Goal: Book appointment/travel/reservation

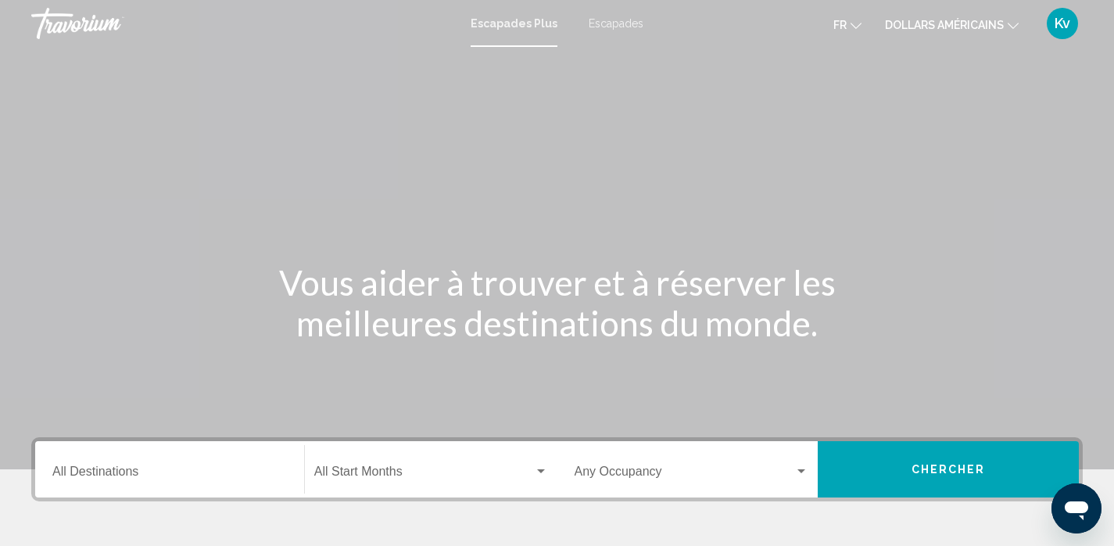
click at [953, 23] on font "dollars américains" at bounding box center [944, 25] width 119 height 13
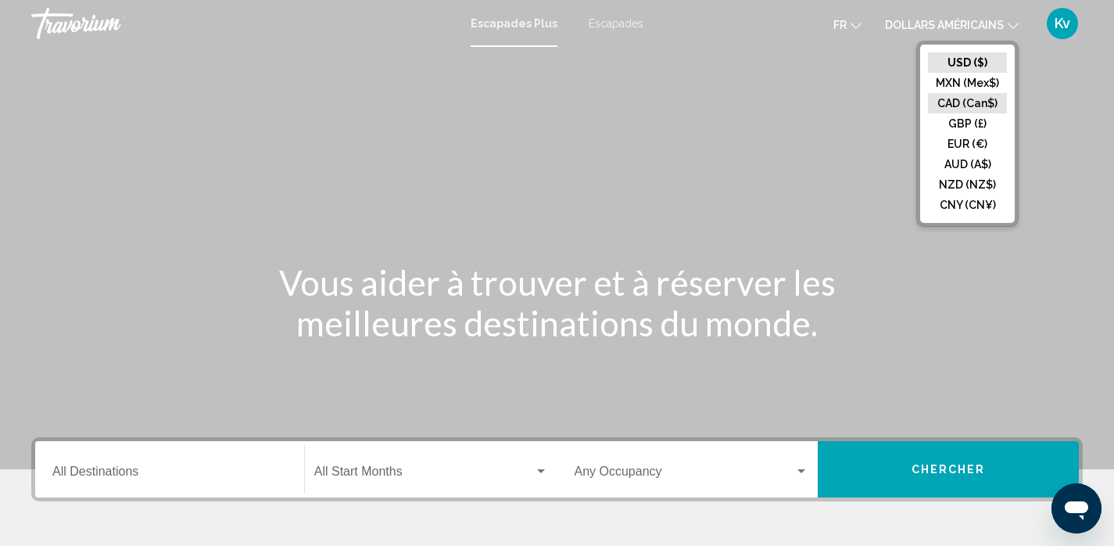
click at [968, 105] on button "CAD (Can$)" at bounding box center [967, 103] width 79 height 20
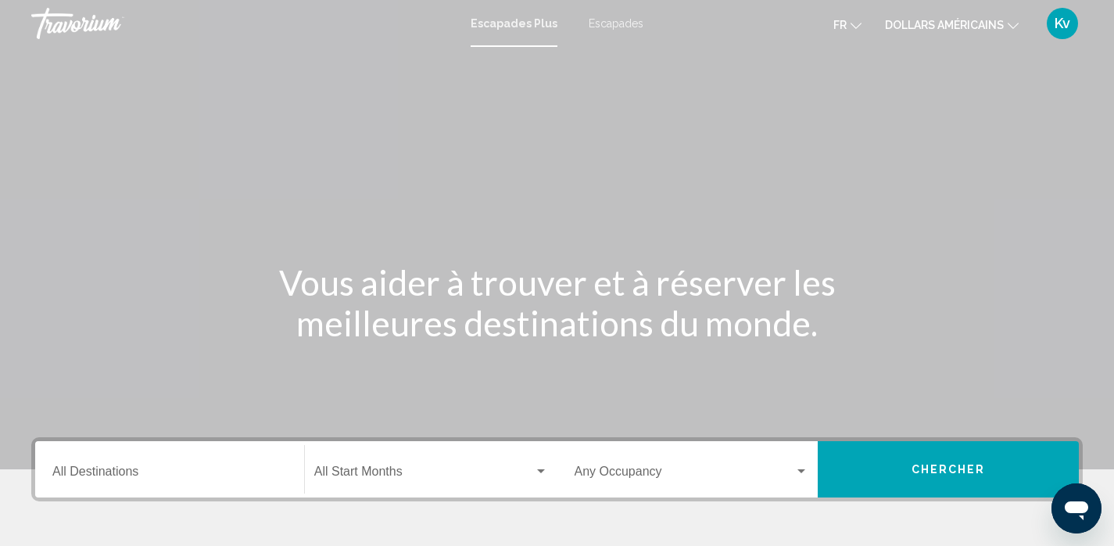
click at [201, 458] on div "Destination All Destinations" at bounding box center [169, 469] width 235 height 49
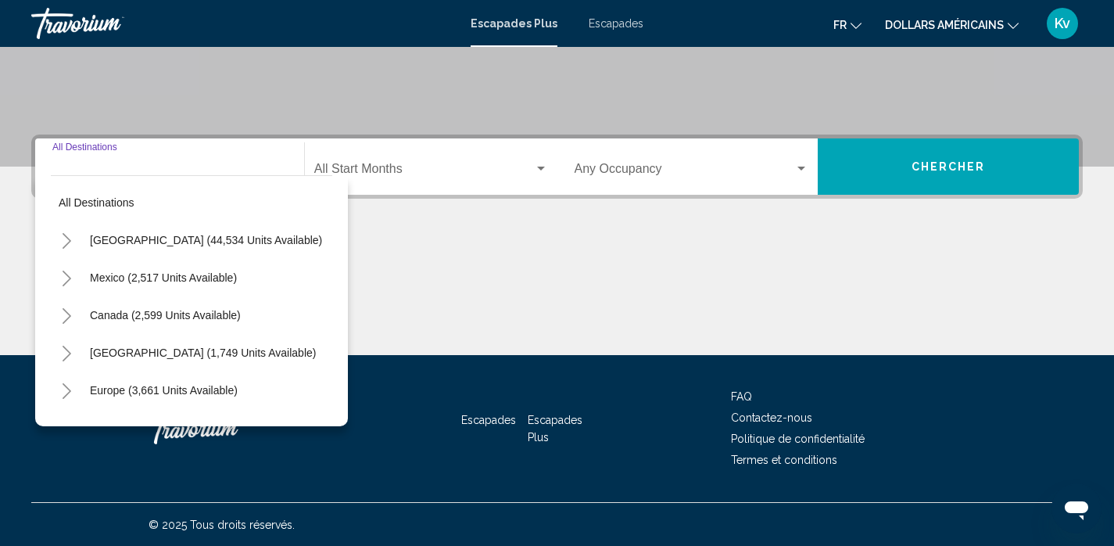
scroll to position [303, 0]
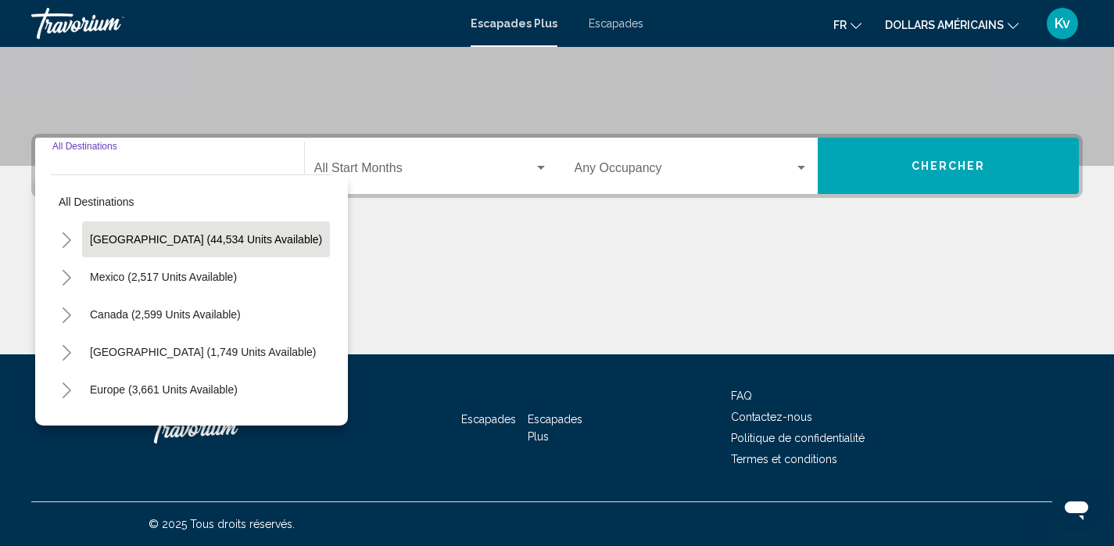
click at [145, 250] on button "[GEOGRAPHIC_DATA] (44,534 units available)" at bounding box center [206, 239] width 248 height 36
type input "**********"
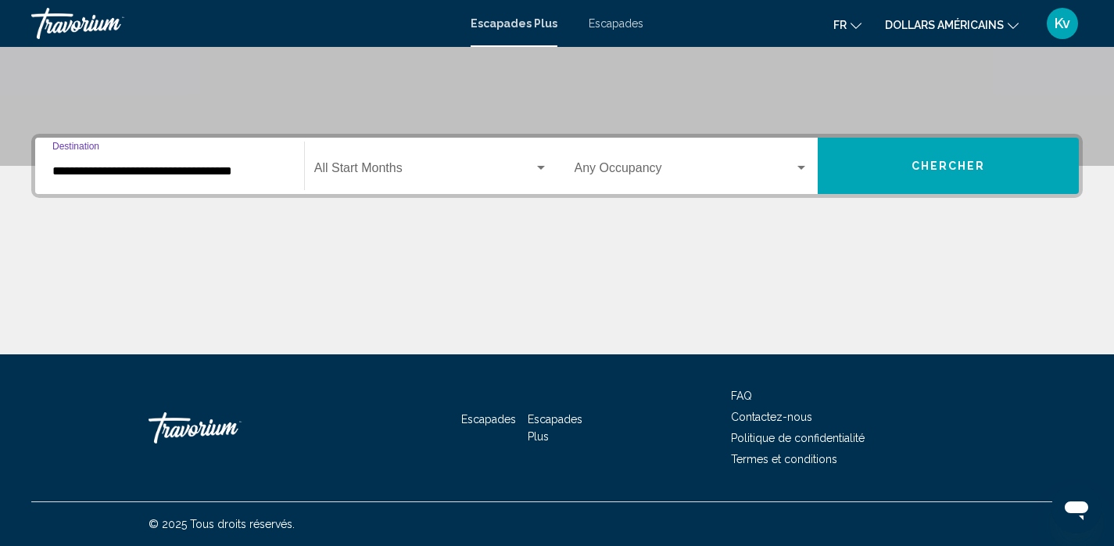
click at [469, 180] on div "Start Month All Start Months" at bounding box center [431, 165] width 234 height 49
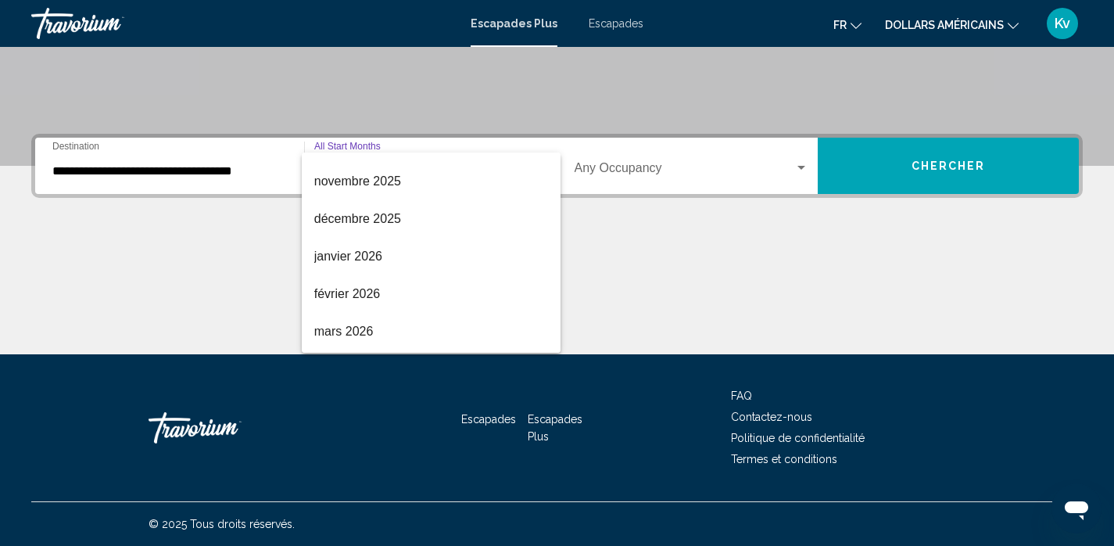
scroll to position [141, 0]
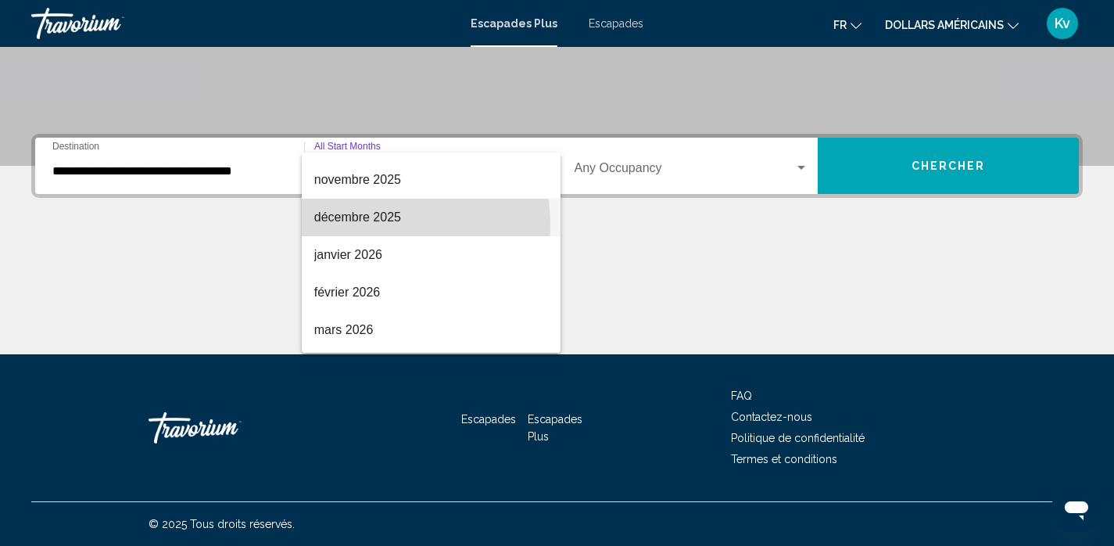
click at [378, 224] on font "décembre 2025" at bounding box center [357, 216] width 87 height 13
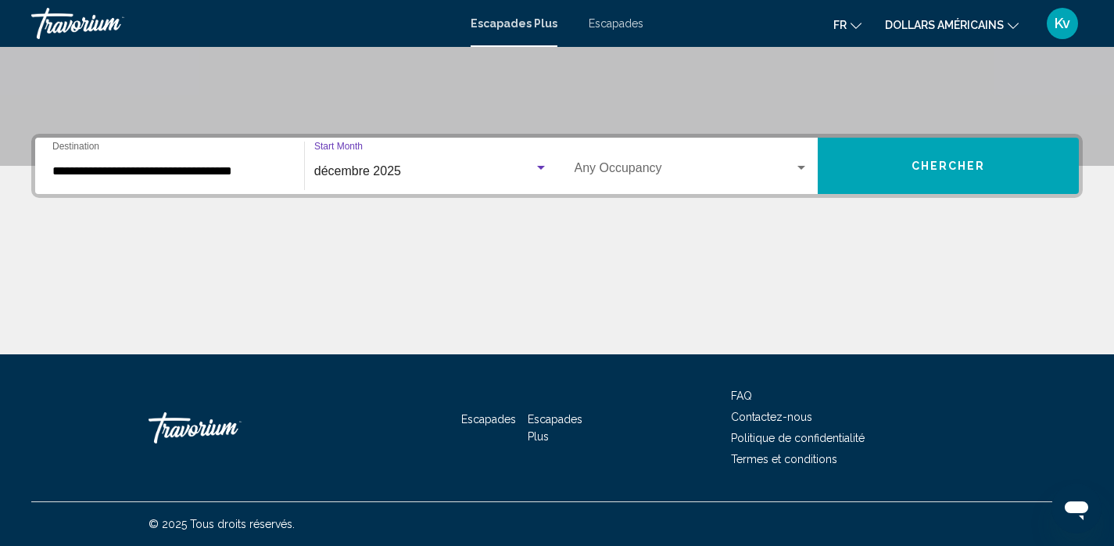
click at [969, 163] on span "Chercher" at bounding box center [949, 166] width 74 height 13
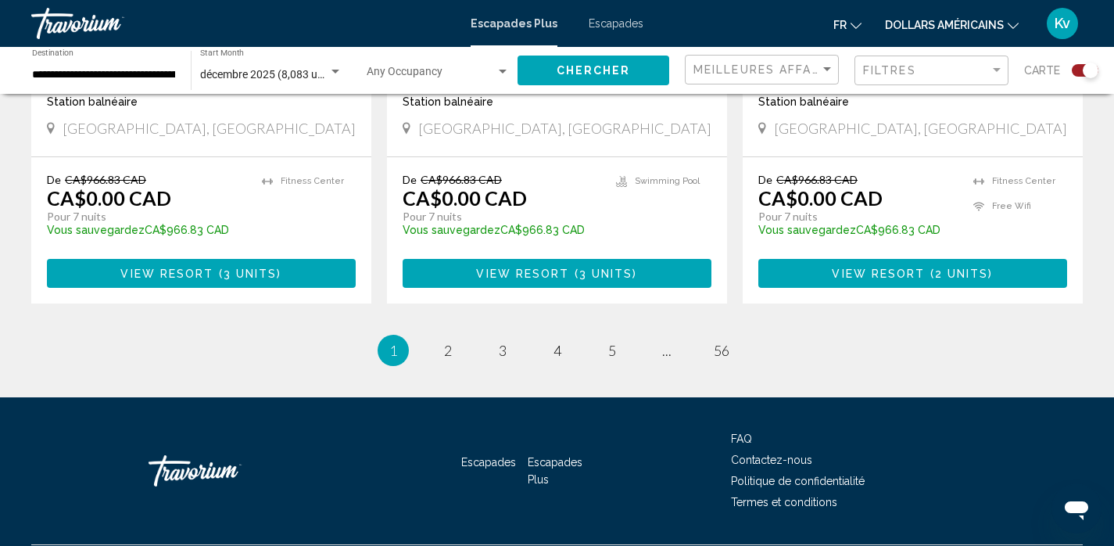
scroll to position [2533, 0]
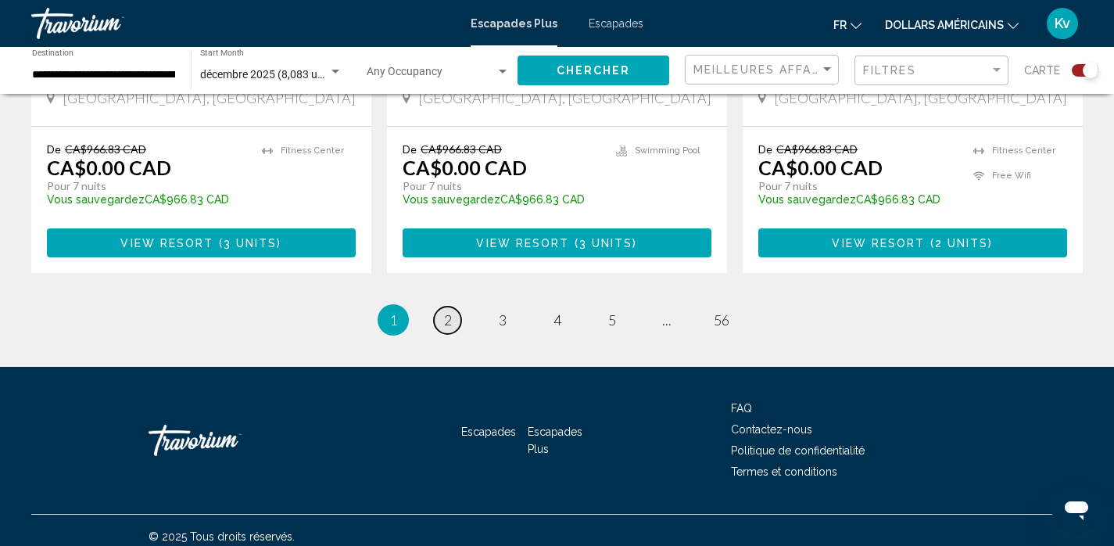
click at [440, 309] on link "page 2" at bounding box center [447, 319] width 27 height 27
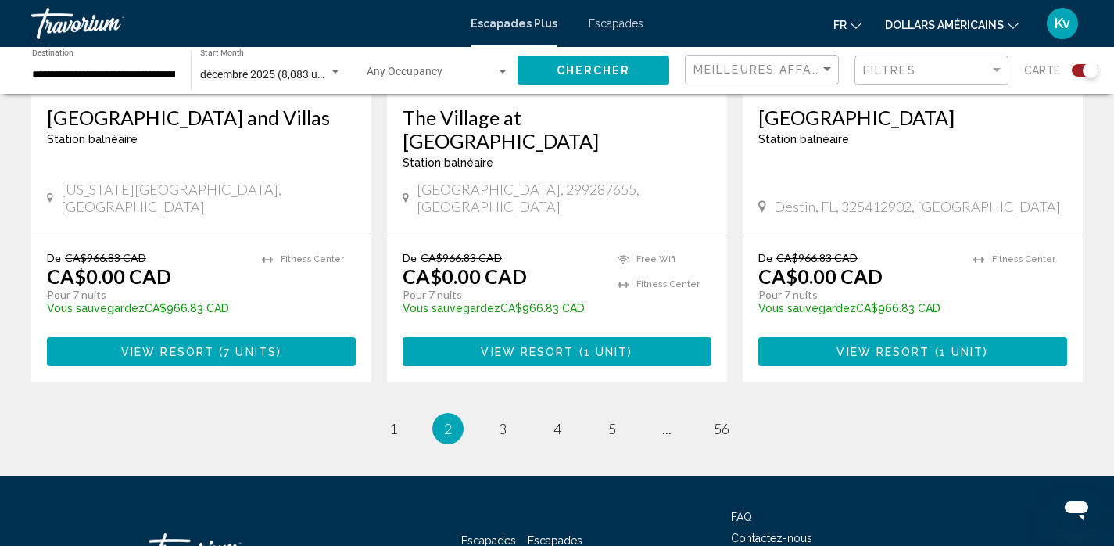
scroll to position [2502, 0]
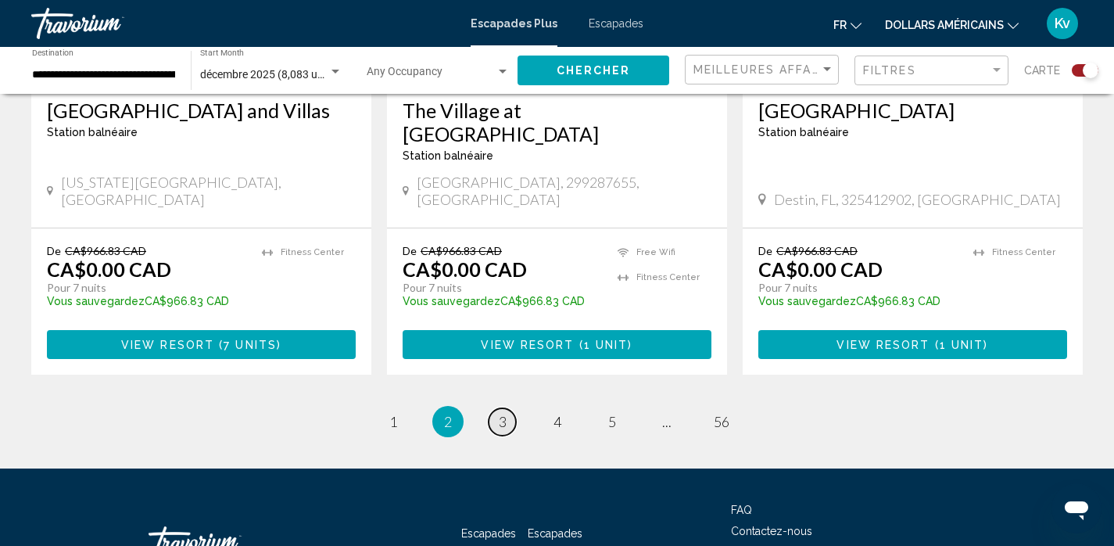
click at [505, 413] on span "3" at bounding box center [503, 421] width 8 height 17
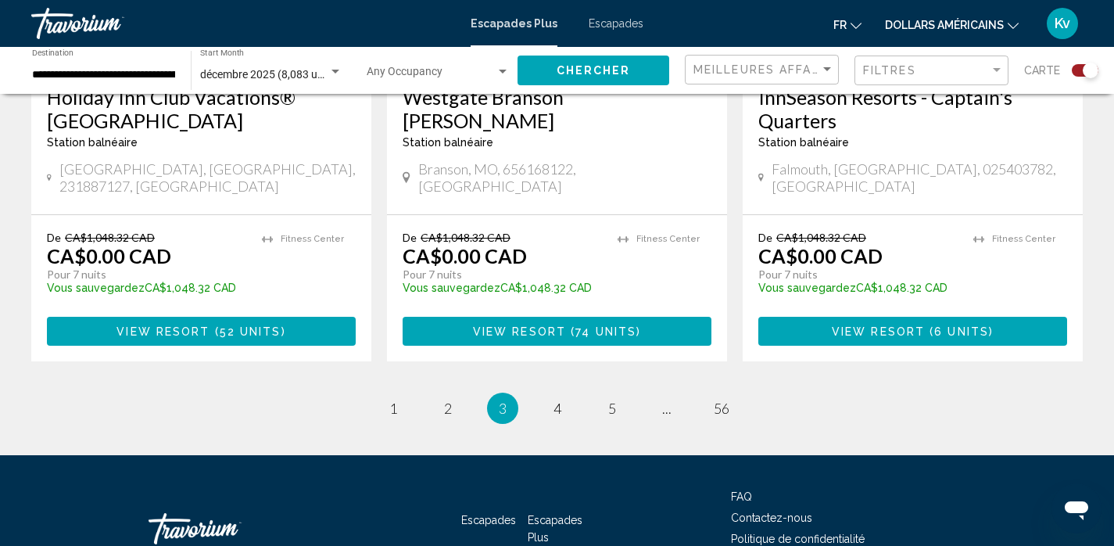
scroll to position [2533, 0]
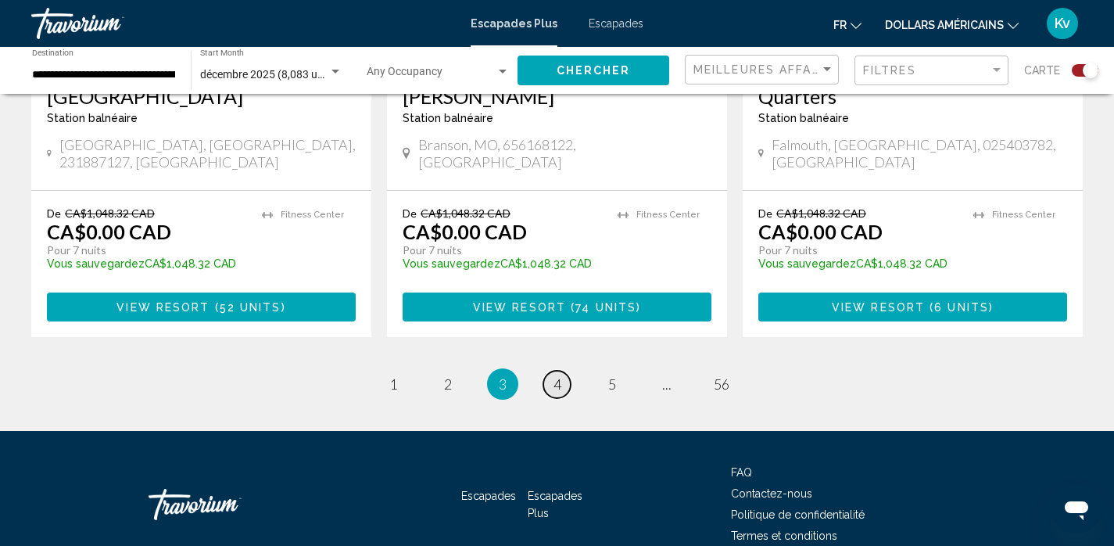
click at [557, 375] on span "4" at bounding box center [557, 383] width 8 height 17
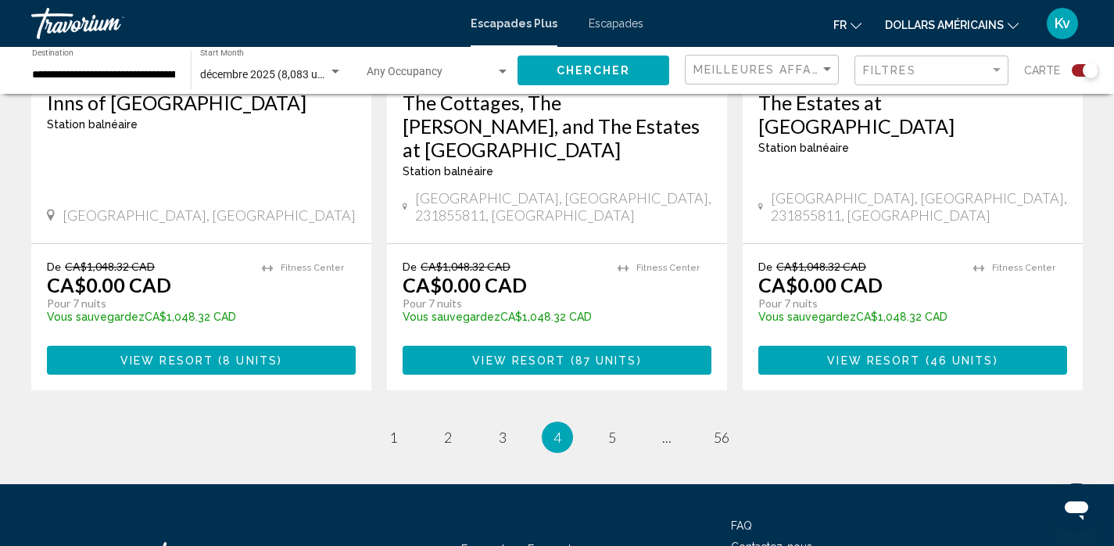
scroll to position [2533, 0]
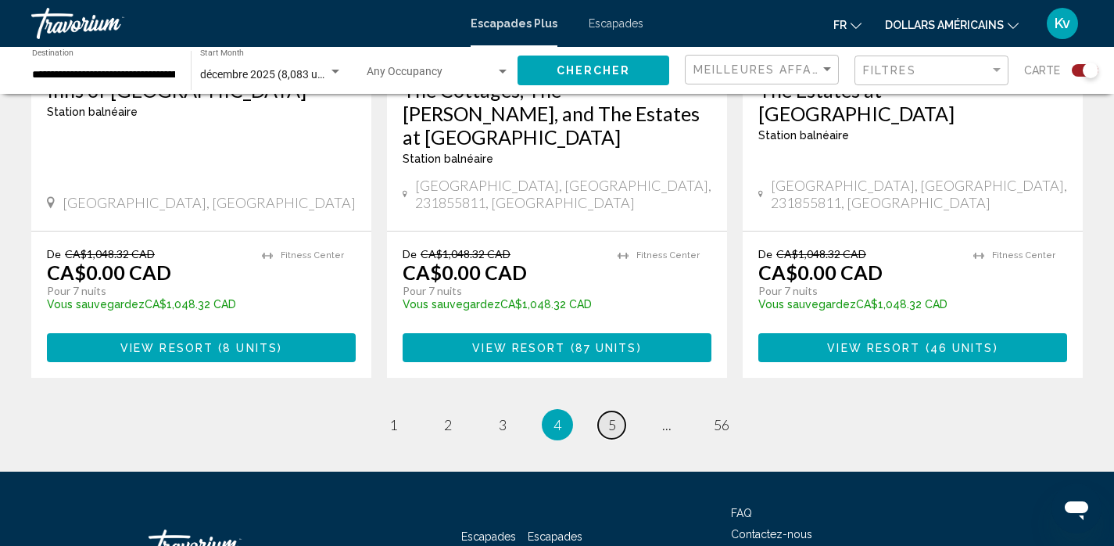
click at [613, 416] on span "5" at bounding box center [612, 424] width 8 height 17
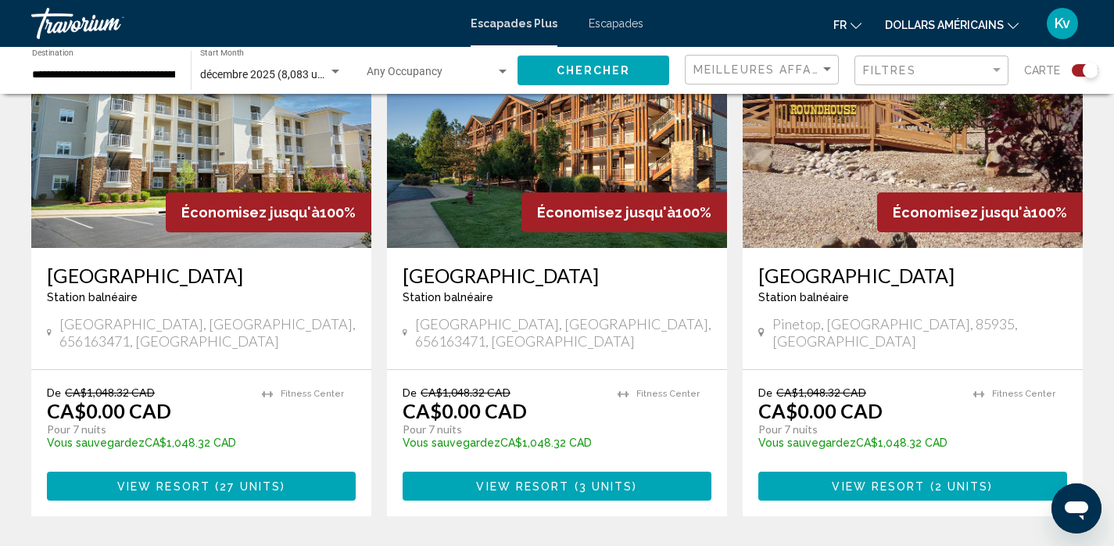
scroll to position [2470, 0]
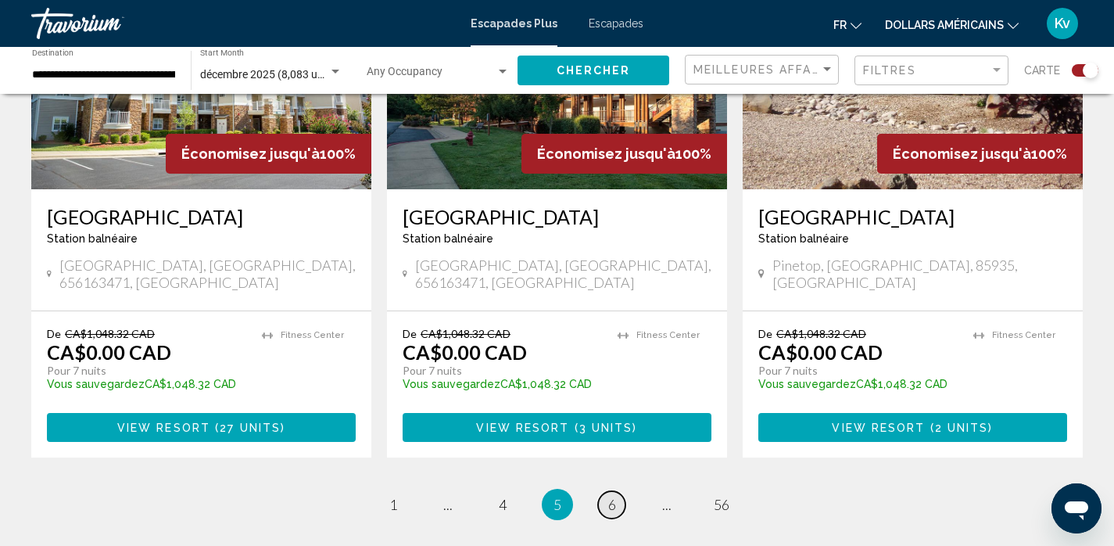
click at [610, 496] on span "6" at bounding box center [612, 504] width 8 height 17
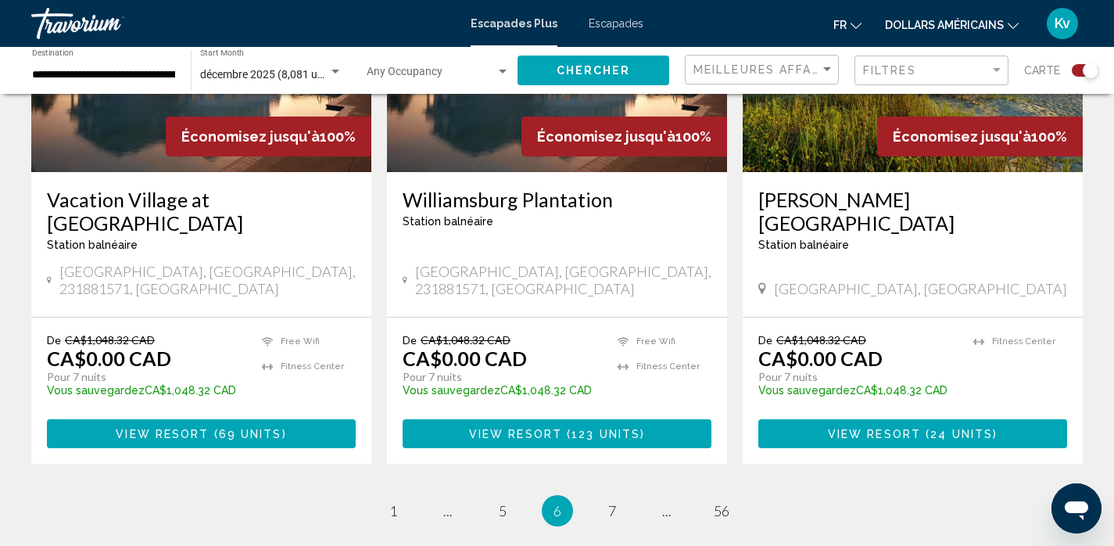
scroll to position [2533, 0]
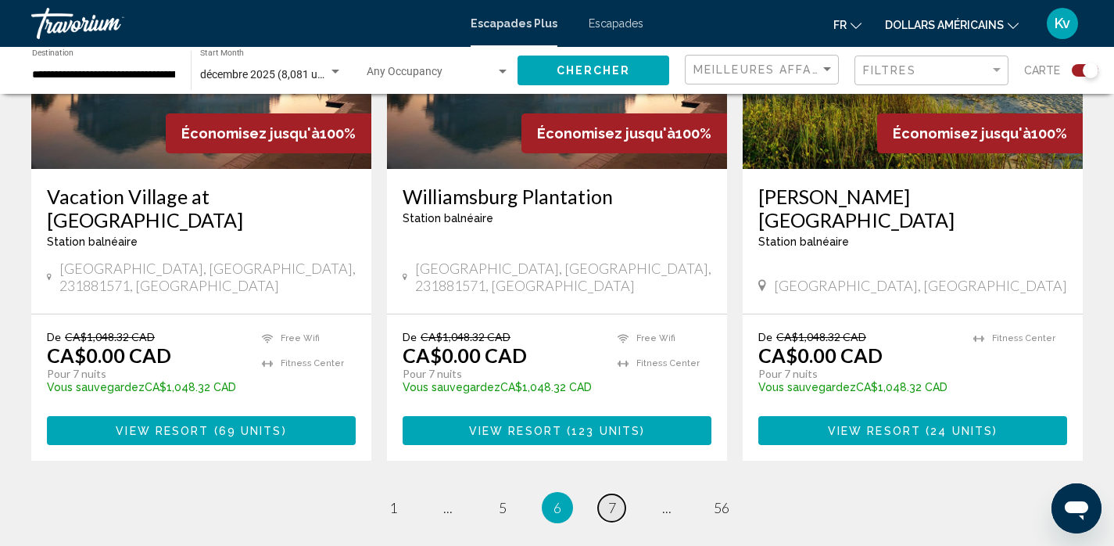
click at [612, 499] on span "7" at bounding box center [612, 507] width 8 height 17
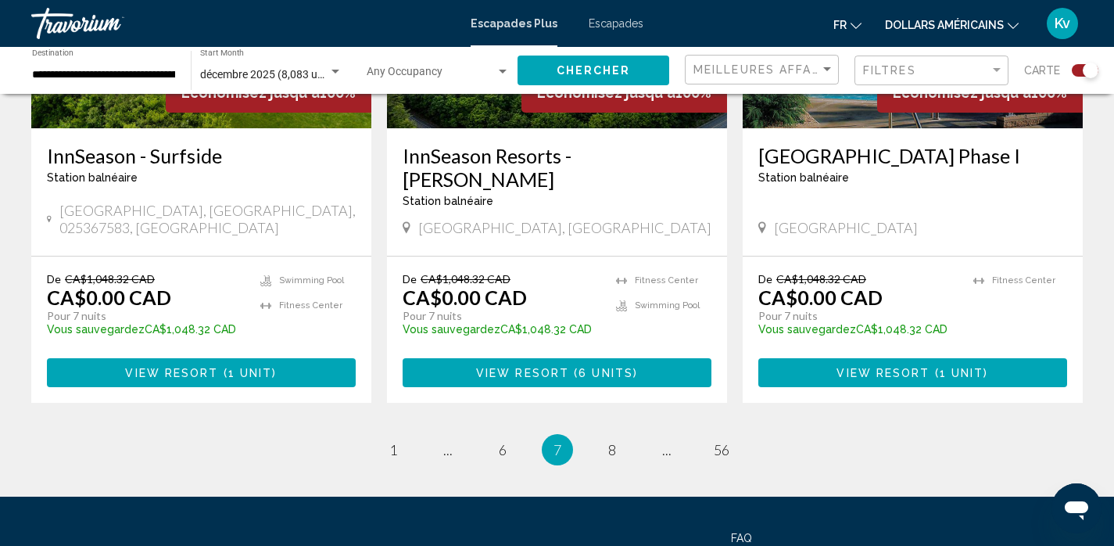
scroll to position [2595, 0]
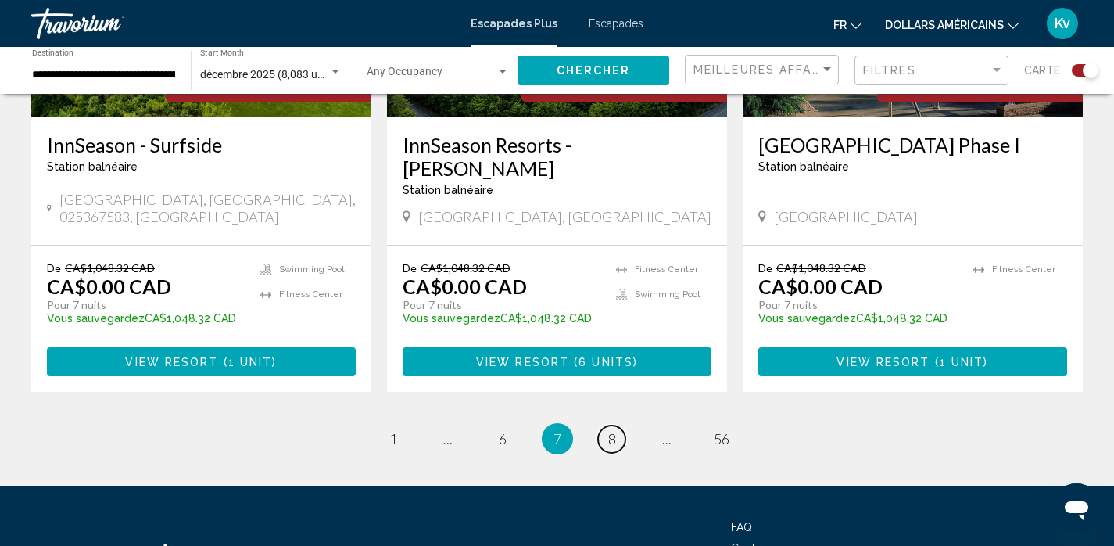
click at [612, 430] on span "8" at bounding box center [612, 438] width 8 height 17
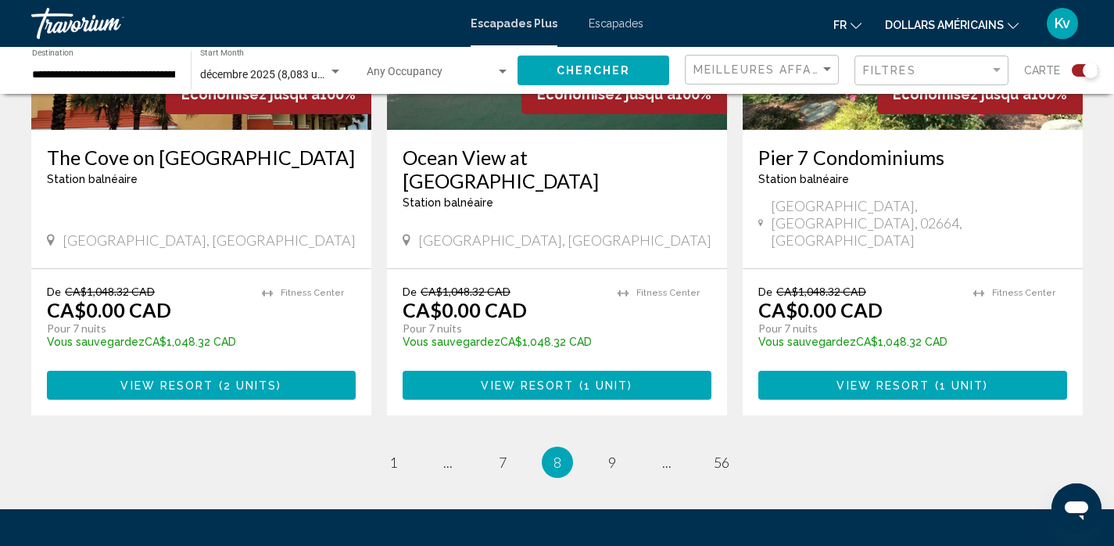
scroll to position [2502, 0]
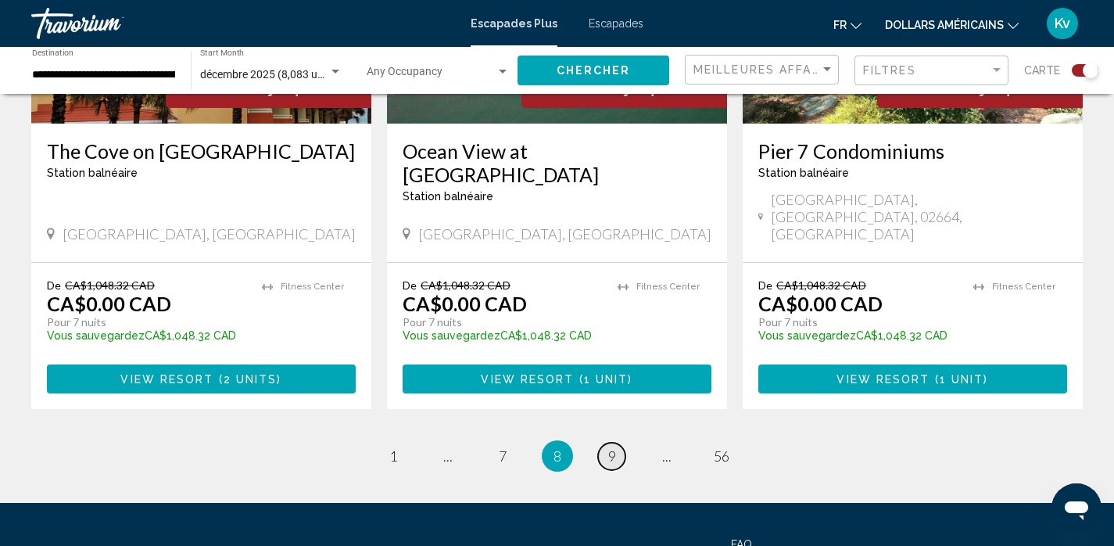
click at [608, 447] on span "9" at bounding box center [612, 455] width 8 height 17
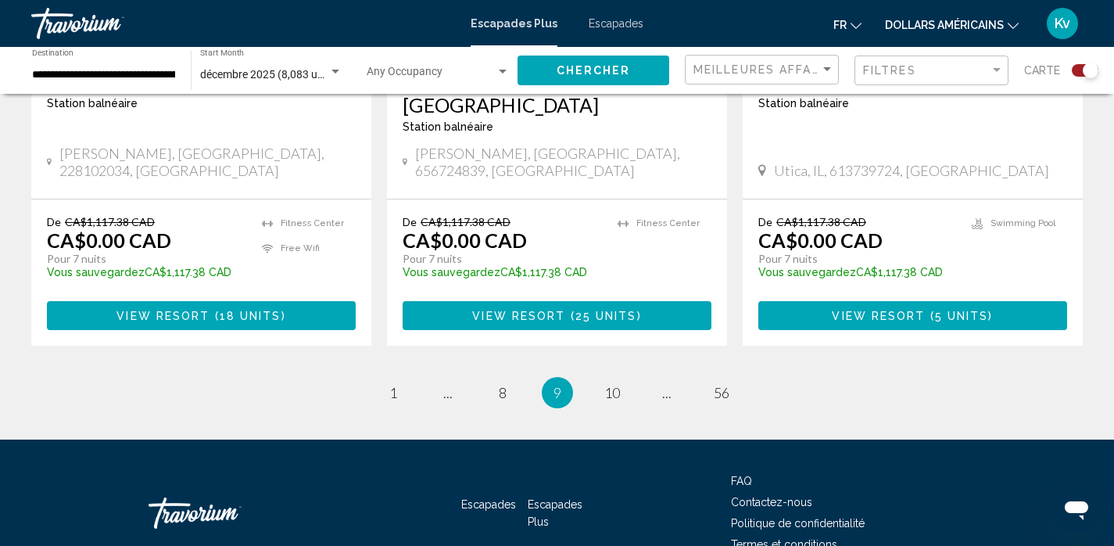
scroll to position [2502, 0]
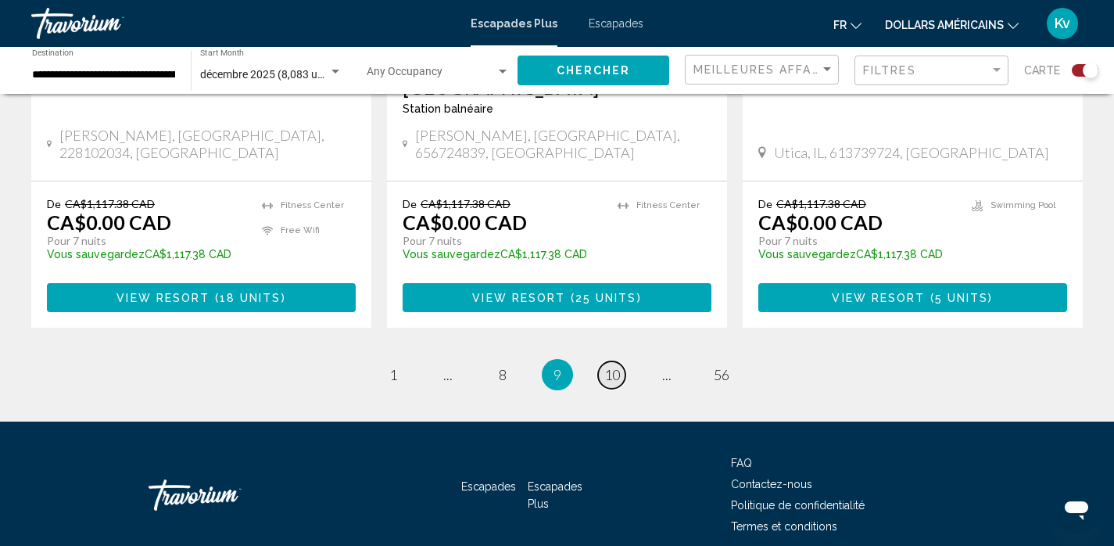
click at [611, 366] on span "10" at bounding box center [612, 374] width 16 height 17
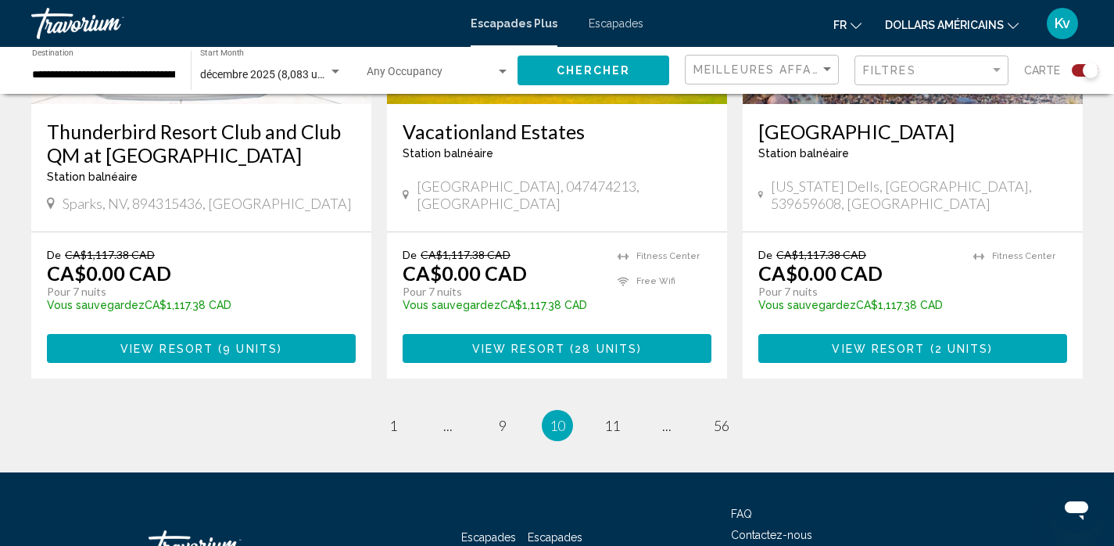
scroll to position [2533, 0]
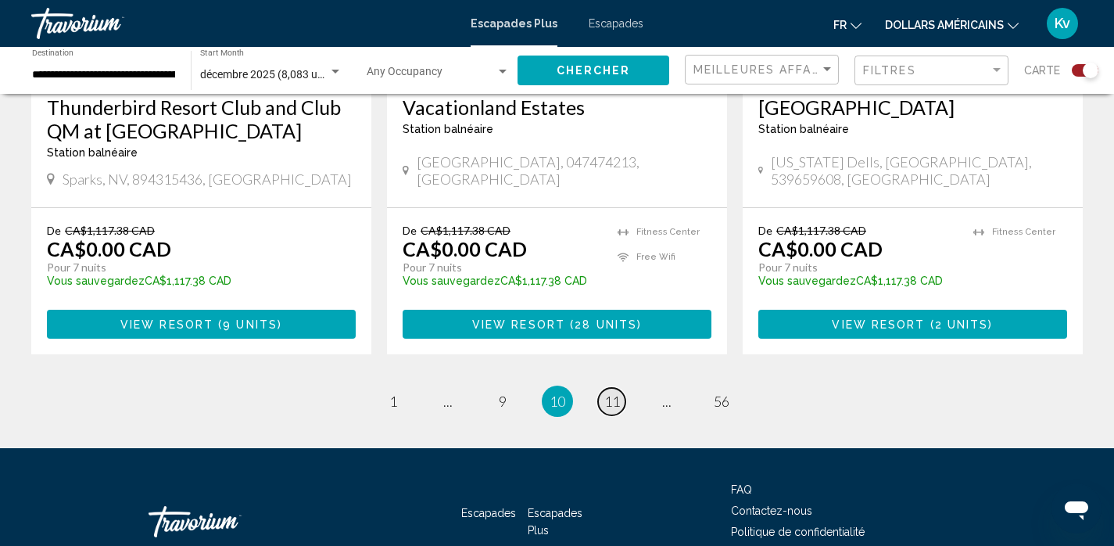
click at [610, 392] on span "11" at bounding box center [612, 400] width 16 height 17
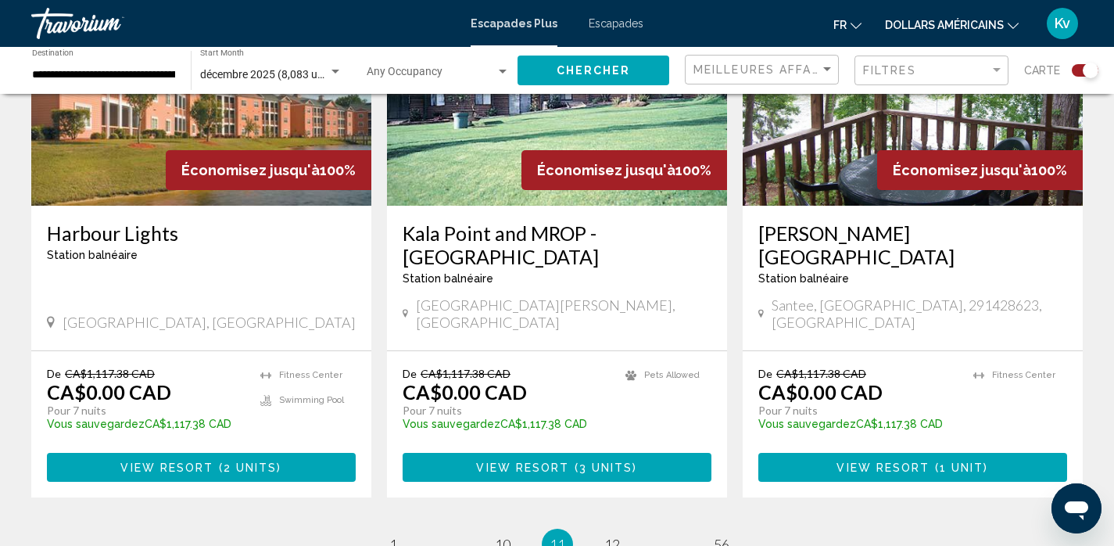
scroll to position [2398, 0]
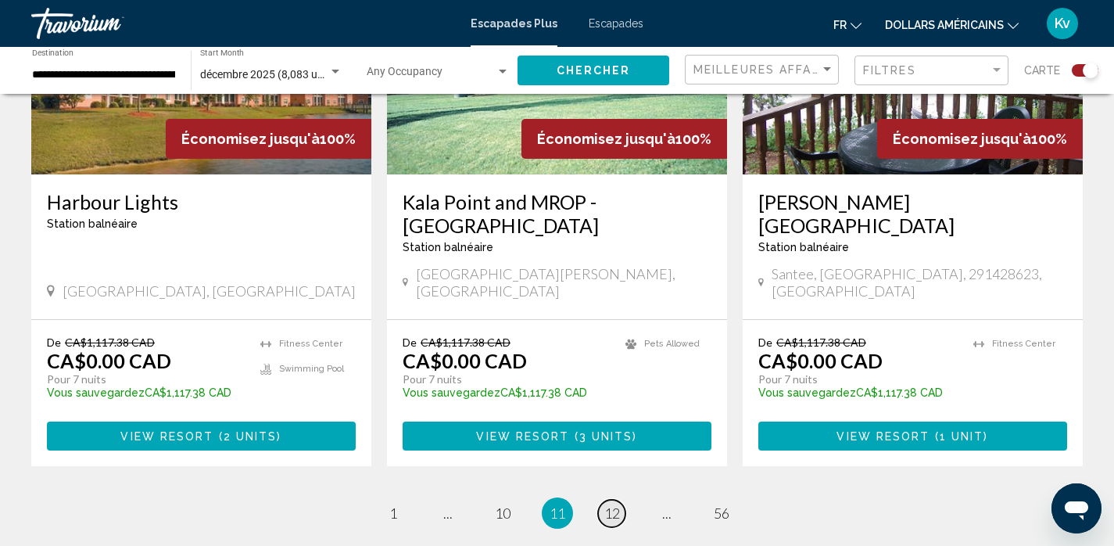
click at [611, 504] on span "12" at bounding box center [612, 512] width 16 height 17
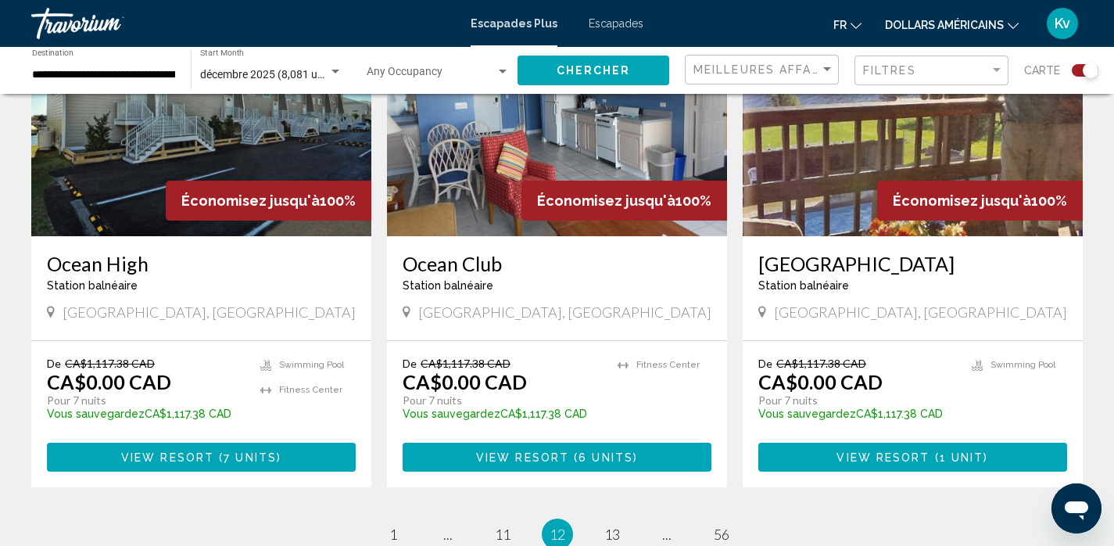
scroll to position [2533, 0]
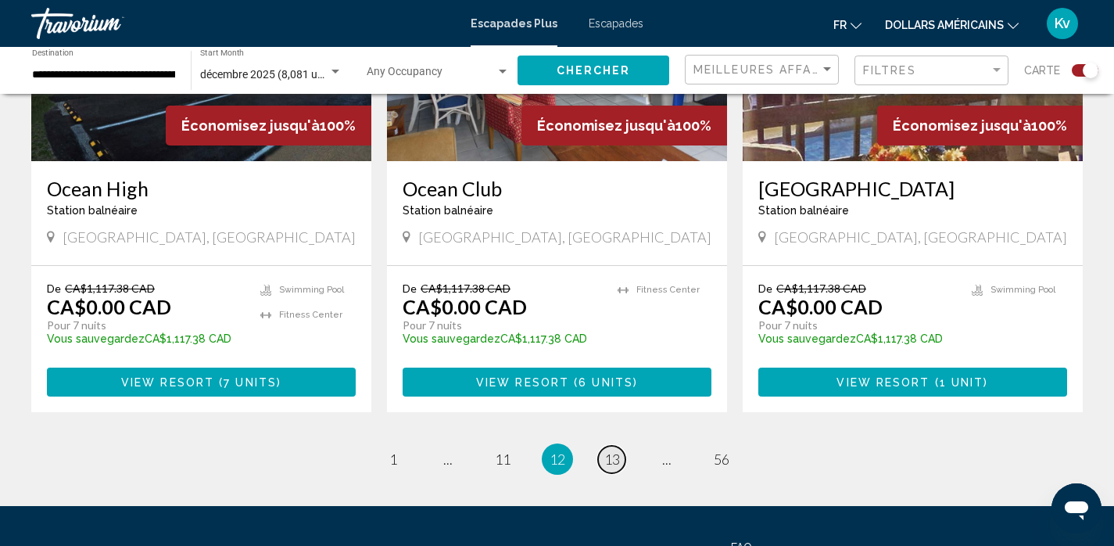
click at [613, 450] on span "13" at bounding box center [612, 458] width 16 height 17
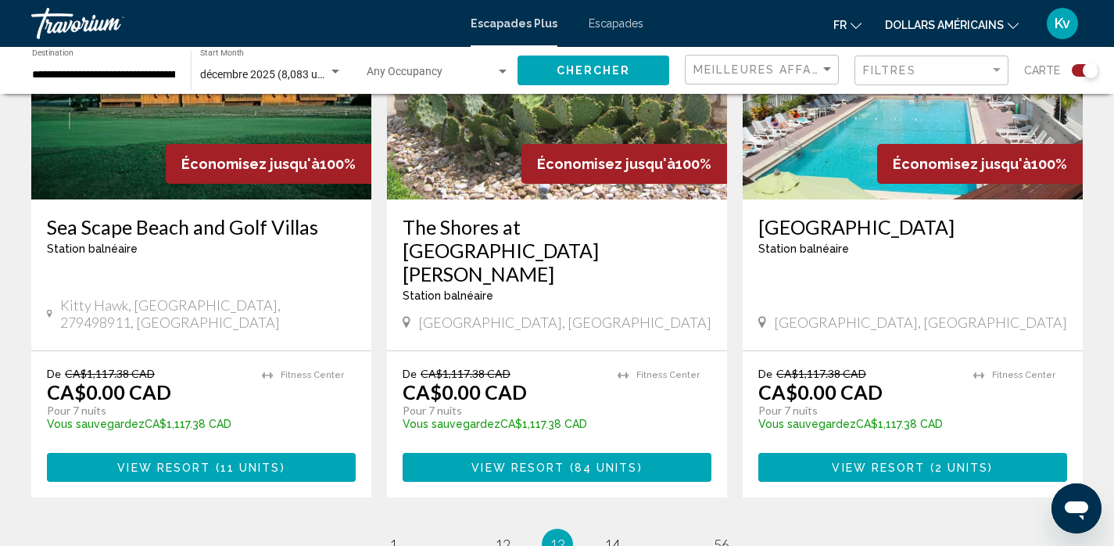
scroll to position [2439, 0]
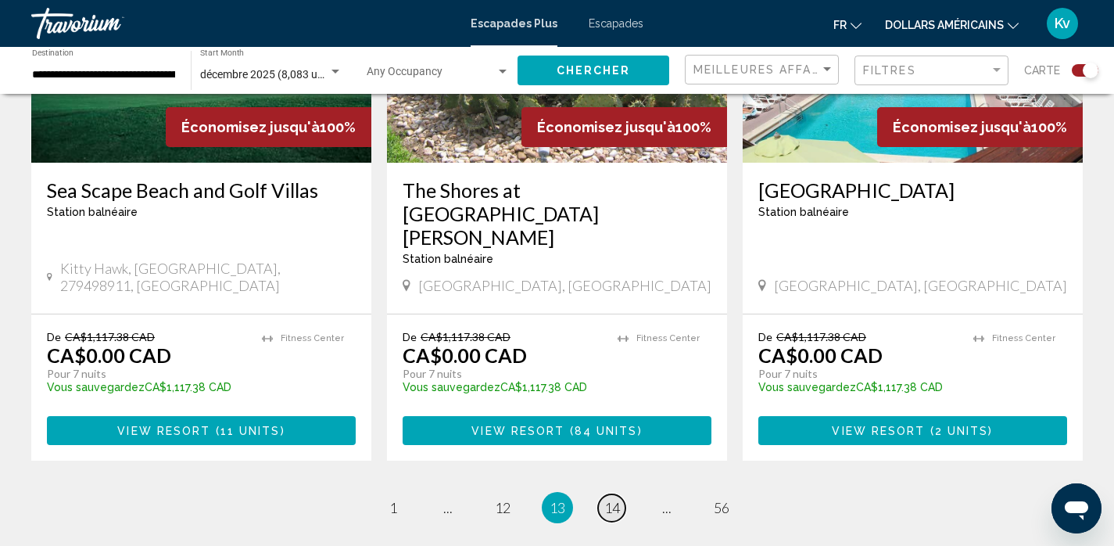
click at [611, 499] on span "14" at bounding box center [612, 507] width 16 height 17
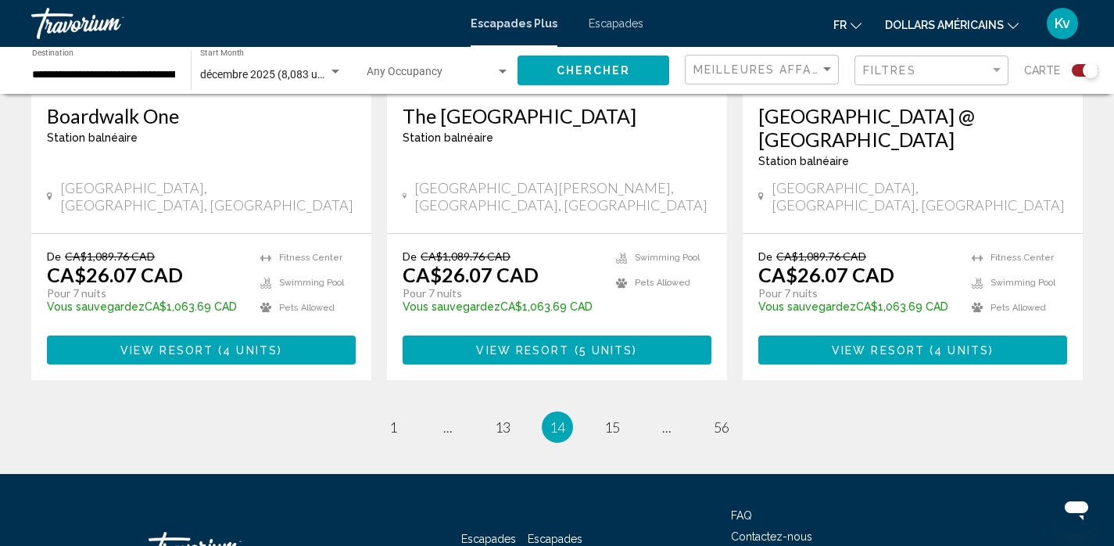
scroll to position [2502, 0]
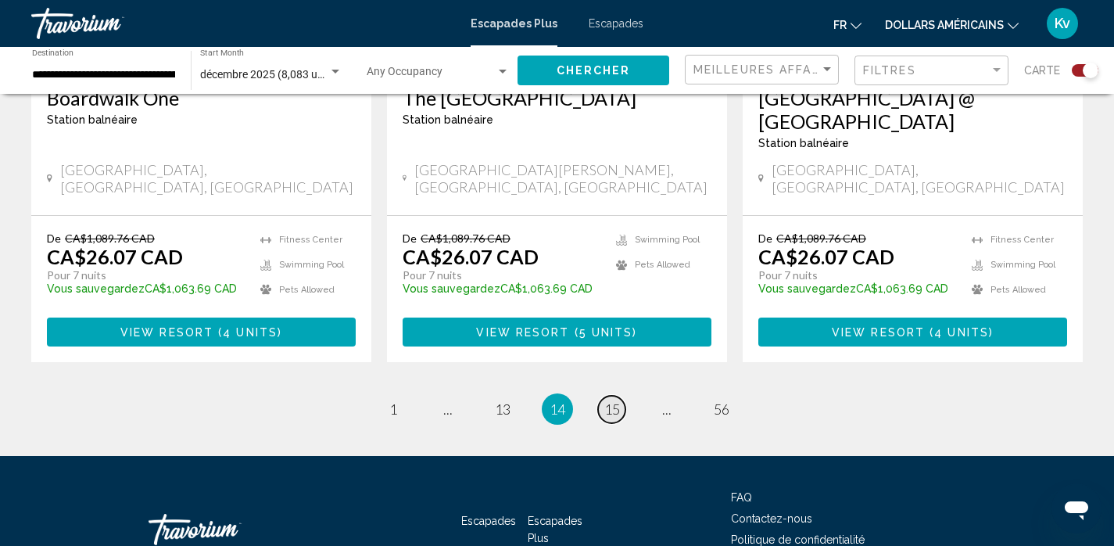
click at [618, 400] on span "15" at bounding box center [612, 408] width 16 height 17
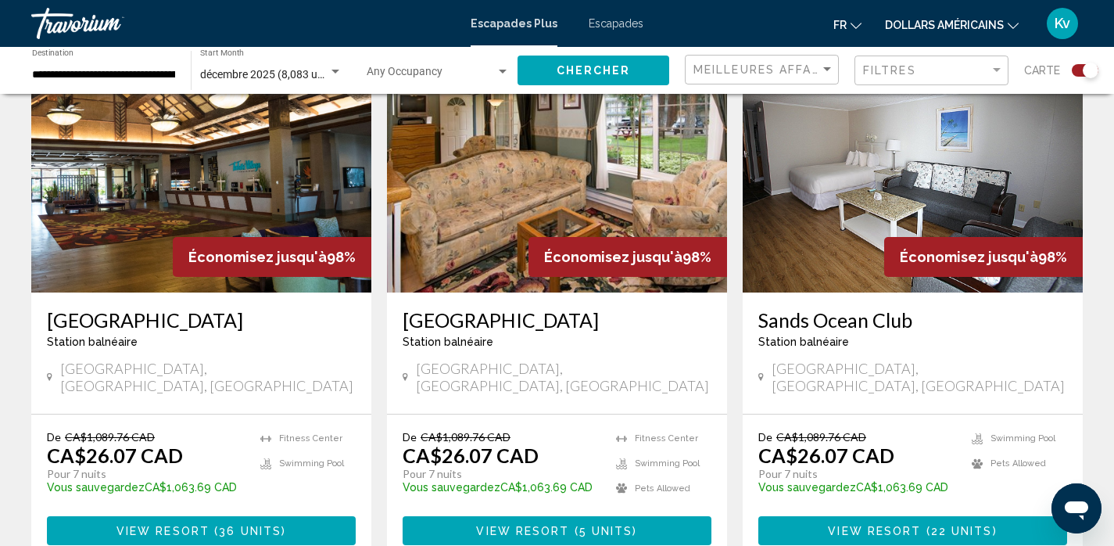
scroll to position [2283, 0]
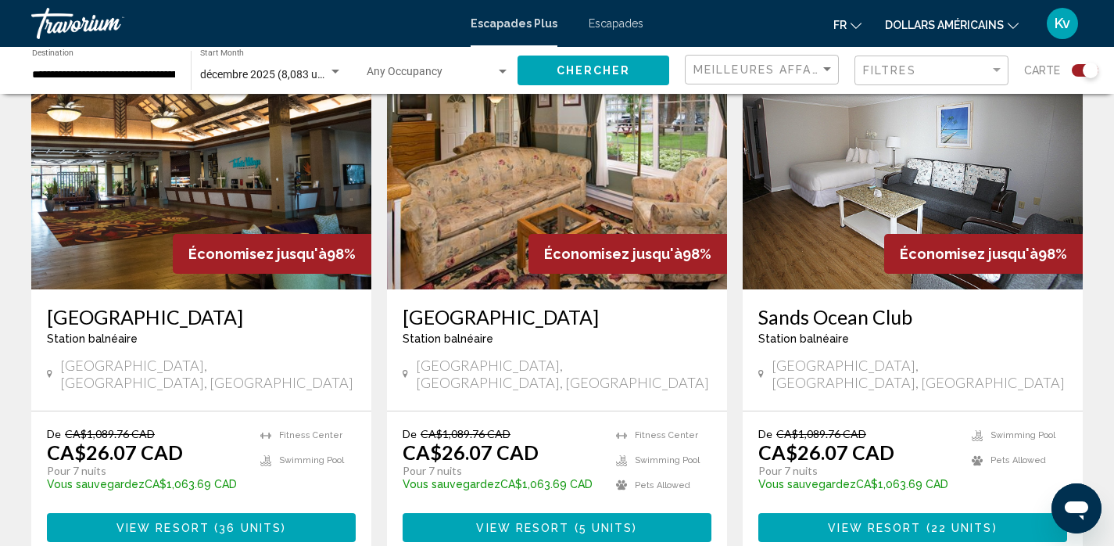
click at [294, 164] on img "Contenu principal" at bounding box center [201, 164] width 340 height 250
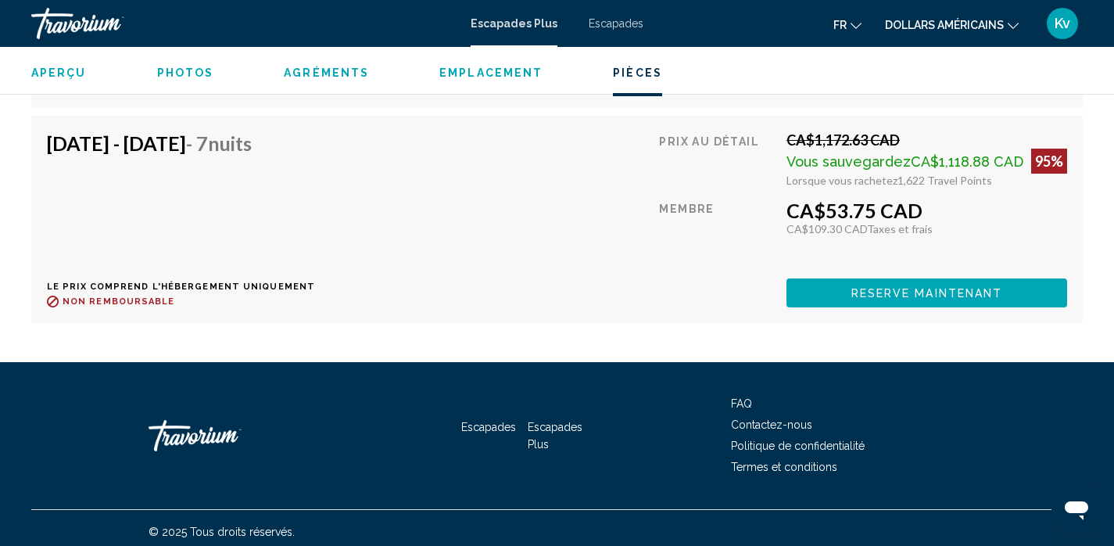
scroll to position [7209, 0]
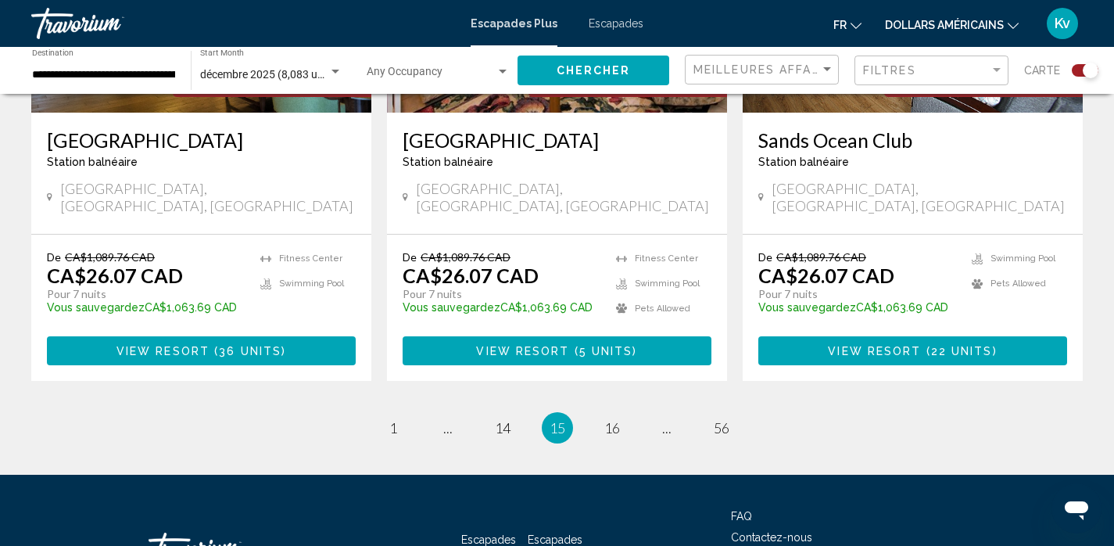
scroll to position [2470, 0]
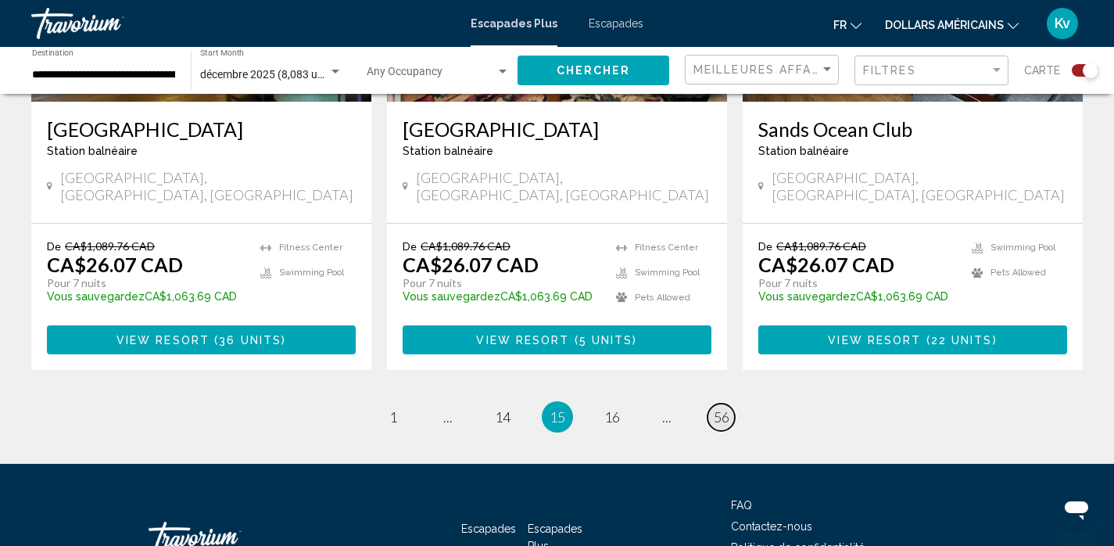
click at [719, 408] on span "56" at bounding box center [722, 416] width 16 height 17
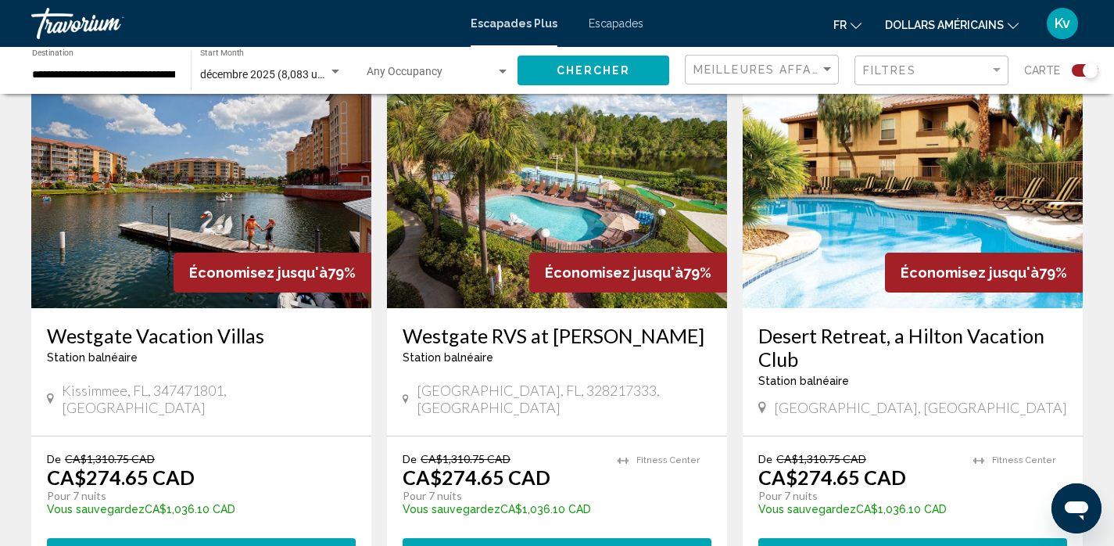
scroll to position [594, 0]
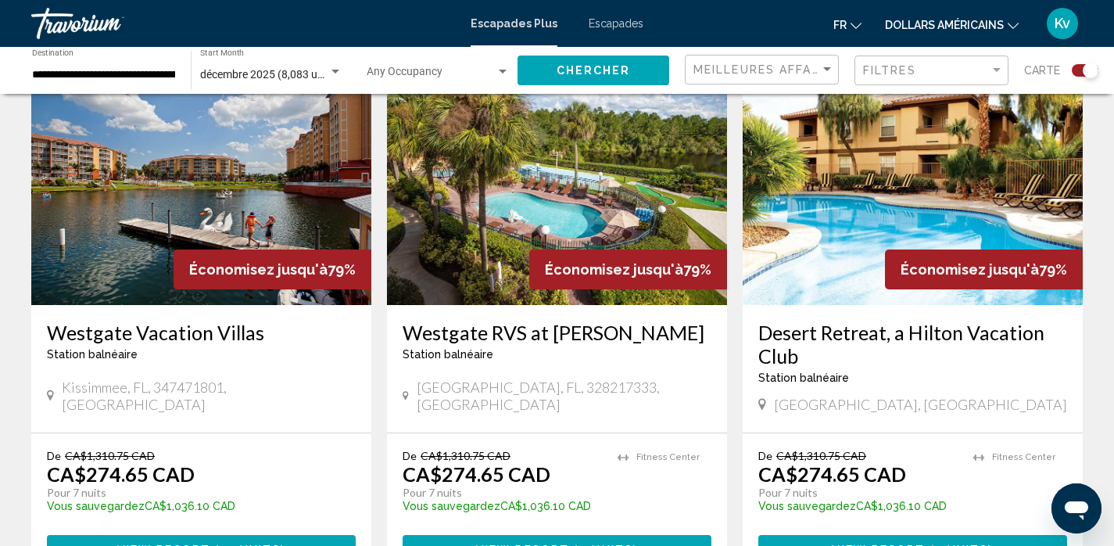
click at [901, 181] on img "Contenu principal" at bounding box center [913, 180] width 340 height 250
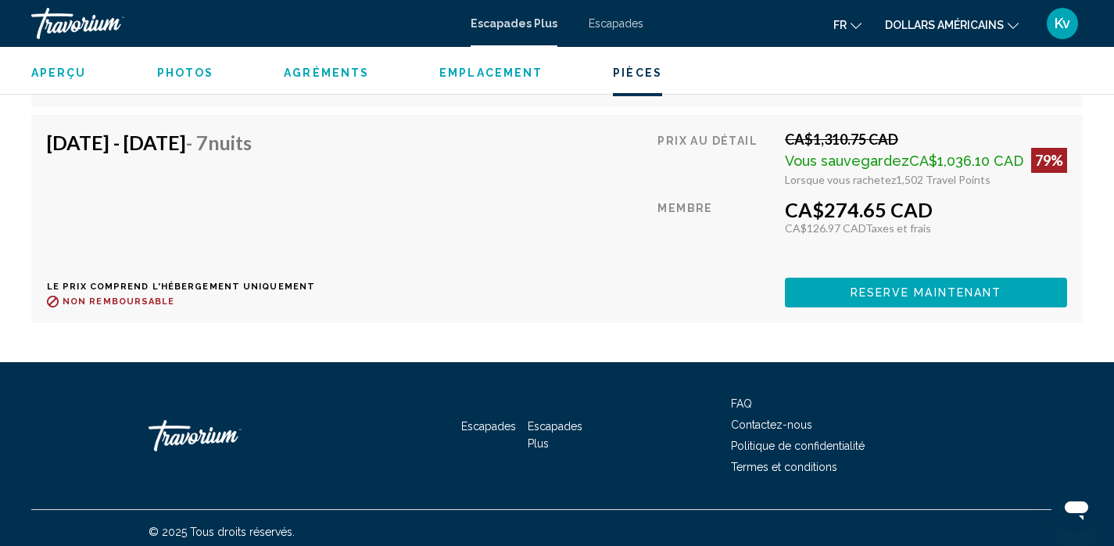
scroll to position [2971, 0]
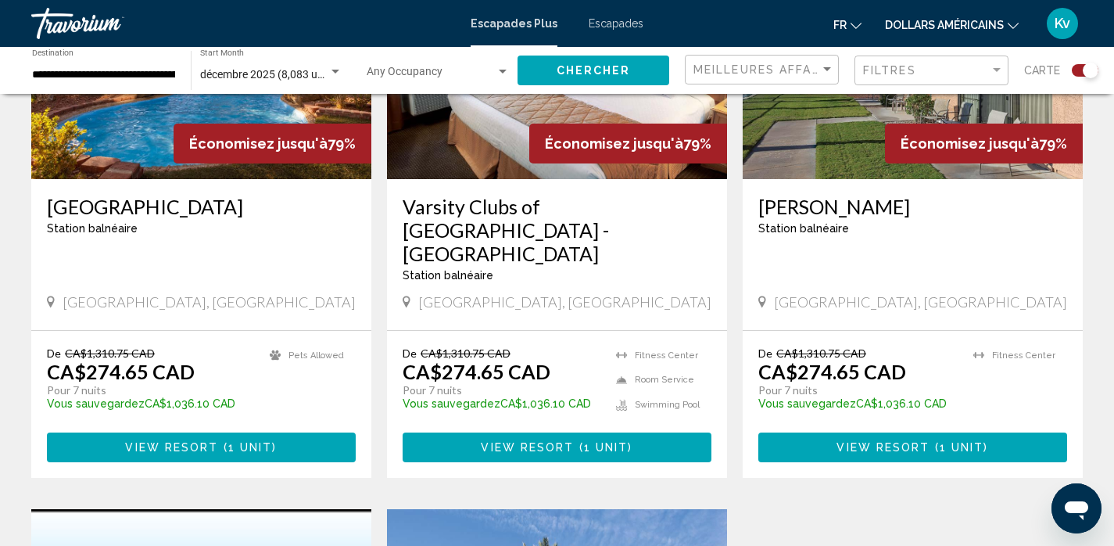
scroll to position [1282, 0]
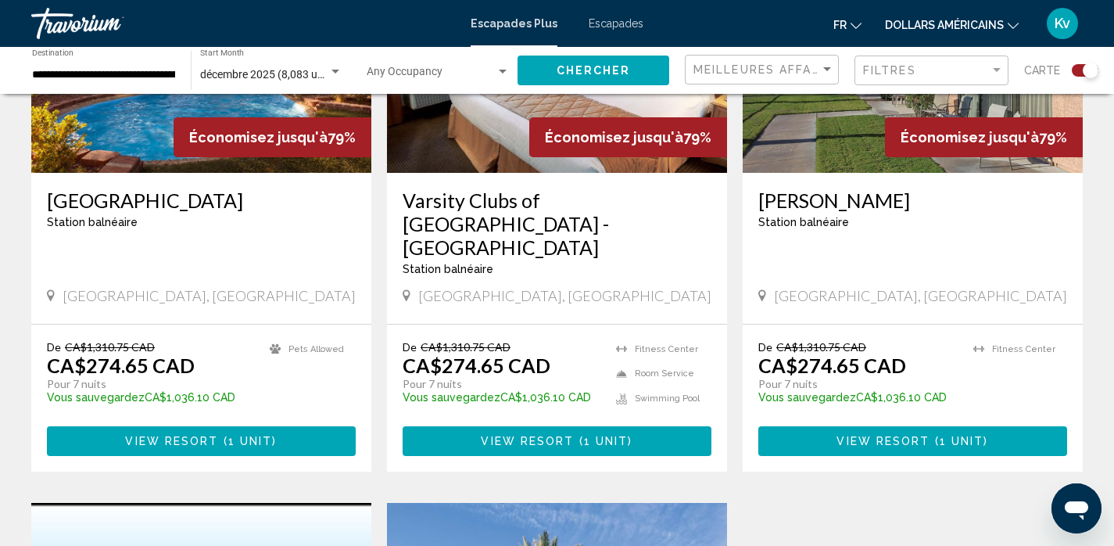
click at [143, 141] on img "Contenu principal" at bounding box center [201, 48] width 340 height 250
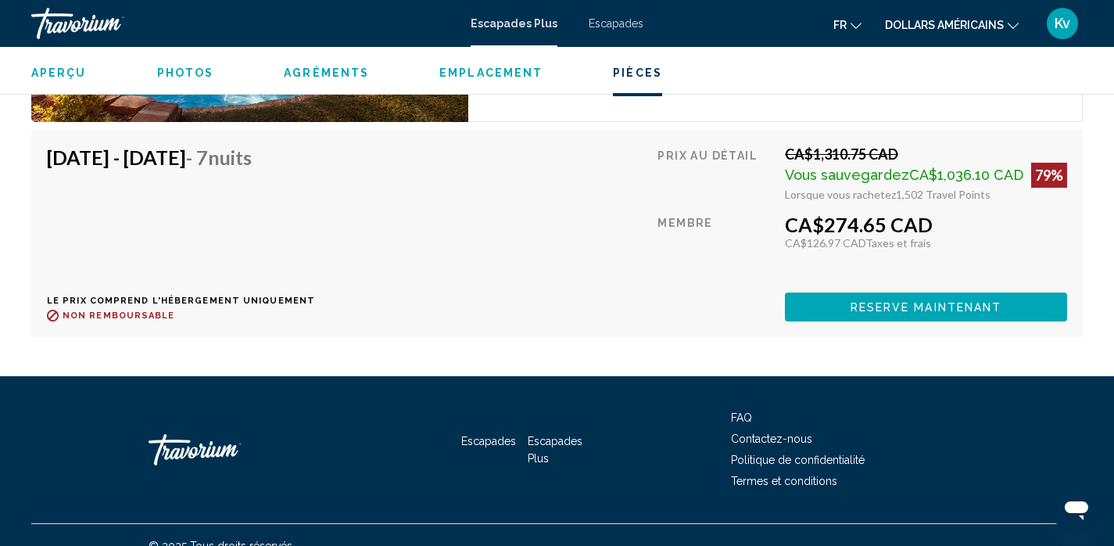
scroll to position [2751, 0]
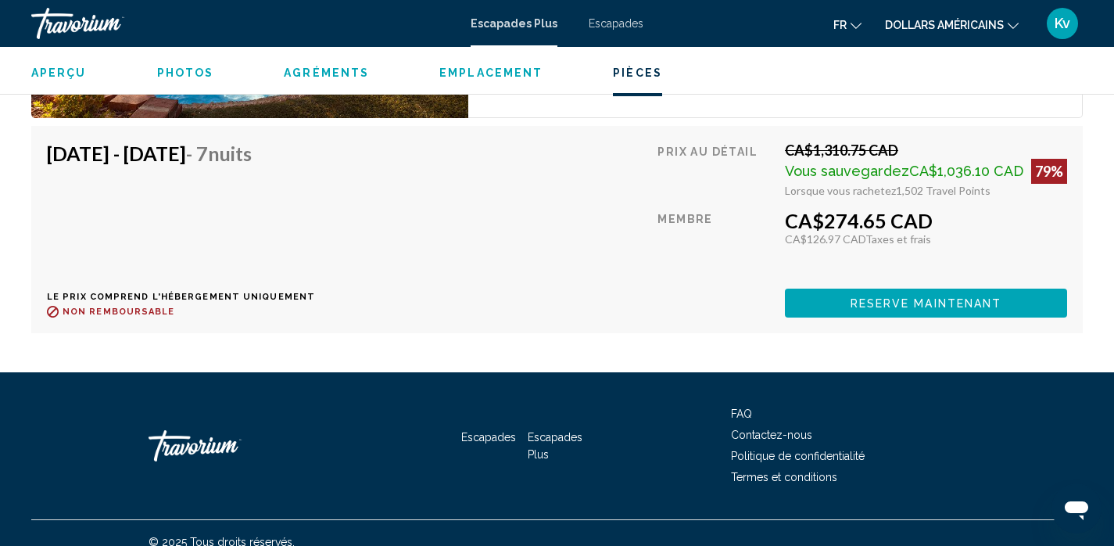
click at [606, 24] on font "Escapades" at bounding box center [616, 23] width 55 height 13
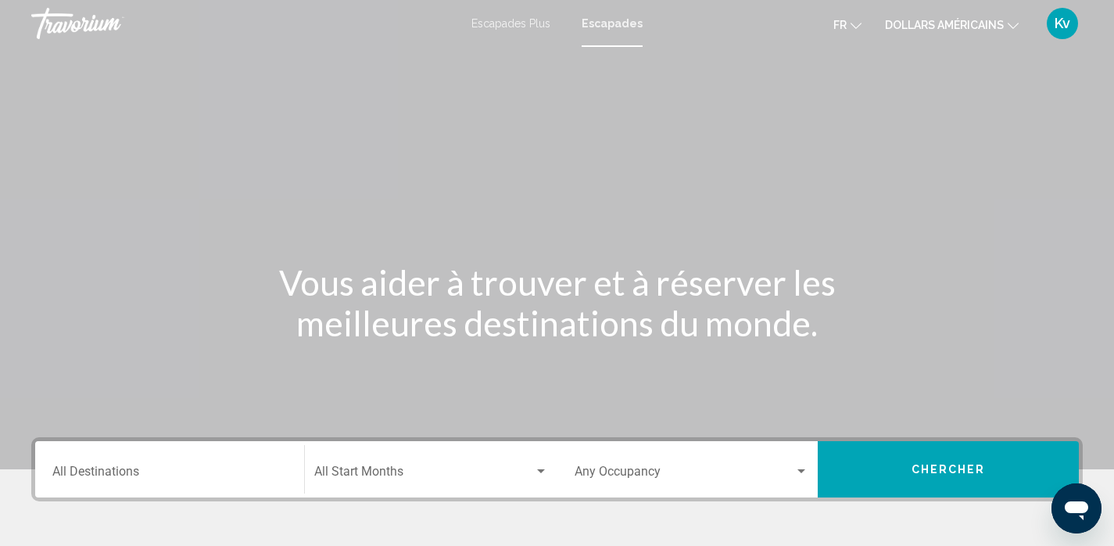
click at [941, 20] on font "dollars américains" at bounding box center [944, 25] width 119 height 13
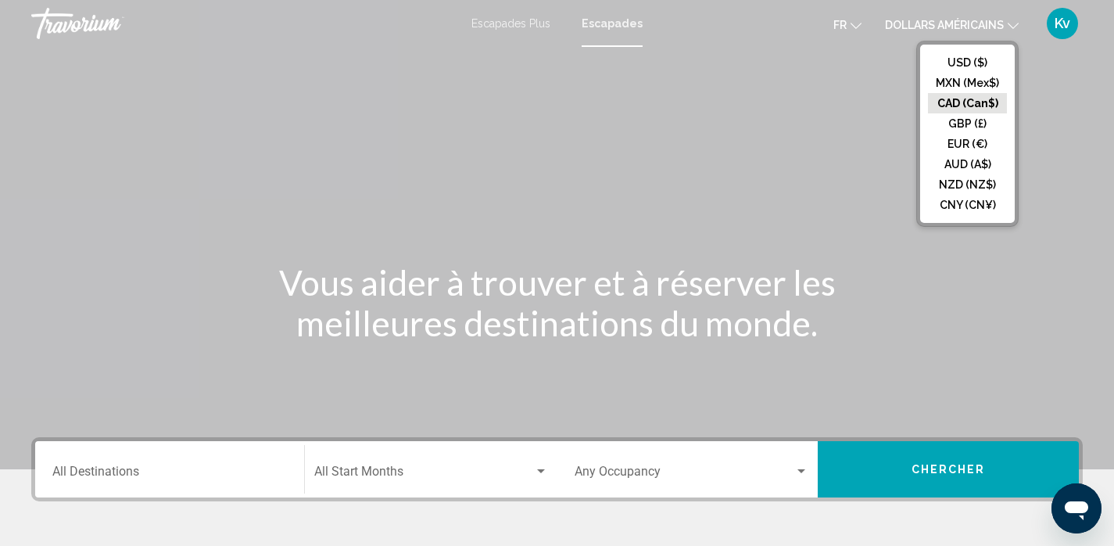
click at [947, 105] on button "CAD (Can$)" at bounding box center [967, 103] width 79 height 20
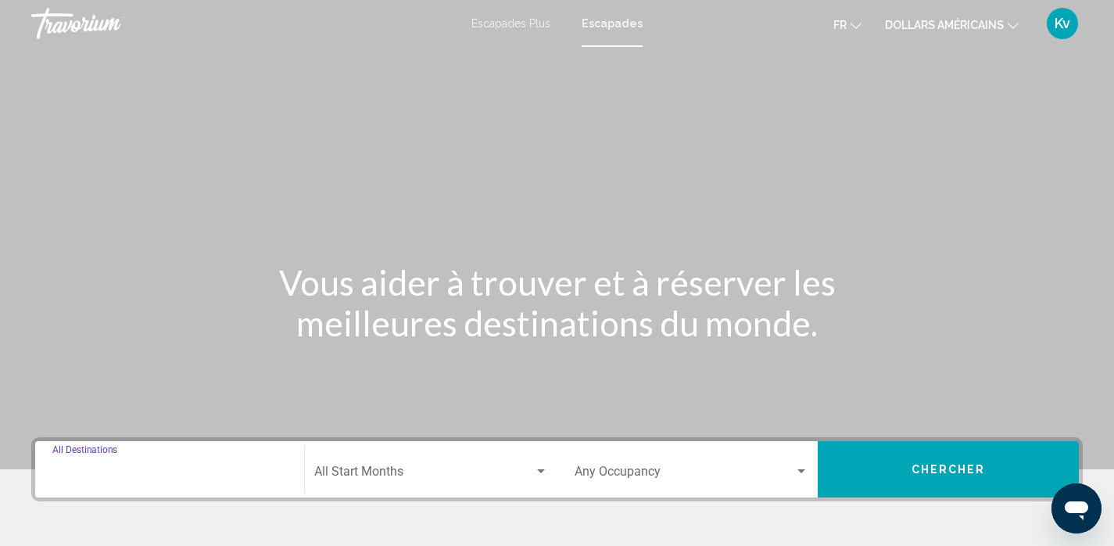
click at [98, 474] on input "Destination All Destinations" at bounding box center [169, 474] width 235 height 14
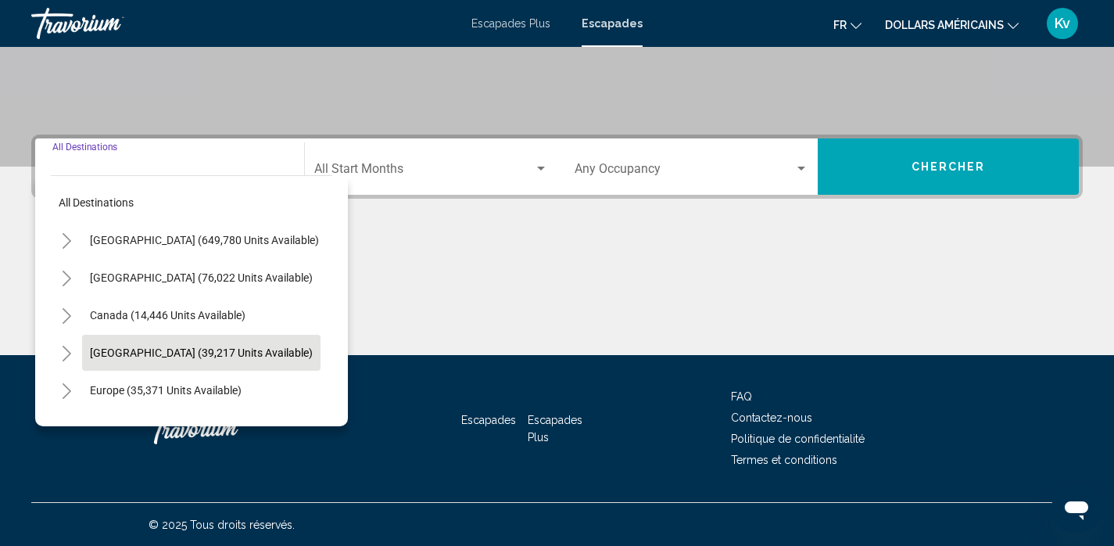
scroll to position [303, 0]
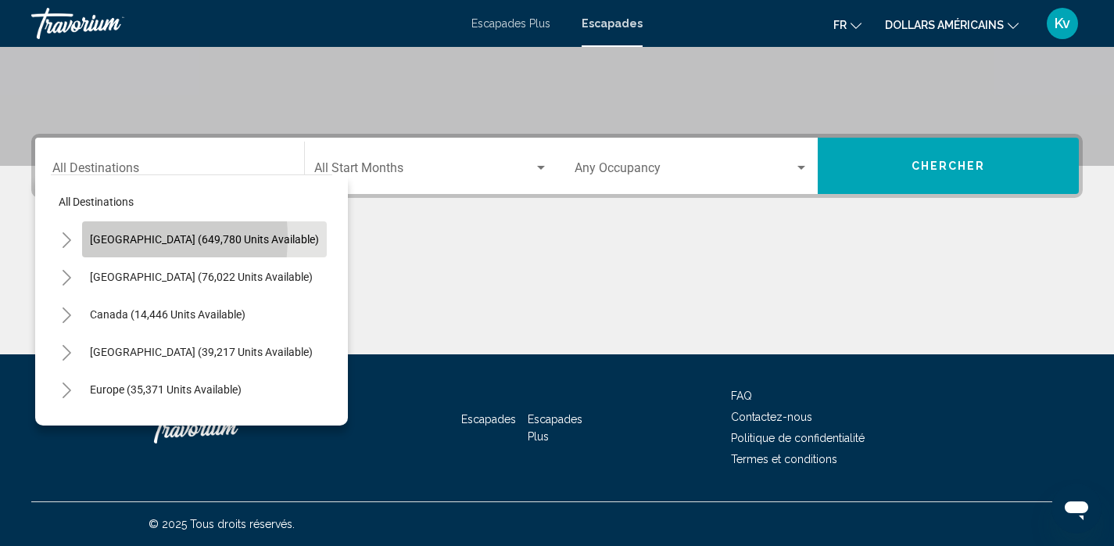
click at [106, 238] on span "[GEOGRAPHIC_DATA] (649,780 units available)" at bounding box center [204, 239] width 229 height 13
type input "**********"
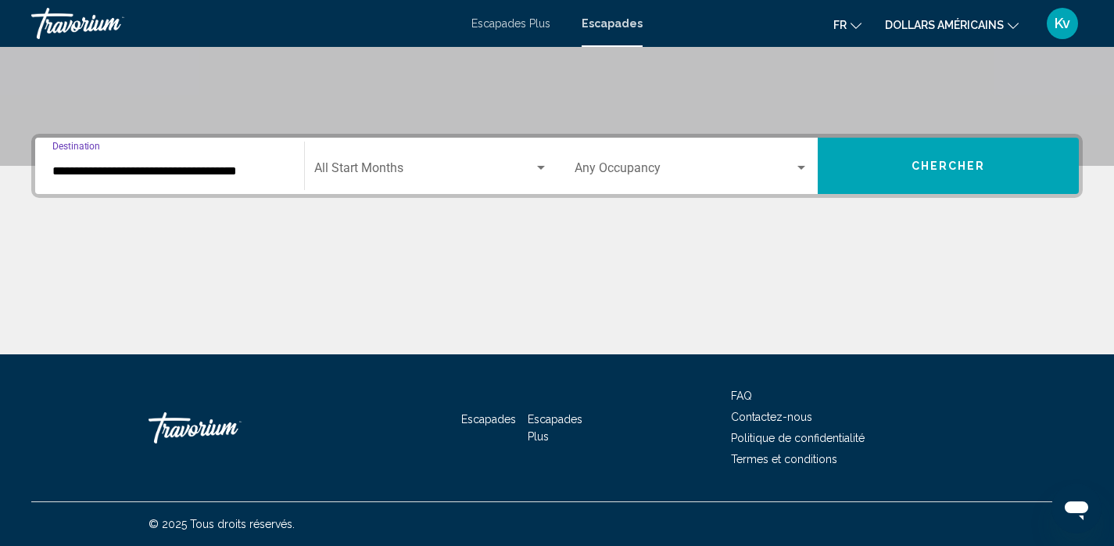
click at [360, 171] on span "Search widget" at bounding box center [424, 171] width 220 height 14
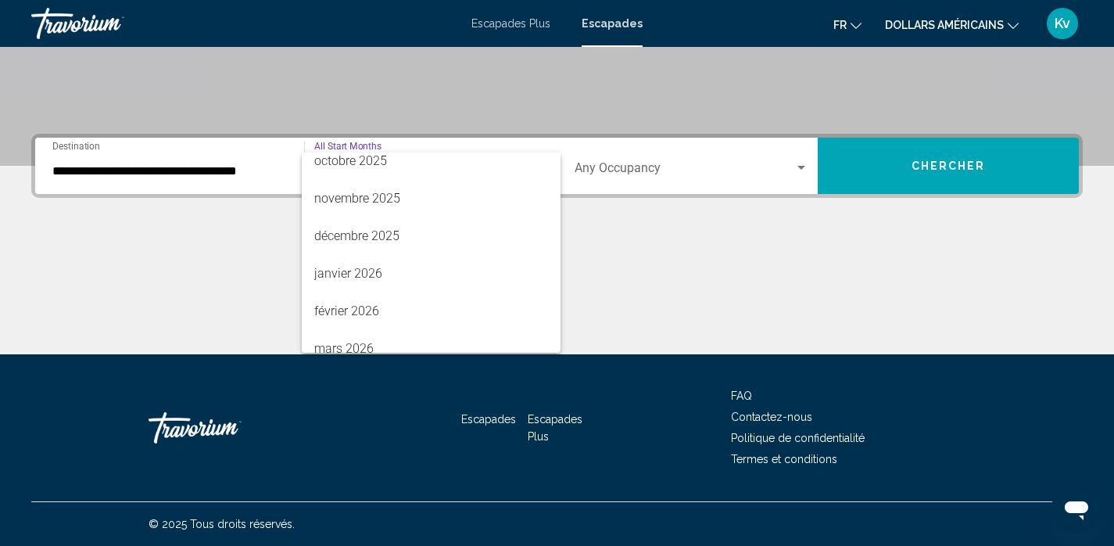
scroll to position [124, 0]
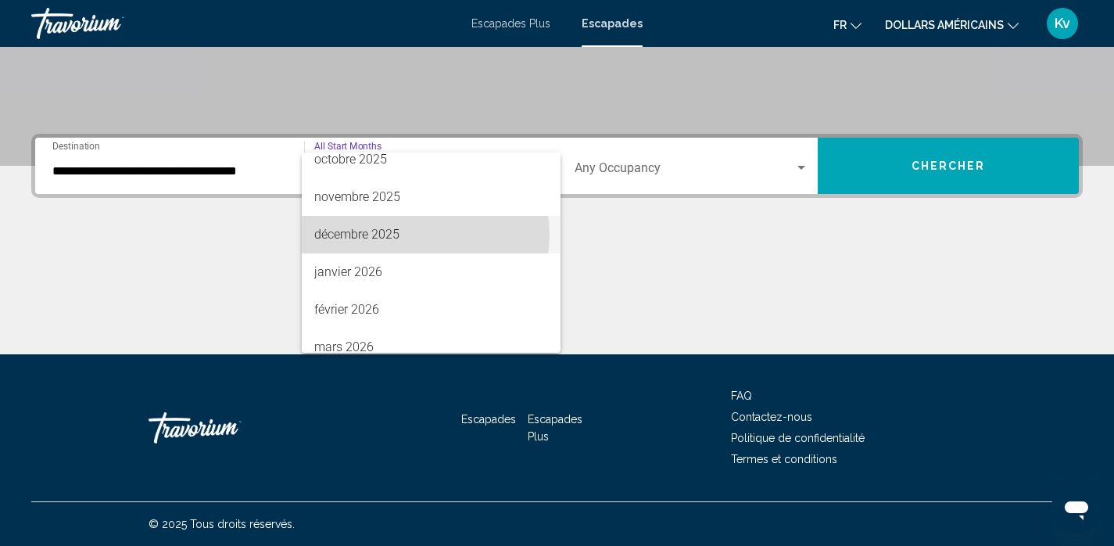
click at [422, 235] on span "décembre 2025" at bounding box center [431, 235] width 234 height 38
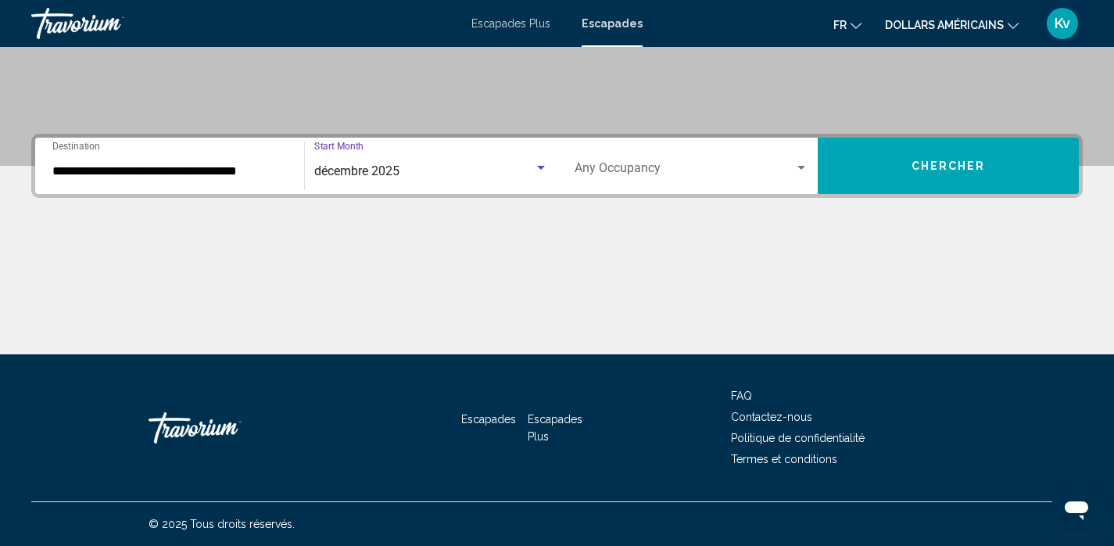
click at [935, 167] on span "Chercher" at bounding box center [949, 166] width 74 height 13
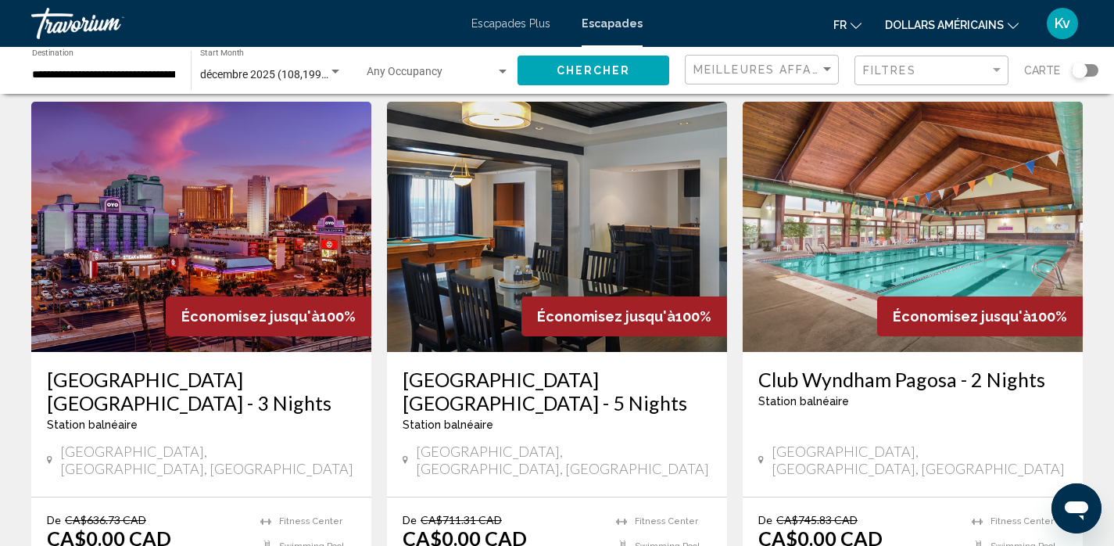
scroll to position [94, 0]
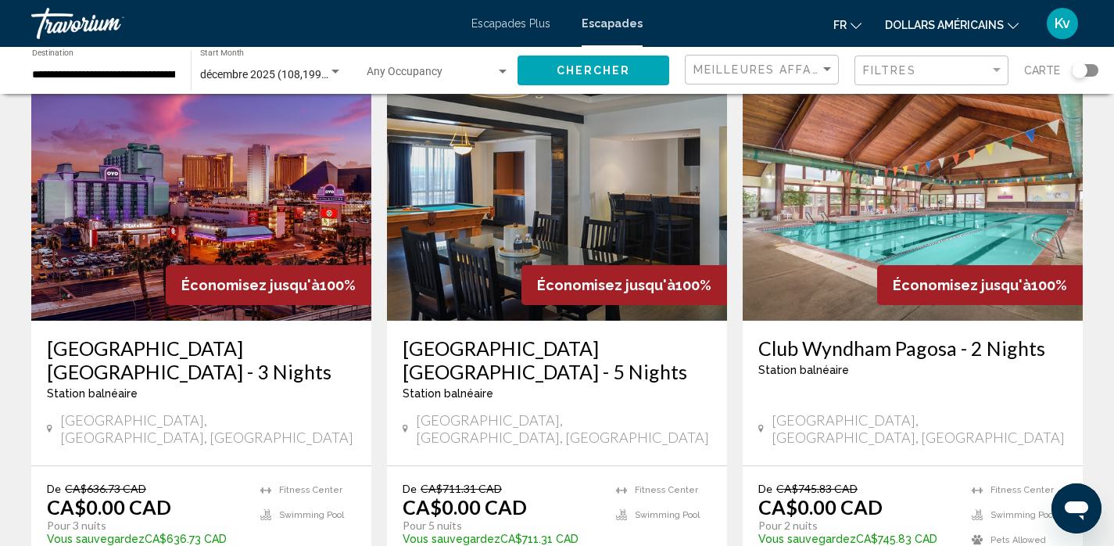
click at [138, 199] on img "Contenu principal" at bounding box center [201, 195] width 340 height 250
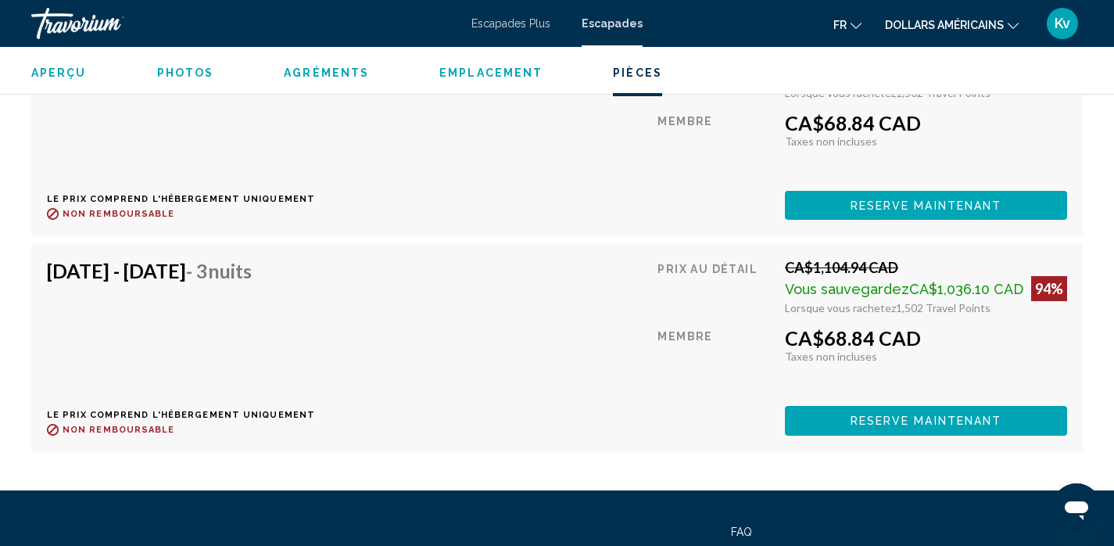
scroll to position [9264, 0]
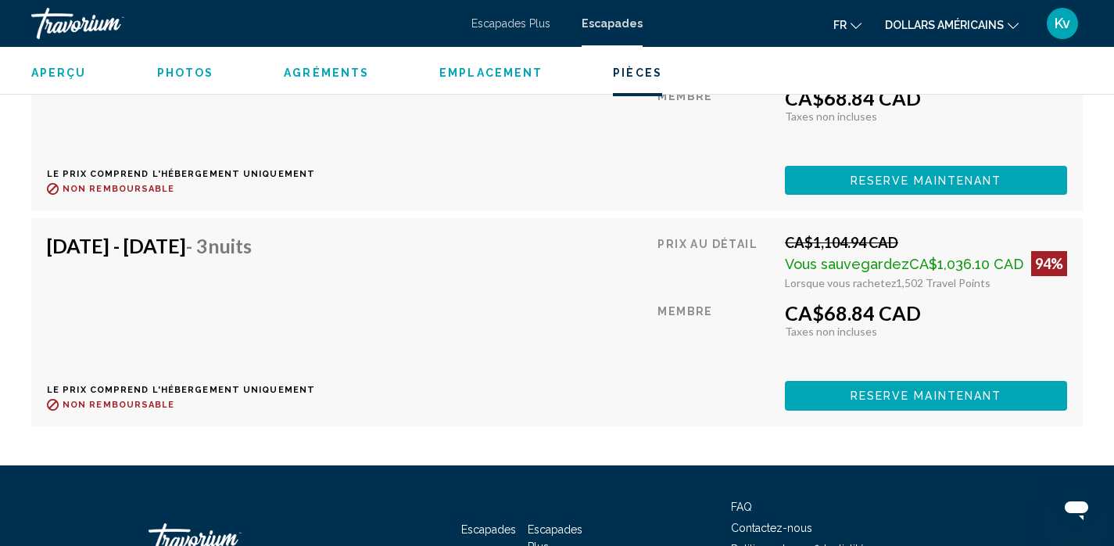
click at [574, 275] on div "[DATE] - [DATE] - 3 nuits Le prix comprend l'hébergement uniquement Remboursabl…" at bounding box center [557, 322] width 1020 height 176
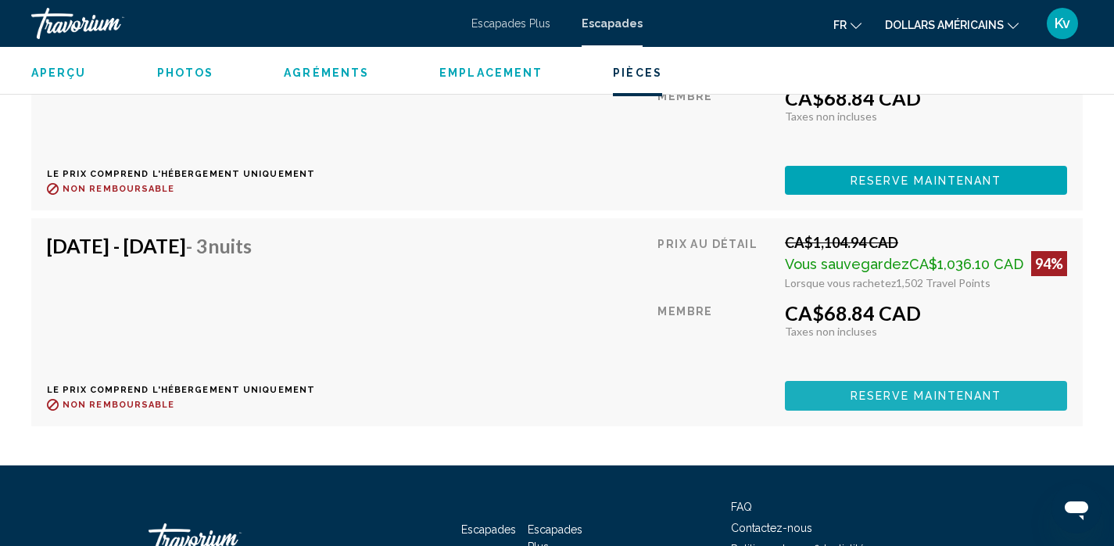
click at [951, 390] on span "Reserve maintenant" at bounding box center [927, 396] width 152 height 13
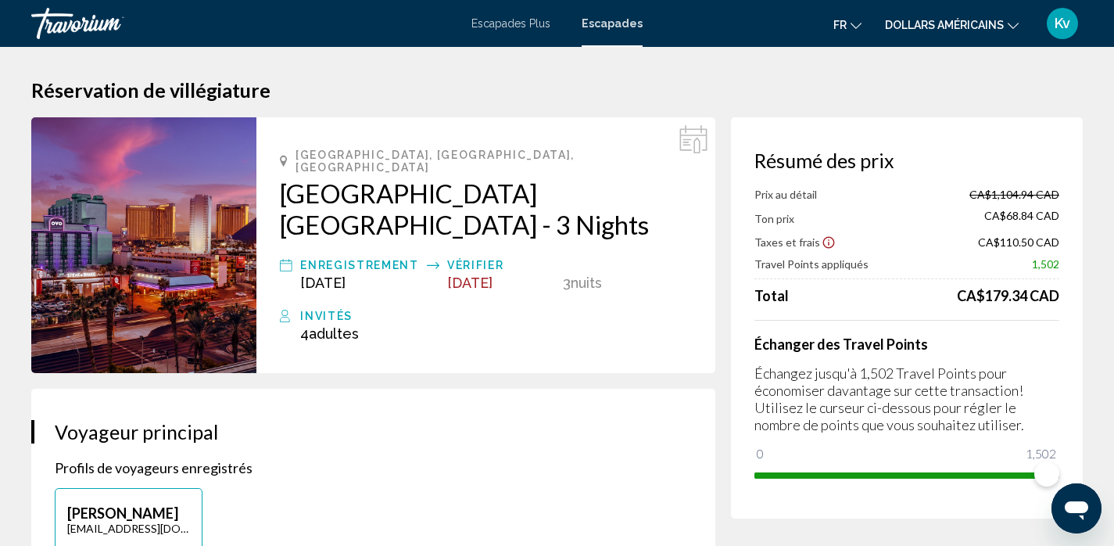
click at [689, 138] on icon "Contenu principal" at bounding box center [693, 139] width 28 height 28
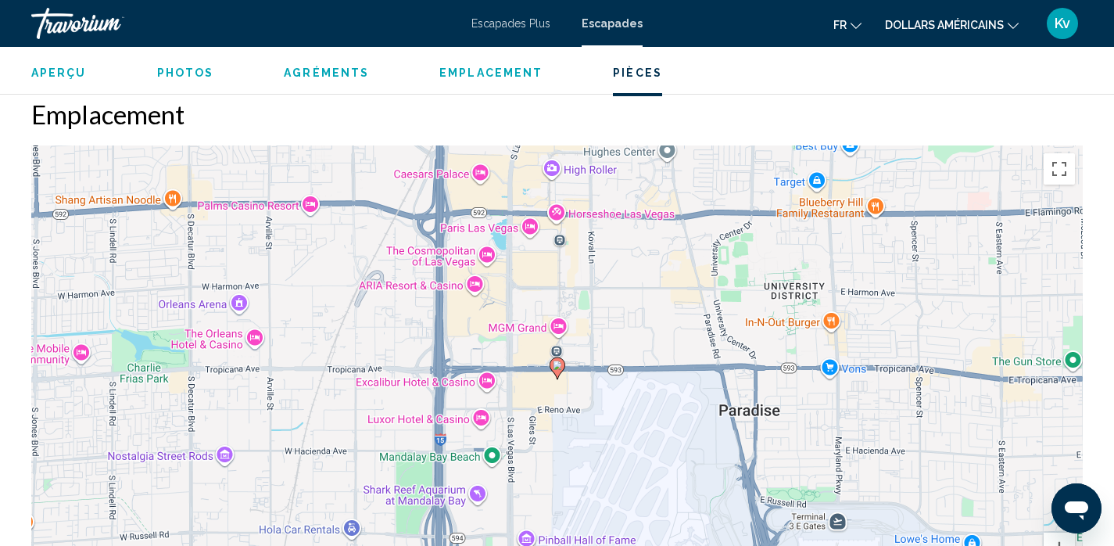
scroll to position [2306, 0]
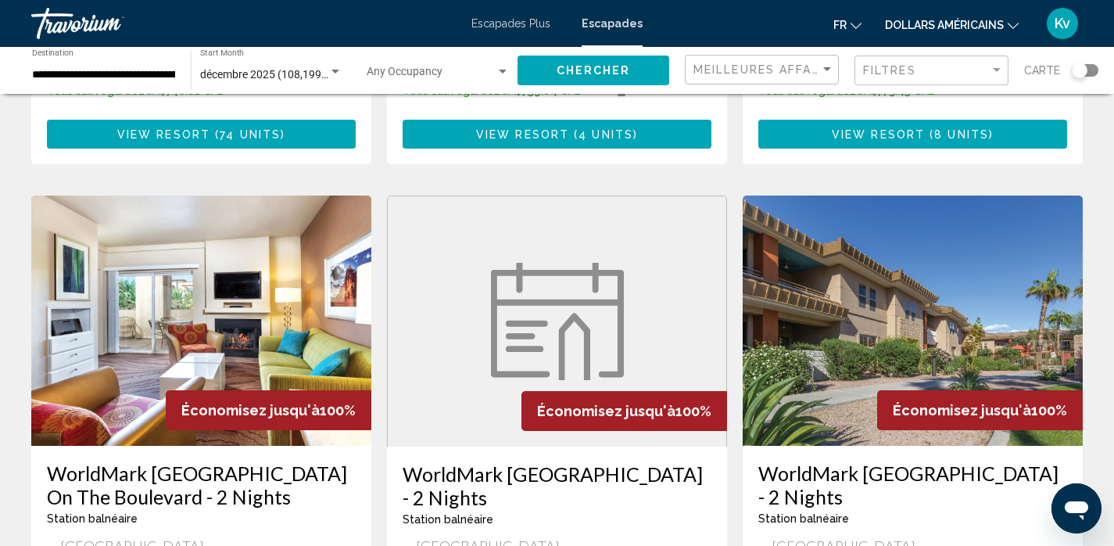
scroll to position [1720, 0]
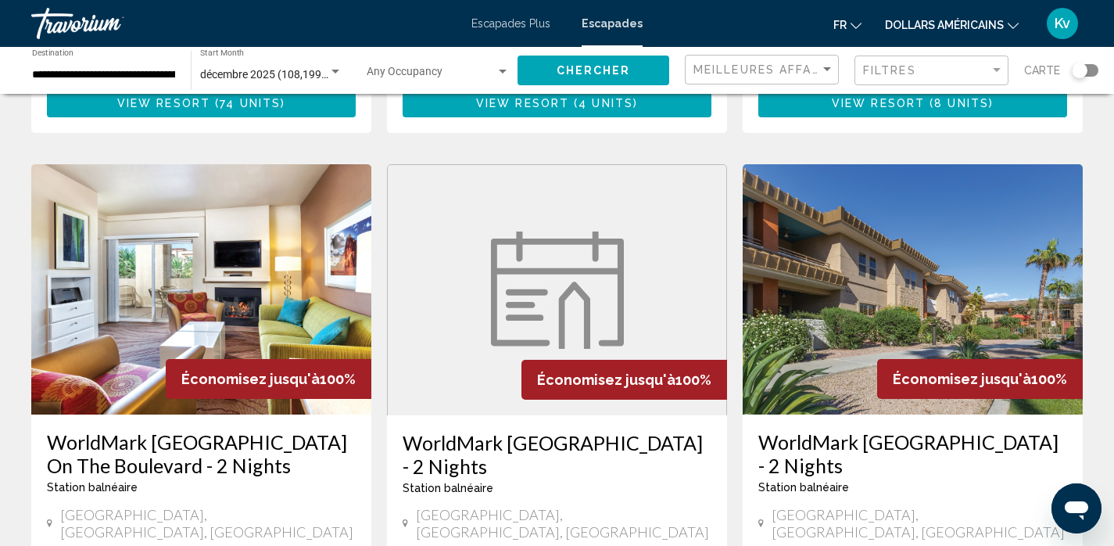
click at [240, 227] on img "Contenu principal" at bounding box center [201, 289] width 340 height 250
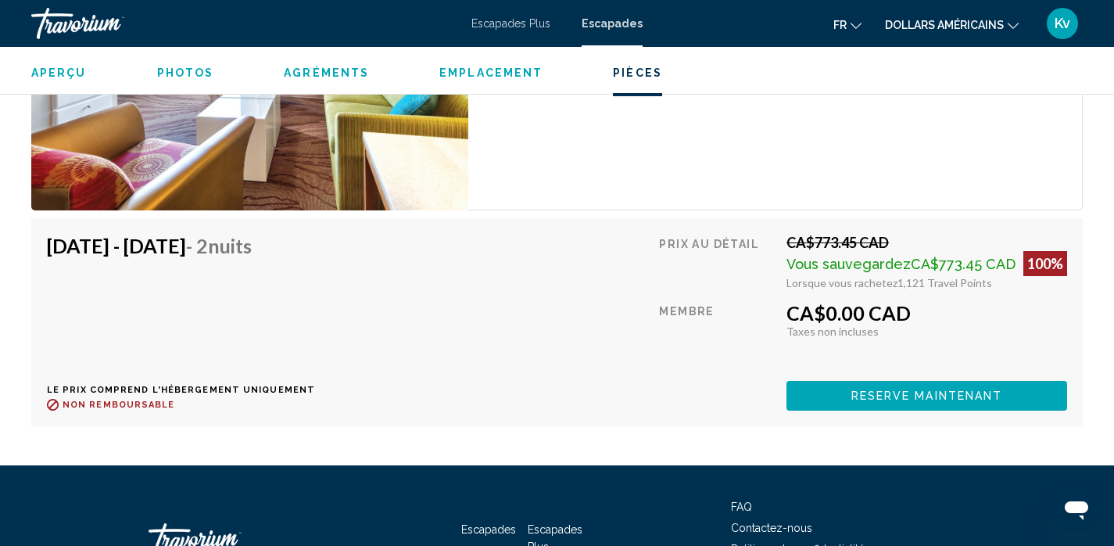
scroll to position [3792, 0]
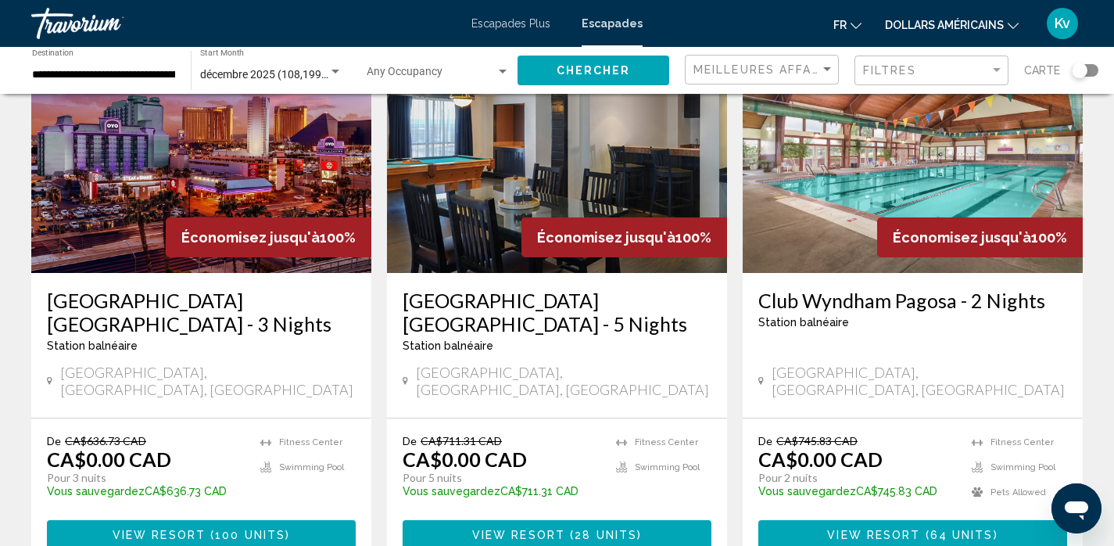
scroll to position [94, 0]
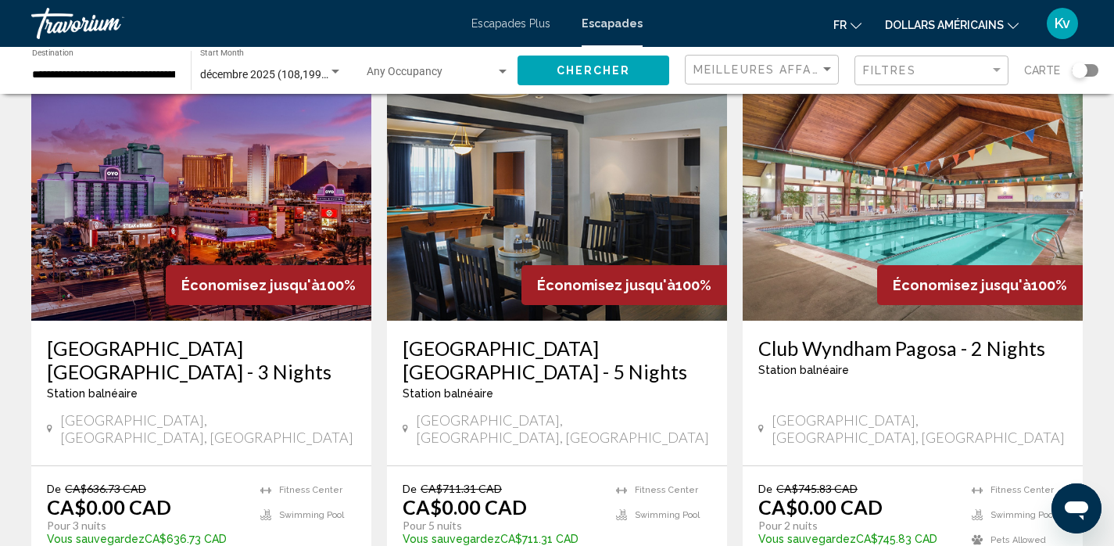
click at [586, 216] on img "Contenu principal" at bounding box center [557, 195] width 340 height 250
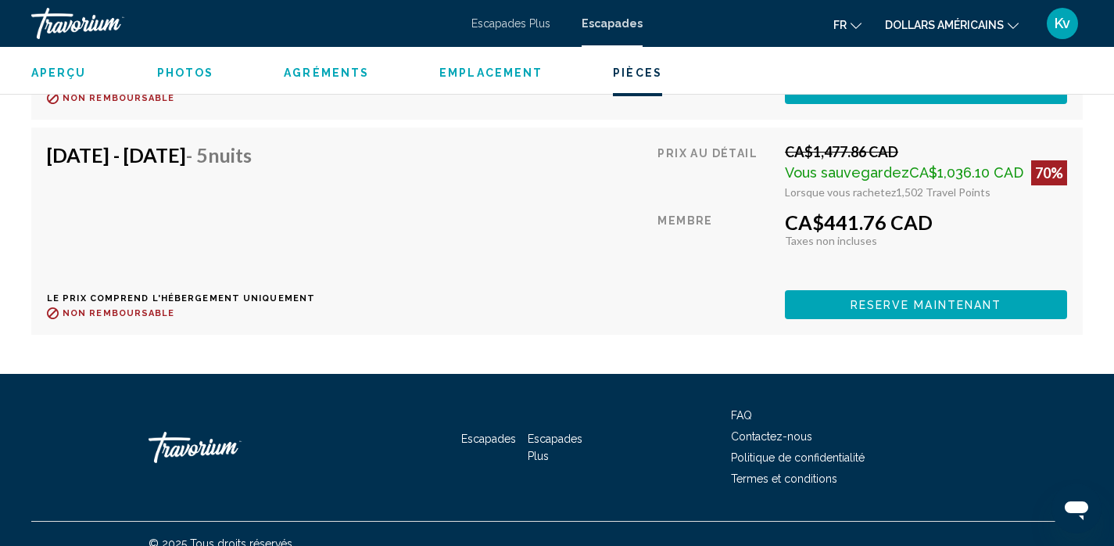
scroll to position [4814, 0]
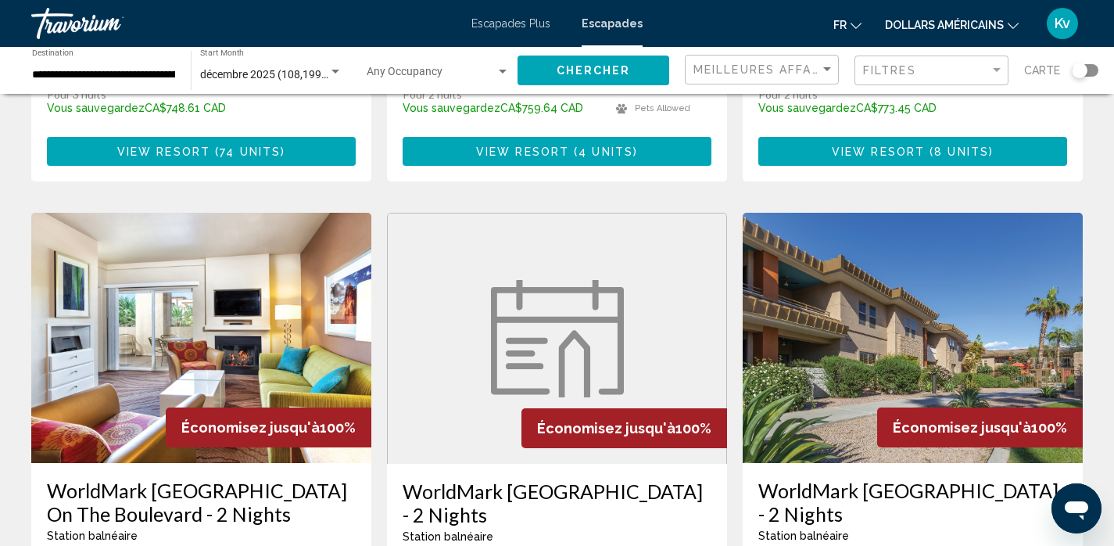
scroll to position [1720, 0]
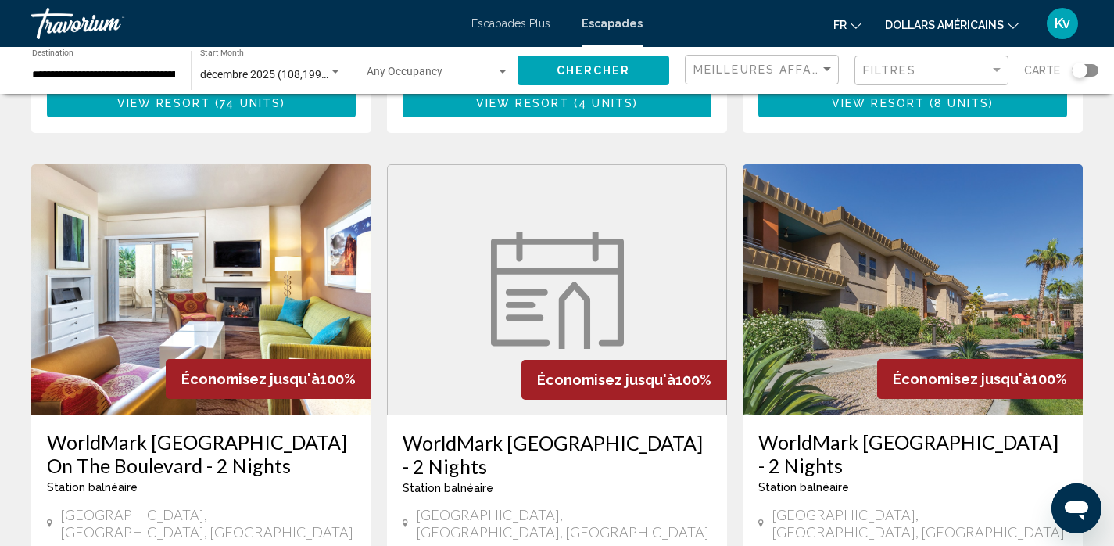
click at [516, 231] on img "Contenu principal" at bounding box center [557, 289] width 133 height 117
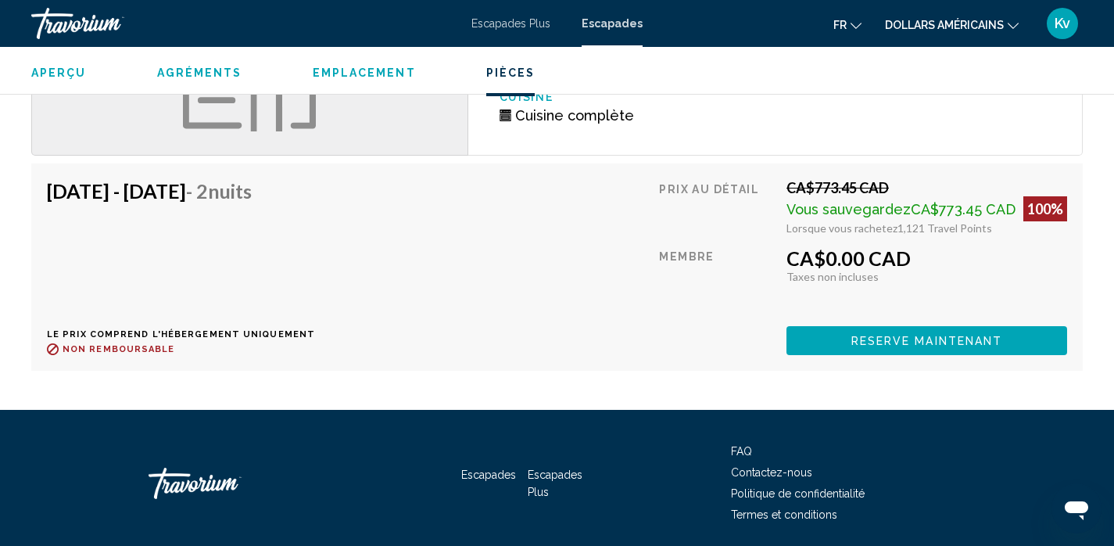
scroll to position [2133, 0]
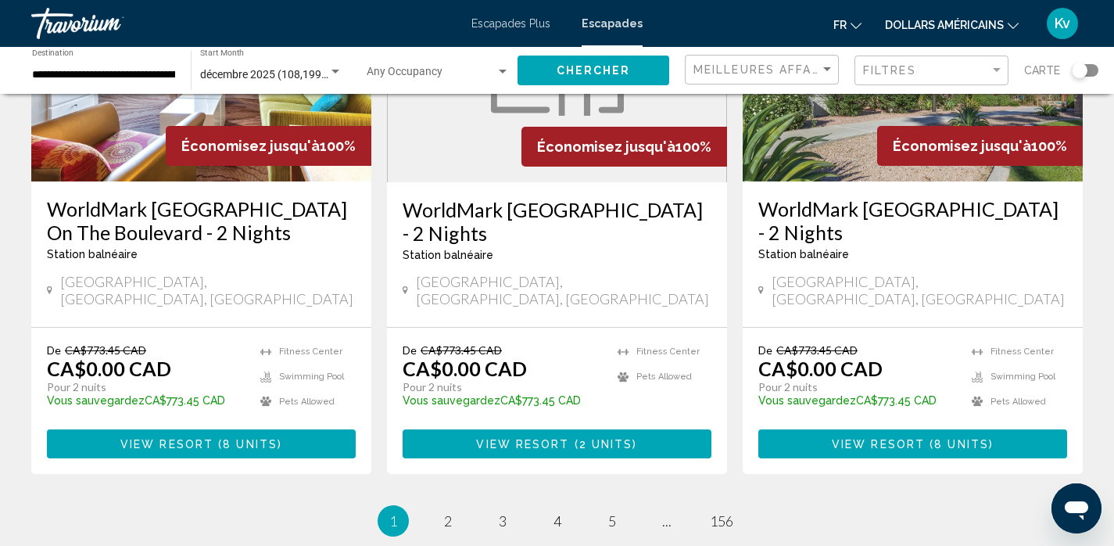
scroll to position [1970, 0]
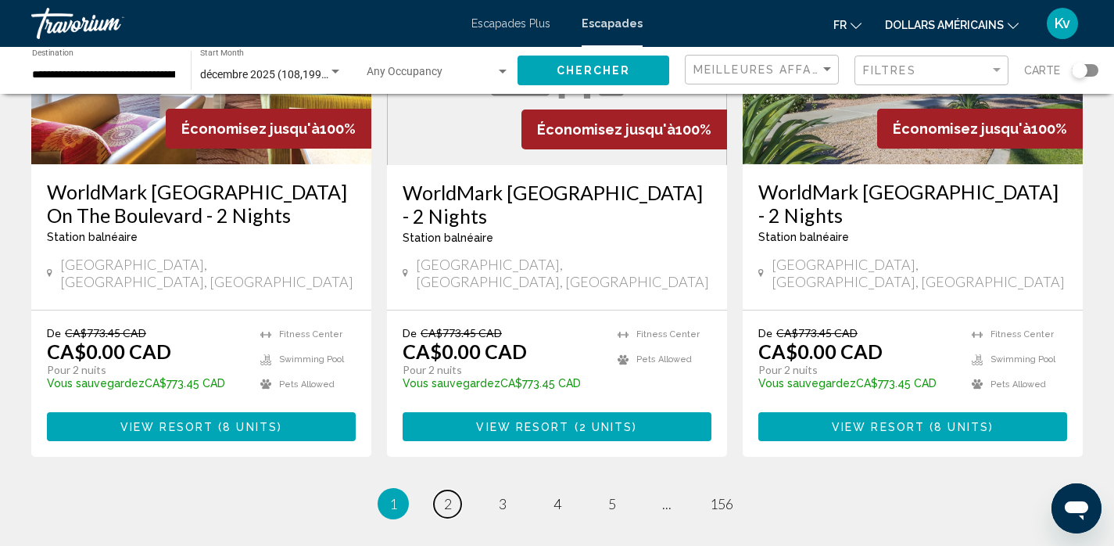
click at [445, 495] on span "2" at bounding box center [448, 503] width 8 height 17
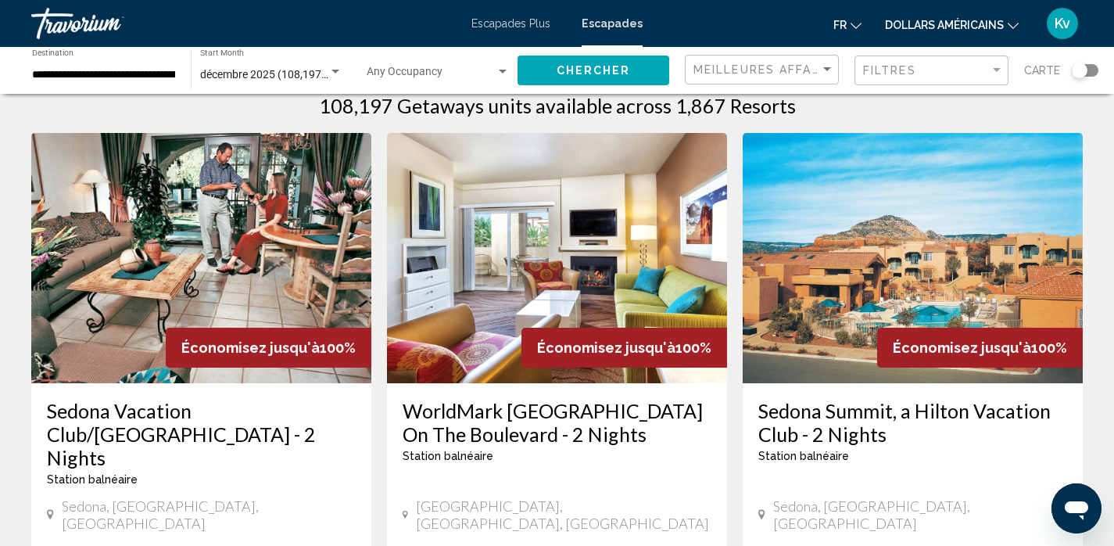
scroll to position [63, 0]
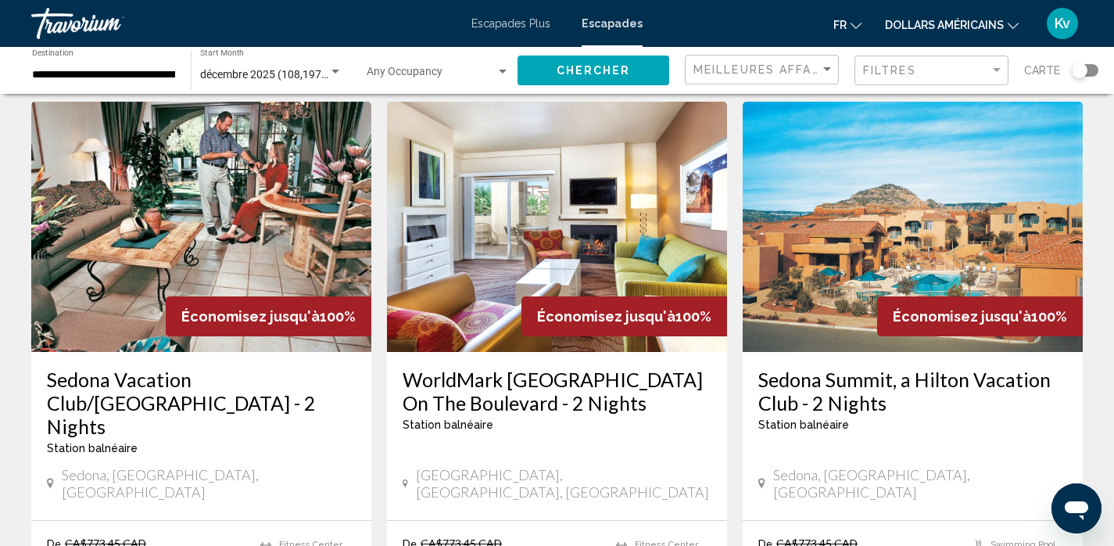
click at [550, 212] on img "Contenu principal" at bounding box center [557, 227] width 340 height 250
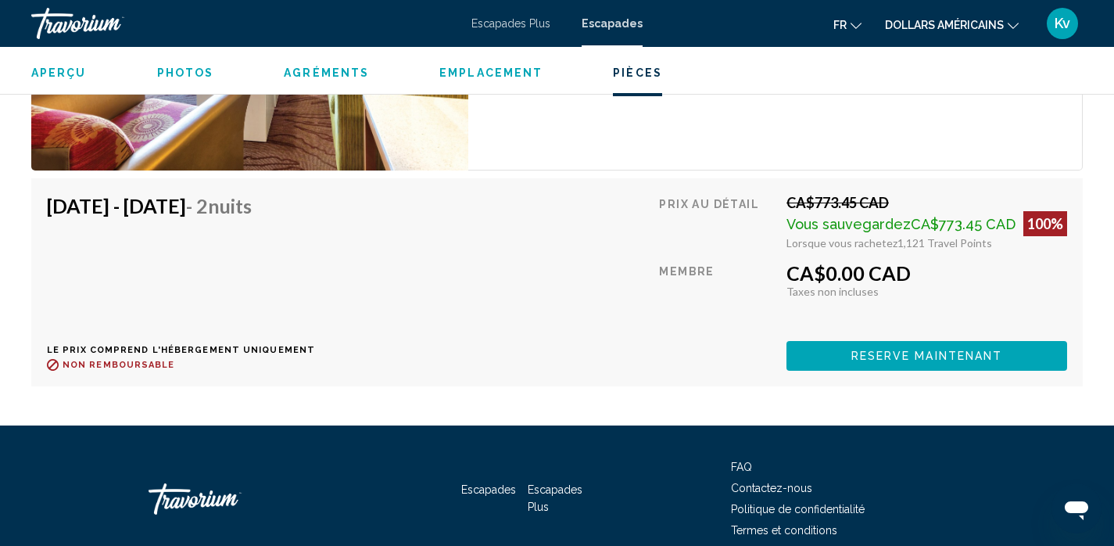
scroll to position [3855, 0]
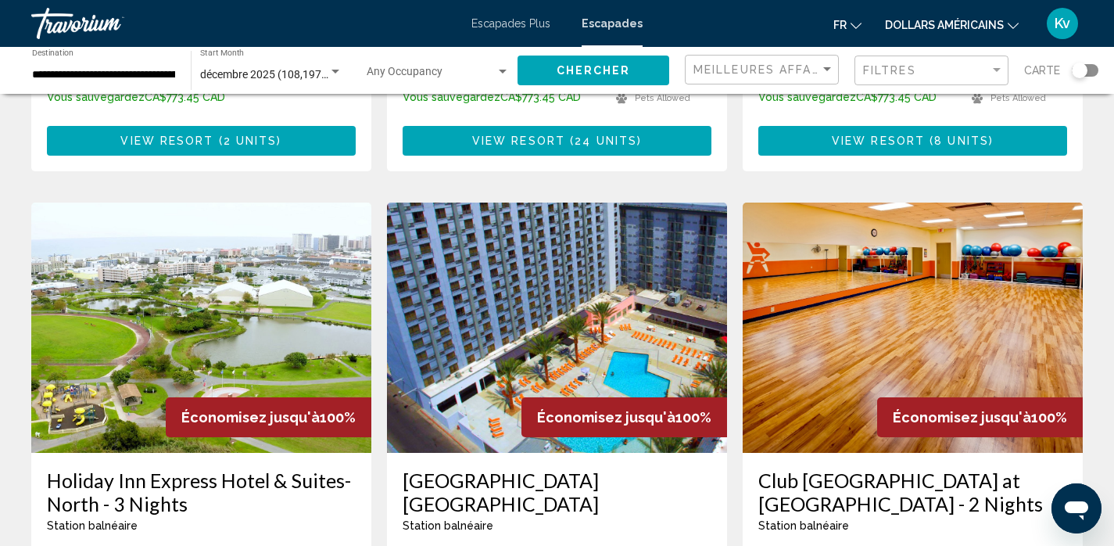
scroll to position [1188, 0]
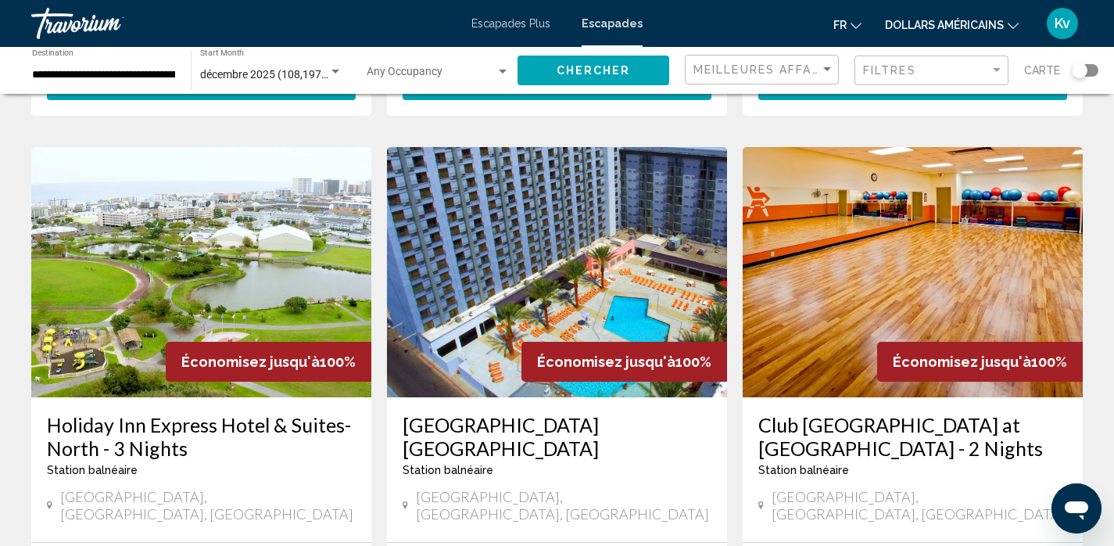
click at [555, 189] on img "Contenu principal" at bounding box center [557, 272] width 340 height 250
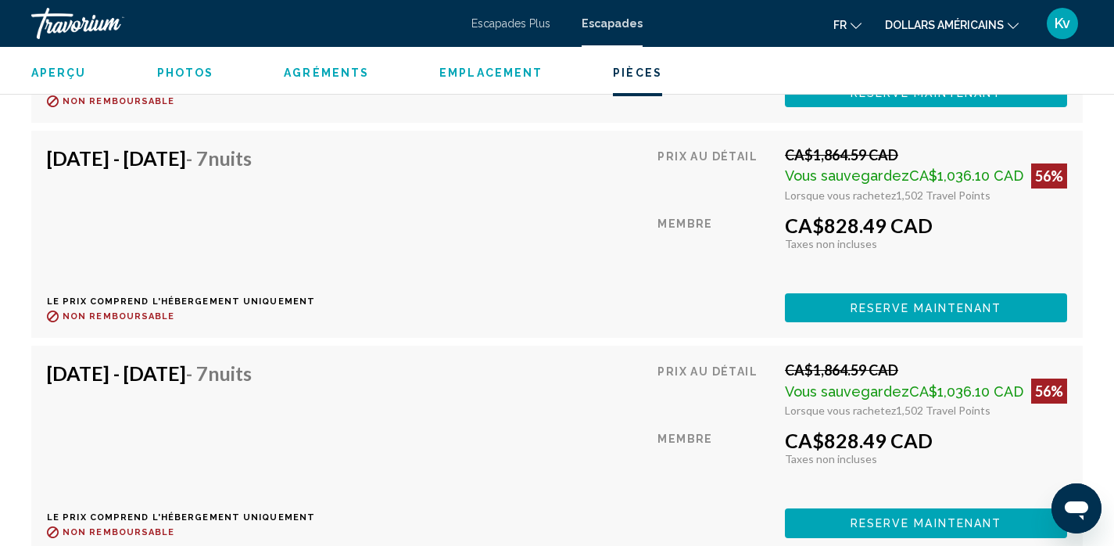
scroll to position [6700, 0]
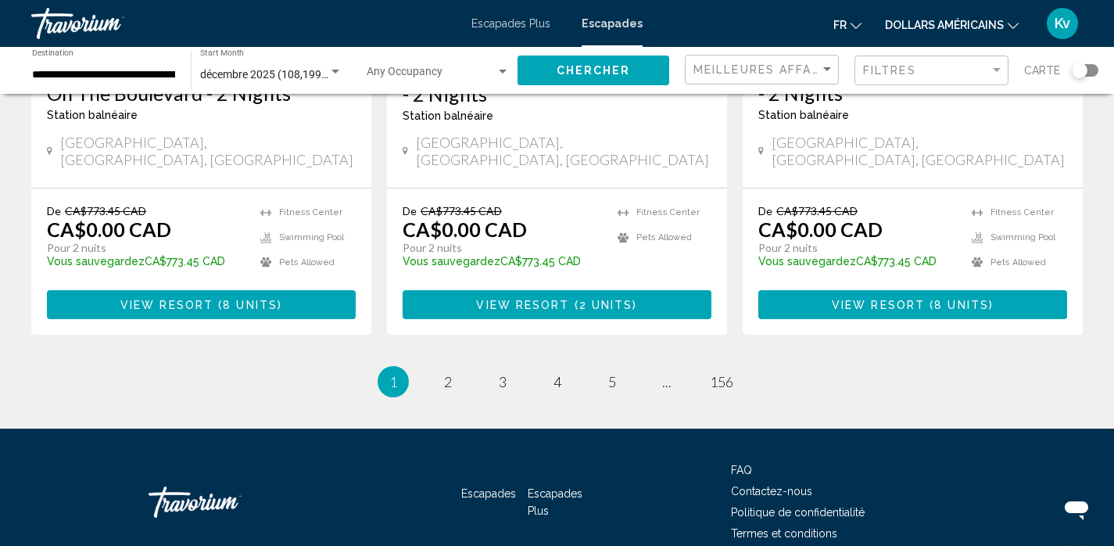
scroll to position [2095, 0]
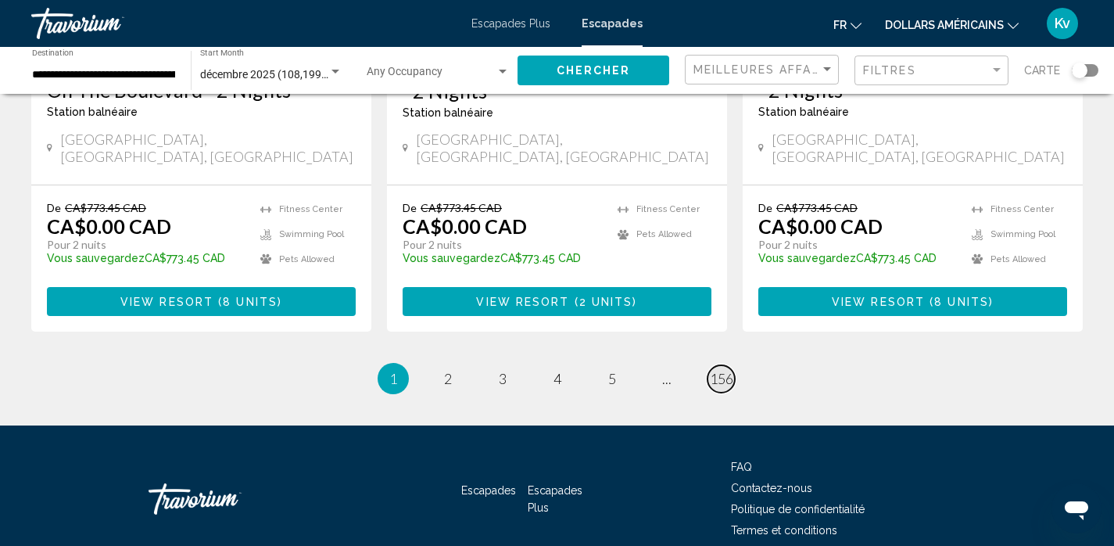
click at [725, 370] on span "156" at bounding box center [721, 378] width 23 height 17
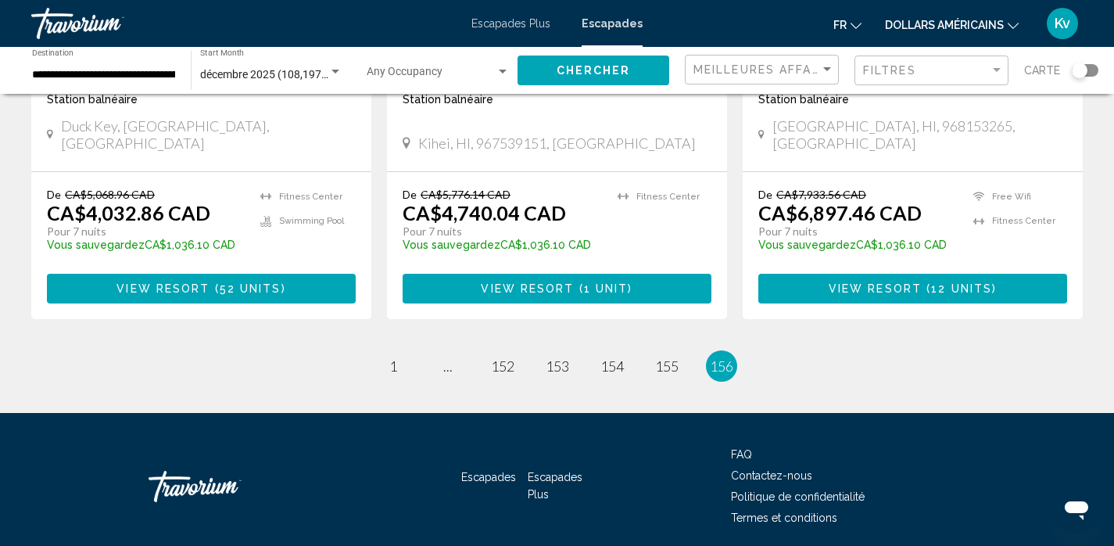
scroll to position [937, 0]
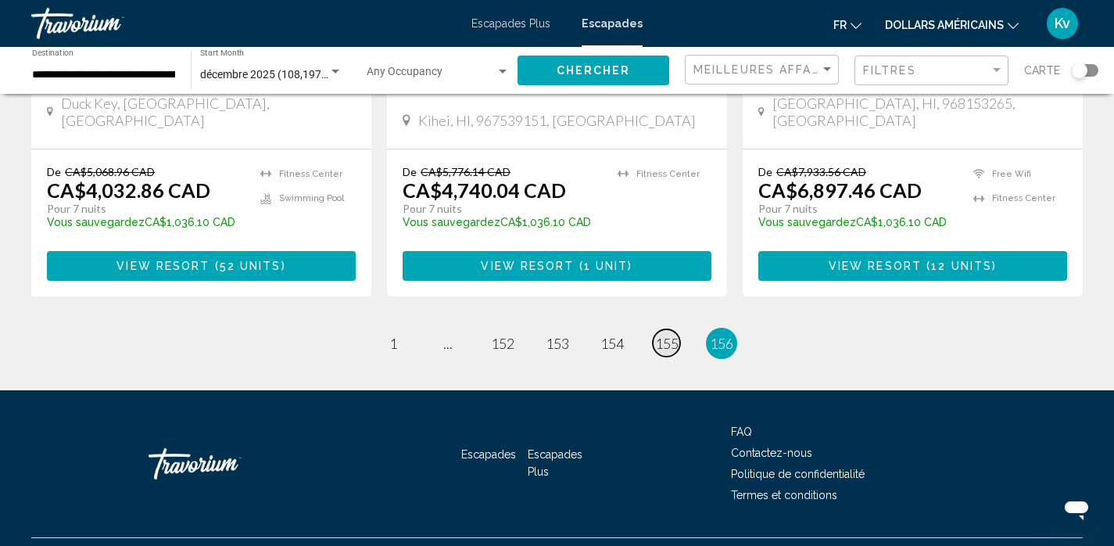
click at [672, 335] on span "155" at bounding box center [666, 343] width 23 height 17
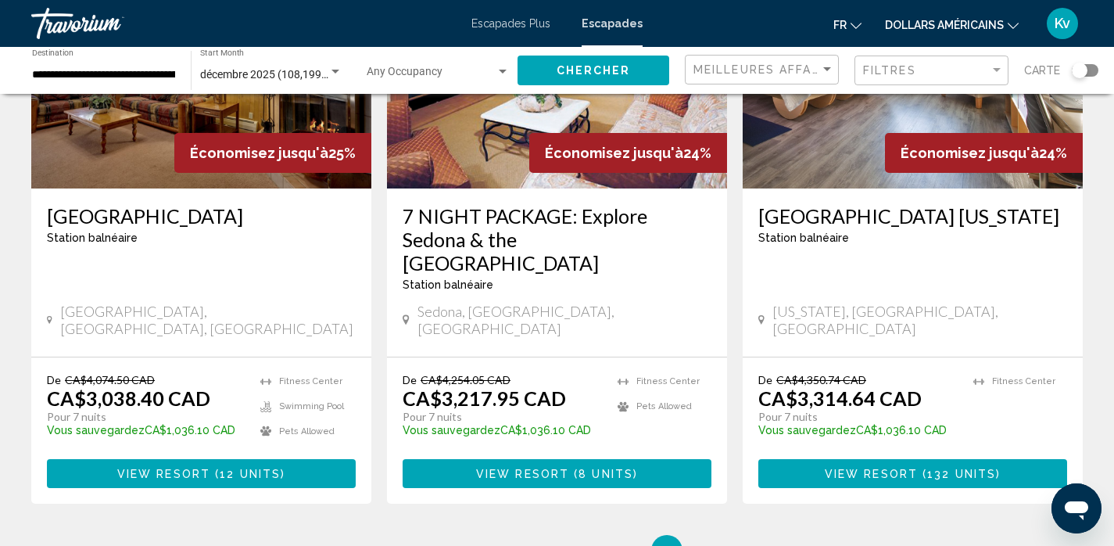
scroll to position [1970, 0]
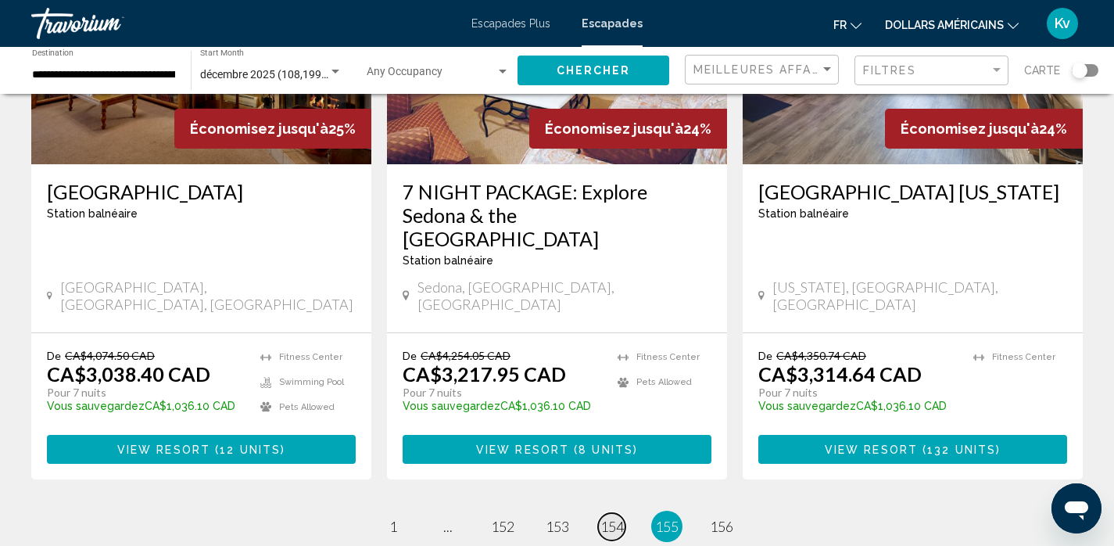
click at [613, 518] on span "154" at bounding box center [611, 526] width 23 height 17
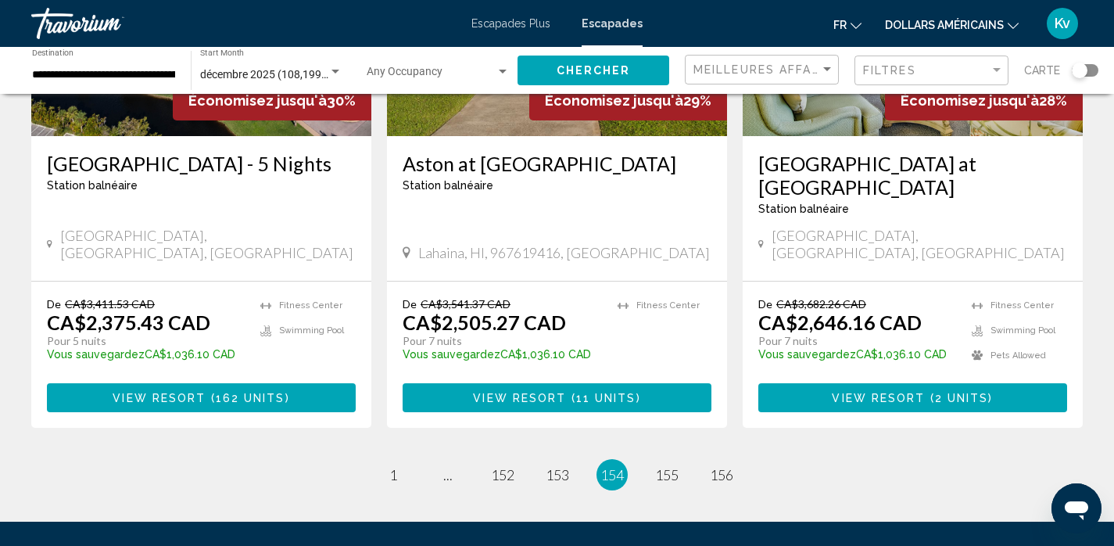
scroll to position [2001, 0]
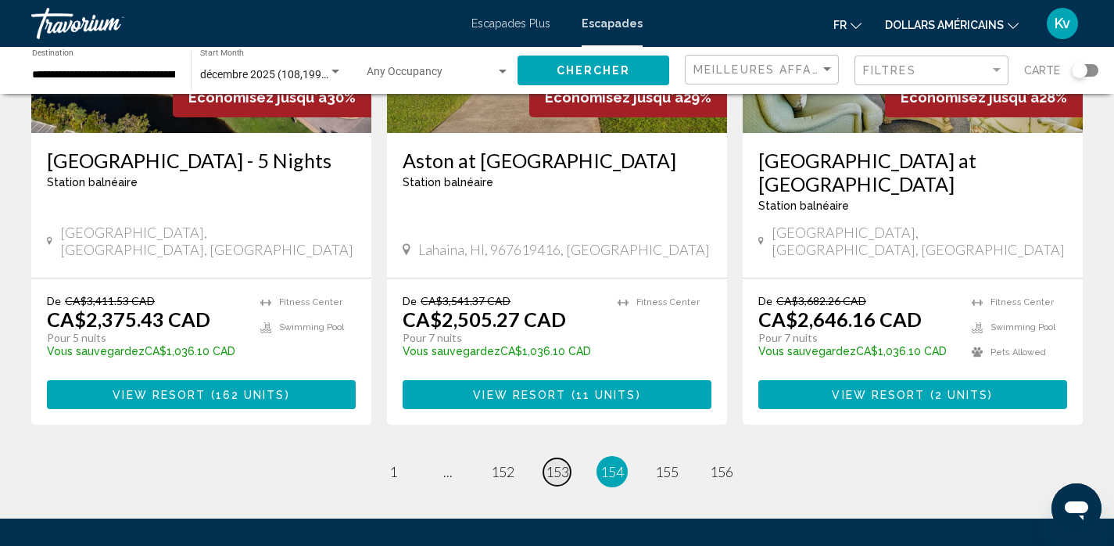
click at [554, 463] on span "153" at bounding box center [557, 471] width 23 height 17
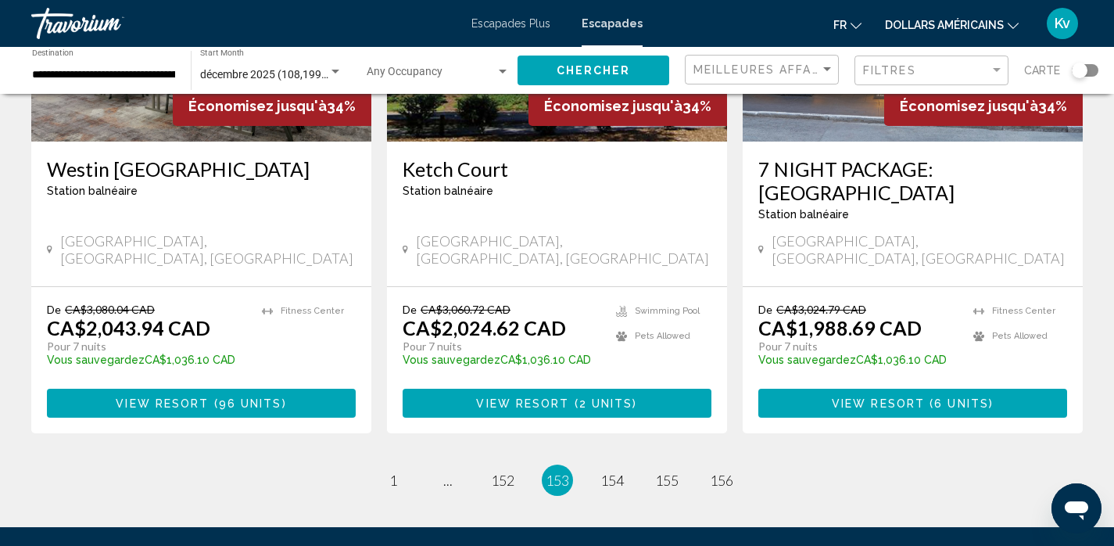
scroll to position [2064, 0]
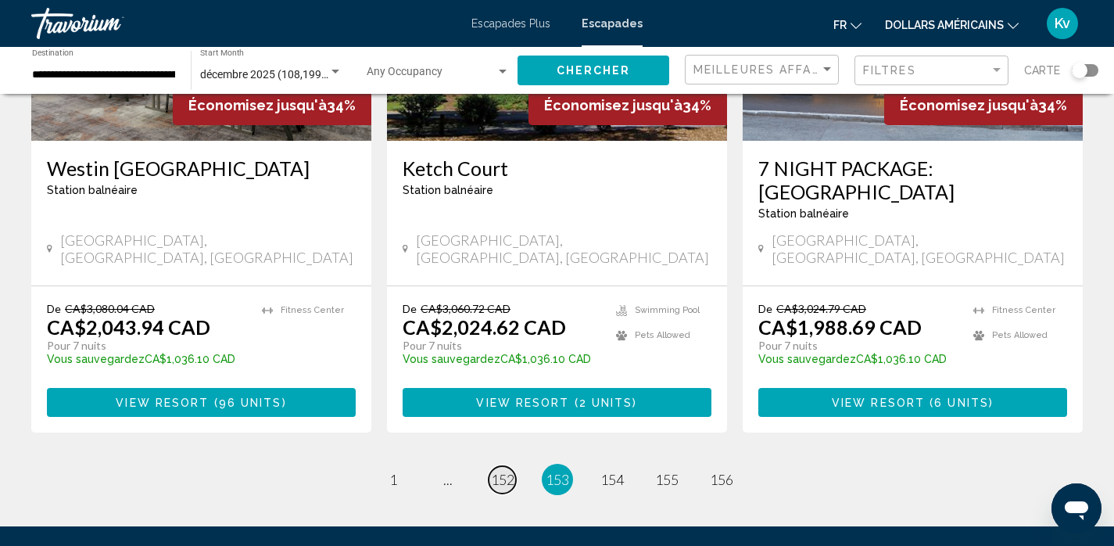
click at [505, 471] on span "152" at bounding box center [502, 479] width 23 height 17
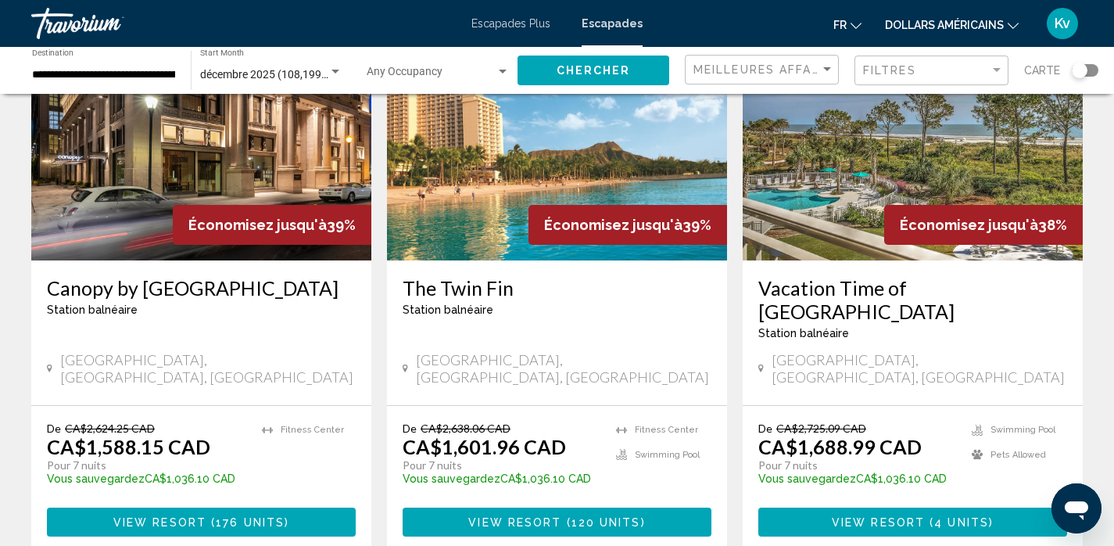
scroll to position [156, 0]
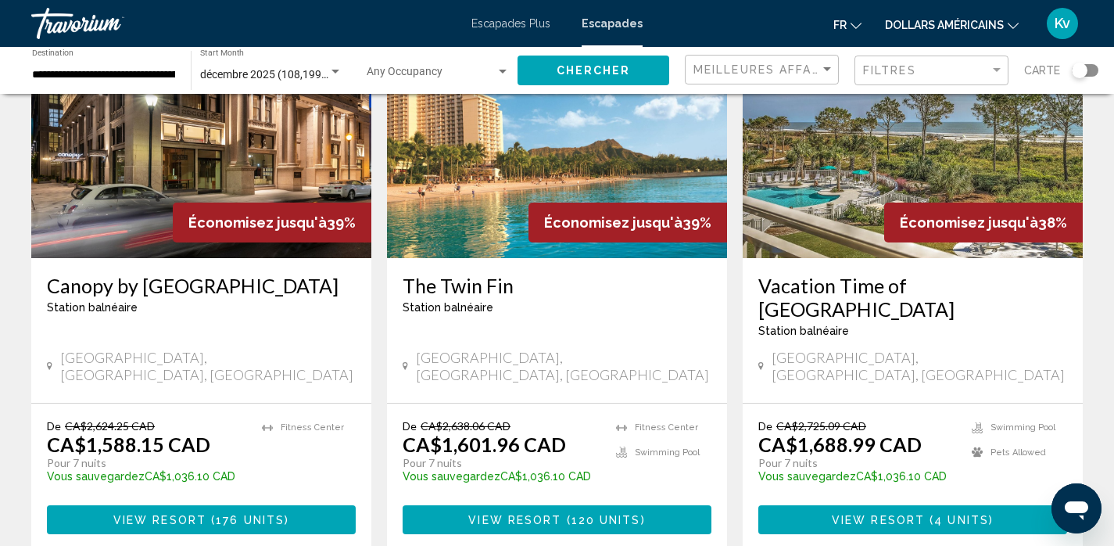
click at [500, 237] on img "Contenu principal" at bounding box center [557, 133] width 340 height 250
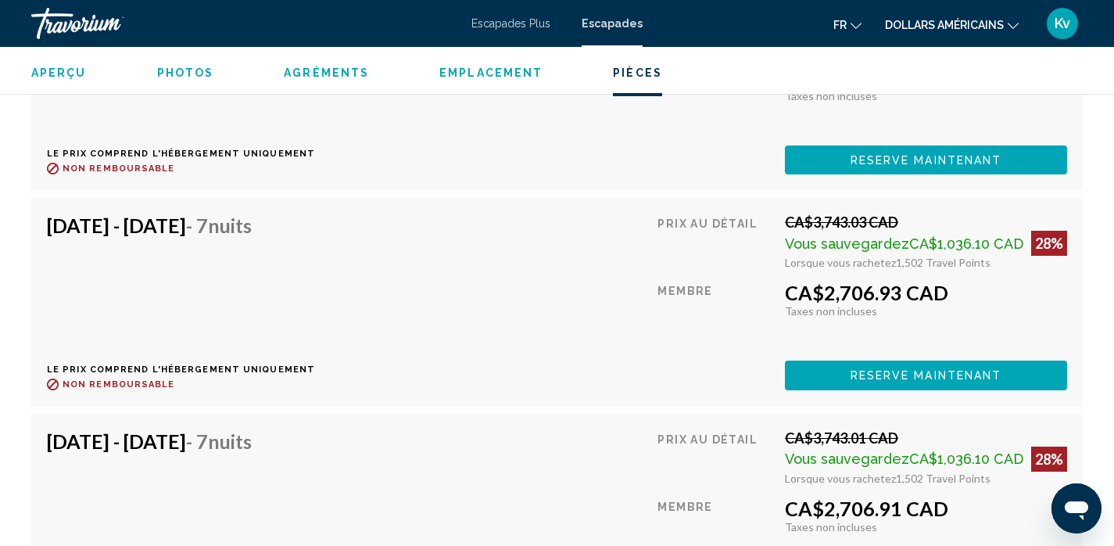
scroll to position [7638, 0]
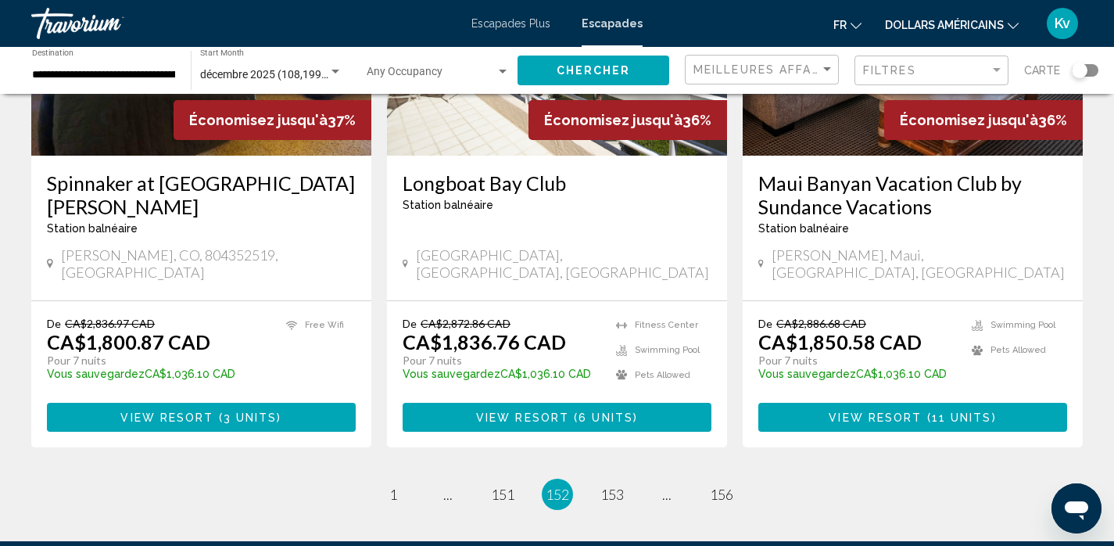
scroll to position [2033, 0]
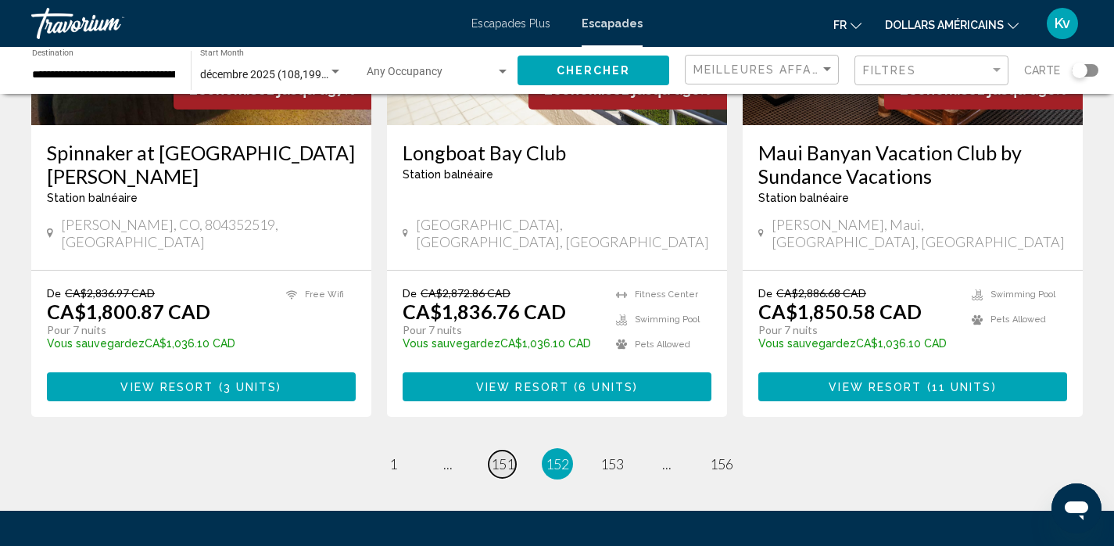
click at [500, 455] on span "151" at bounding box center [502, 463] width 23 height 17
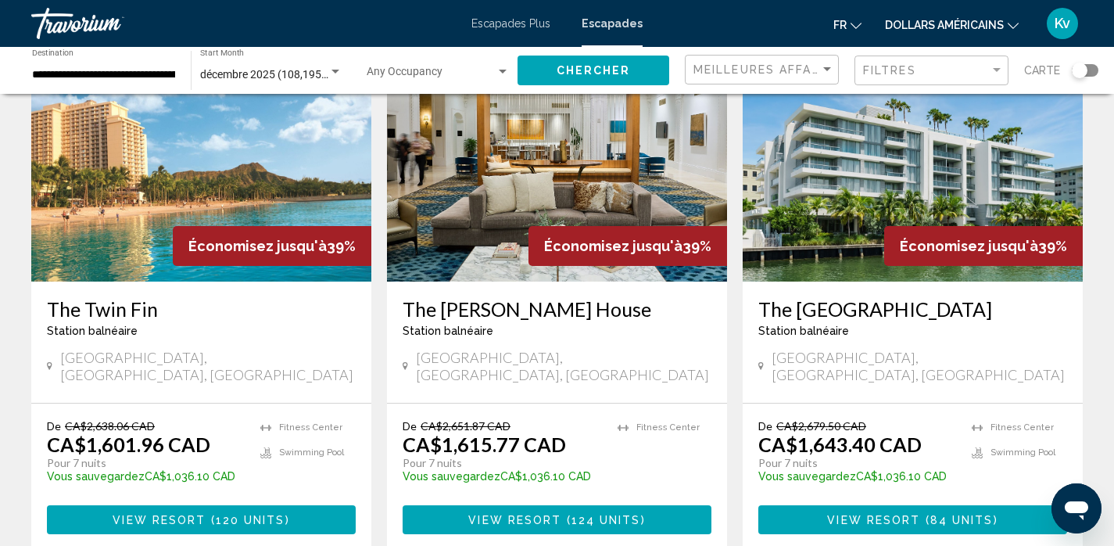
scroll to position [1907, 0]
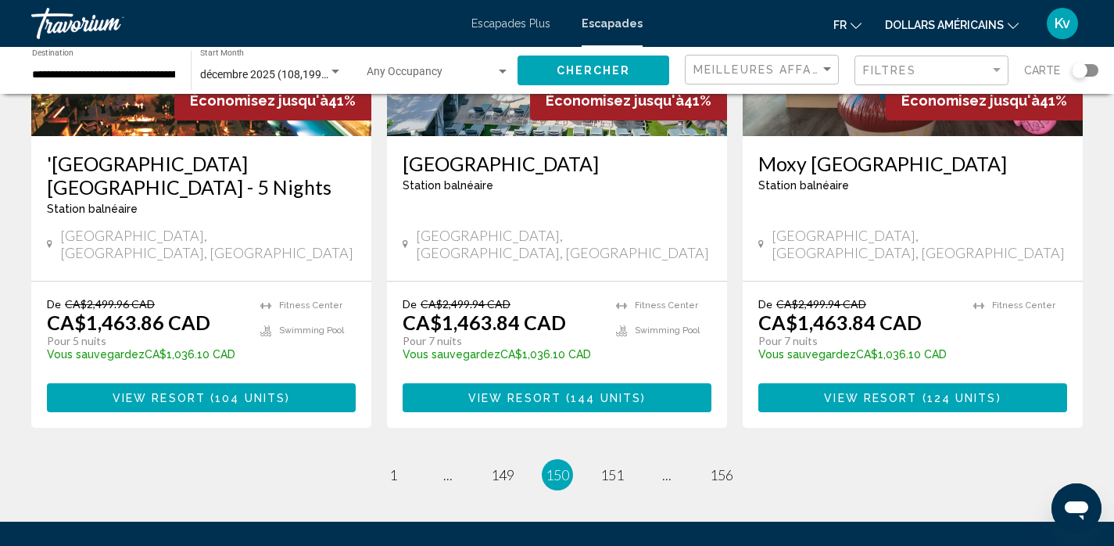
scroll to position [2033, 0]
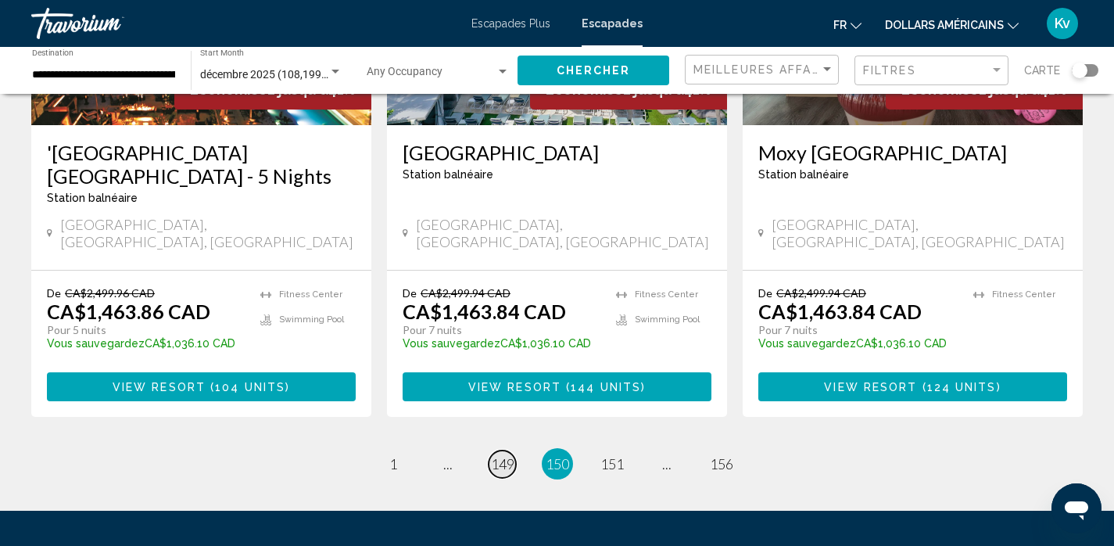
click at [506, 455] on span "149" at bounding box center [502, 463] width 23 height 17
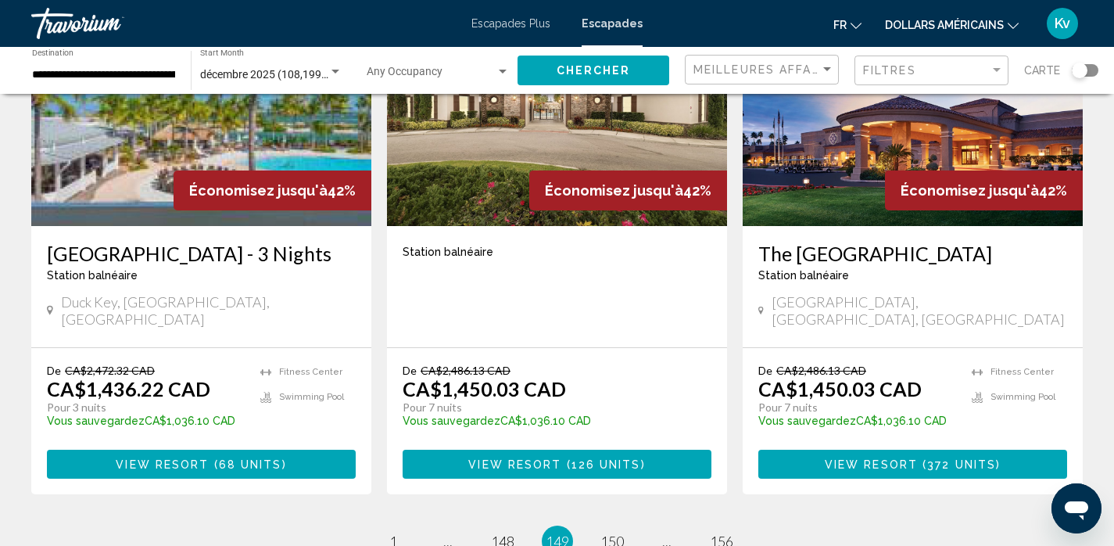
scroll to position [1939, 0]
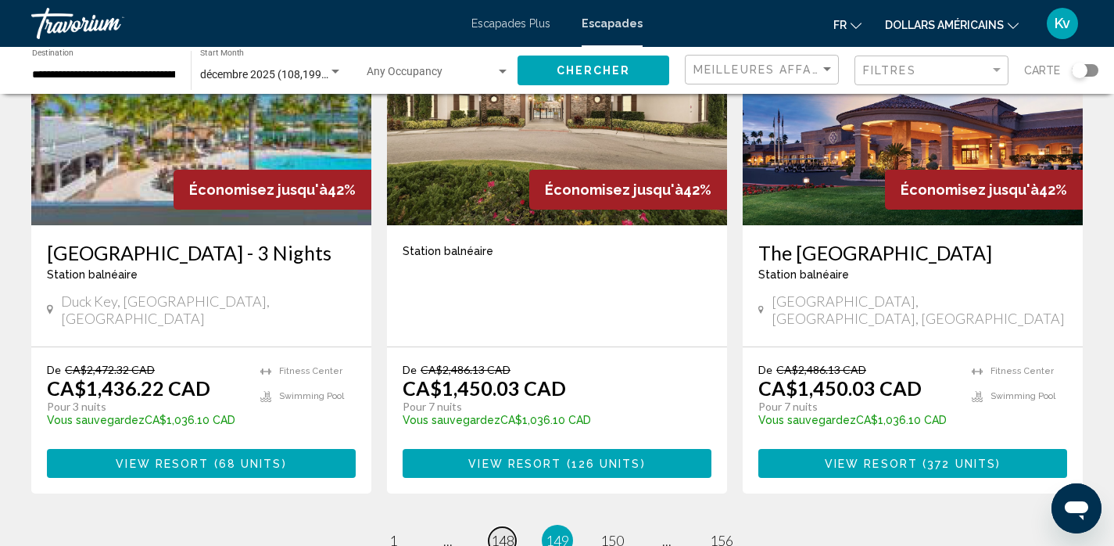
click at [505, 532] on span "148" at bounding box center [502, 540] width 23 height 17
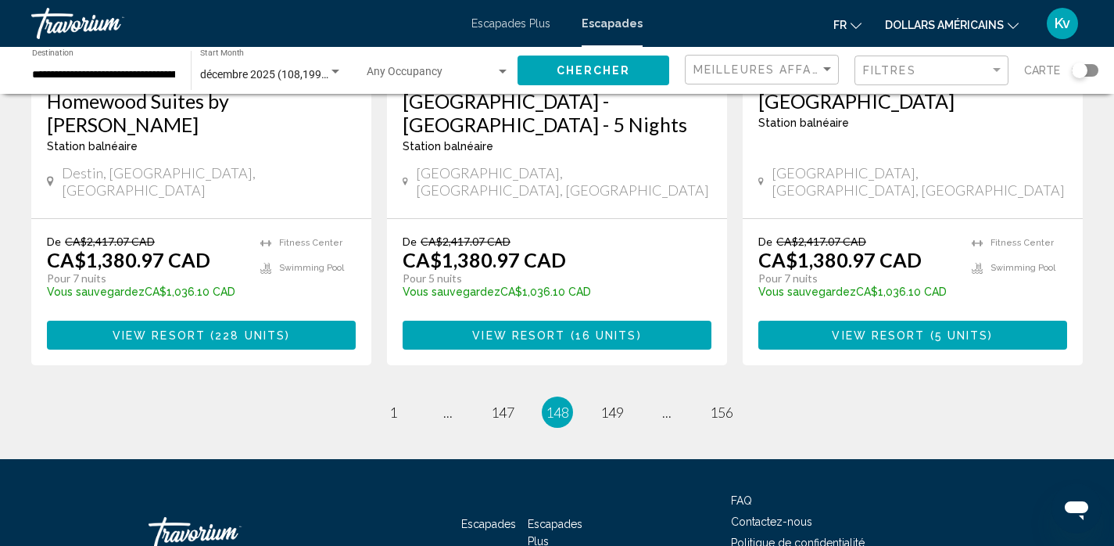
scroll to position [2095, 0]
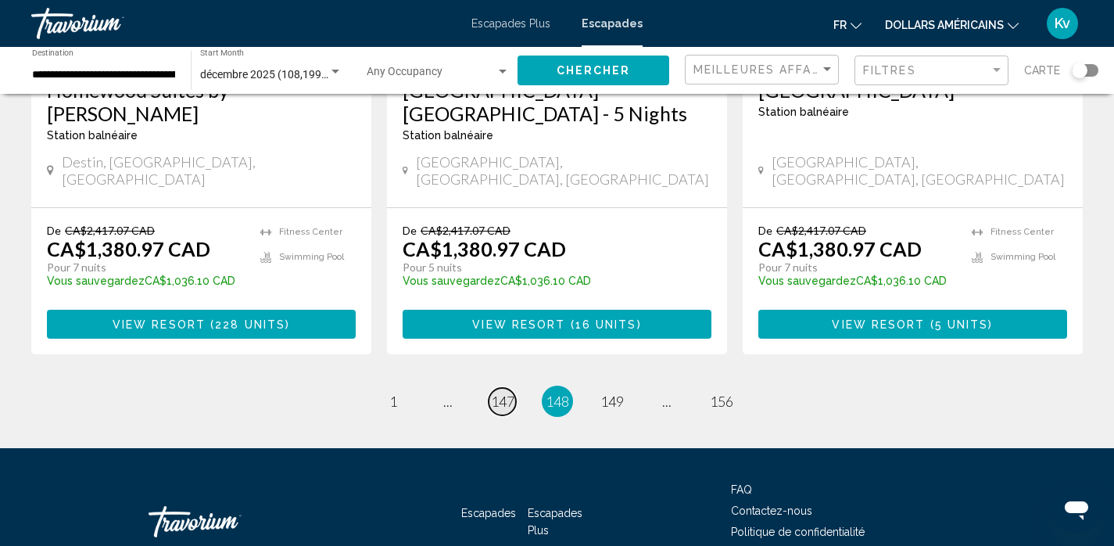
click at [503, 392] on span "147" at bounding box center [502, 400] width 23 height 17
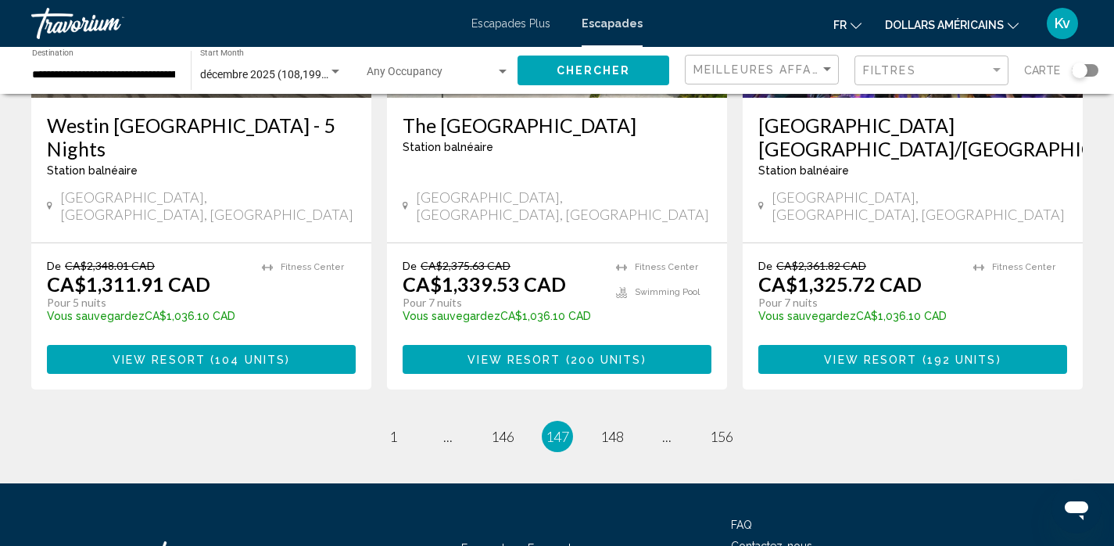
scroll to position [2095, 0]
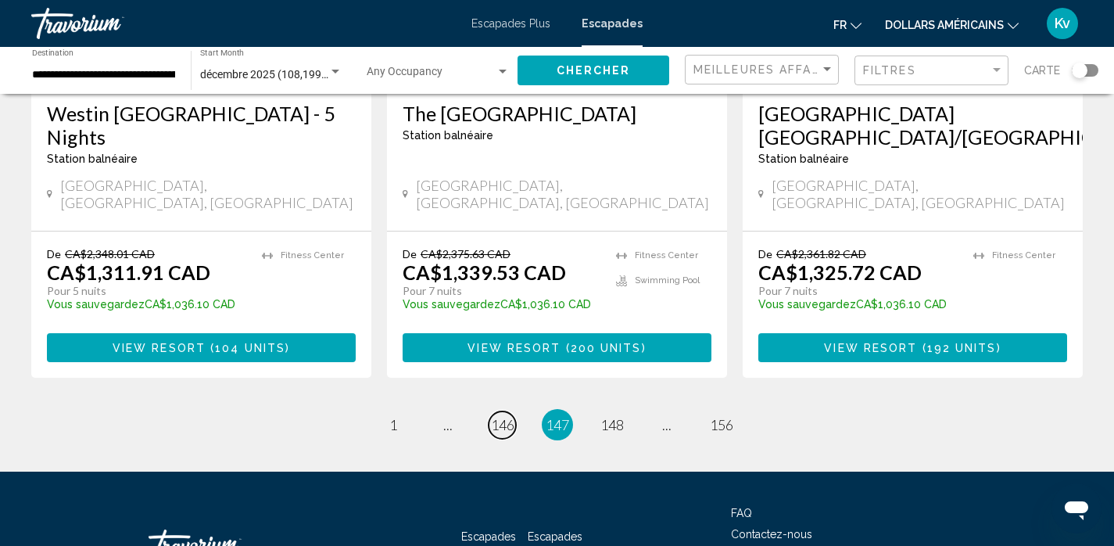
click at [503, 416] on span "146" at bounding box center [502, 424] width 23 height 17
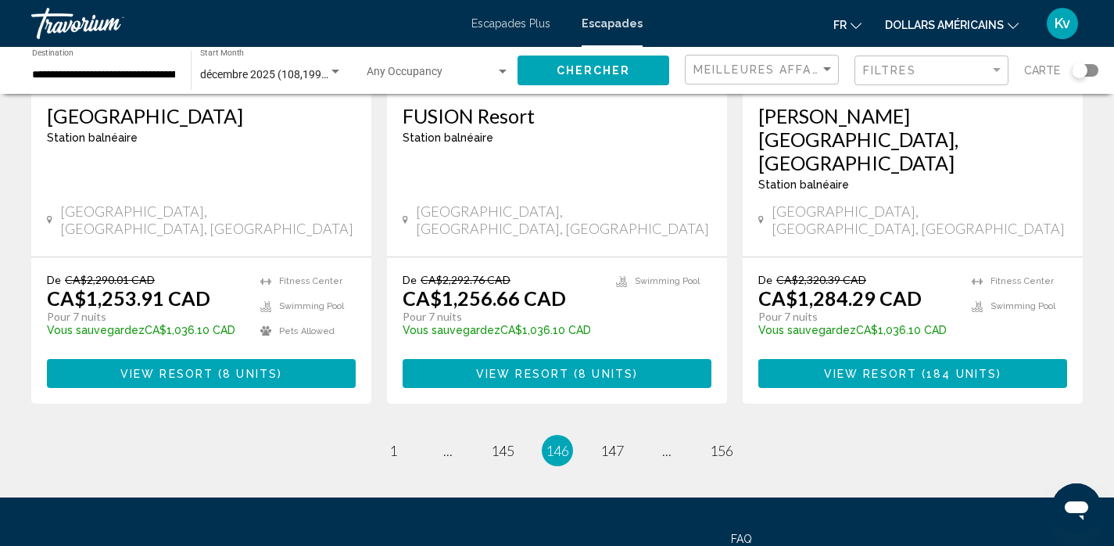
scroll to position [2064, 0]
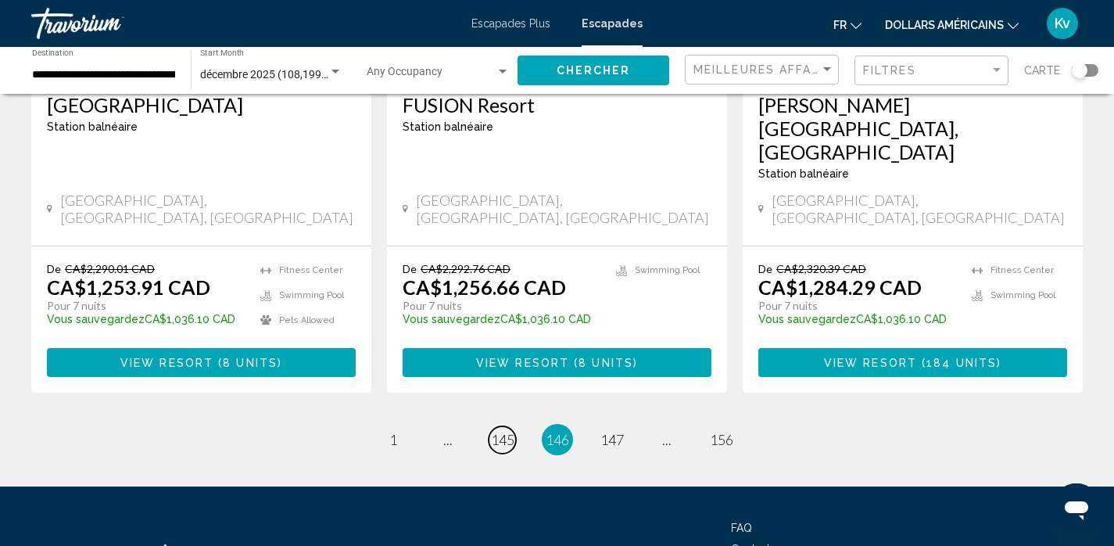
click at [503, 431] on span "145" at bounding box center [502, 439] width 23 height 17
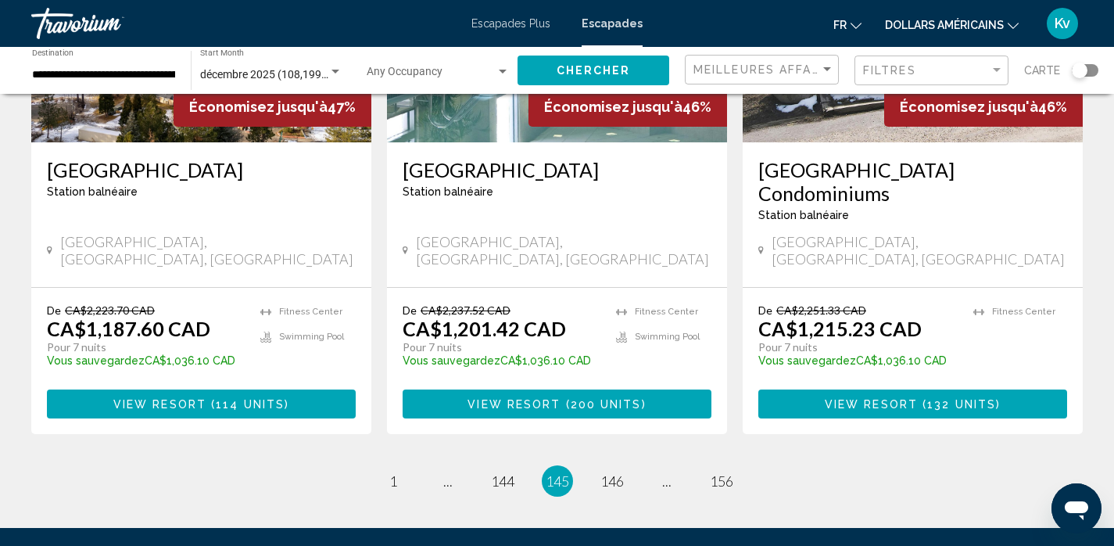
scroll to position [2033, 0]
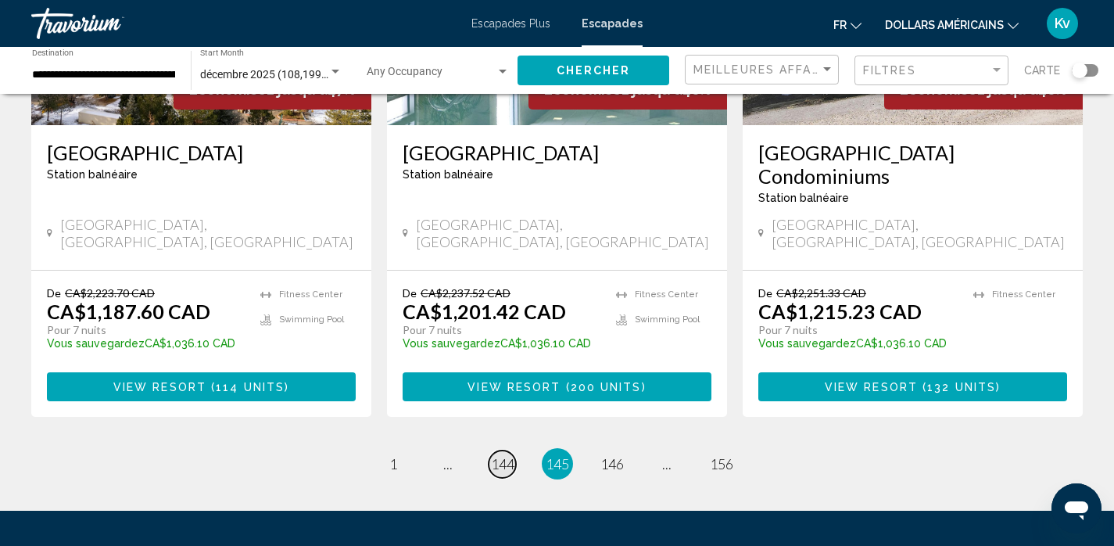
click at [502, 455] on span "144" at bounding box center [502, 463] width 23 height 17
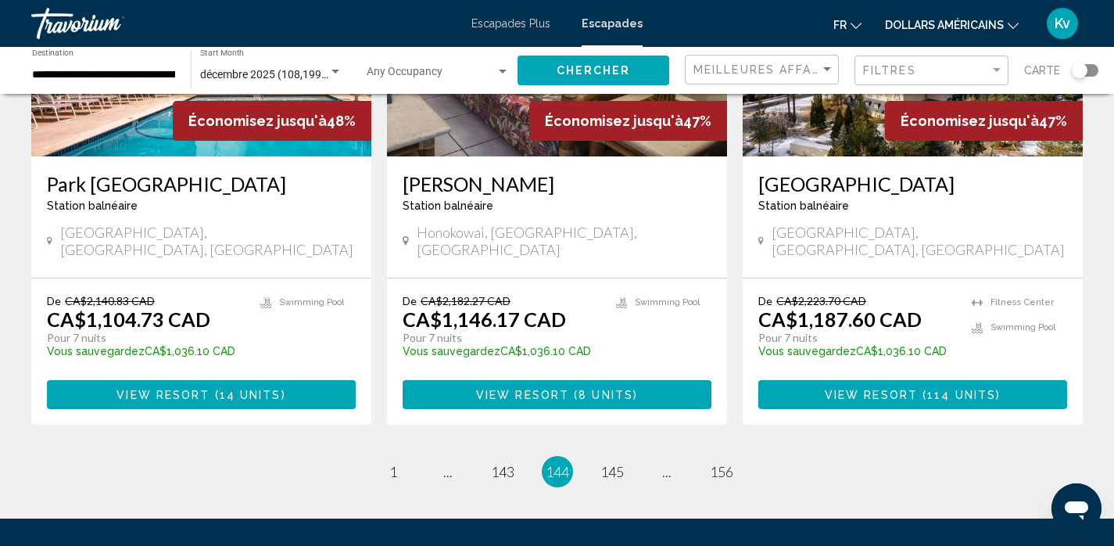
scroll to position [2033, 0]
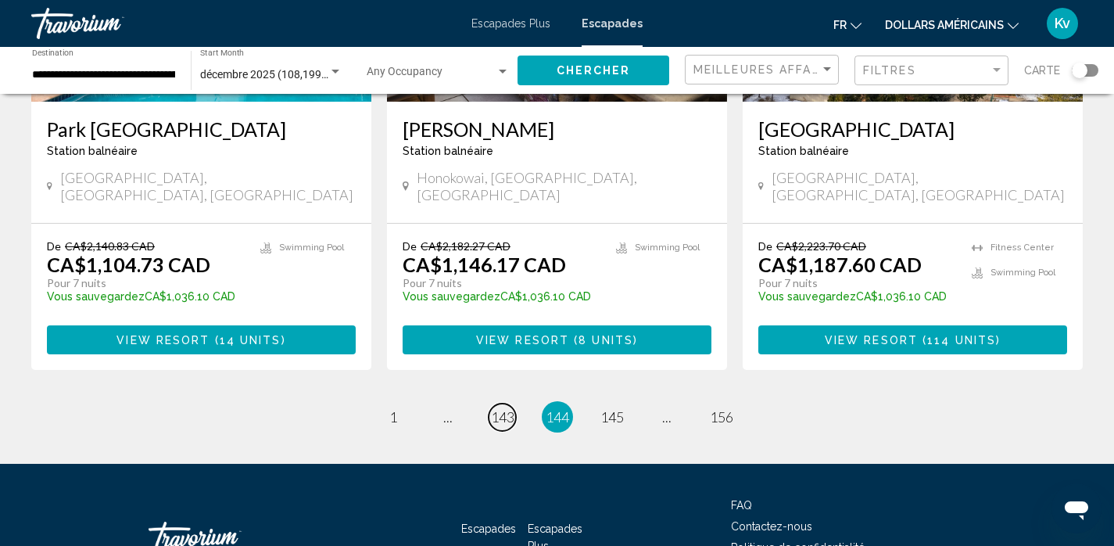
click at [502, 408] on span "143" at bounding box center [502, 416] width 23 height 17
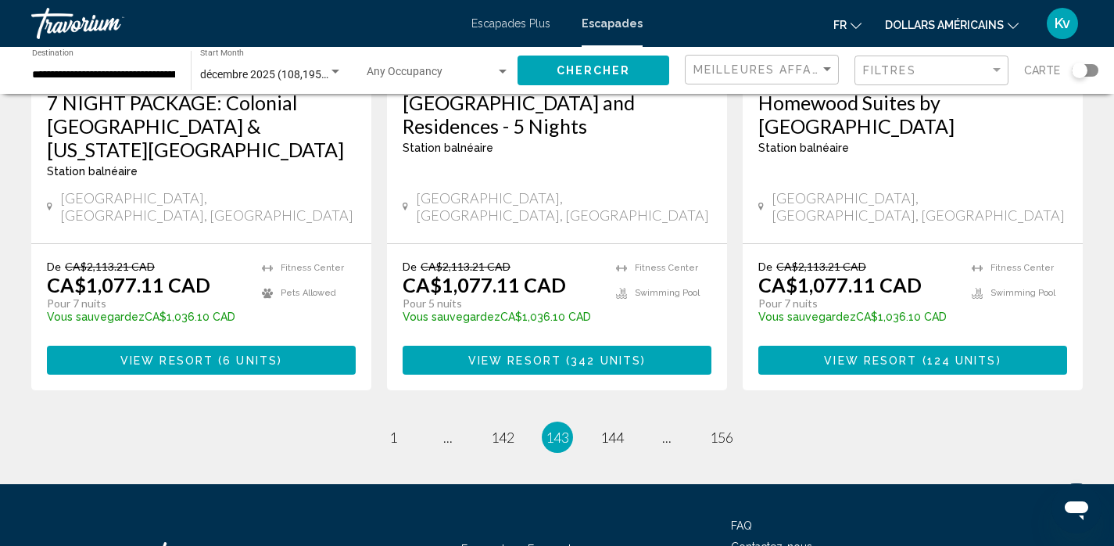
scroll to position [2096, 0]
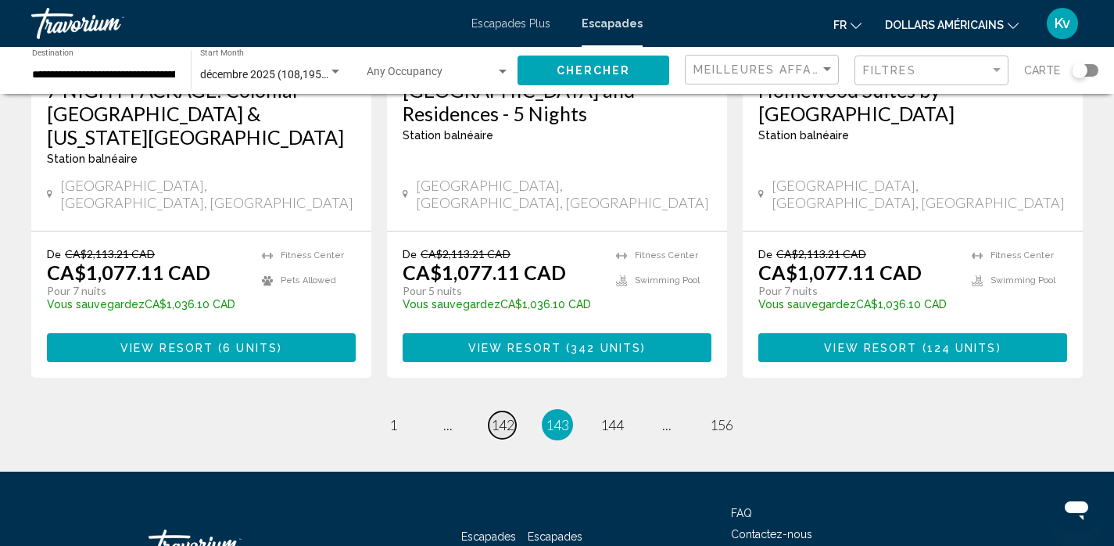
click at [504, 416] on span "142" at bounding box center [502, 424] width 23 height 17
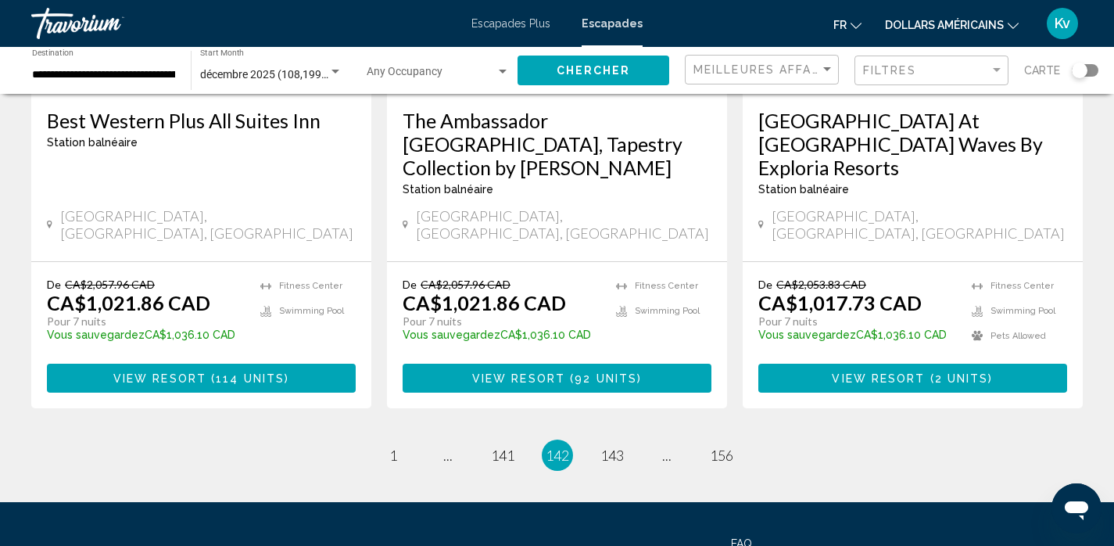
scroll to position [2095, 0]
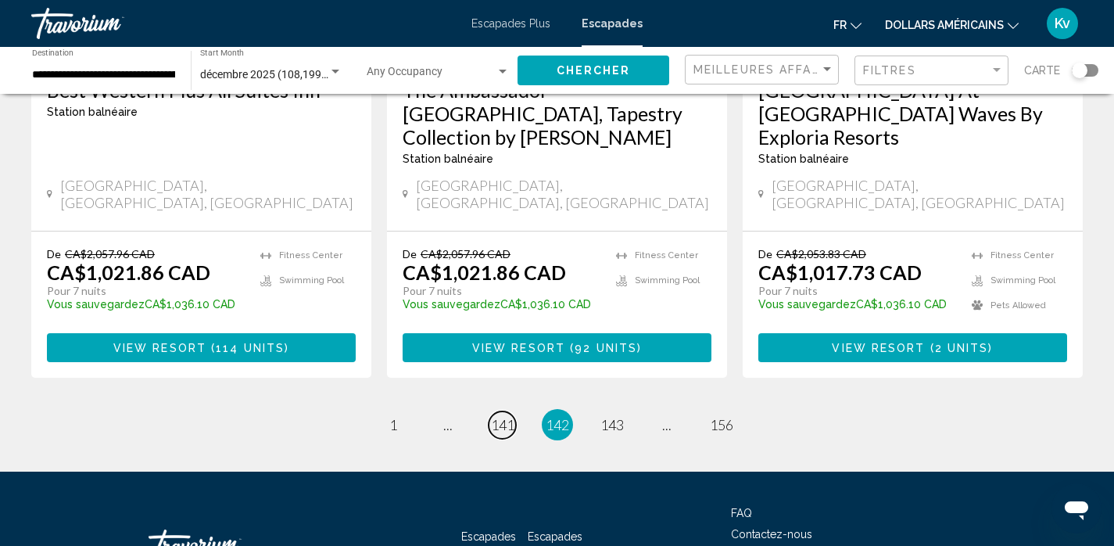
click at [504, 416] on span "141" at bounding box center [502, 424] width 23 height 17
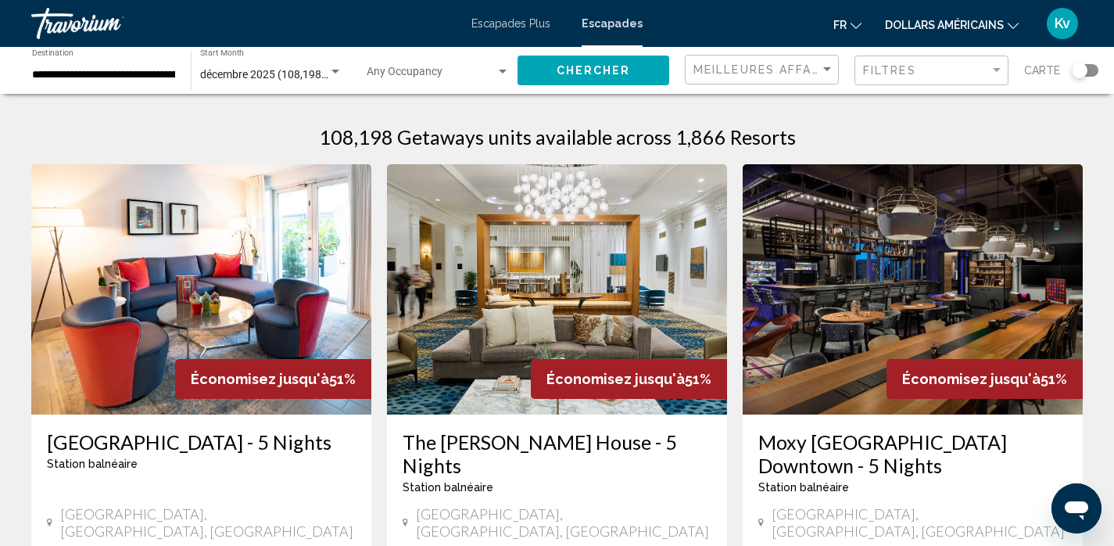
click at [459, 71] on span "Search widget" at bounding box center [431, 75] width 129 height 13
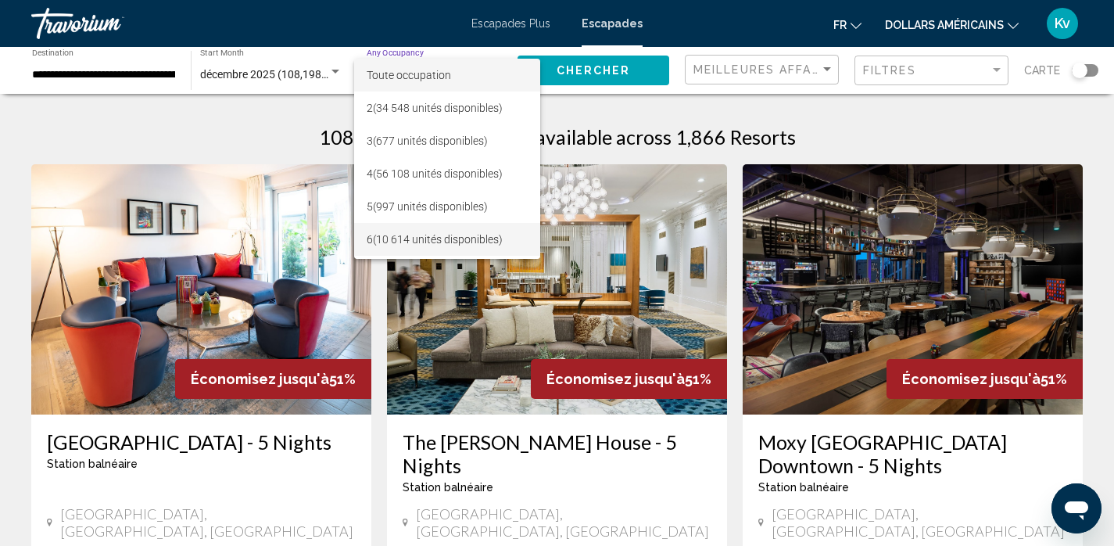
click at [408, 233] on font "(10 614 unités disponibles)" at bounding box center [438, 239] width 130 height 13
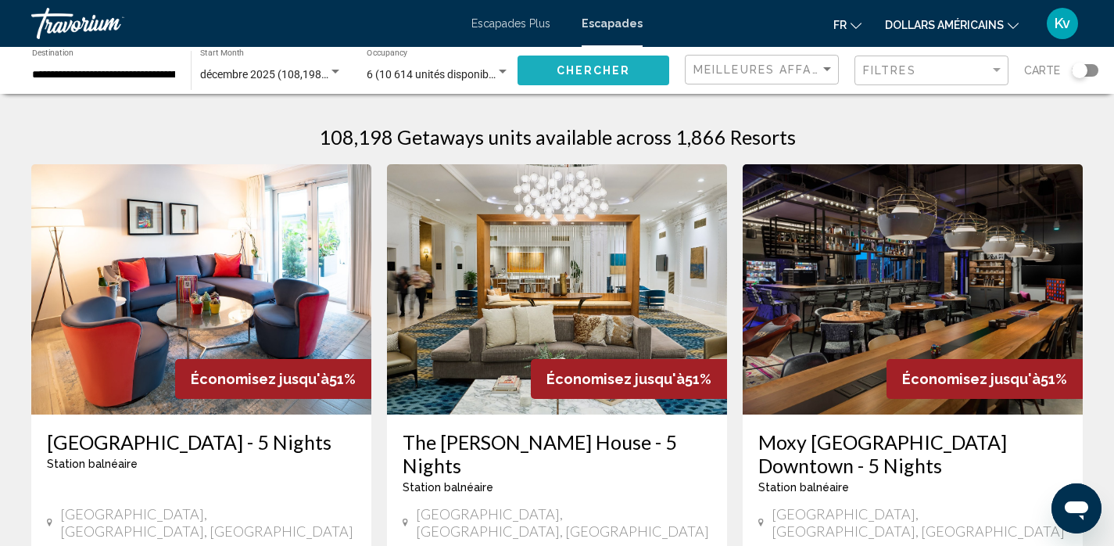
click at [563, 68] on span "Chercher" at bounding box center [594, 71] width 74 height 13
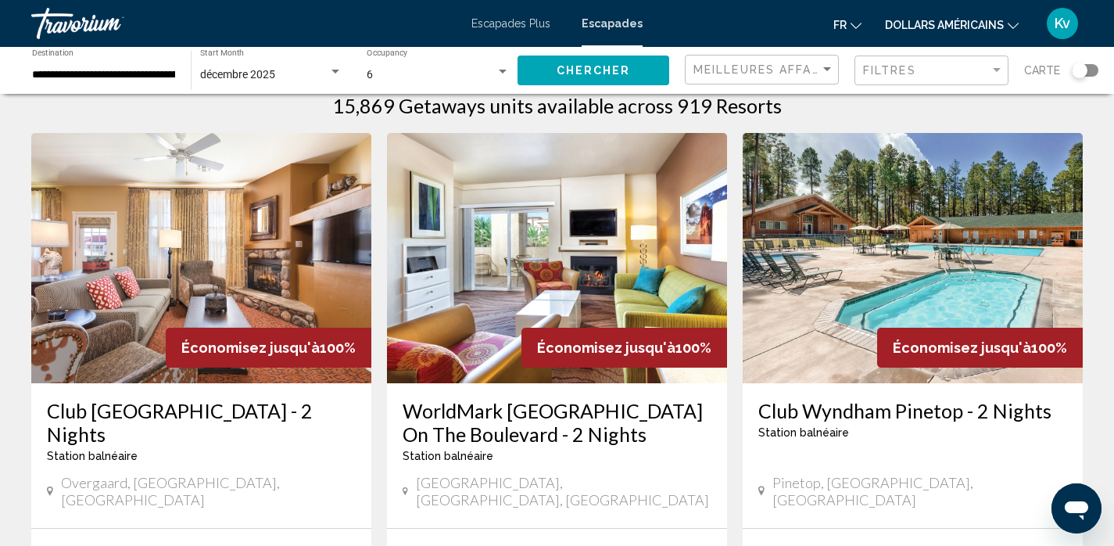
scroll to position [63, 0]
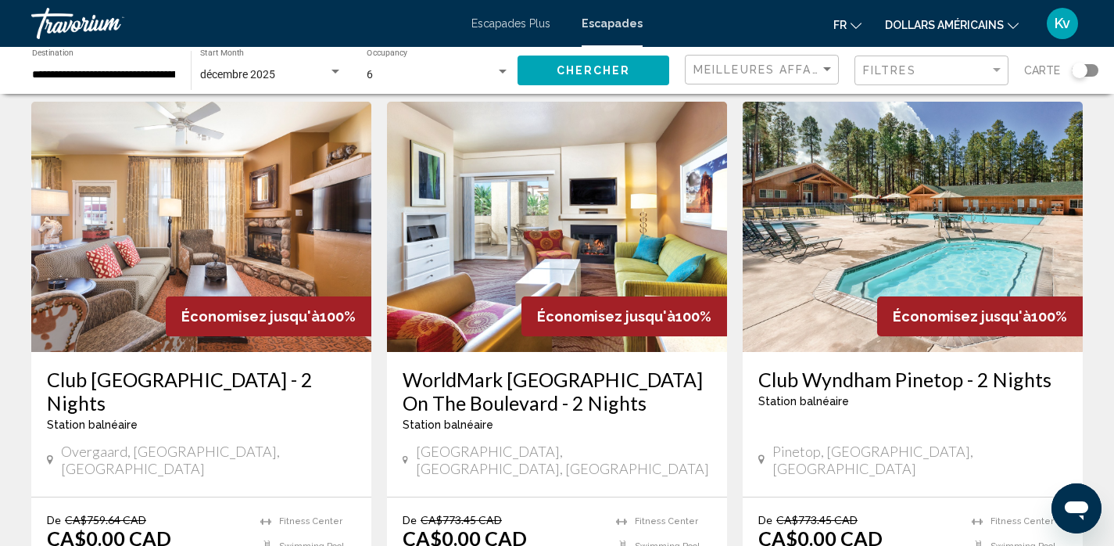
click at [544, 174] on img "Contenu principal" at bounding box center [557, 227] width 340 height 250
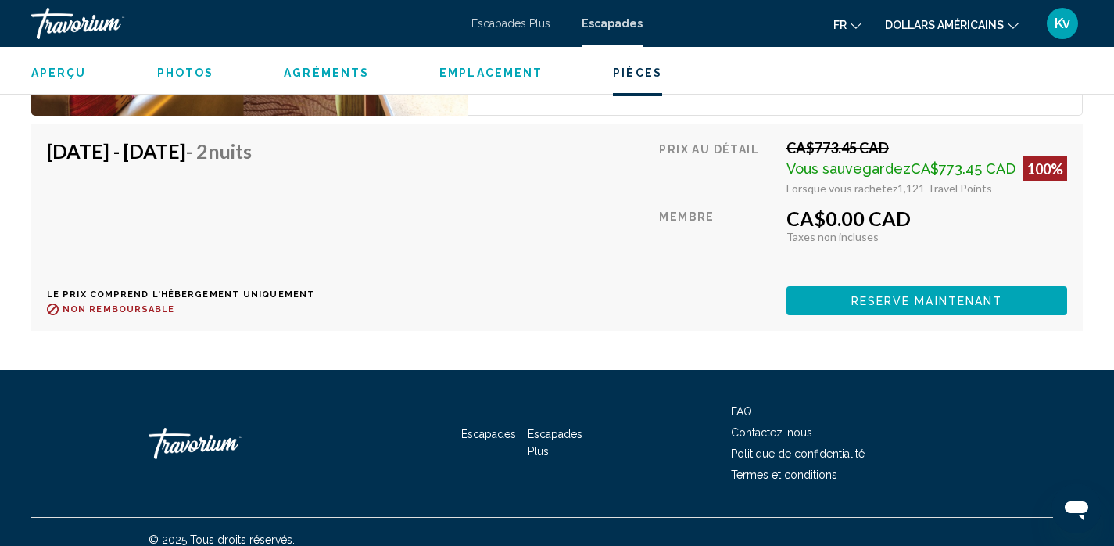
scroll to position [3179, 0]
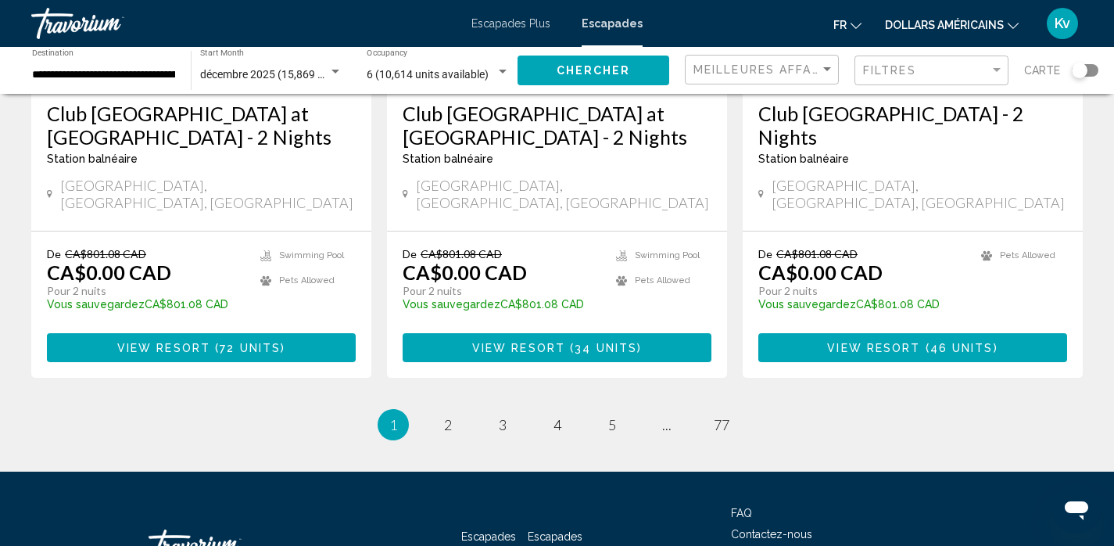
scroll to position [2064, 0]
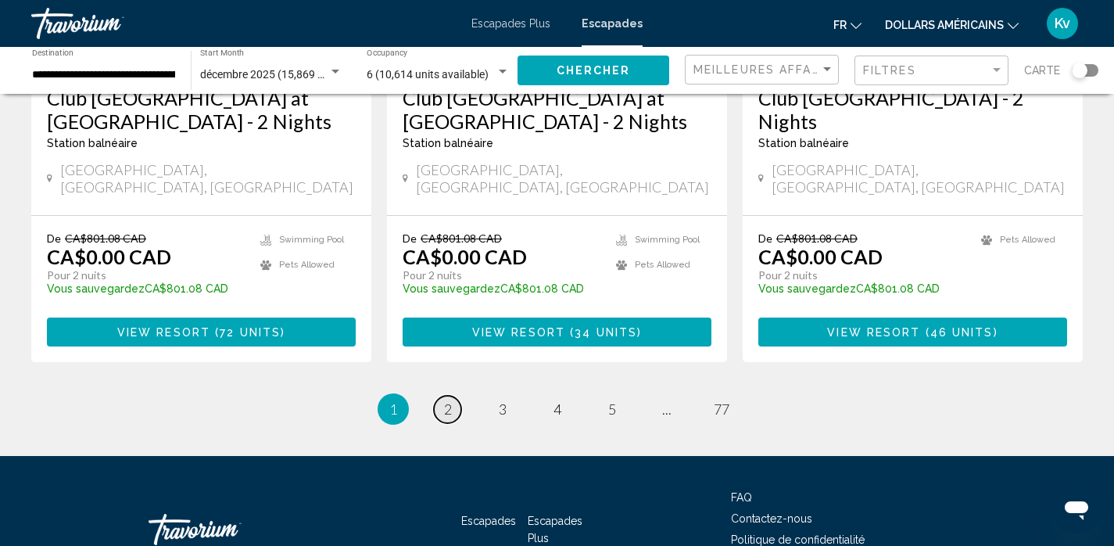
click at [442, 396] on link "page 2" at bounding box center [447, 409] width 27 height 27
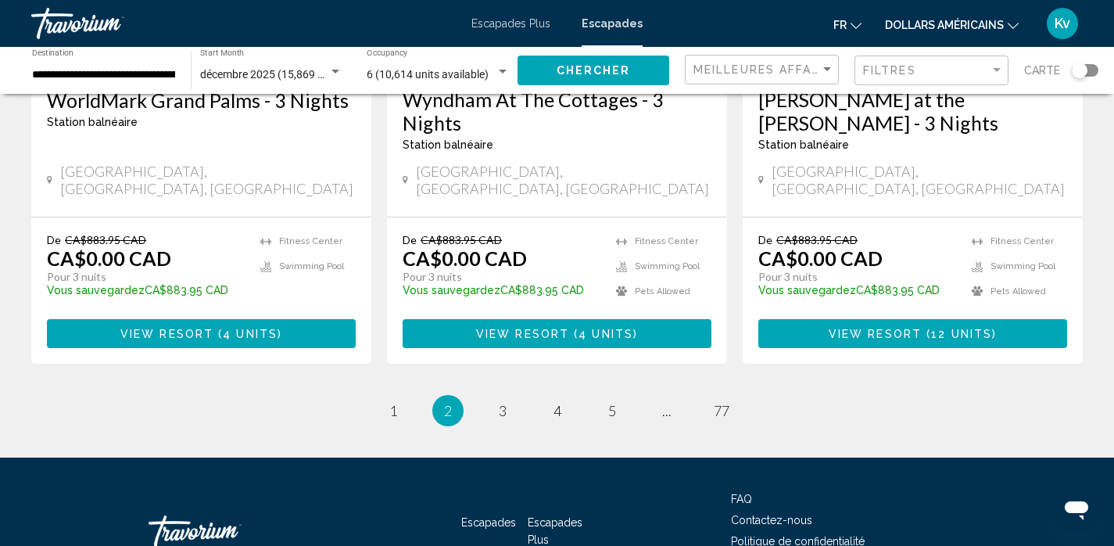
scroll to position [2064, 0]
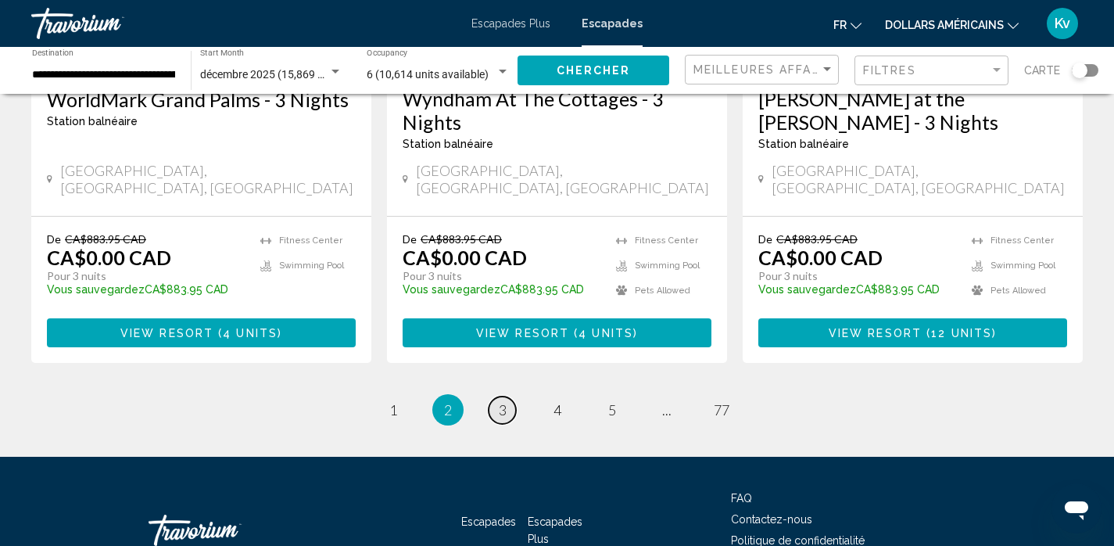
click at [502, 401] on span "3" at bounding box center [503, 409] width 8 height 17
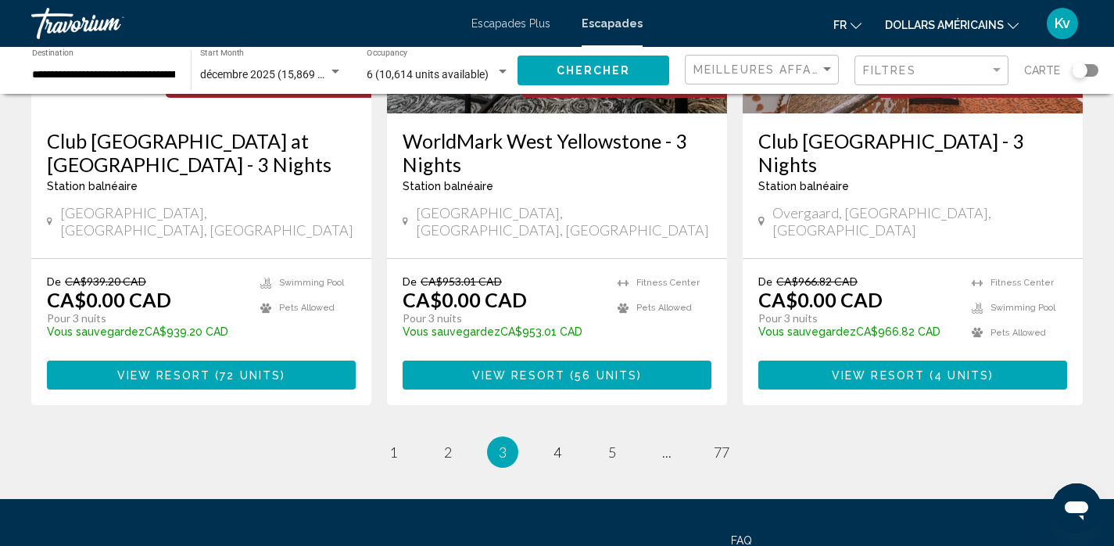
scroll to position [2033, 0]
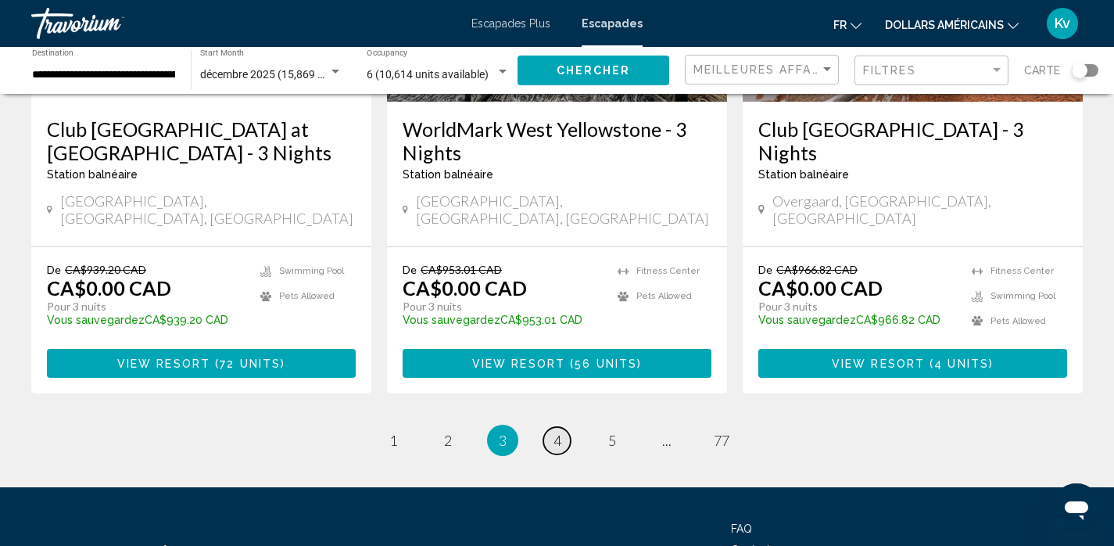
click at [557, 432] on span "4" at bounding box center [557, 440] width 8 height 17
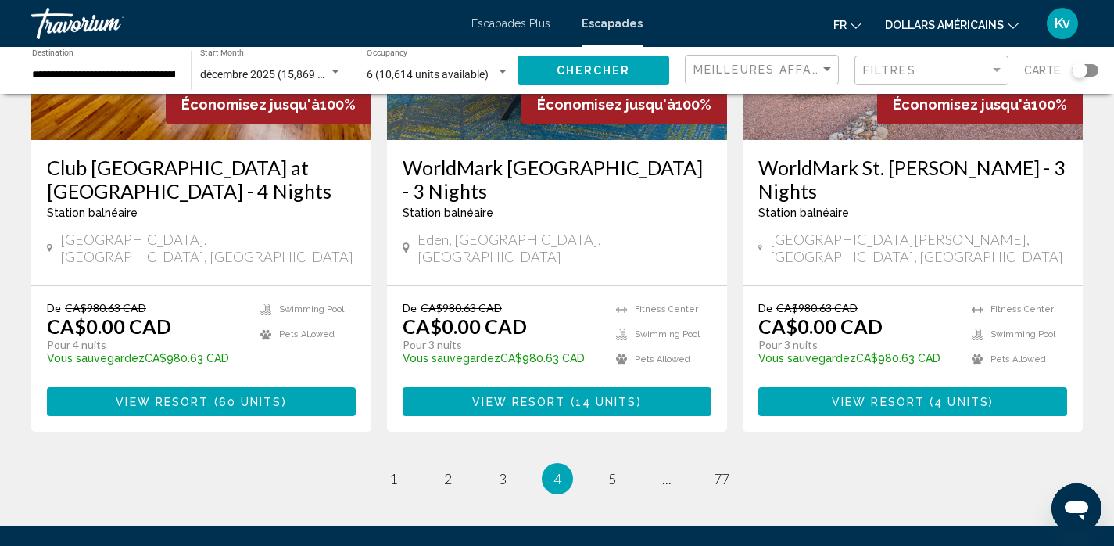
scroll to position [2001, 0]
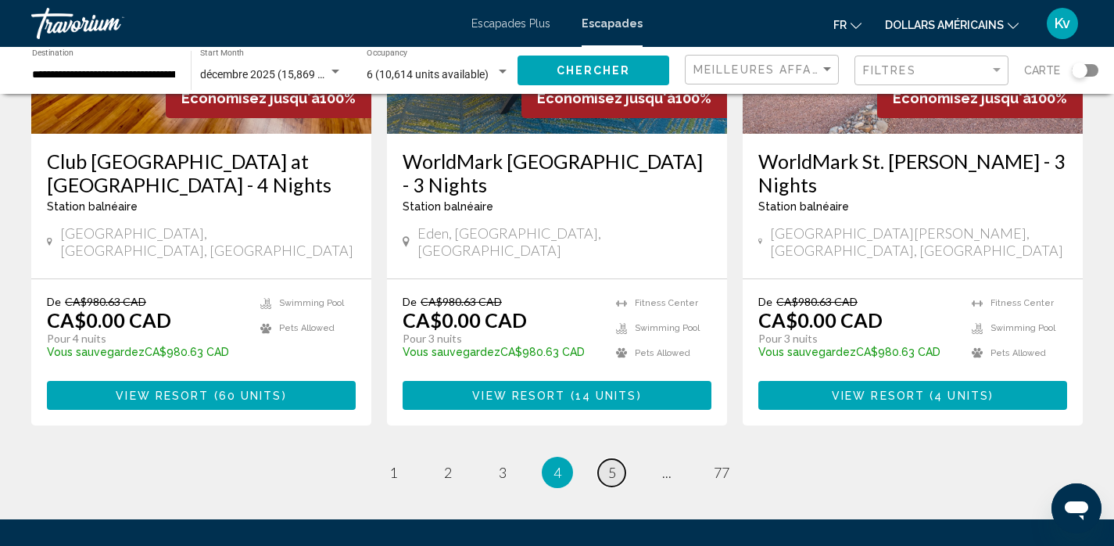
click at [615, 459] on link "page 5" at bounding box center [611, 472] width 27 height 27
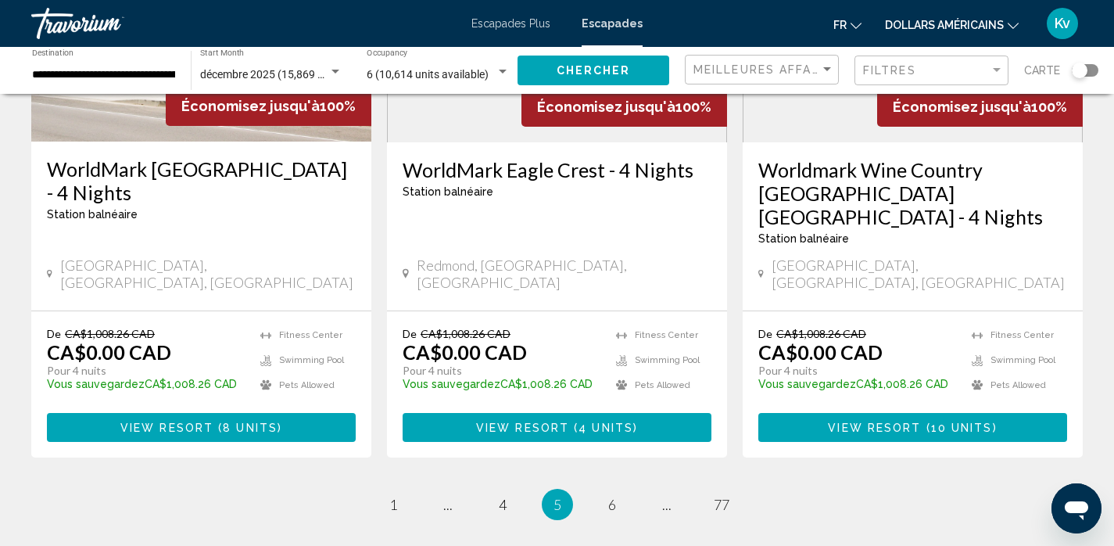
scroll to position [1970, 0]
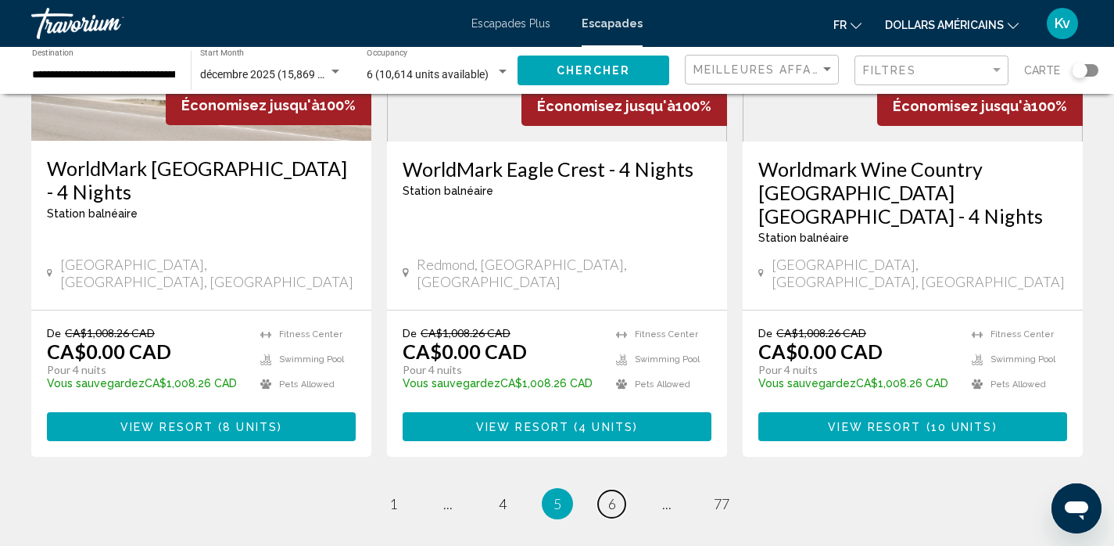
click at [615, 490] on link "page 6" at bounding box center [611, 503] width 27 height 27
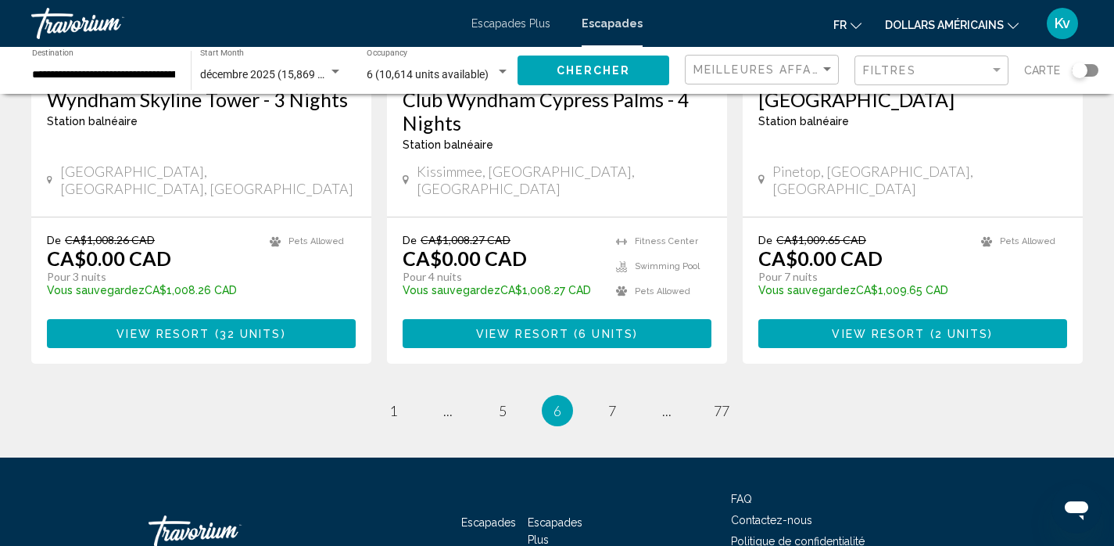
scroll to position [2064, 0]
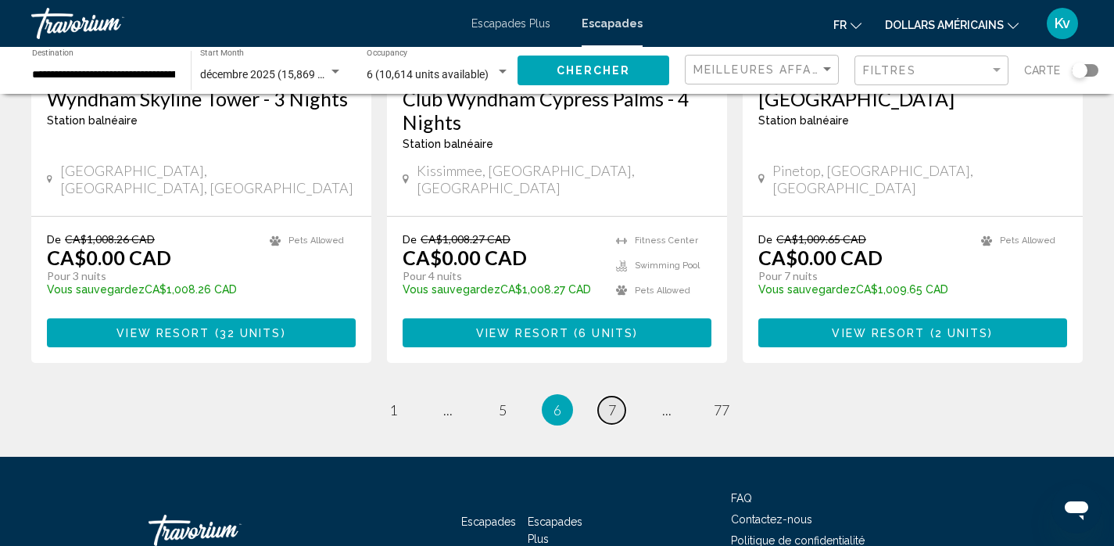
click at [613, 401] on span "7" at bounding box center [612, 409] width 8 height 17
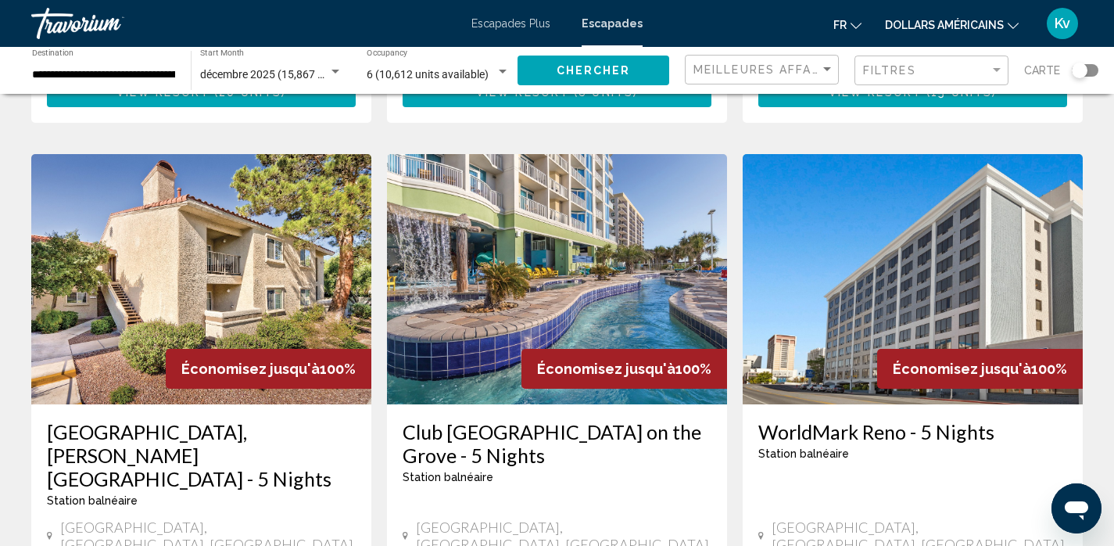
scroll to position [1188, 0]
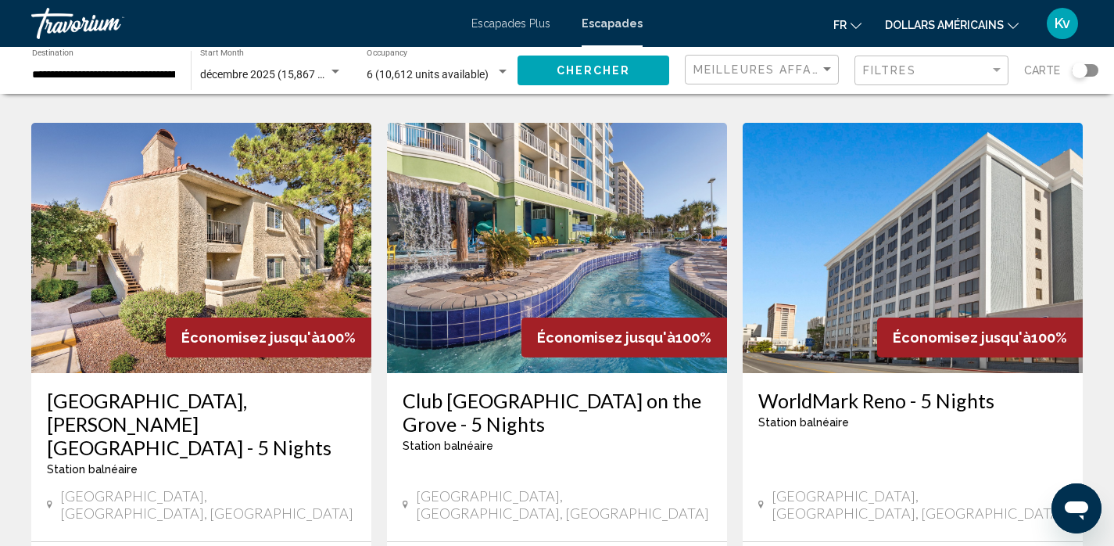
click at [257, 217] on img "Contenu principal" at bounding box center [201, 248] width 340 height 250
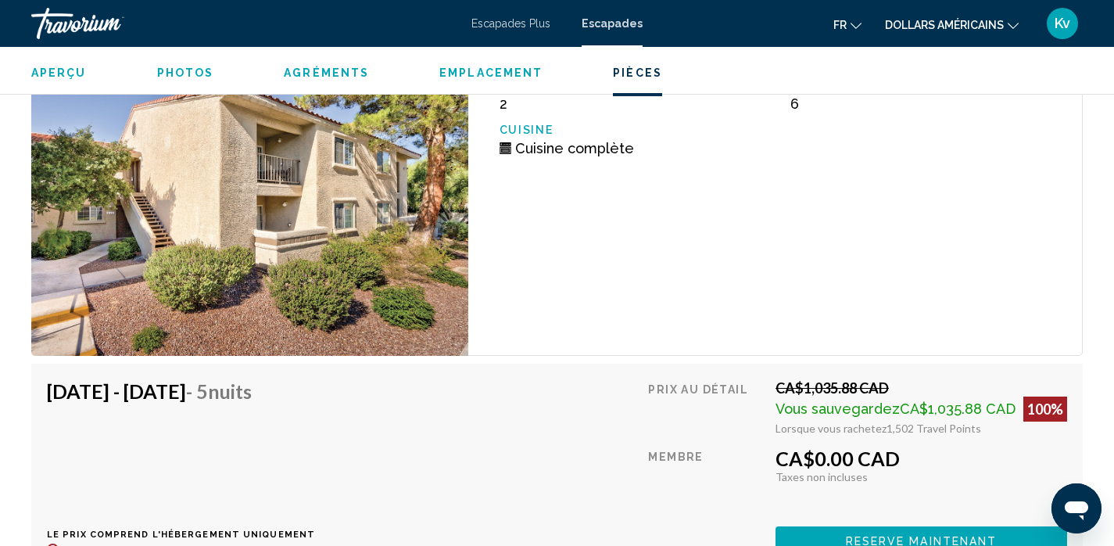
scroll to position [2760, 0]
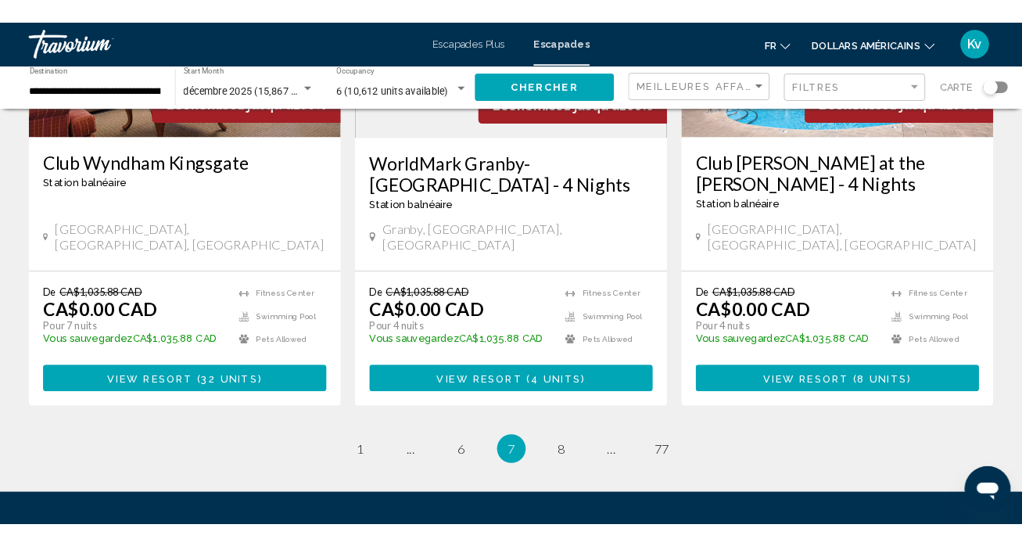
scroll to position [2093, 0]
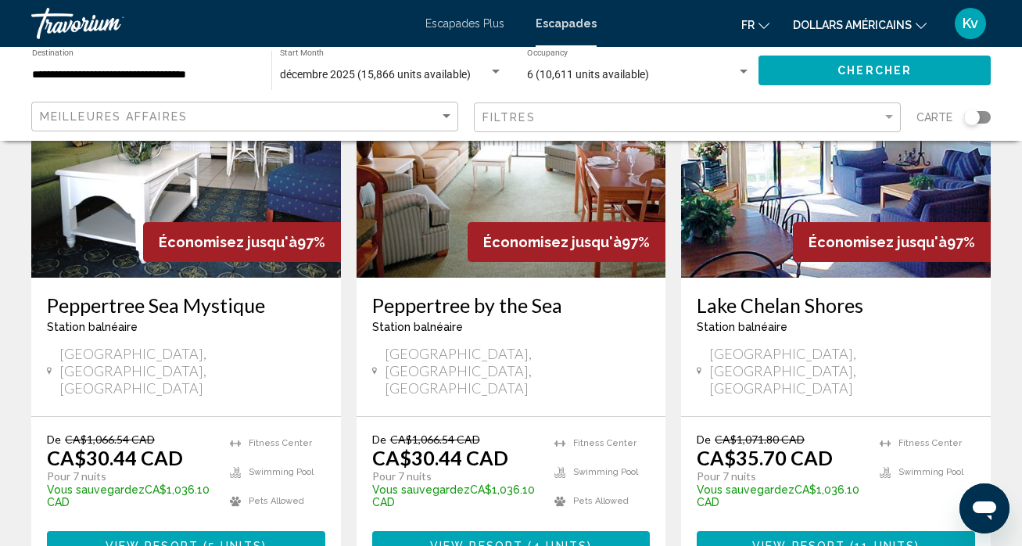
scroll to position [2064, 0]
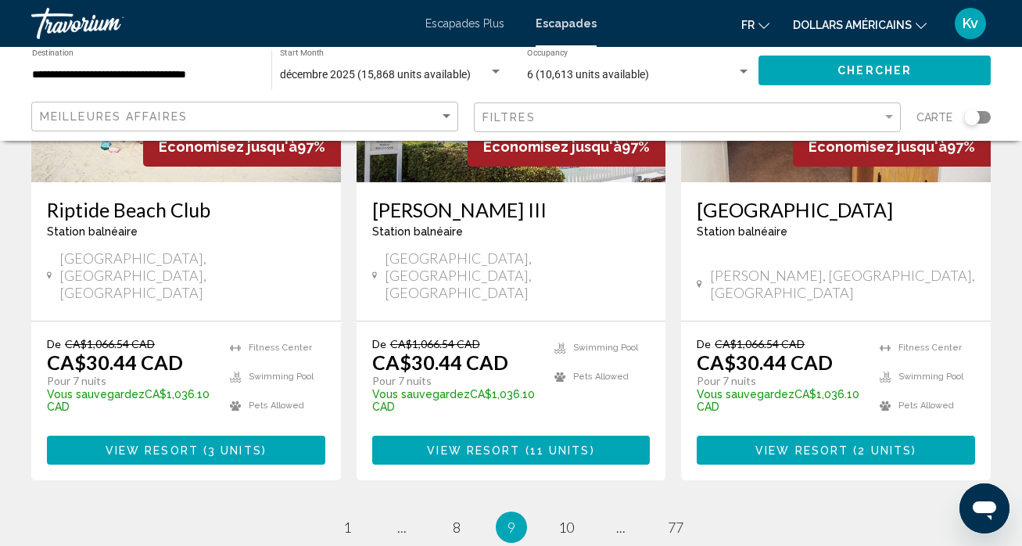
scroll to position [2095, 0]
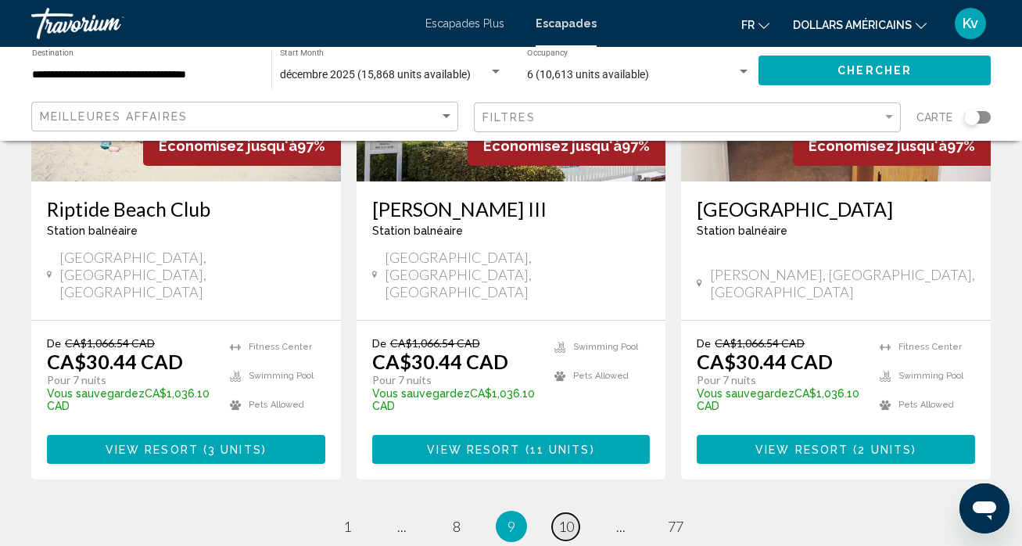
click at [567, 518] on span "10" at bounding box center [566, 526] width 16 height 17
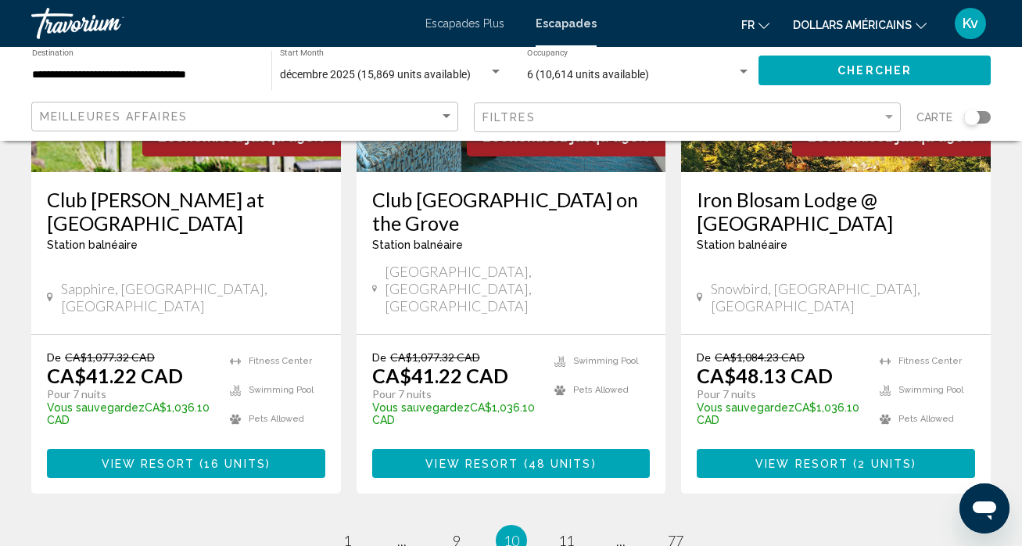
scroll to position [2158, 0]
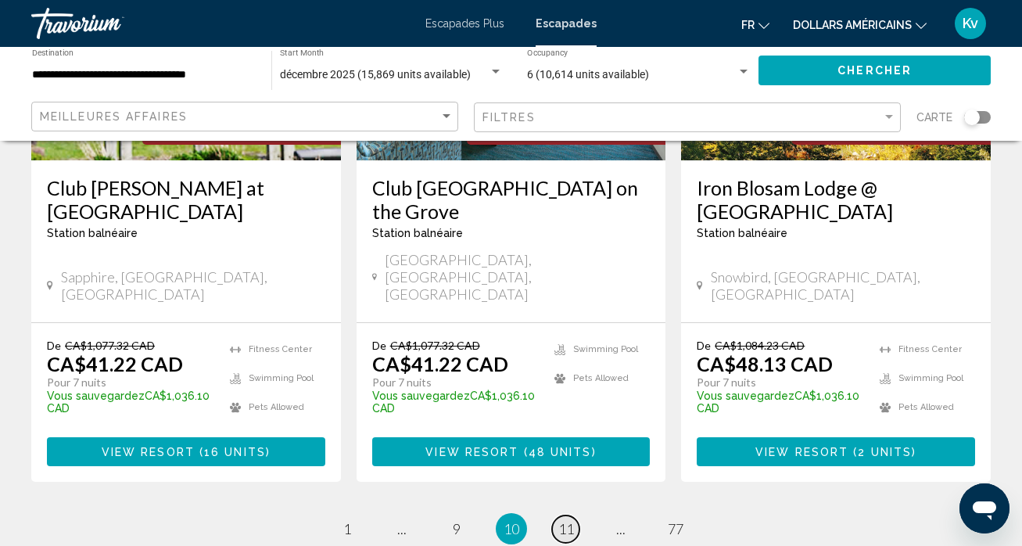
click at [566, 520] on span "11" at bounding box center [566, 528] width 16 height 17
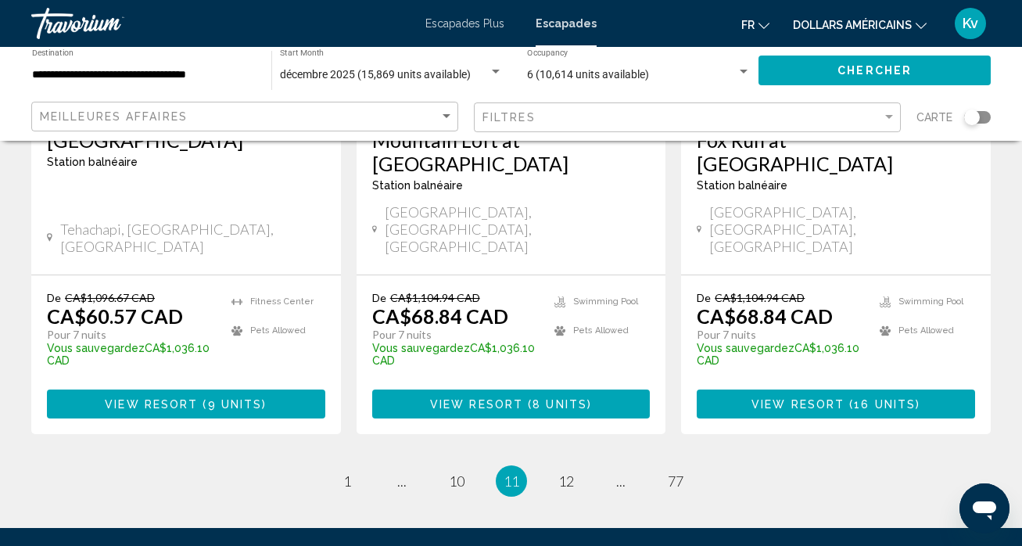
scroll to position [2158, 0]
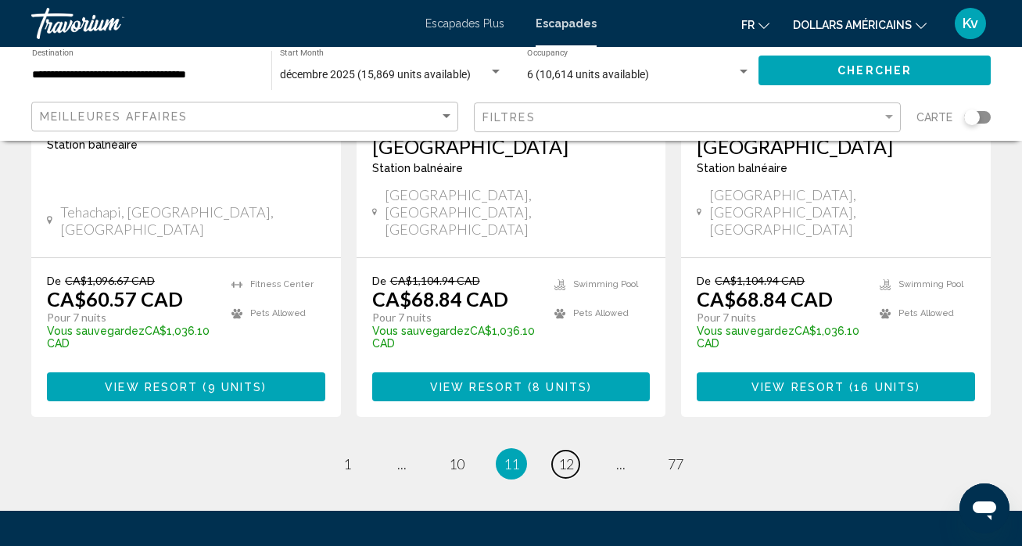
click at [566, 455] on span "12" at bounding box center [566, 463] width 16 height 17
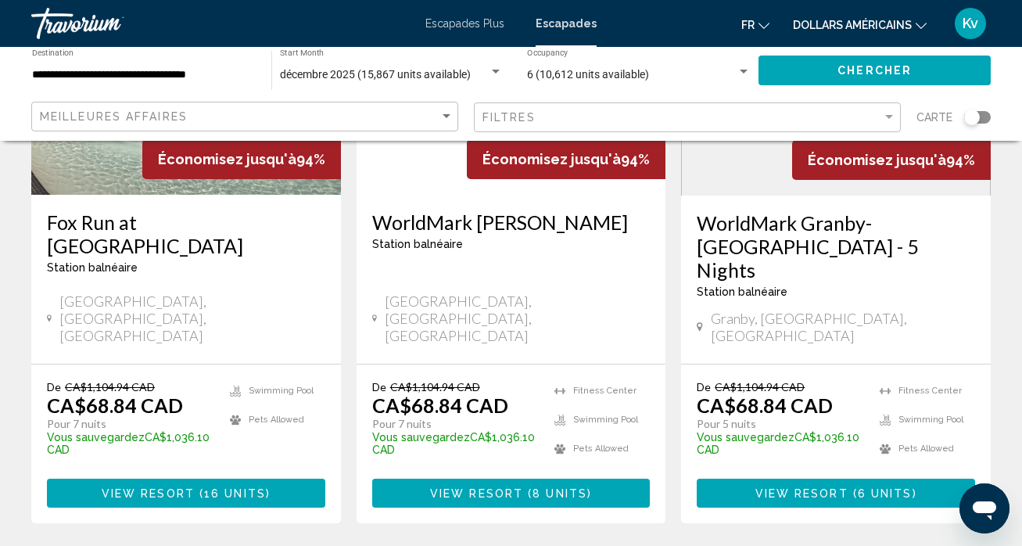
scroll to position [2158, 0]
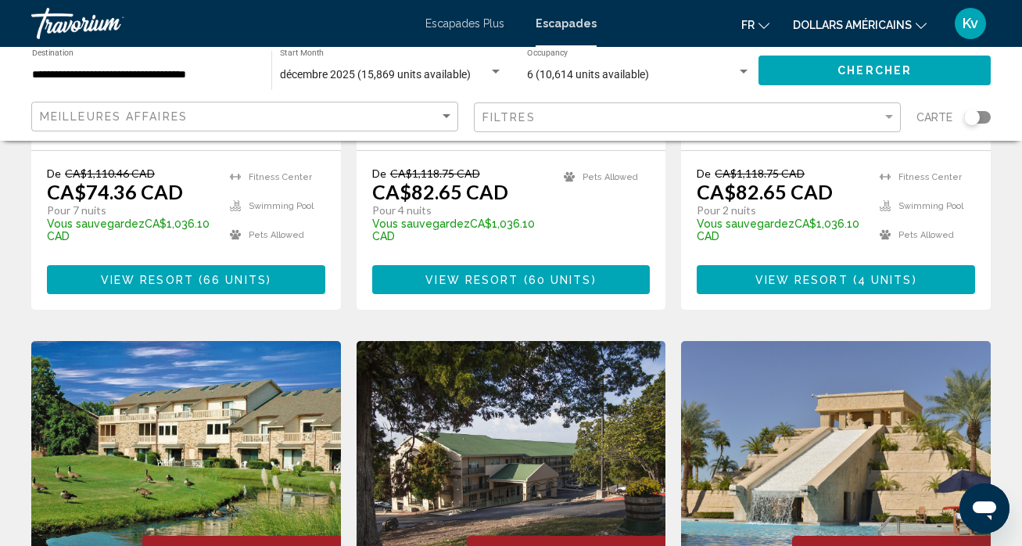
scroll to position [1720, 0]
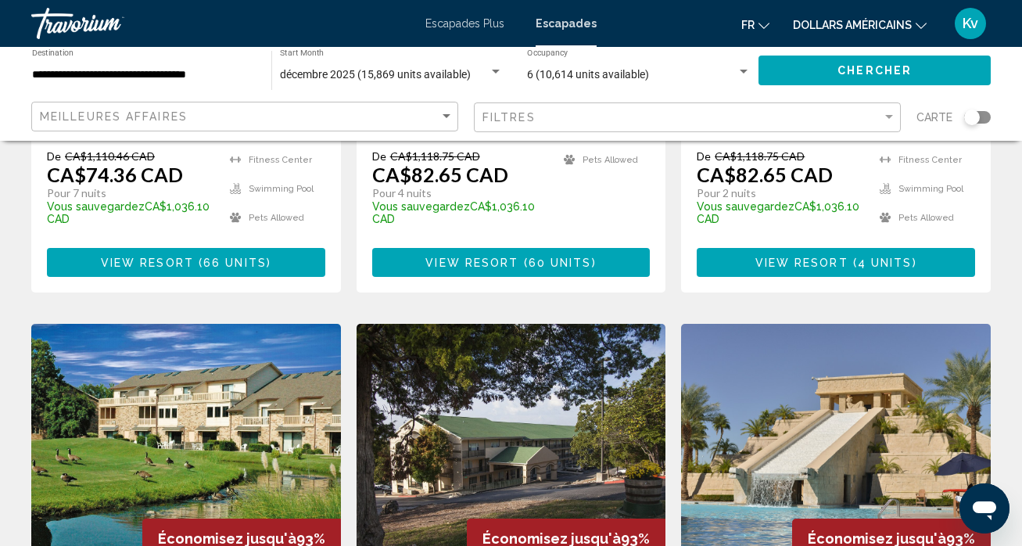
click at [764, 324] on img "Contenu principal" at bounding box center [836, 449] width 310 height 250
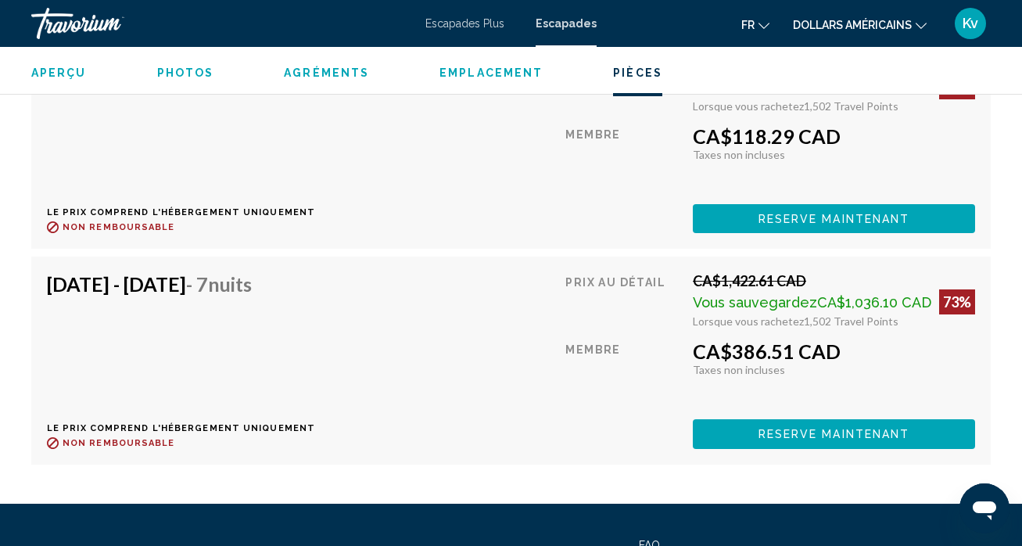
scroll to position [3648, 0]
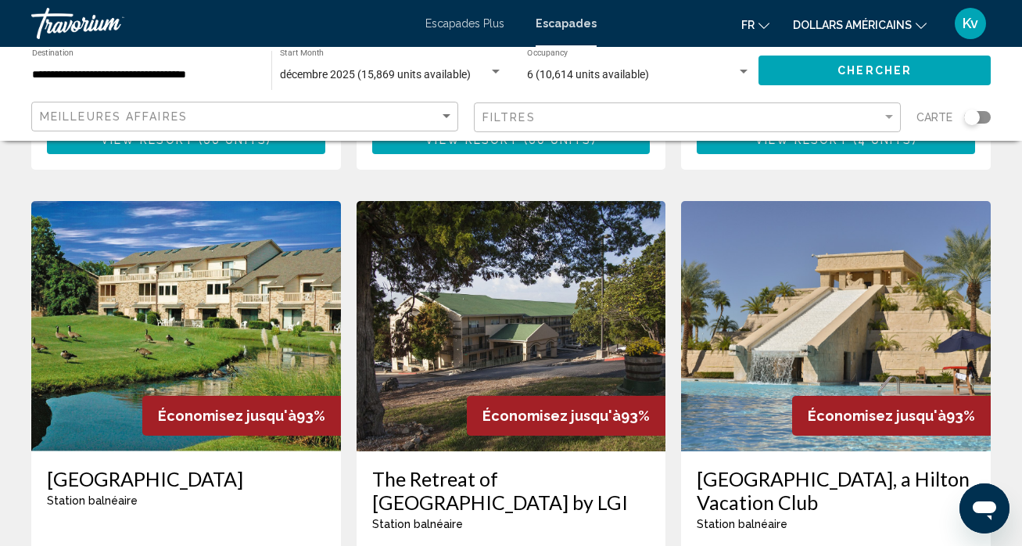
scroll to position [1845, 0]
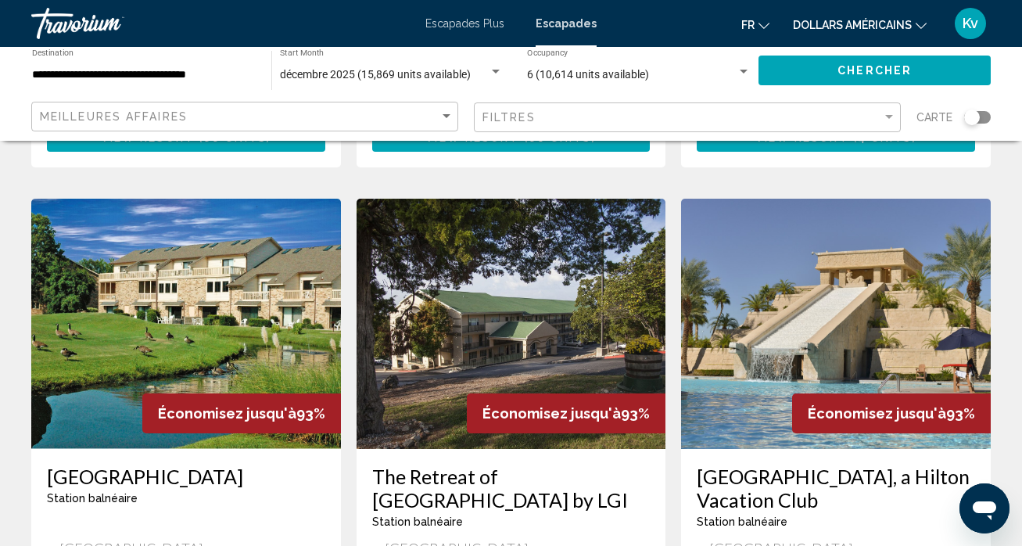
click at [734, 199] on img "Contenu principal" at bounding box center [836, 324] width 310 height 250
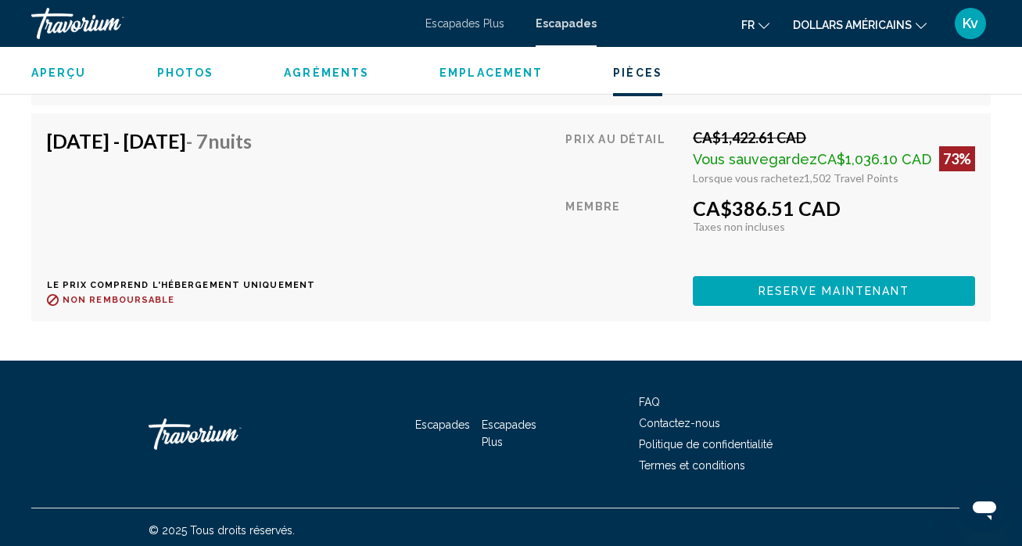
scroll to position [3764, 0]
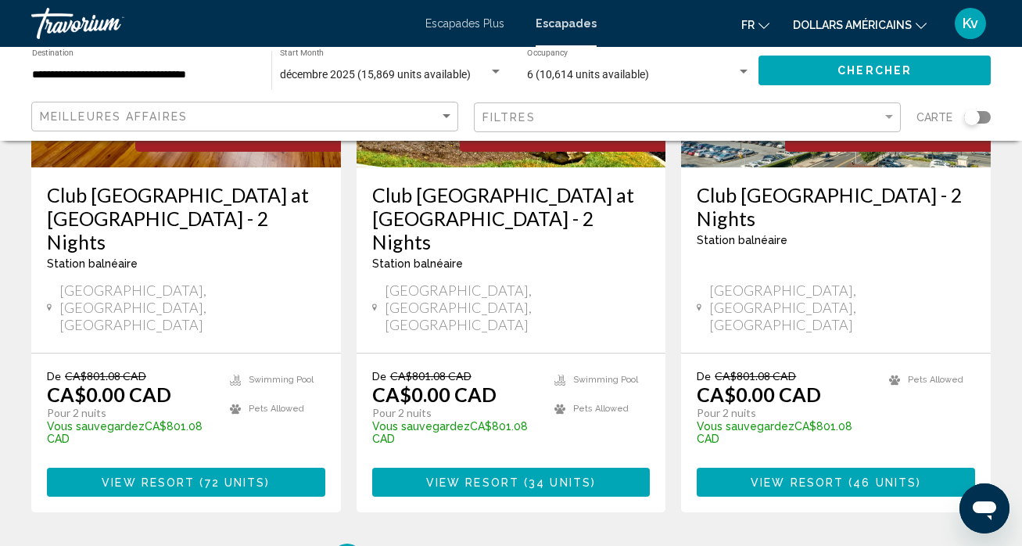
scroll to position [2158, 0]
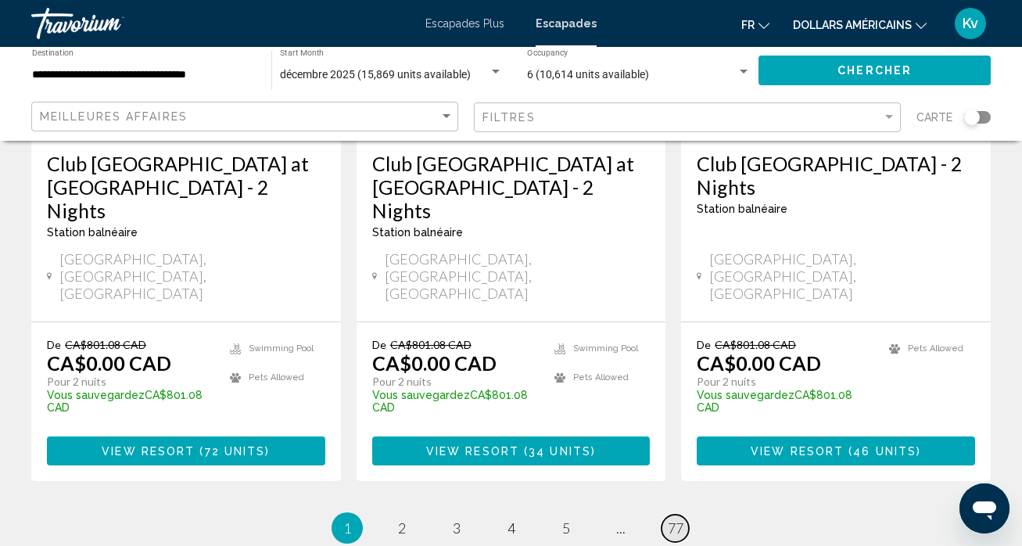
click at [675, 519] on span "77" at bounding box center [676, 527] width 16 height 17
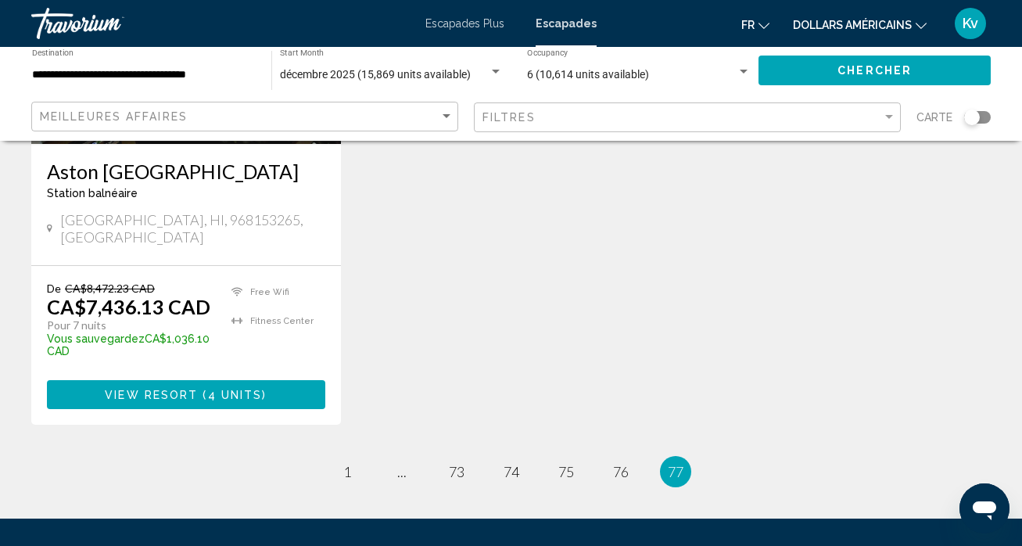
scroll to position [1501, 0]
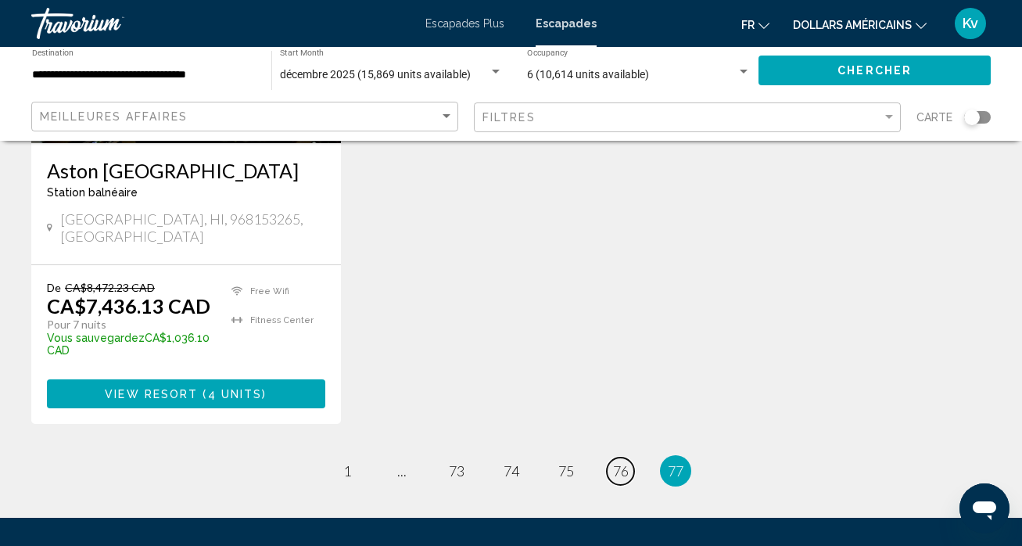
click at [614, 462] on span "76" at bounding box center [621, 470] width 16 height 17
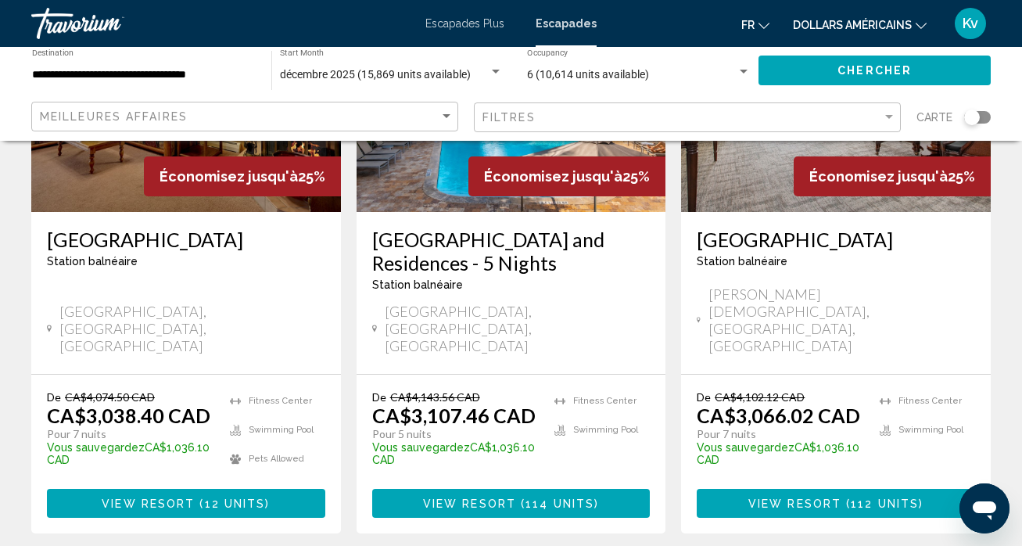
scroll to position [2126, 0]
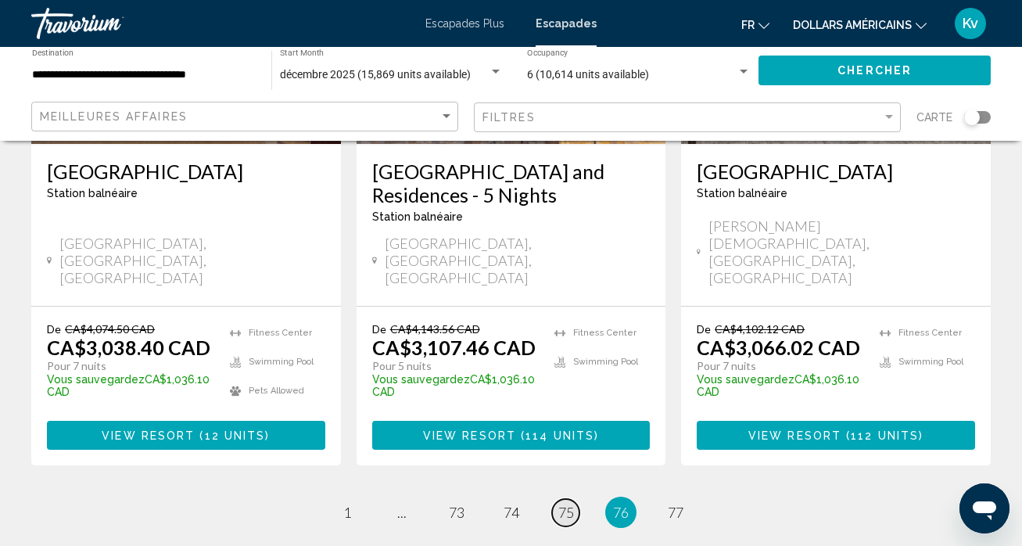
click at [564, 503] on span "75" at bounding box center [566, 511] width 16 height 17
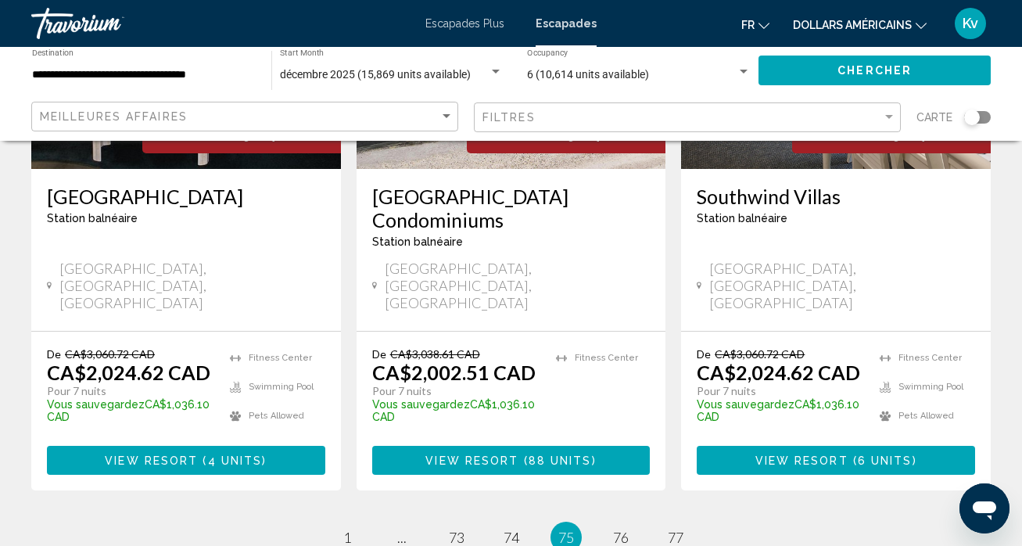
scroll to position [2095, 0]
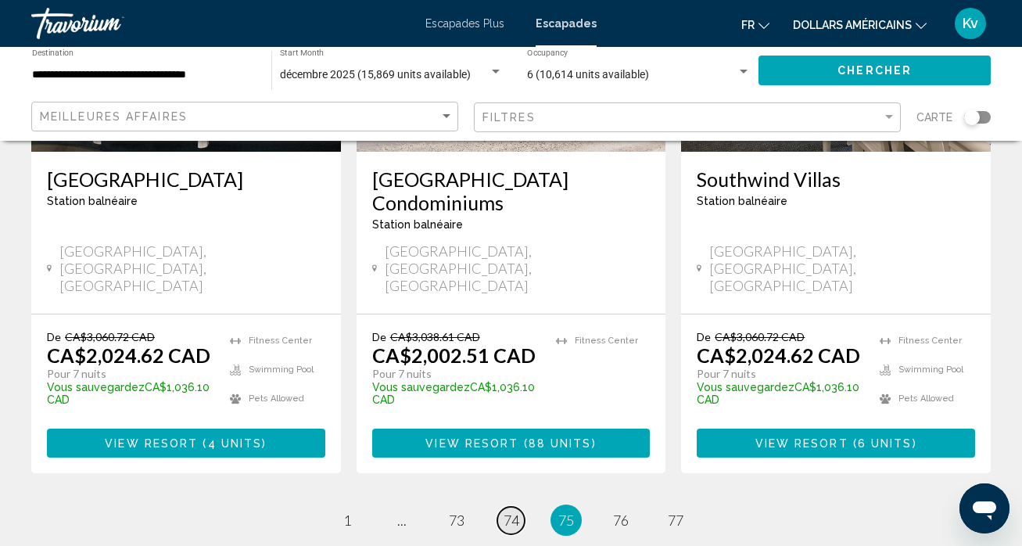
click at [514, 511] on span "74" at bounding box center [511, 519] width 16 height 17
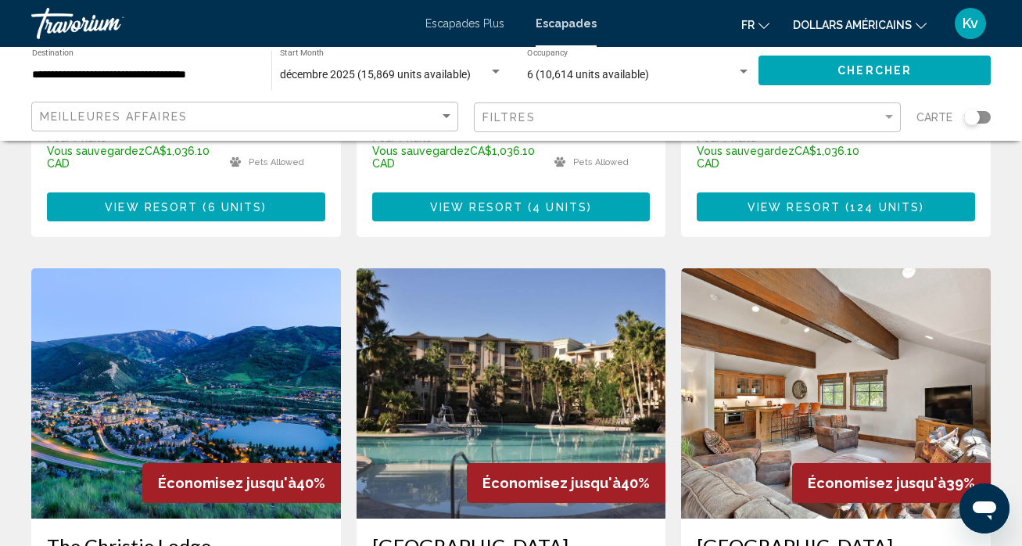
scroll to position [1782, 0]
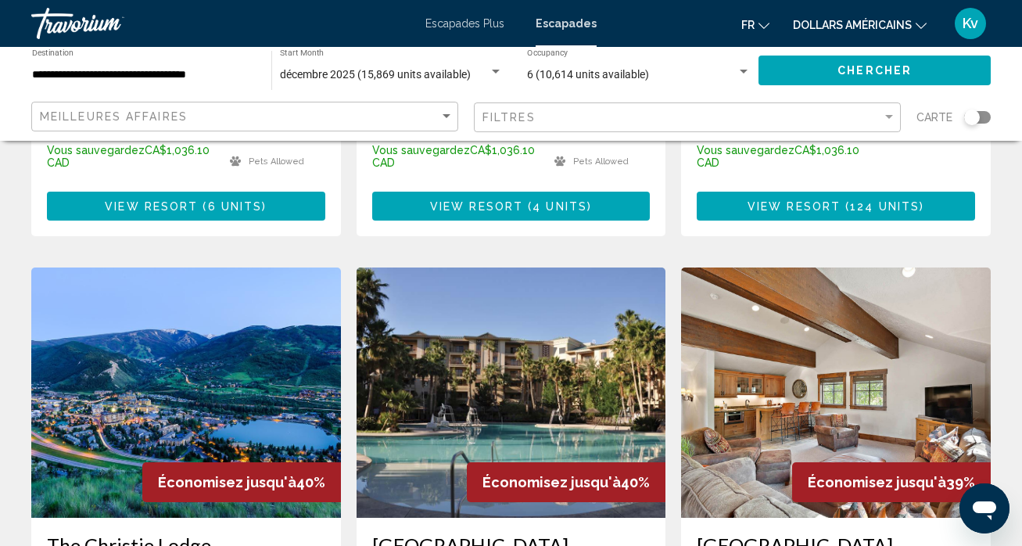
click at [482, 267] on img "Contenu principal" at bounding box center [511, 392] width 310 height 250
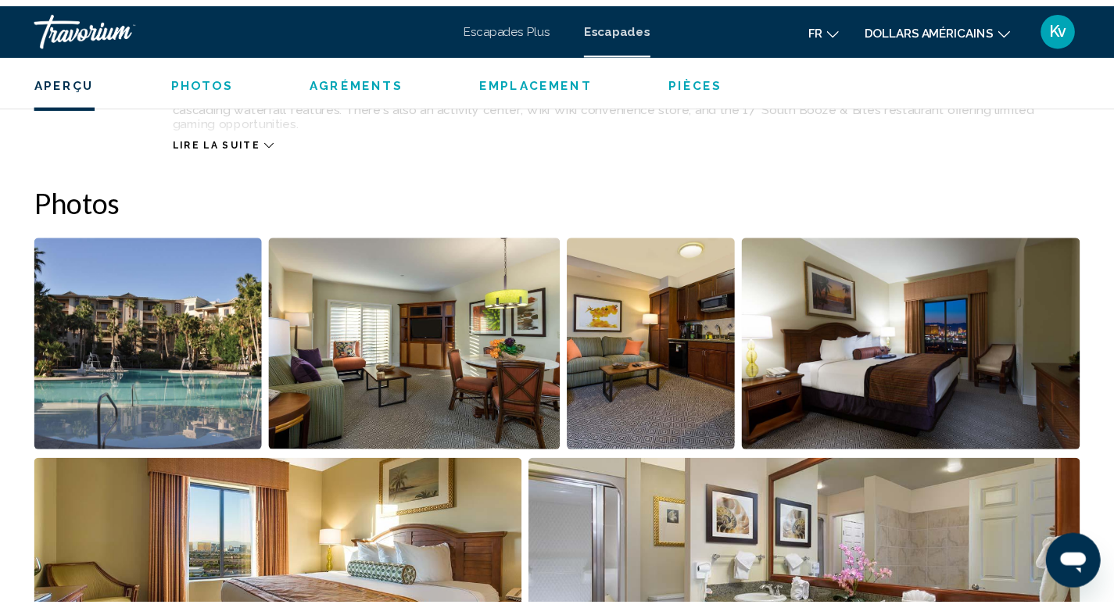
scroll to position [927, 0]
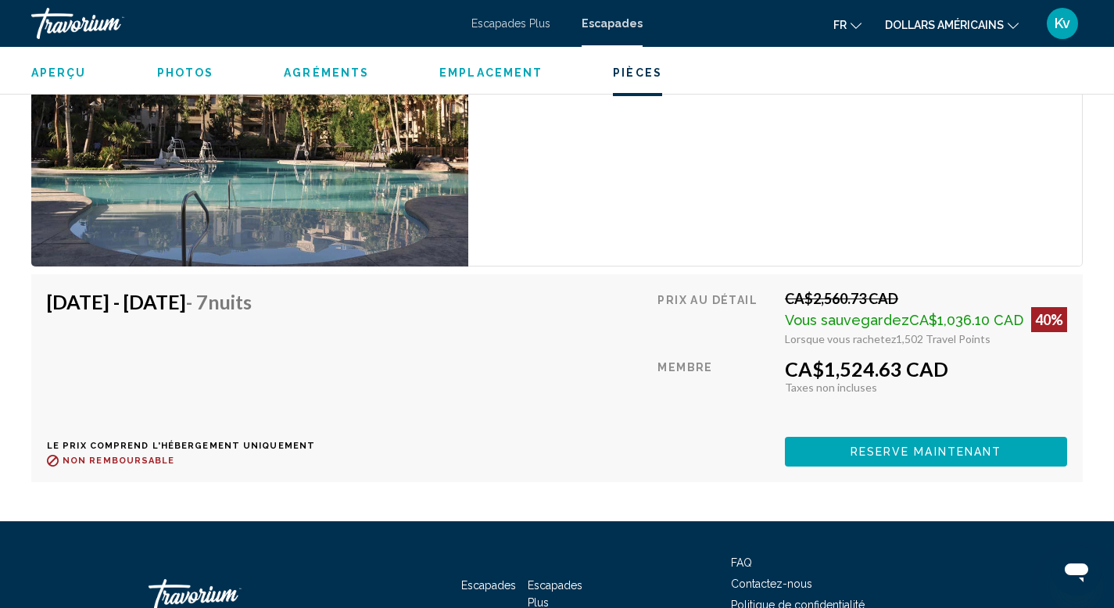
scroll to position [2647, 0]
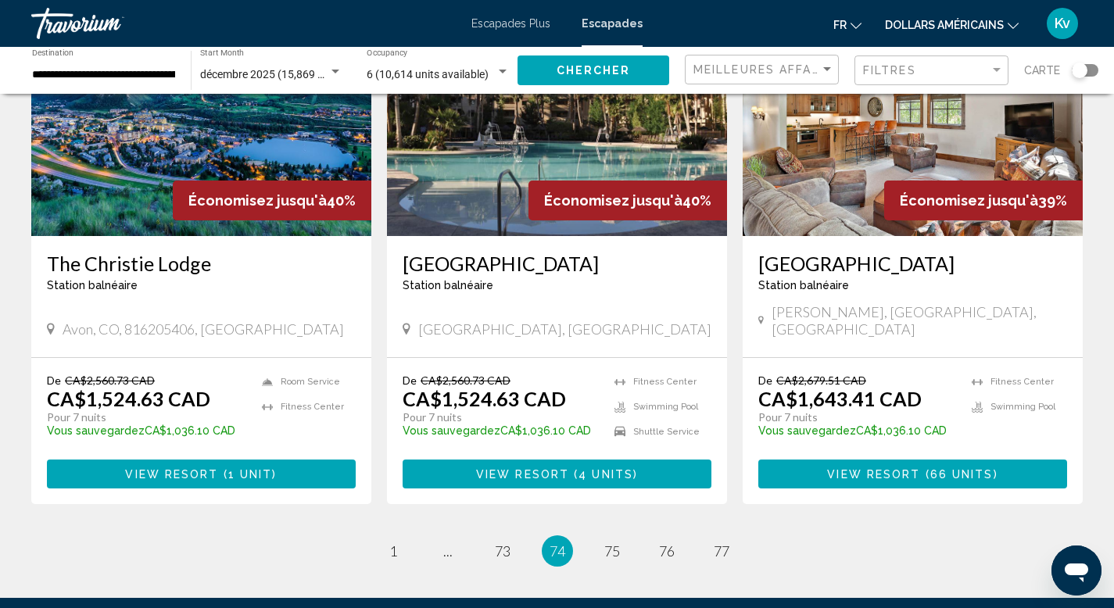
scroll to position [1907, 0]
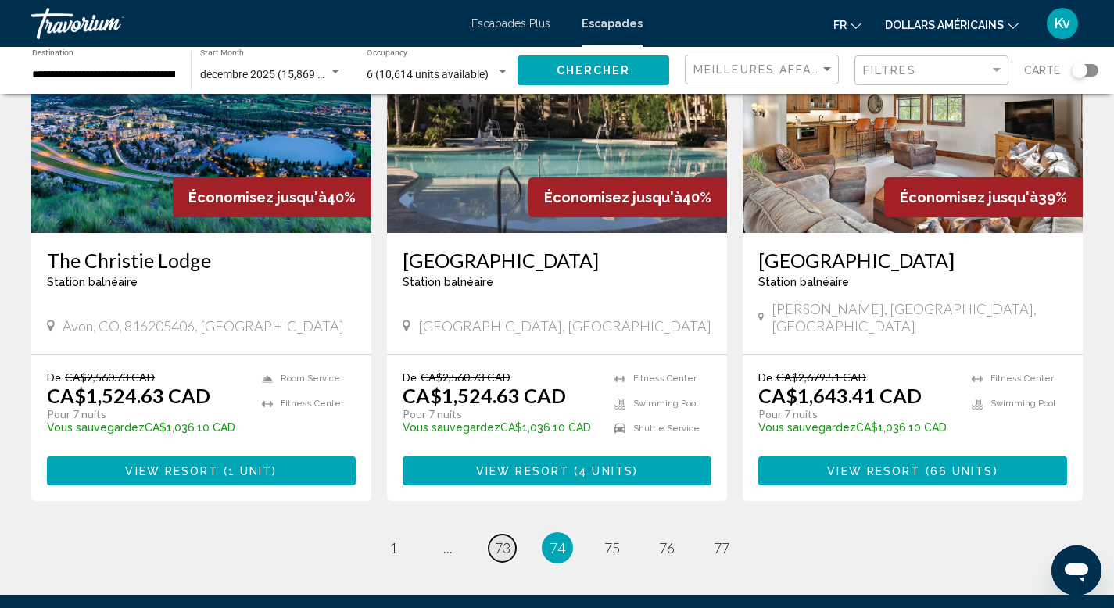
click at [503, 539] on span "73" at bounding box center [503, 547] width 16 height 17
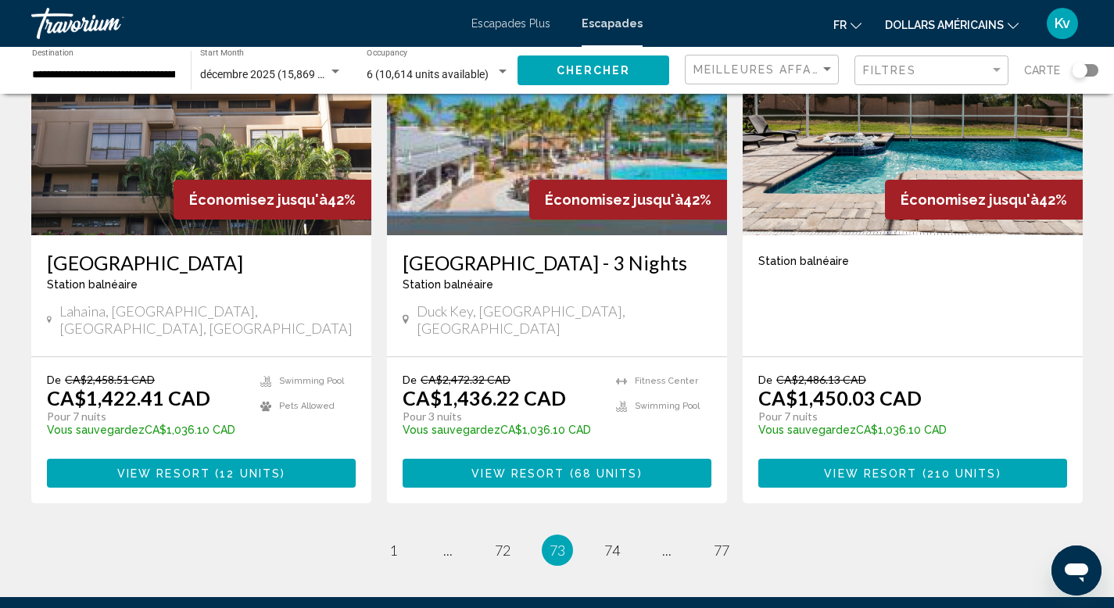
scroll to position [1876, 0]
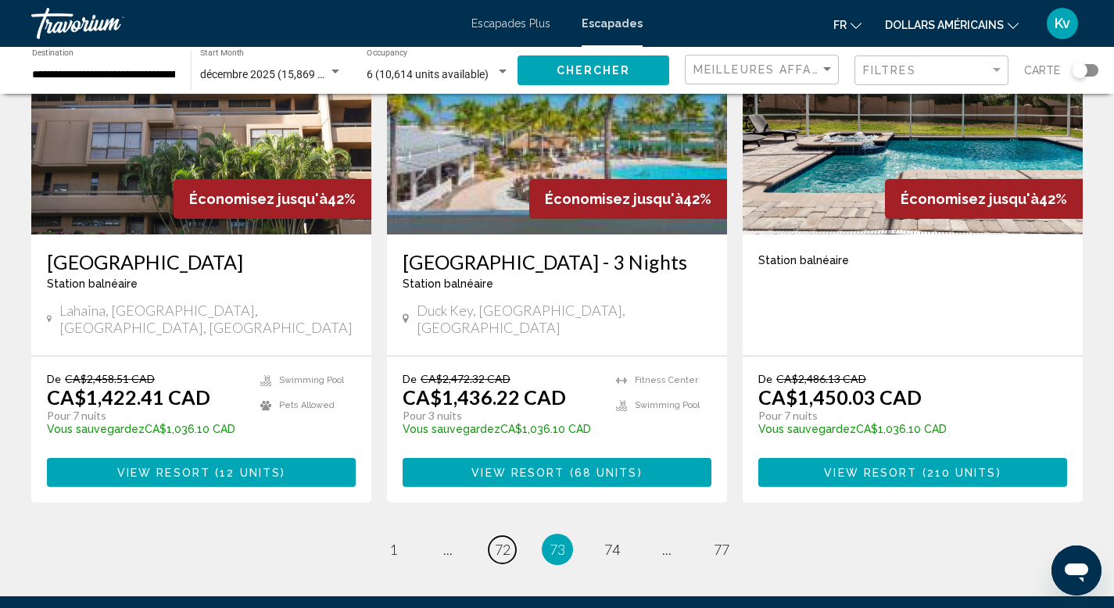
click at [503, 541] on span "72" at bounding box center [503, 549] width 16 height 17
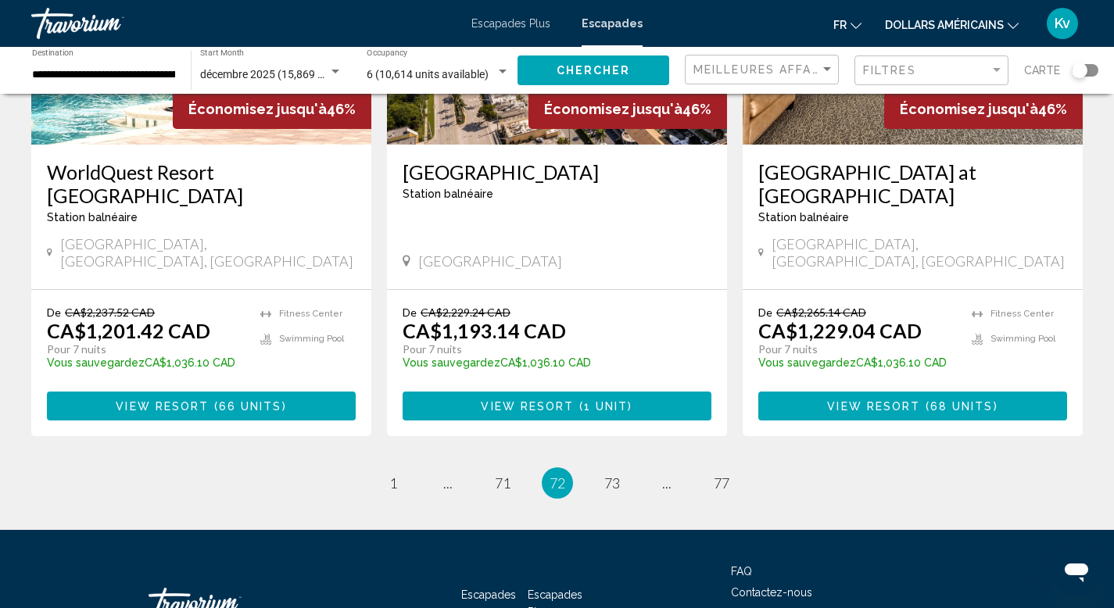
scroll to position [2001, 0]
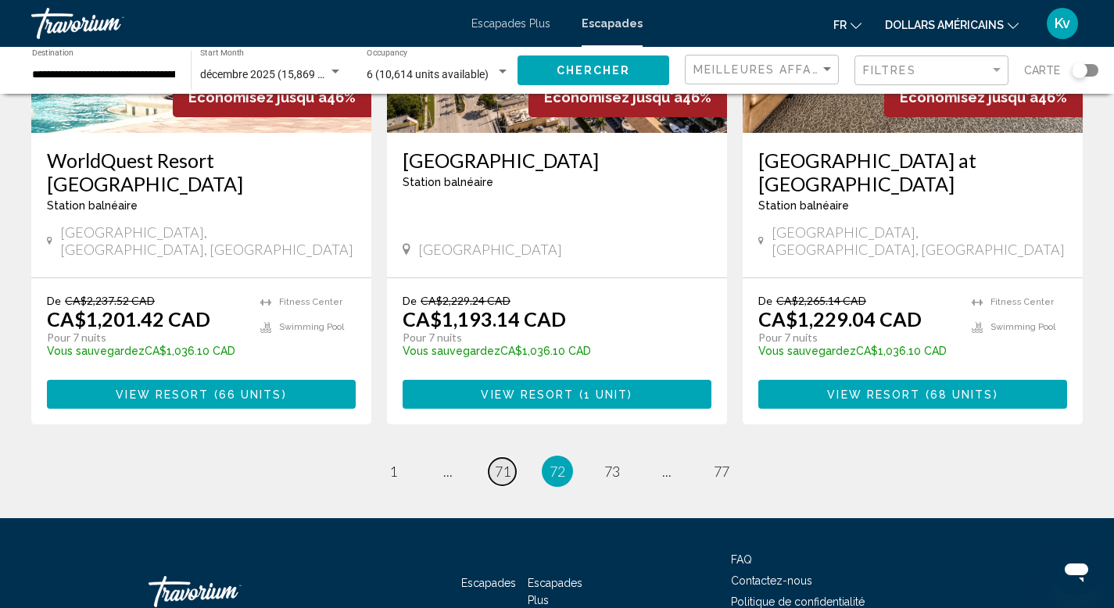
click at [497, 463] on span "71" at bounding box center [503, 471] width 16 height 17
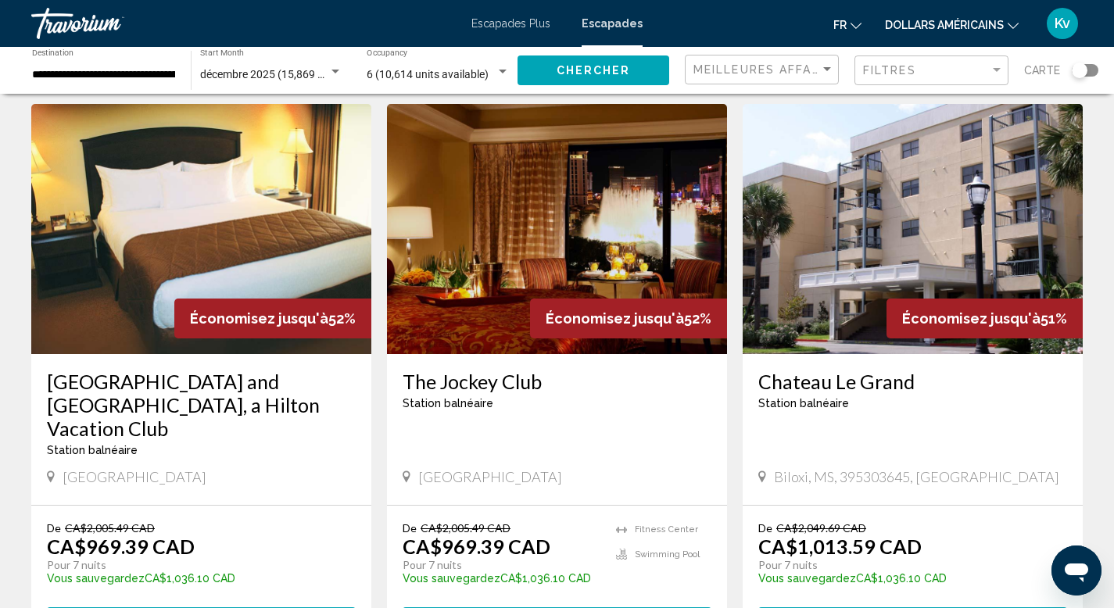
scroll to position [63, 0]
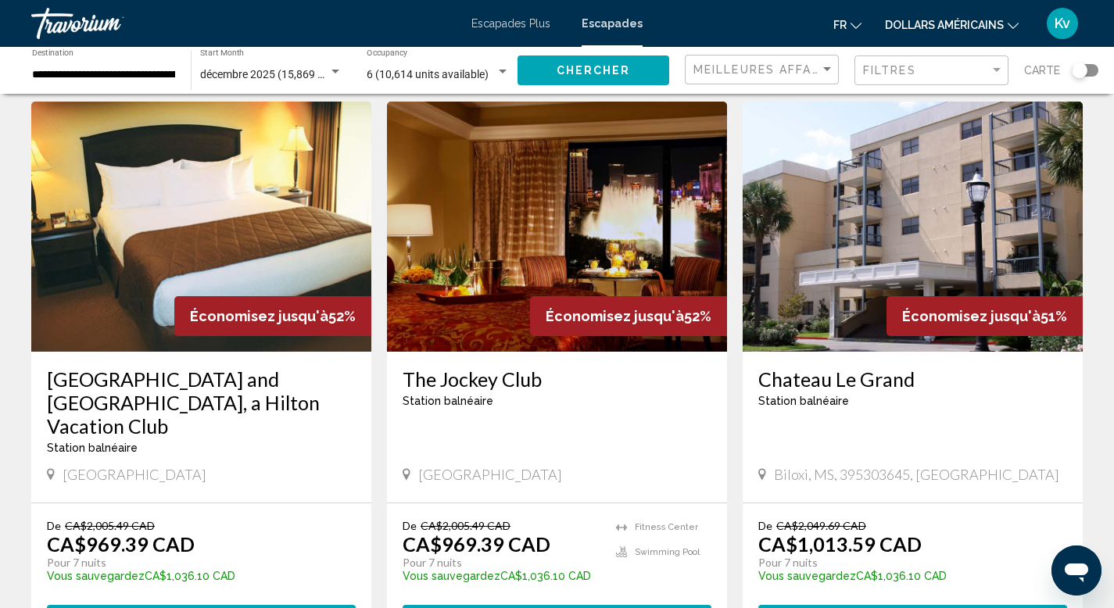
click at [271, 276] on img "Contenu principal" at bounding box center [201, 227] width 340 height 250
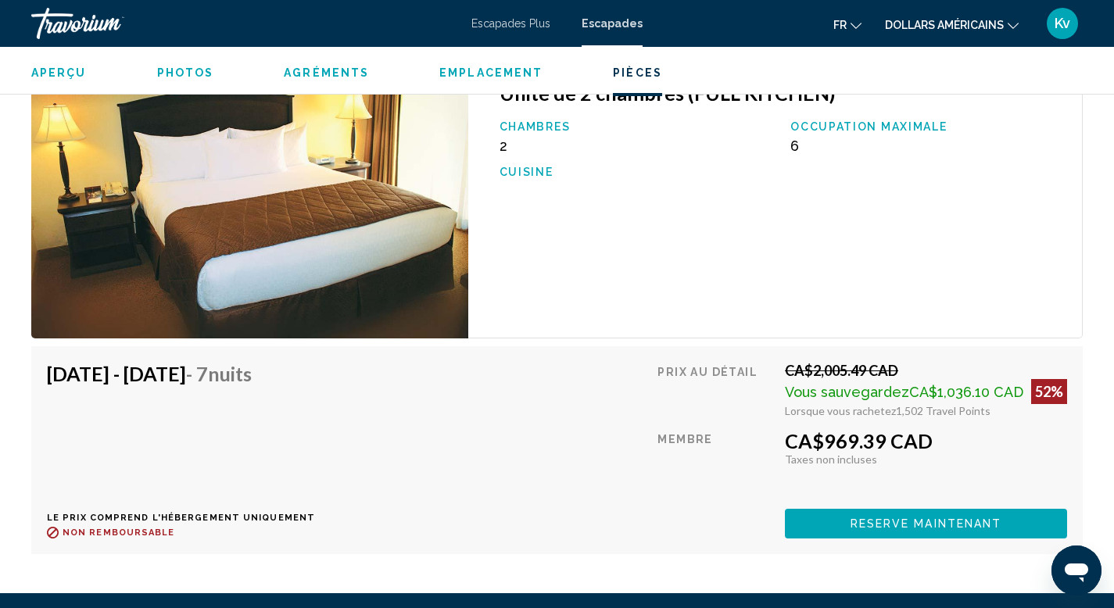
scroll to position [2439, 0]
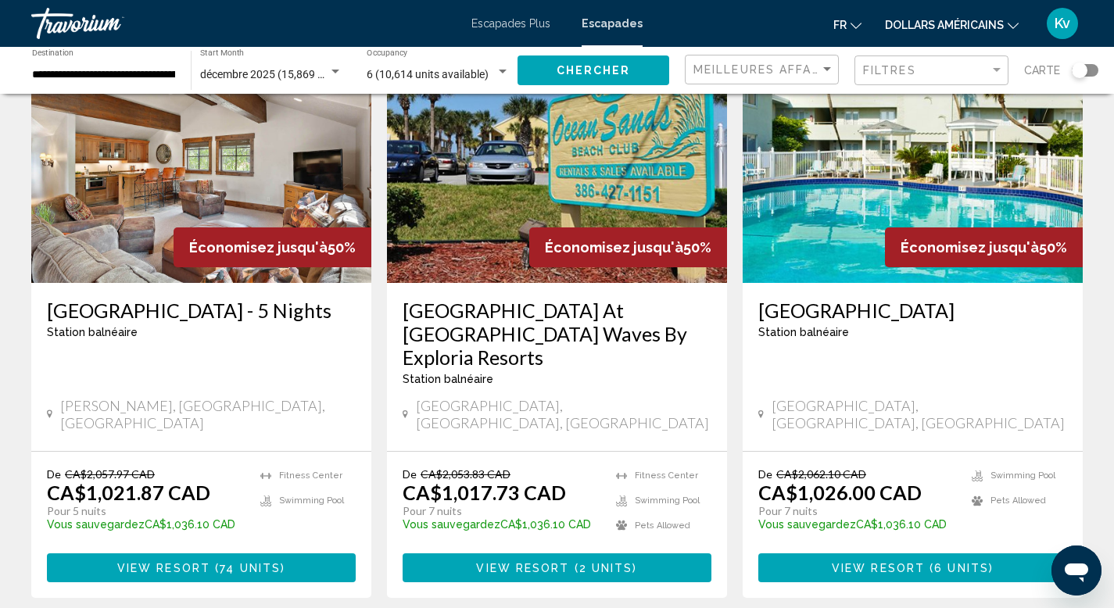
scroll to position [1907, 0]
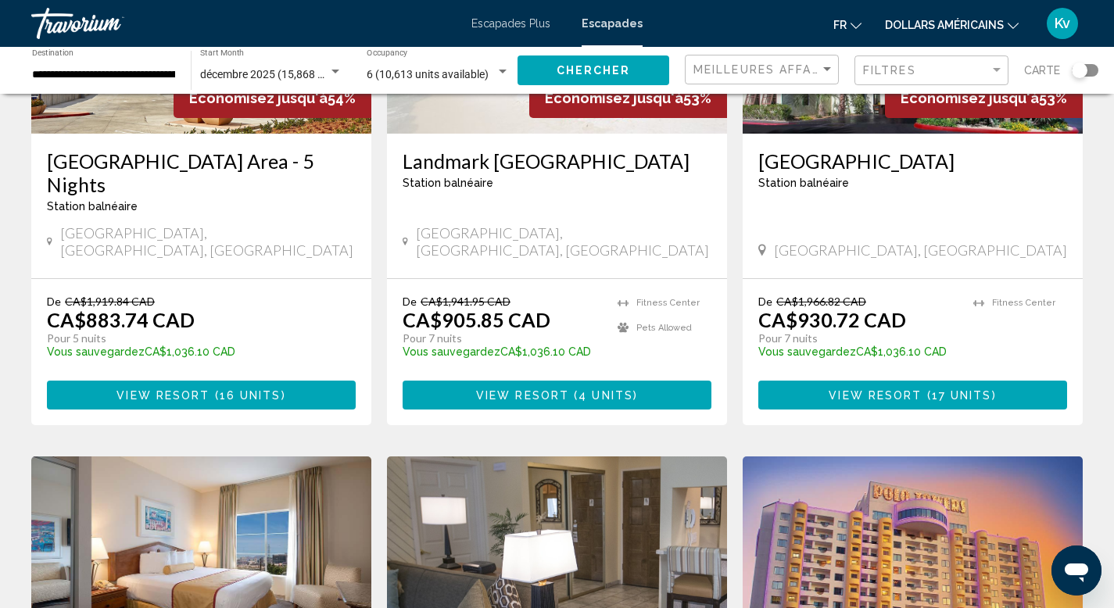
scroll to position [1407, 0]
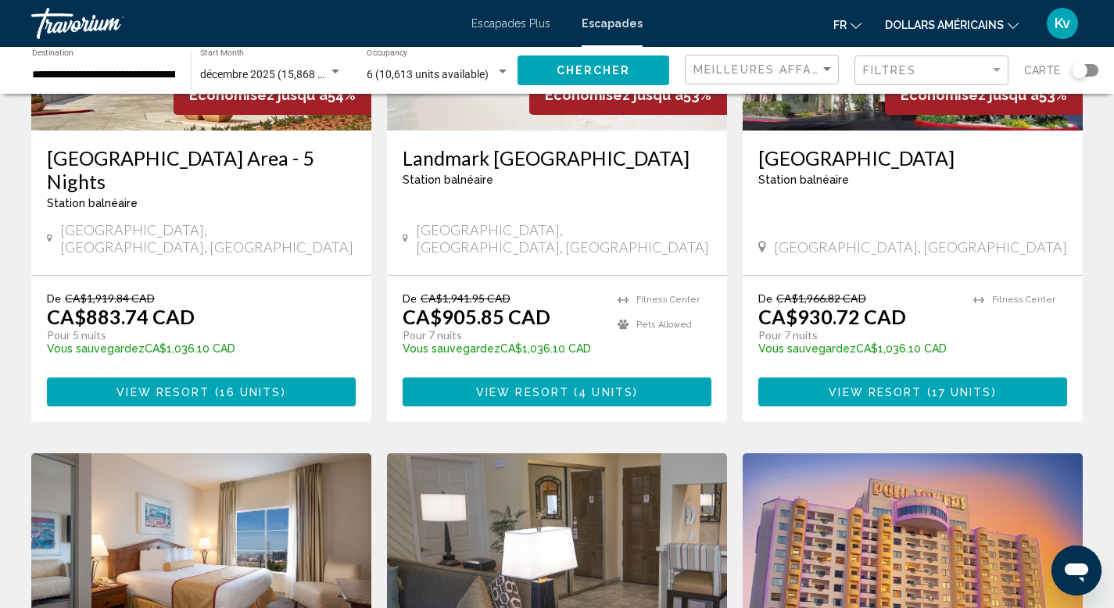
click at [522, 16] on div "Escapades Plus Escapades fr English Español Français Italiano Português русский…" at bounding box center [557, 23] width 1114 height 33
click at [522, 23] on font "Escapades Plus" at bounding box center [510, 23] width 79 height 13
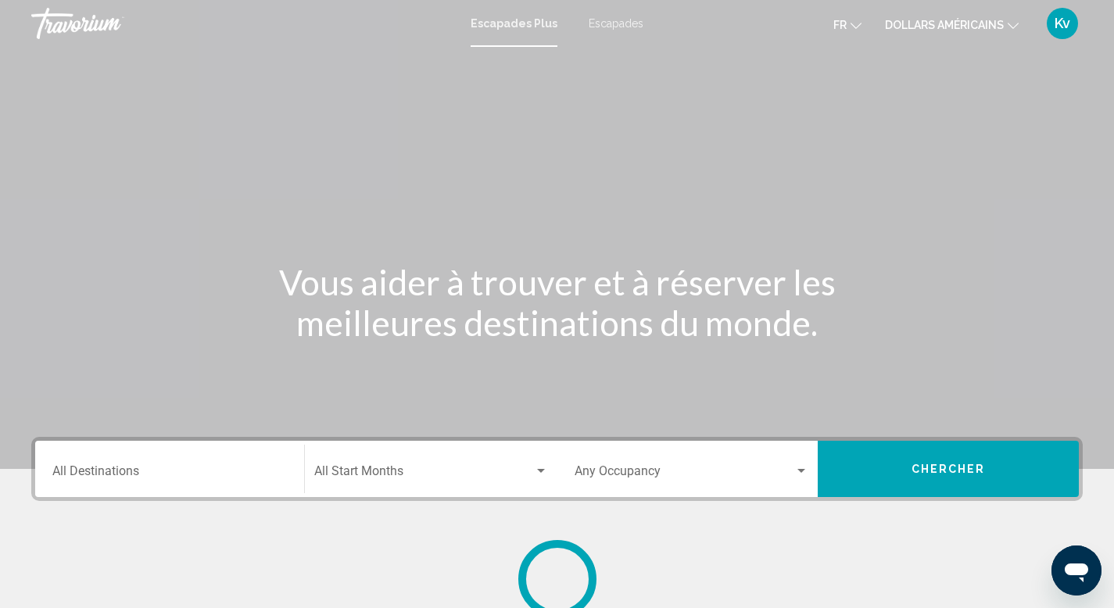
click at [959, 27] on font "dollars américains" at bounding box center [944, 25] width 119 height 13
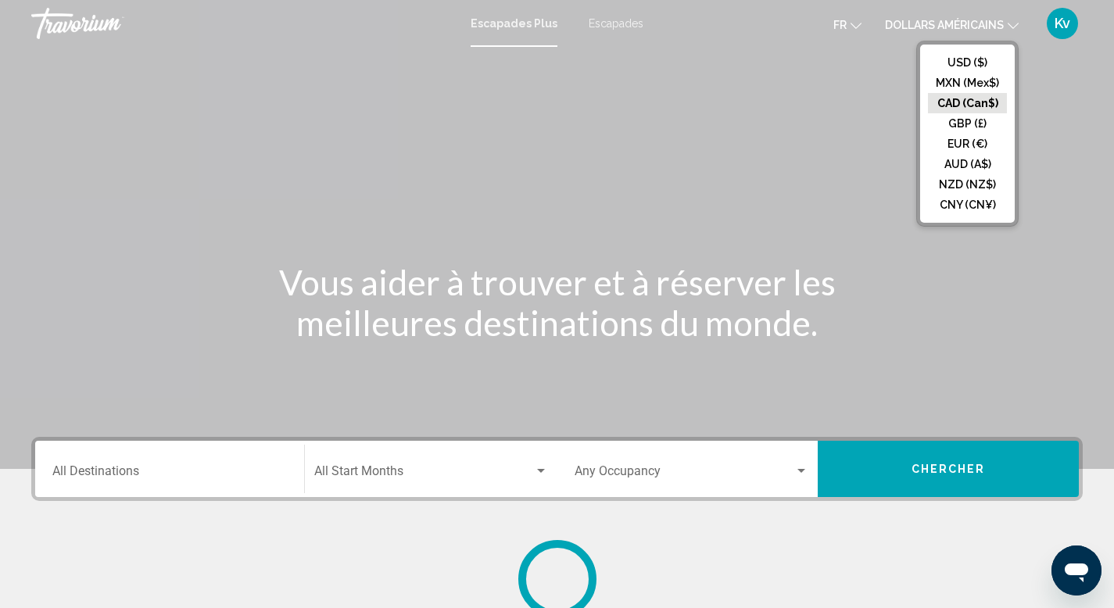
click at [955, 102] on button "CAD (Can$)" at bounding box center [967, 103] width 79 height 20
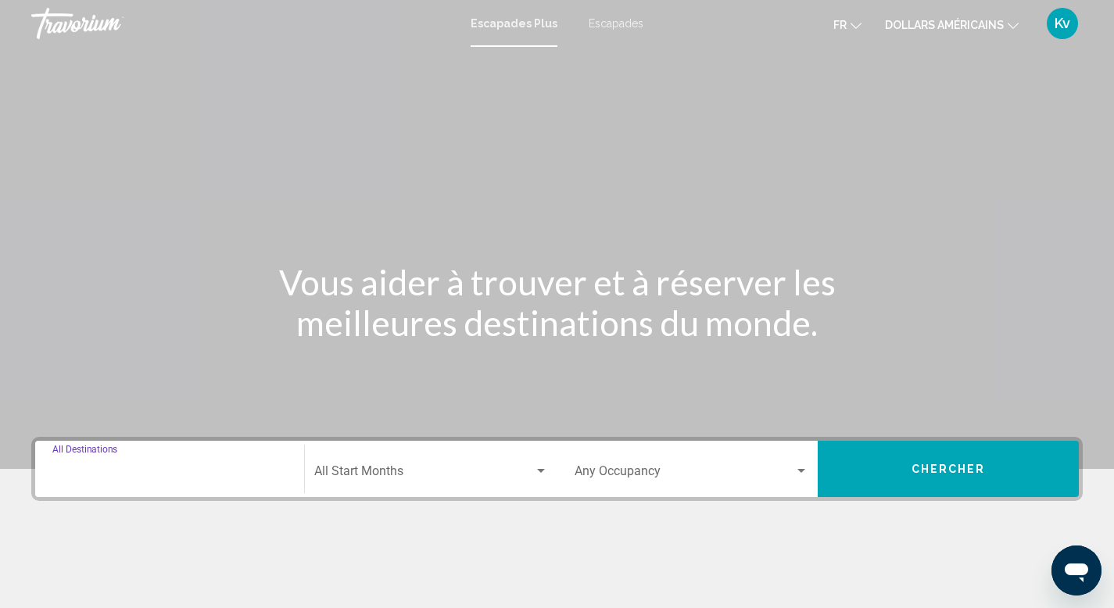
click at [245, 473] on input "Destination All Destinations" at bounding box center [169, 474] width 235 height 14
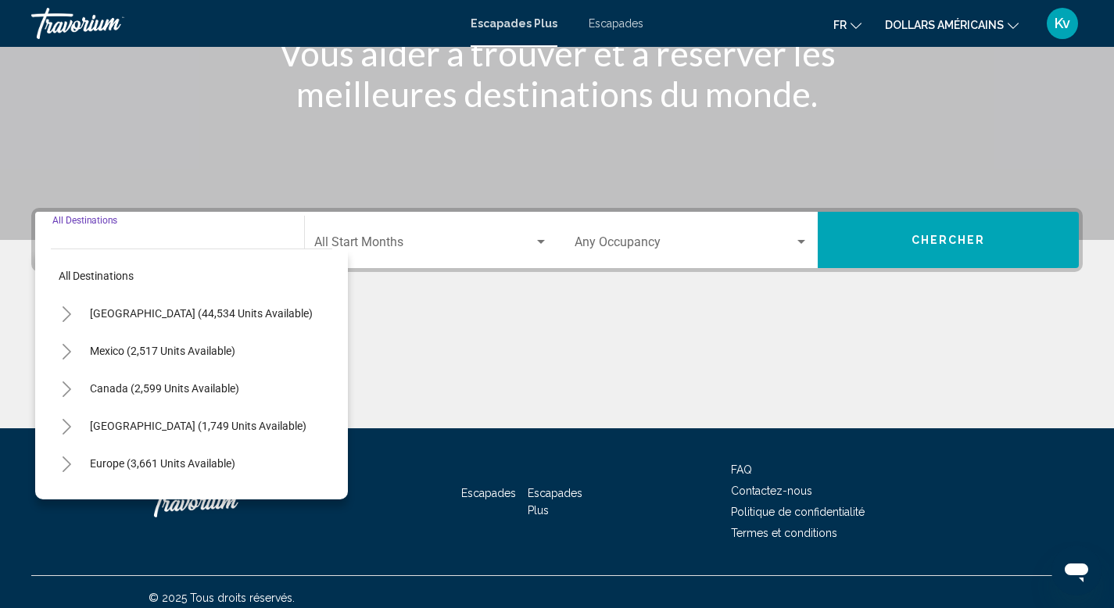
scroll to position [241, 0]
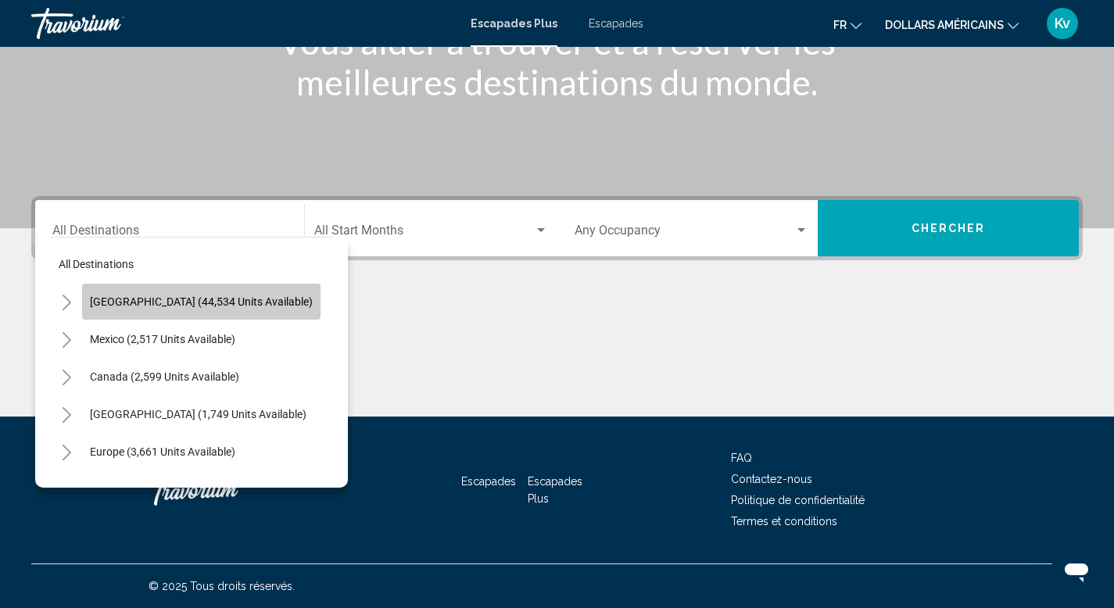
click at [206, 311] on button "[GEOGRAPHIC_DATA] (44,534 units available)" at bounding box center [201, 302] width 238 height 36
type input "**********"
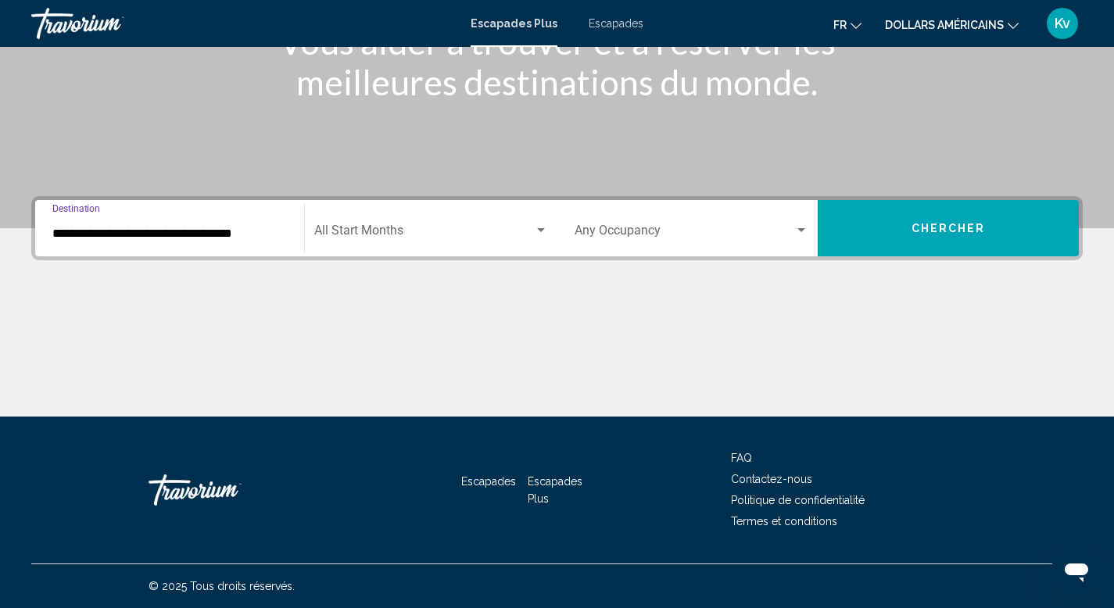
click at [475, 242] on div "Start Month All Start Months" at bounding box center [431, 228] width 234 height 49
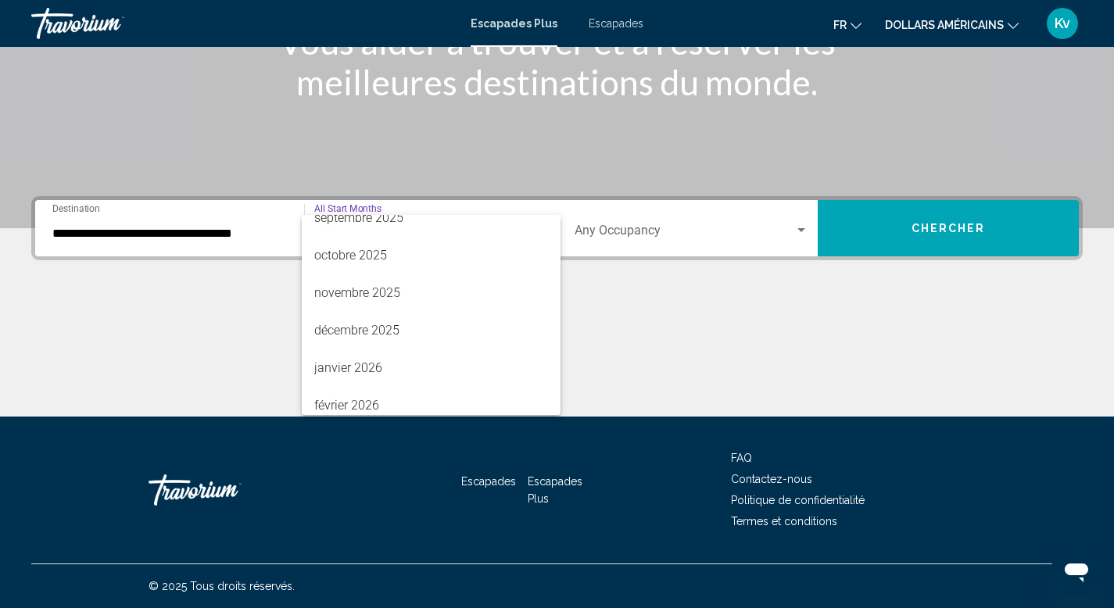
scroll to position [92, 0]
click at [364, 320] on span "décembre 2025" at bounding box center [431, 329] width 234 height 38
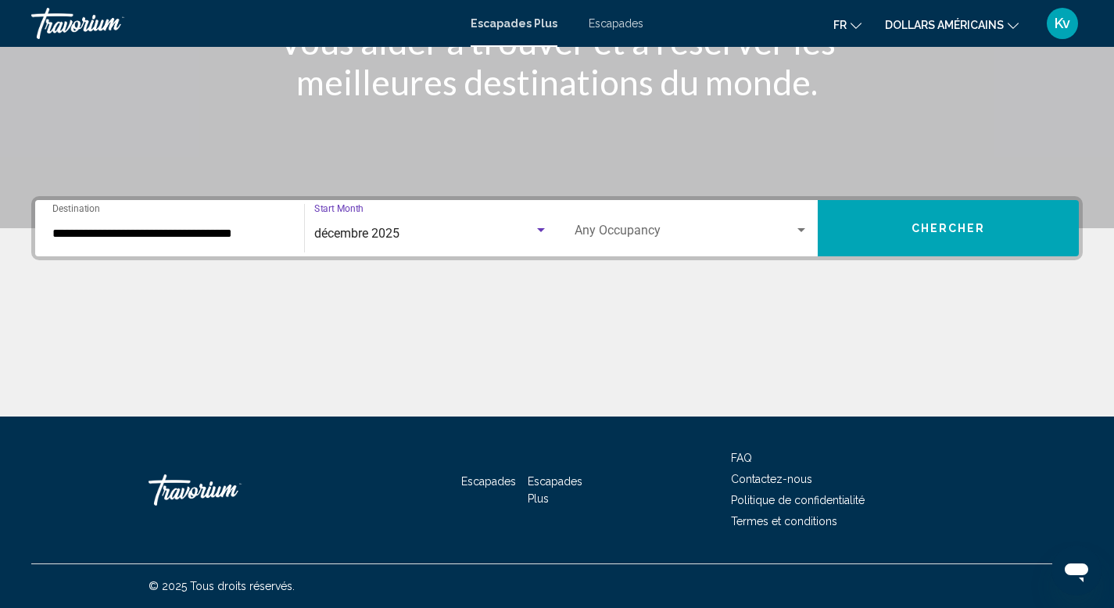
click at [722, 233] on span "Search widget" at bounding box center [685, 234] width 220 height 14
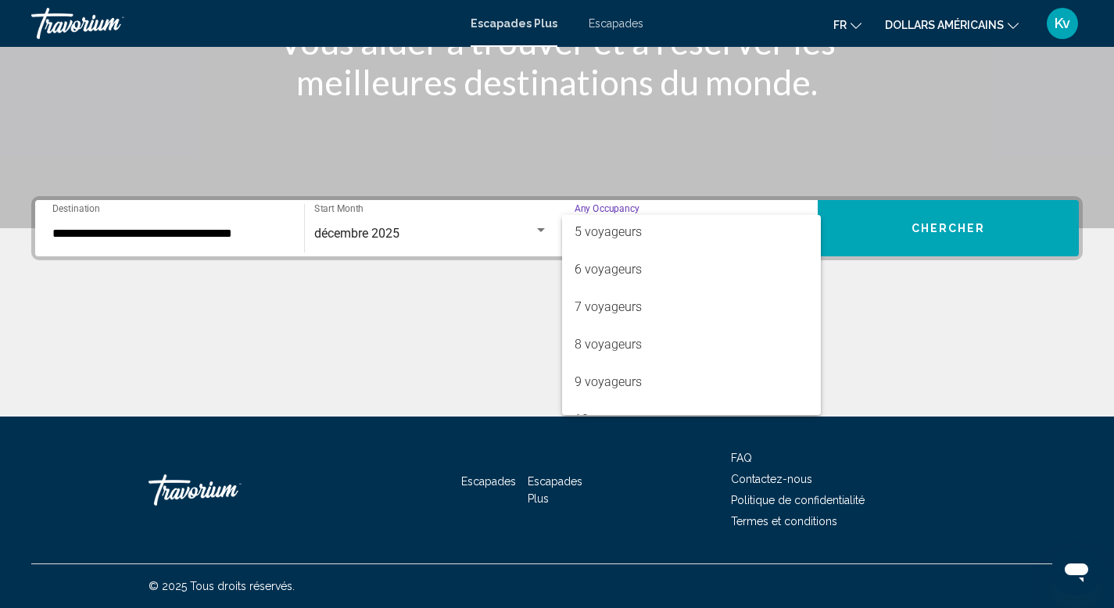
scroll to position [149, 0]
click at [647, 310] on span "7 voyageurs" at bounding box center [692, 311] width 235 height 38
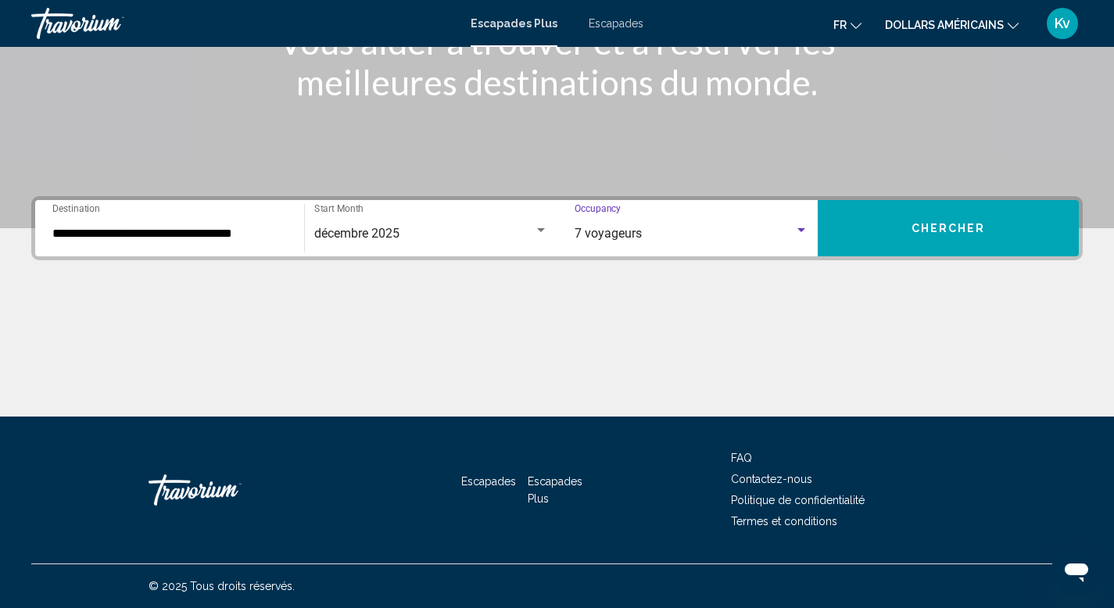
click at [954, 220] on button "Chercher" at bounding box center [948, 228] width 261 height 56
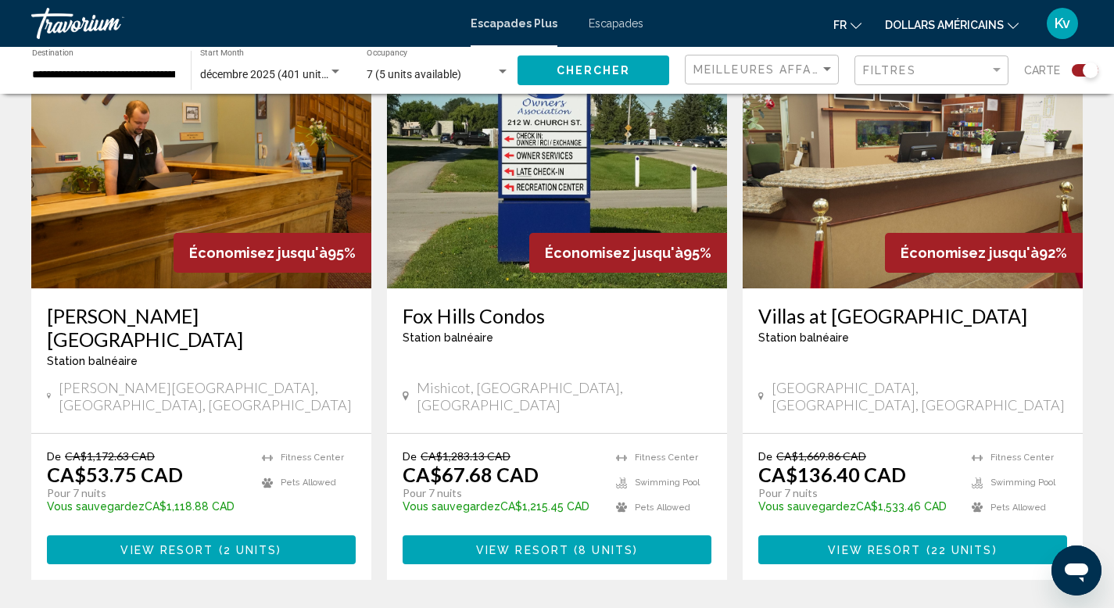
scroll to position [2470, 0]
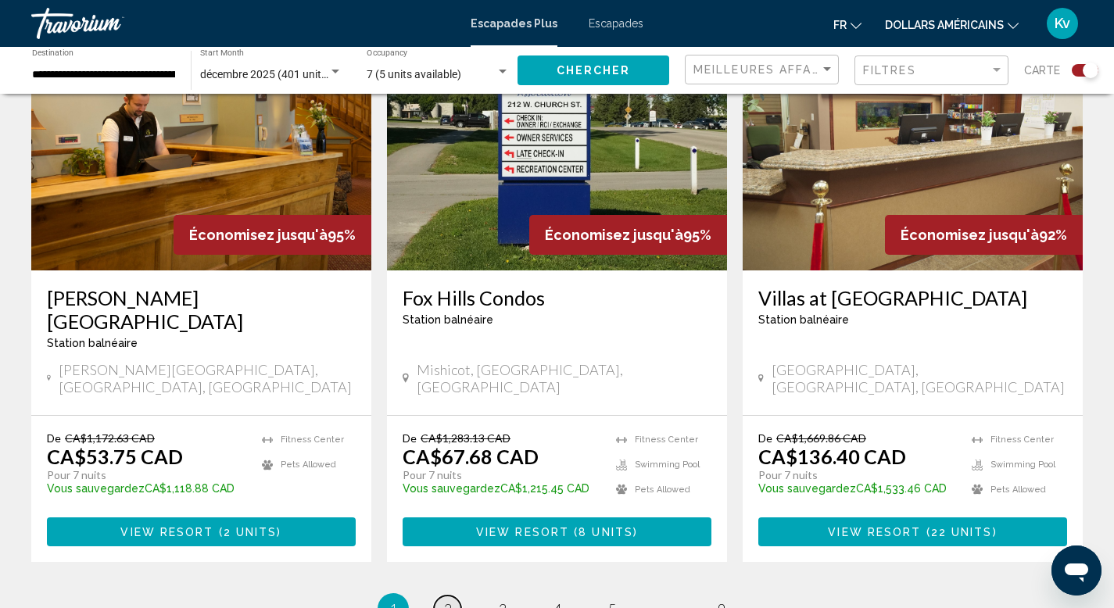
click at [446, 545] on span "2" at bounding box center [448, 608] width 8 height 17
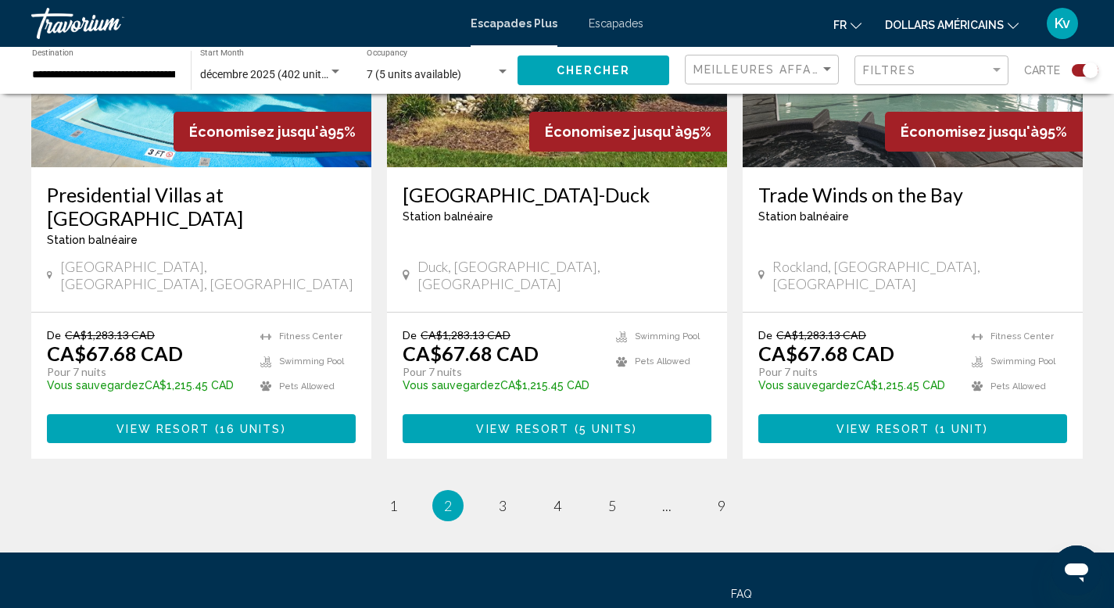
scroll to position [2439, 0]
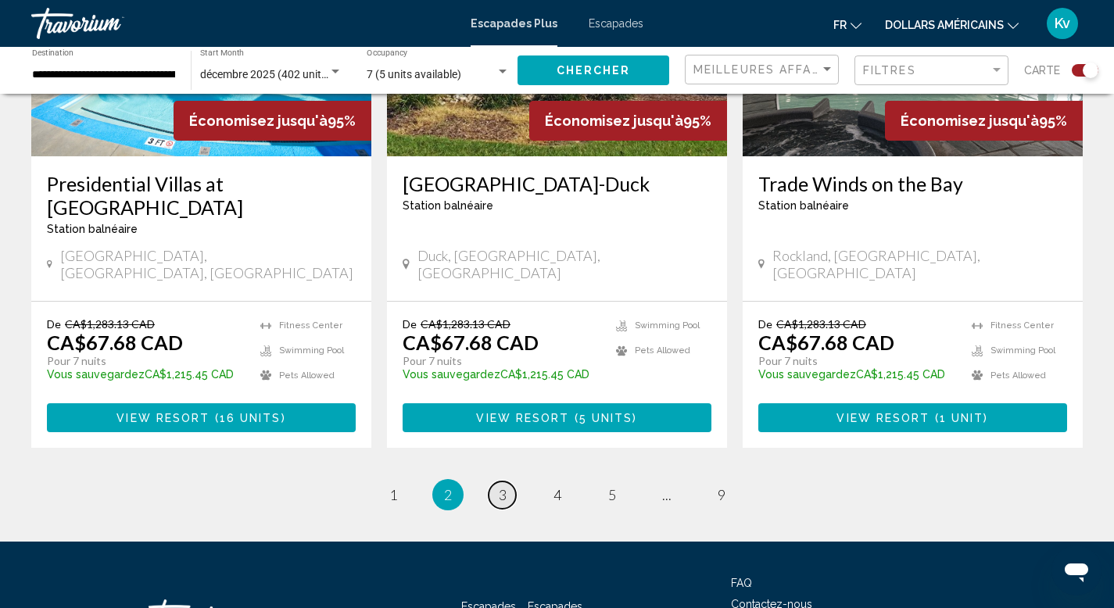
click at [506, 486] on span "3" at bounding box center [503, 494] width 8 height 17
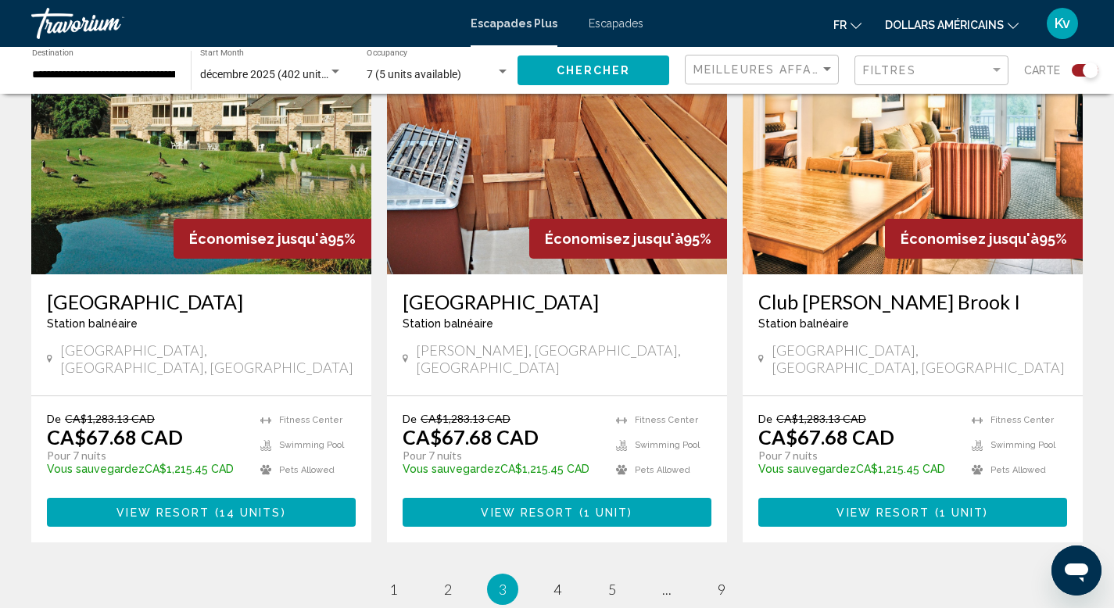
scroll to position [2376, 0]
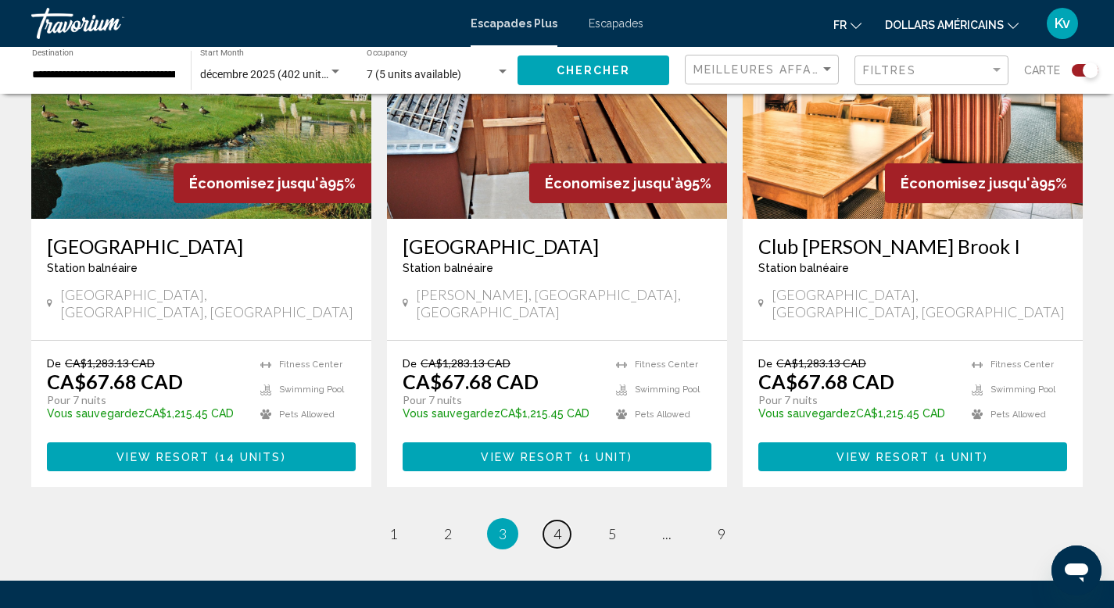
click at [564, 521] on link "page 4" at bounding box center [556, 534] width 27 height 27
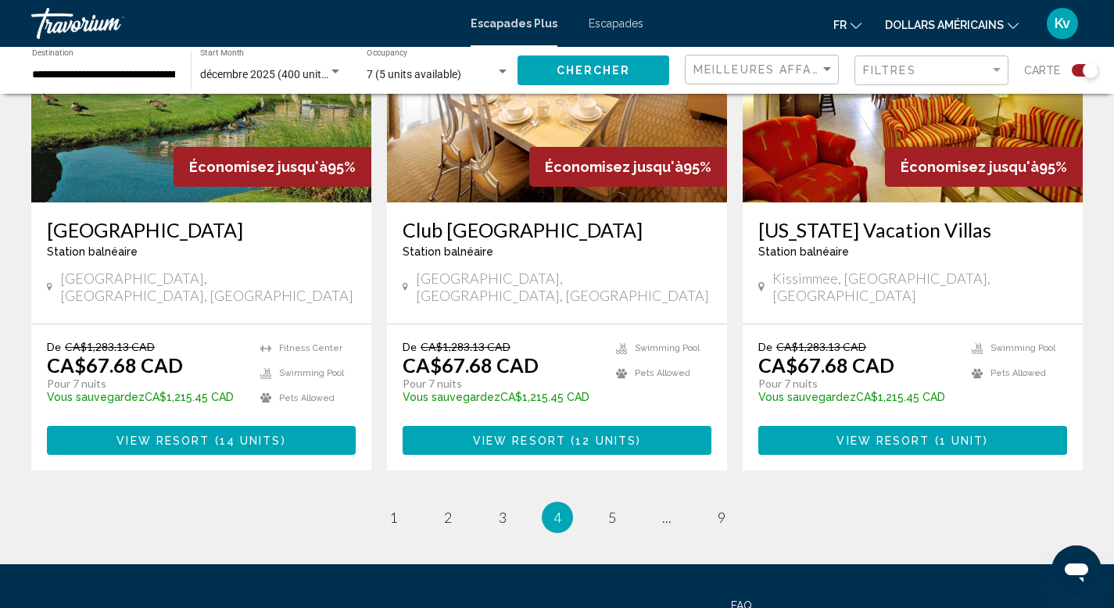
scroll to position [2439, 0]
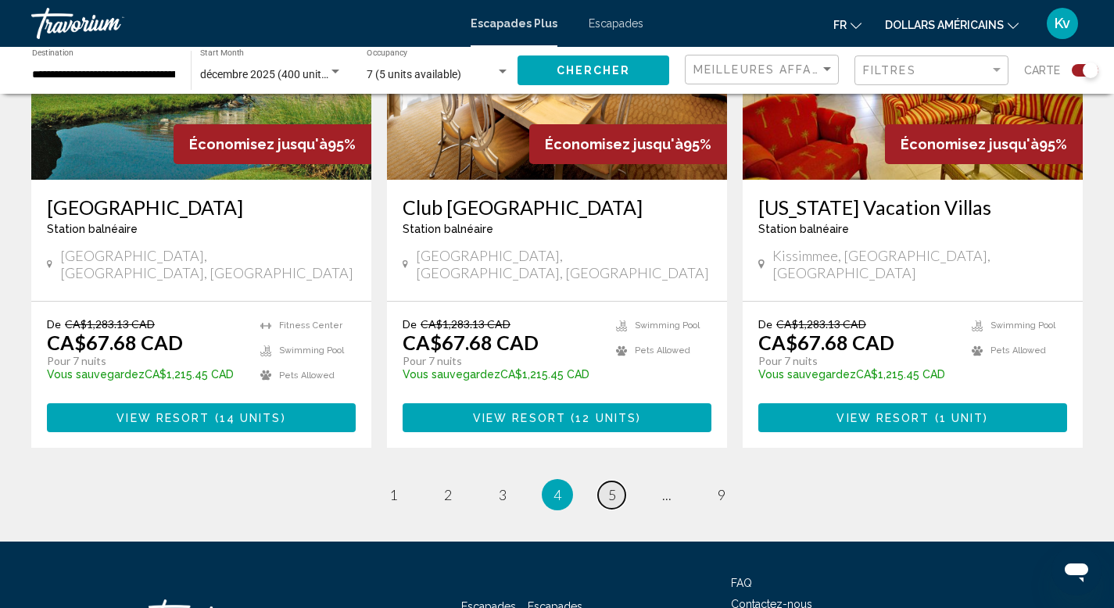
click at [613, 486] on span "5" at bounding box center [612, 494] width 8 height 17
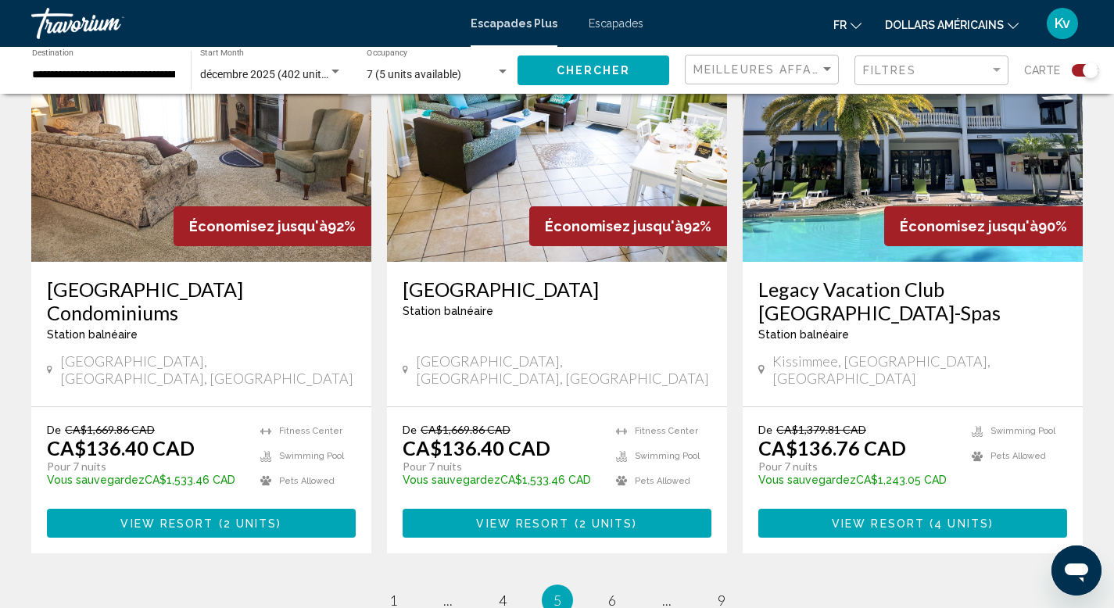
scroll to position [2314, 0]
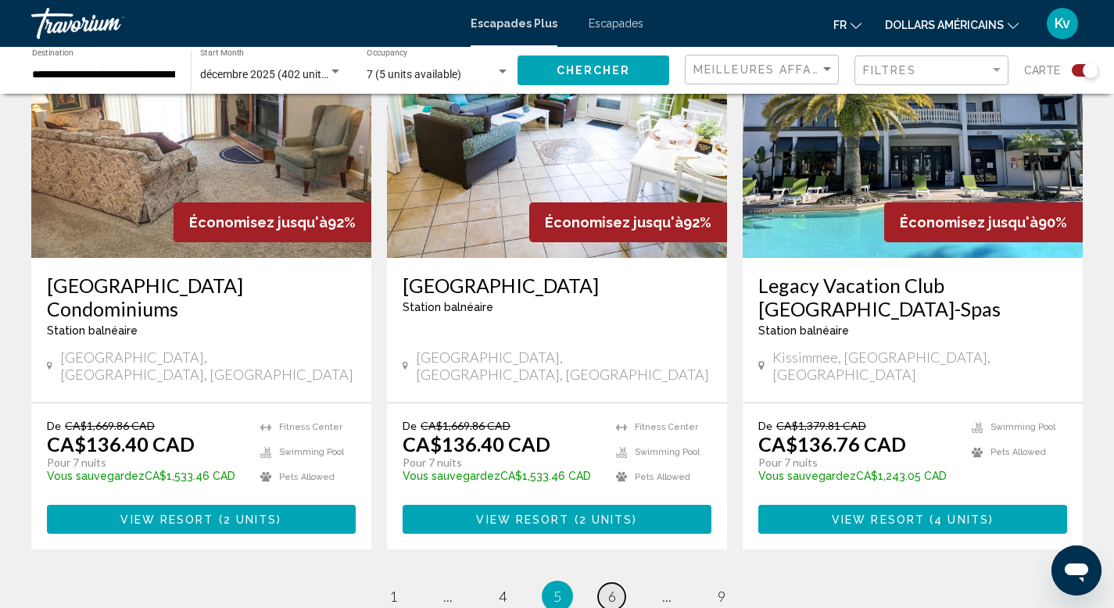
click at [608, 545] on span "6" at bounding box center [612, 596] width 8 height 17
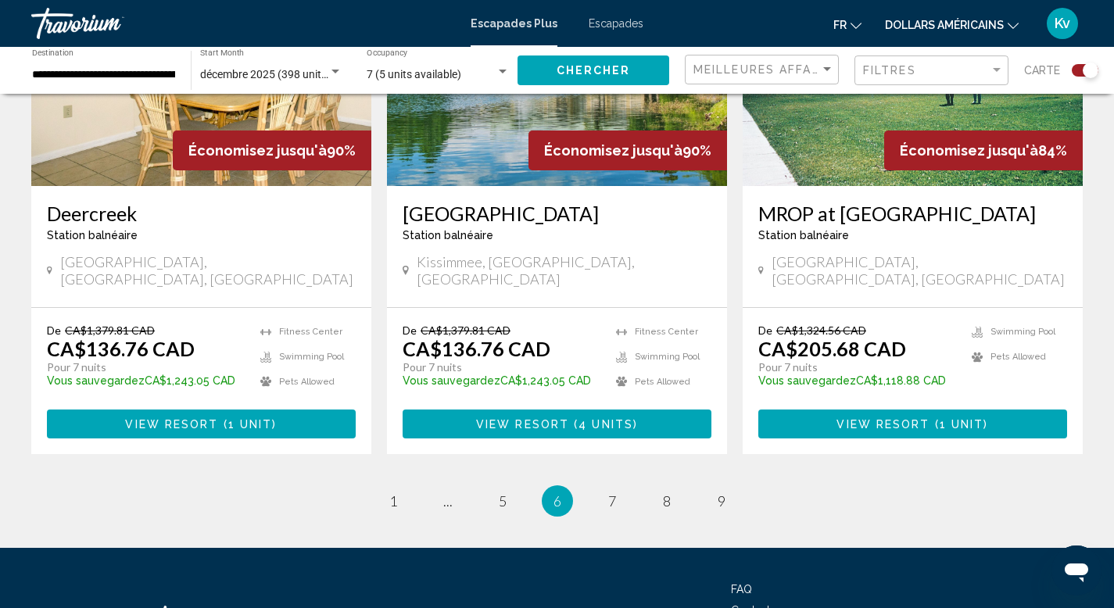
scroll to position [2439, 0]
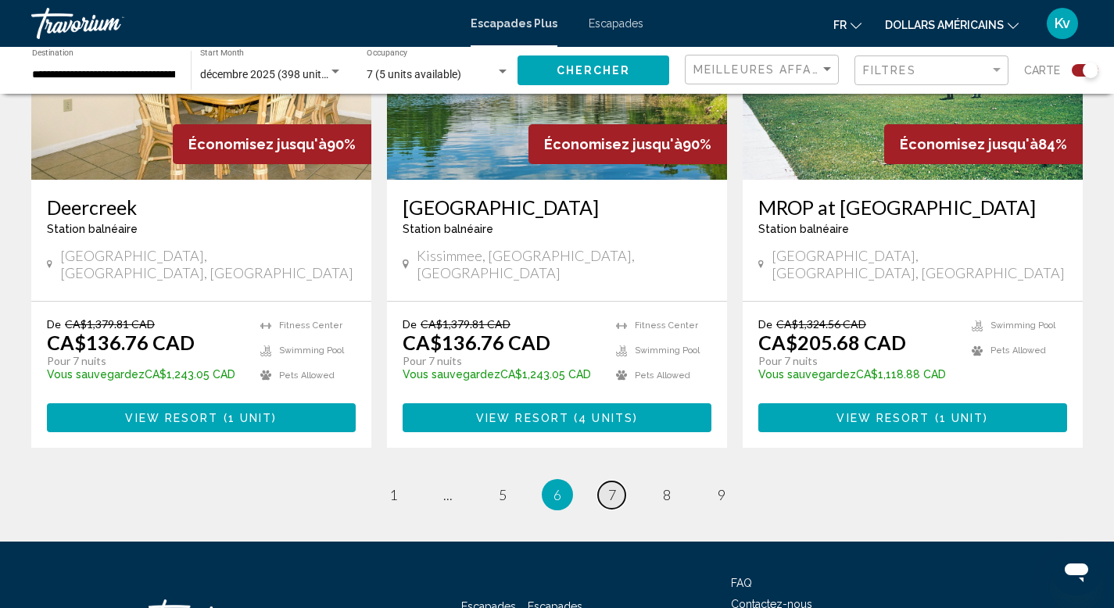
click at [613, 486] on span "7" at bounding box center [612, 494] width 8 height 17
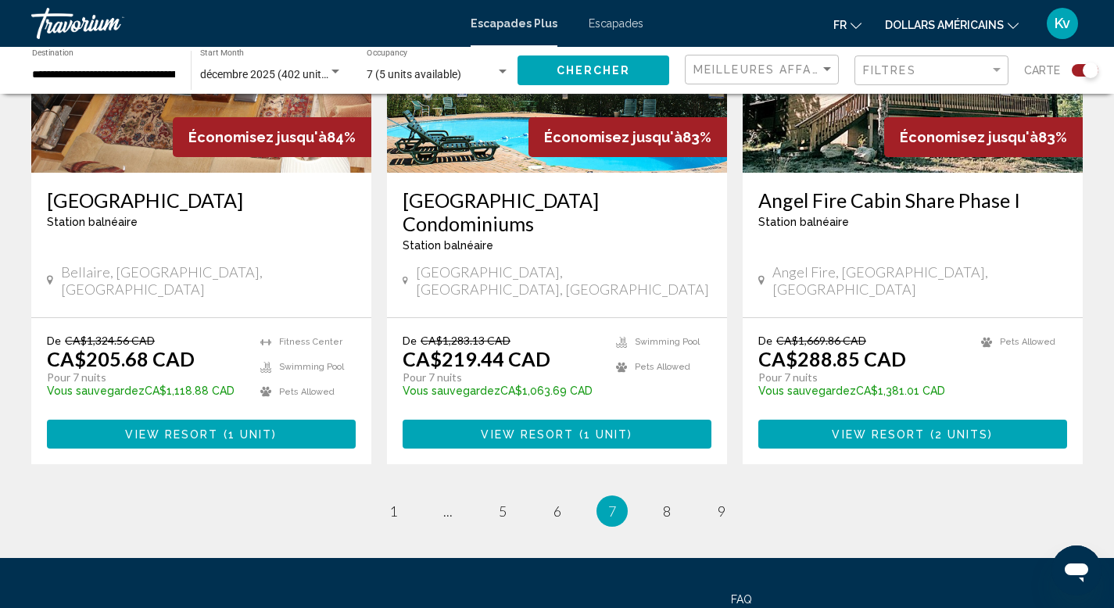
scroll to position [2376, 0]
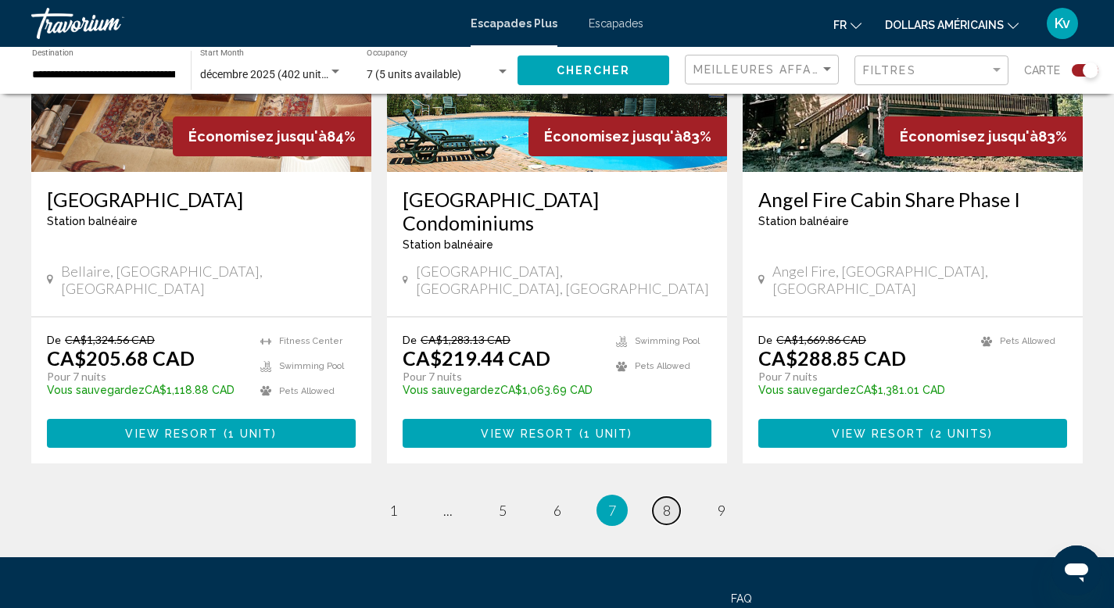
click at [666, 502] on span "8" at bounding box center [667, 510] width 8 height 17
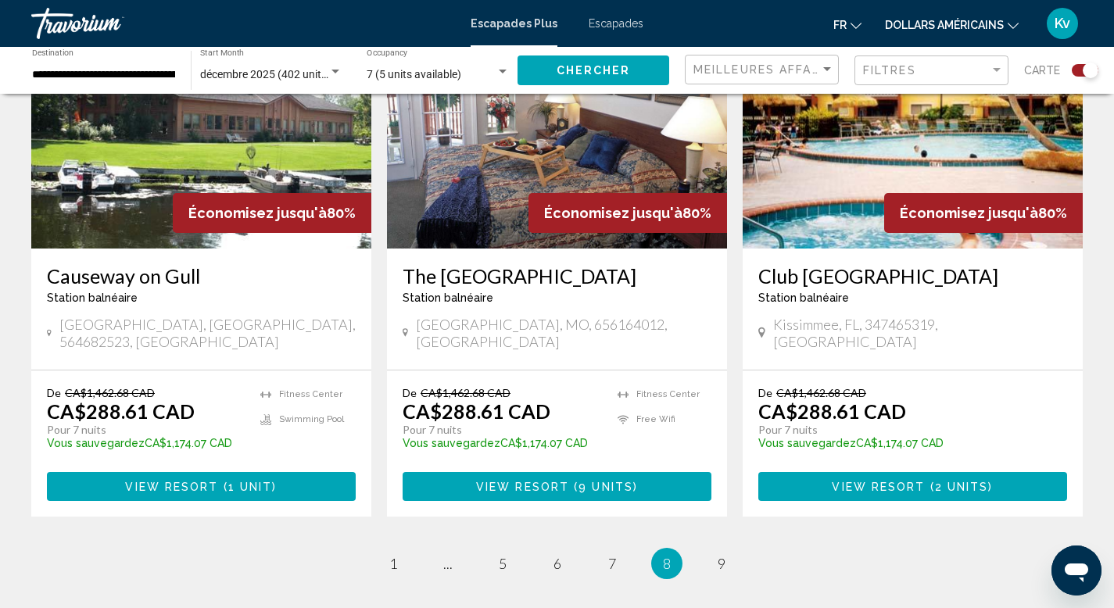
scroll to position [2376, 0]
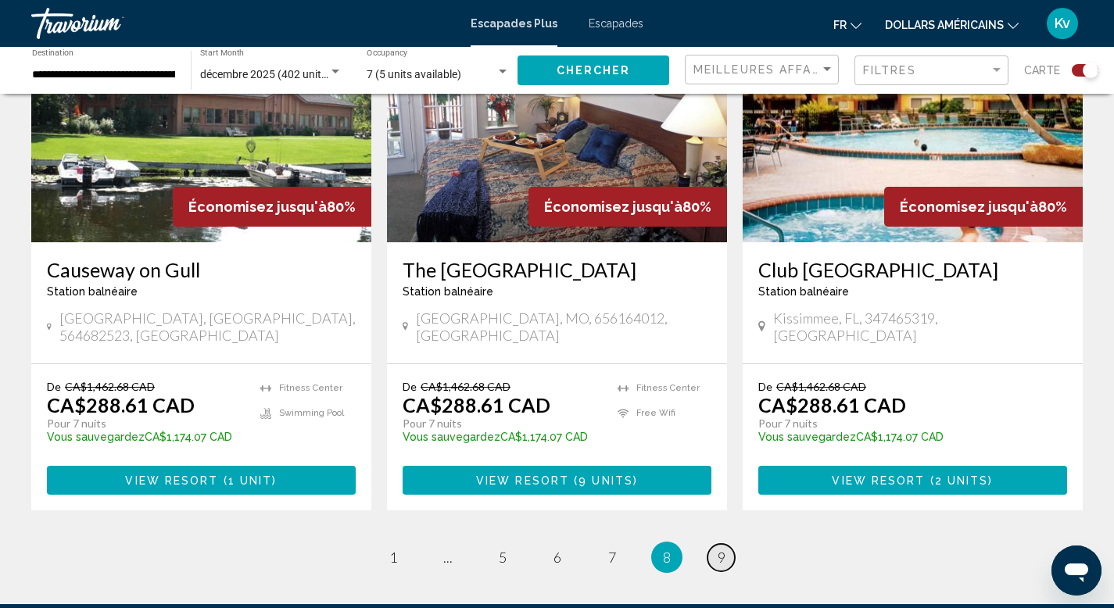
click at [721, 545] on span "9" at bounding box center [722, 557] width 8 height 17
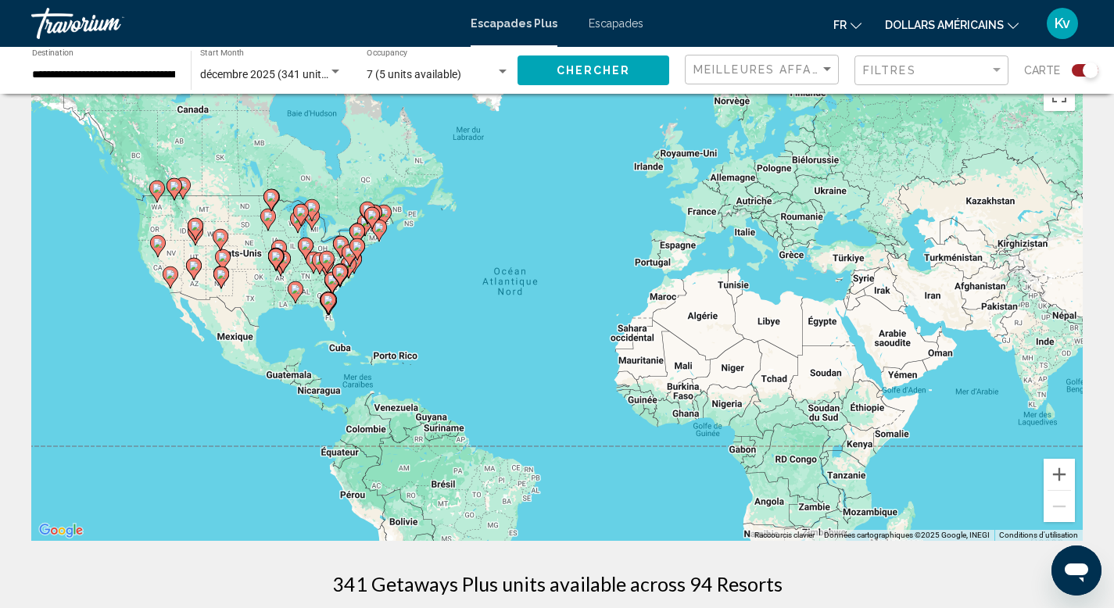
scroll to position [31, 0]
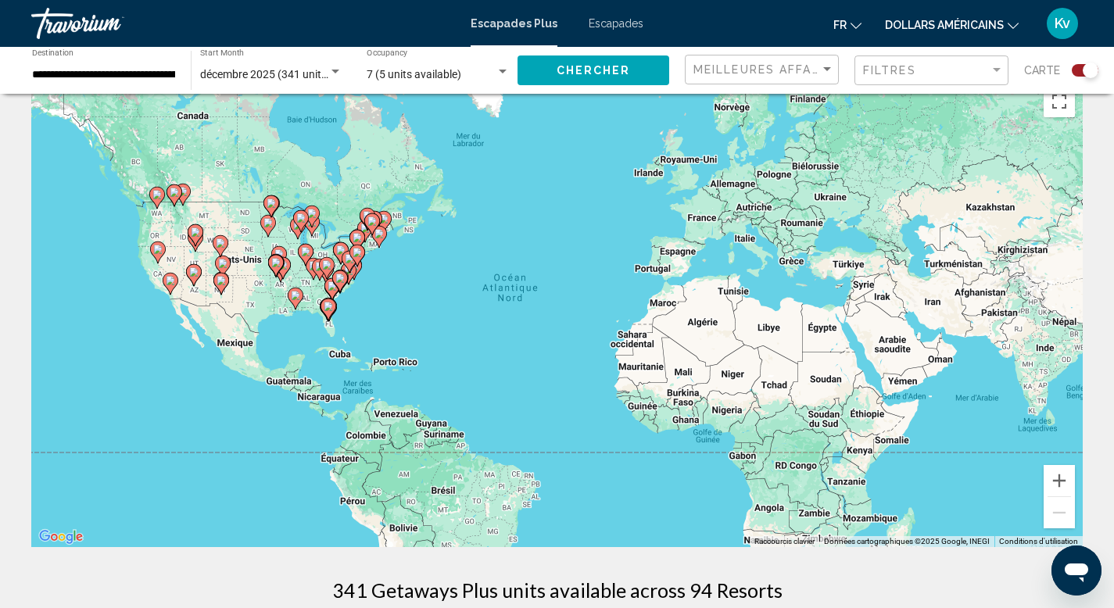
click at [501, 77] on div "Search widget" at bounding box center [503, 72] width 14 height 13
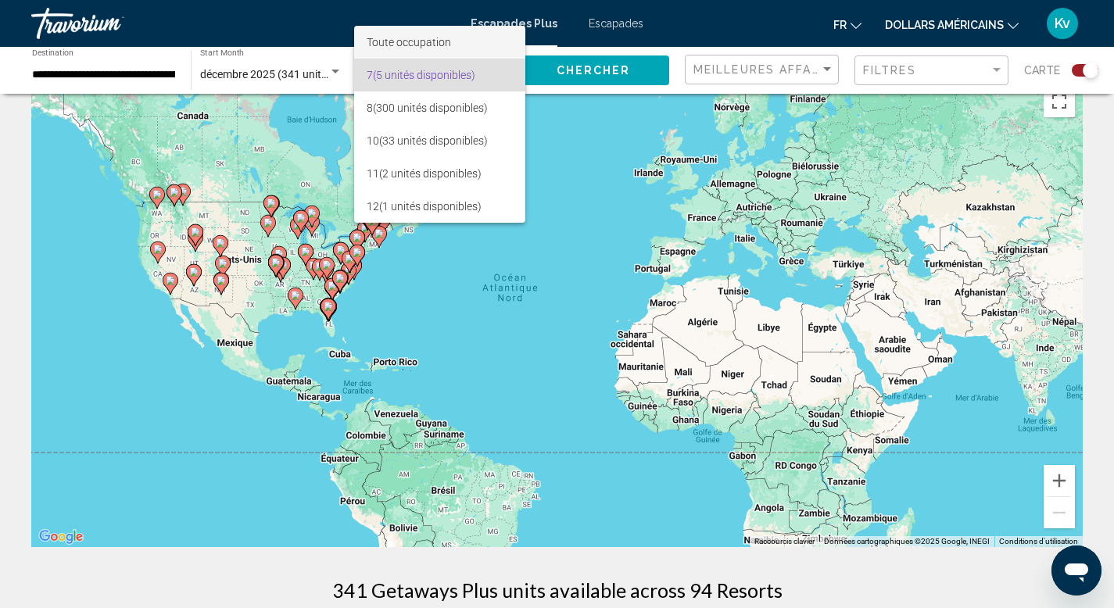
click at [609, 31] on div at bounding box center [557, 304] width 1114 height 608
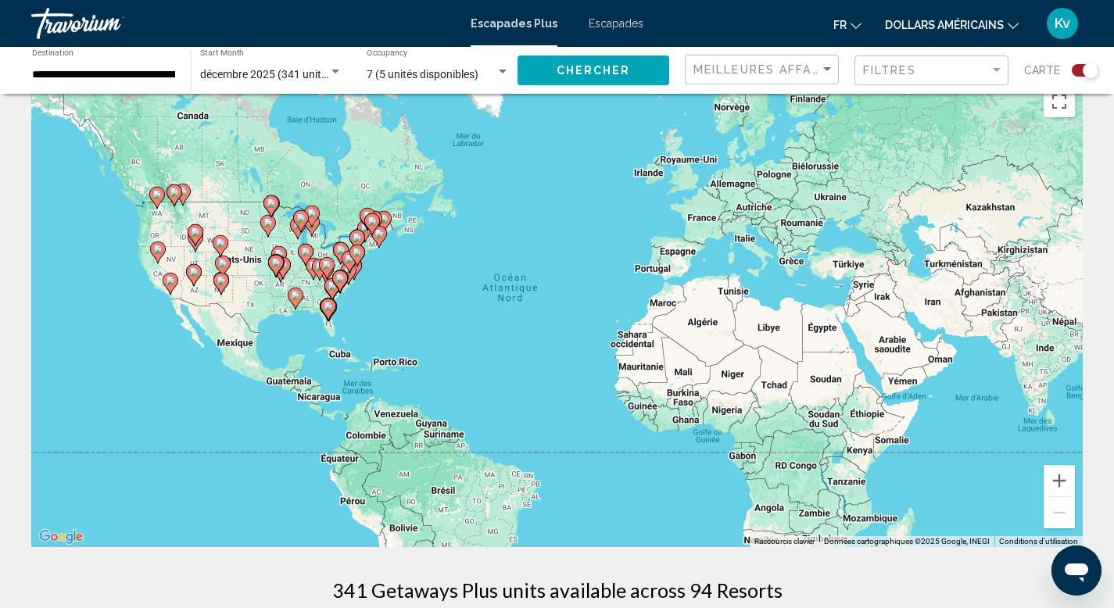
click at [597, 27] on font "Escapades" at bounding box center [616, 23] width 55 height 13
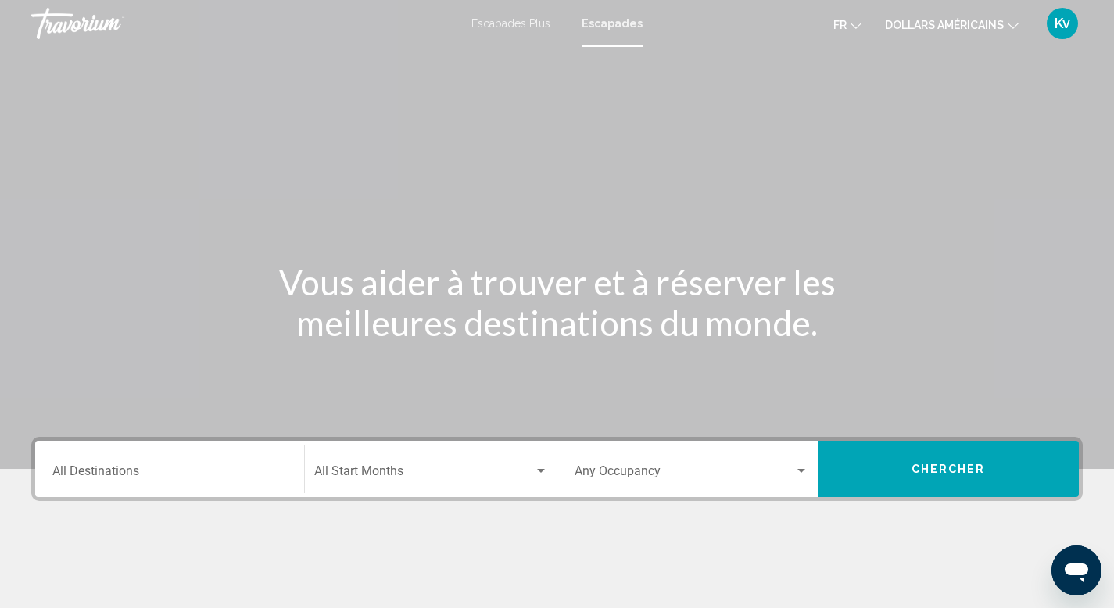
click at [520, 24] on font "Escapades Plus" at bounding box center [510, 23] width 79 height 13
click at [209, 471] on input "Destination All Destinations" at bounding box center [169, 474] width 235 height 14
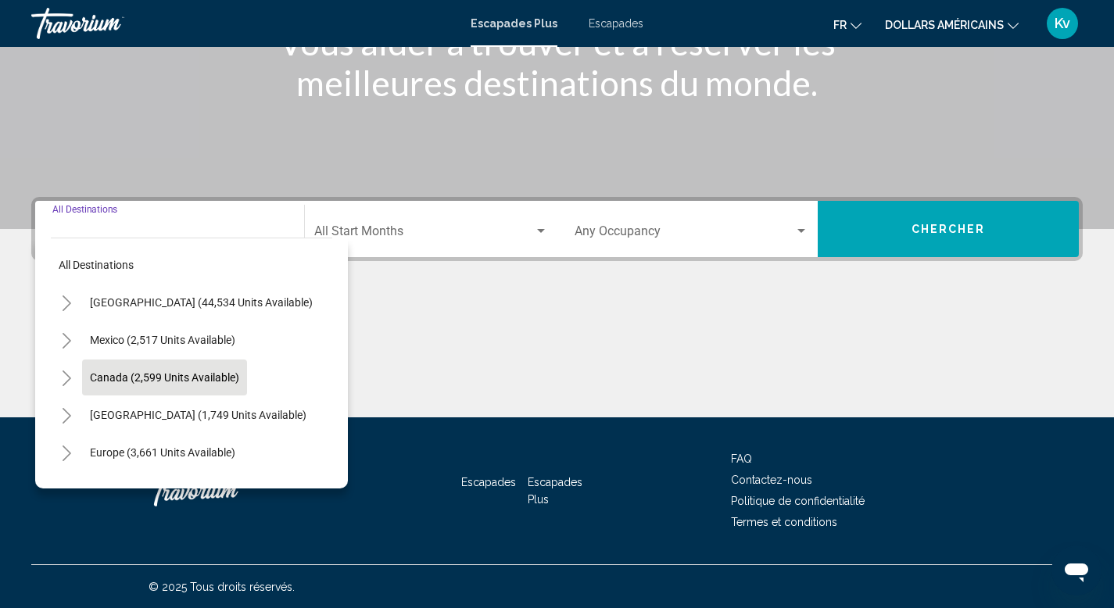
scroll to position [241, 0]
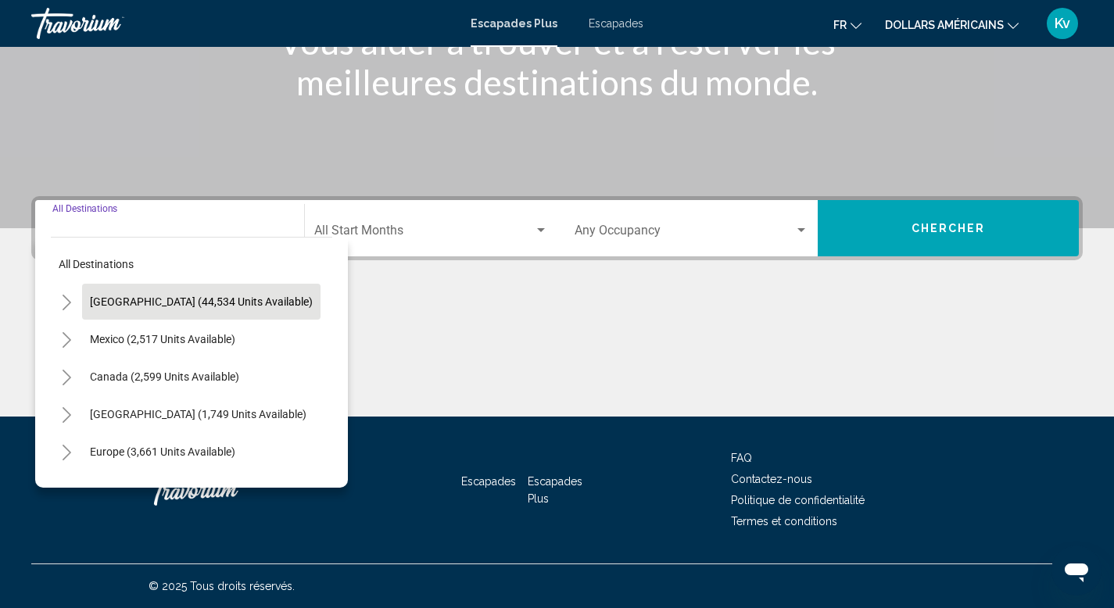
click at [185, 310] on button "[GEOGRAPHIC_DATA] (44,534 units available)" at bounding box center [201, 302] width 238 height 36
type input "**********"
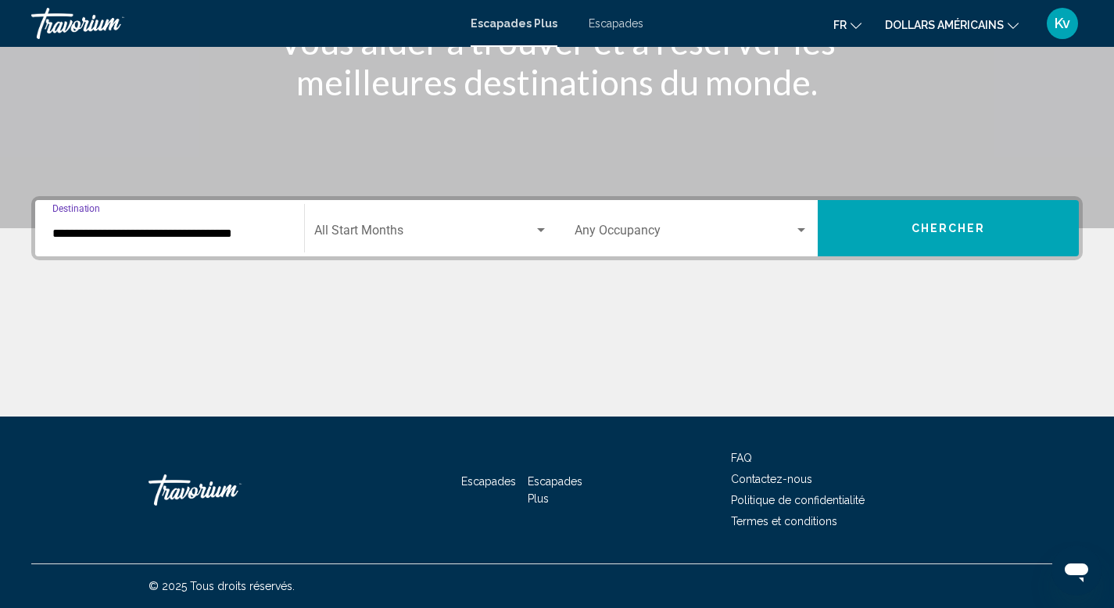
click at [437, 228] on span "Search widget" at bounding box center [424, 234] width 220 height 14
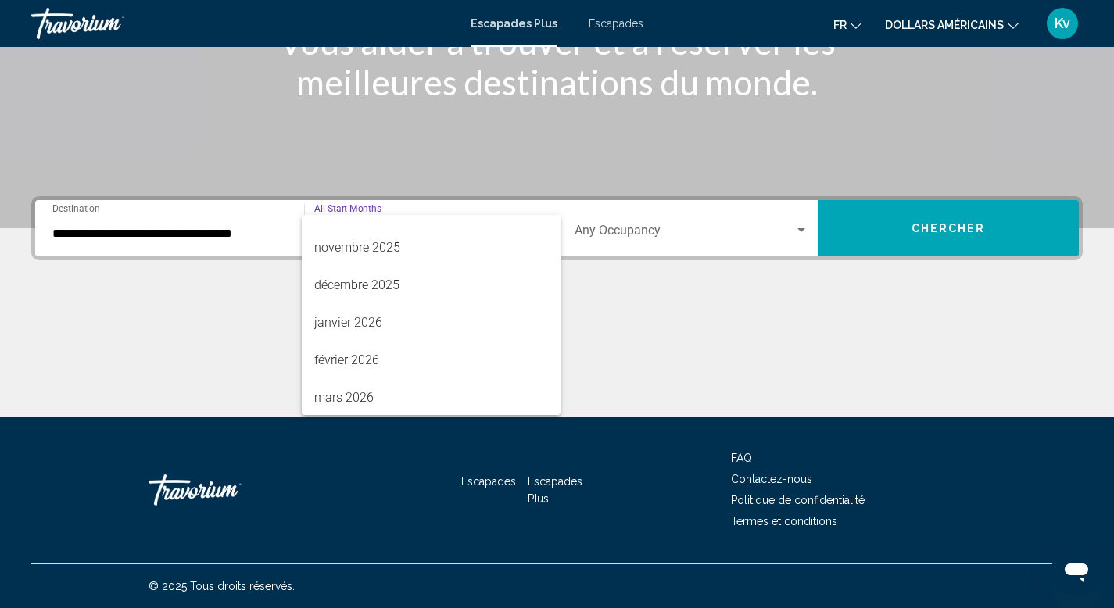
scroll to position [146, 0]
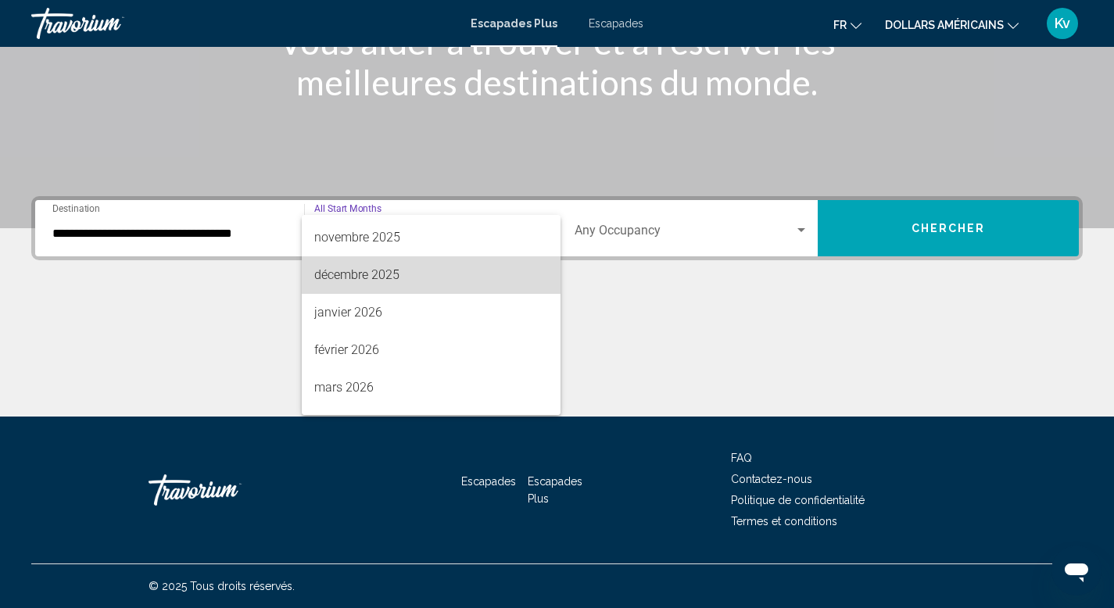
click at [463, 283] on span "décembre 2025" at bounding box center [431, 275] width 234 height 38
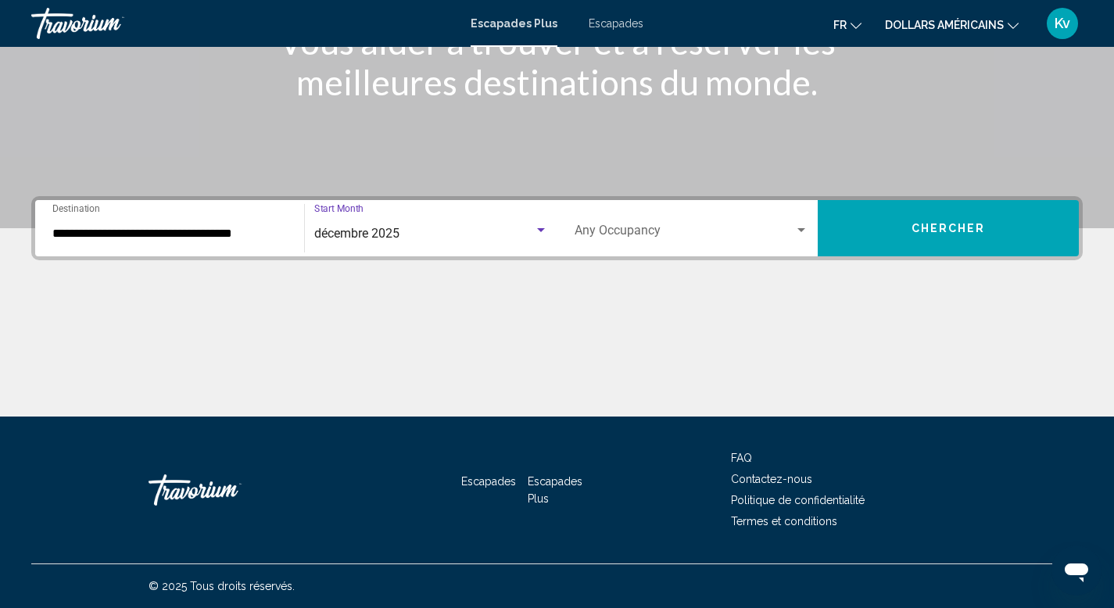
click at [701, 227] on span "Search widget" at bounding box center [685, 234] width 220 height 14
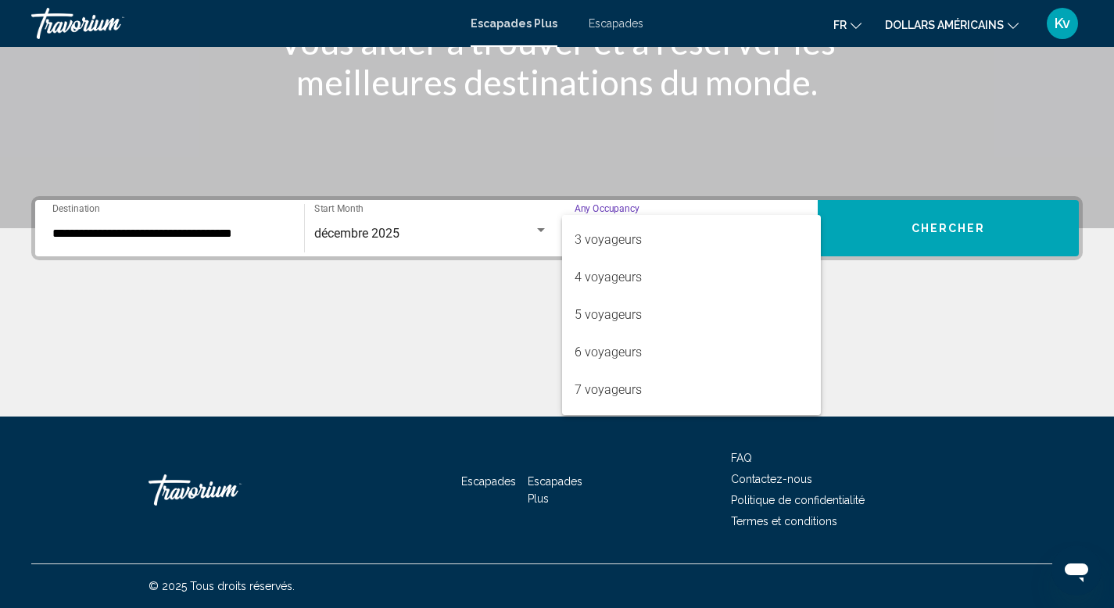
scroll to position [78, 0]
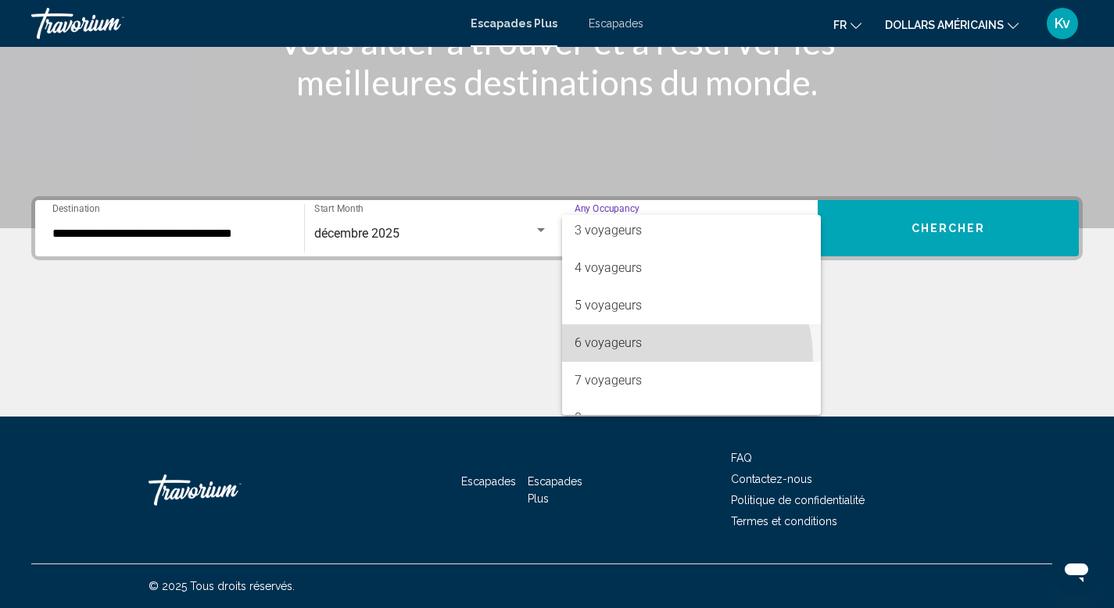
click at [678, 357] on span "6 voyageurs" at bounding box center [692, 343] width 235 height 38
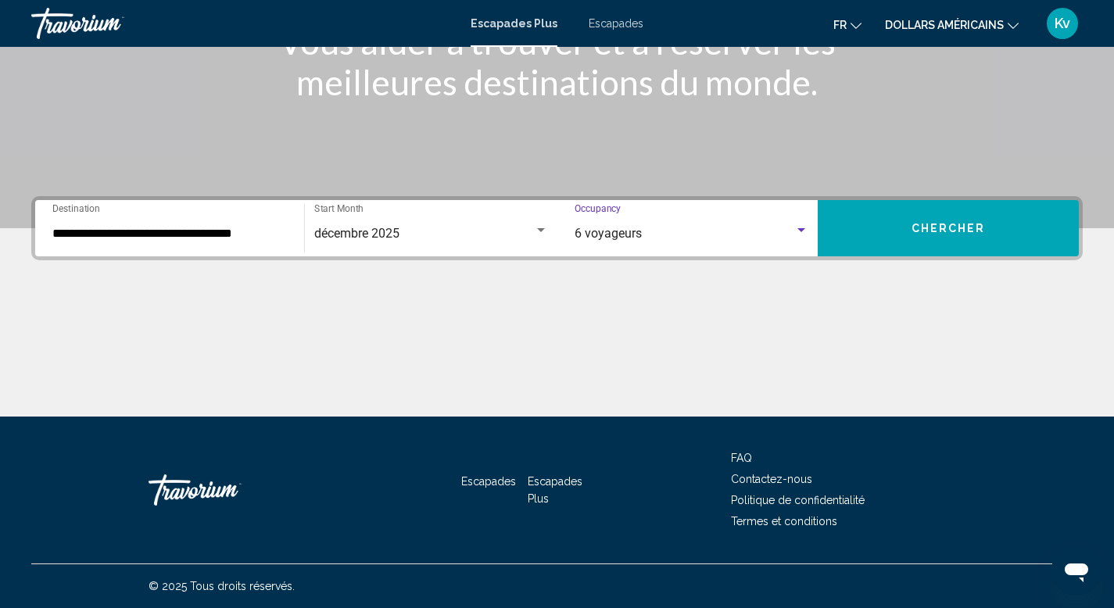
click at [968, 234] on span "Chercher" at bounding box center [949, 229] width 74 height 13
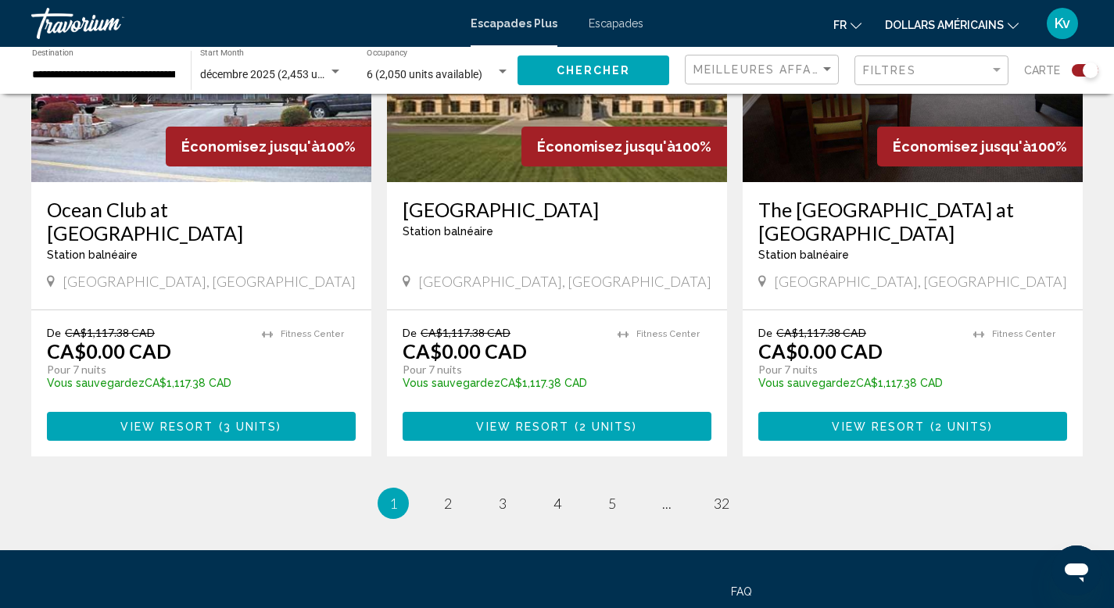
scroll to position [2408, 0]
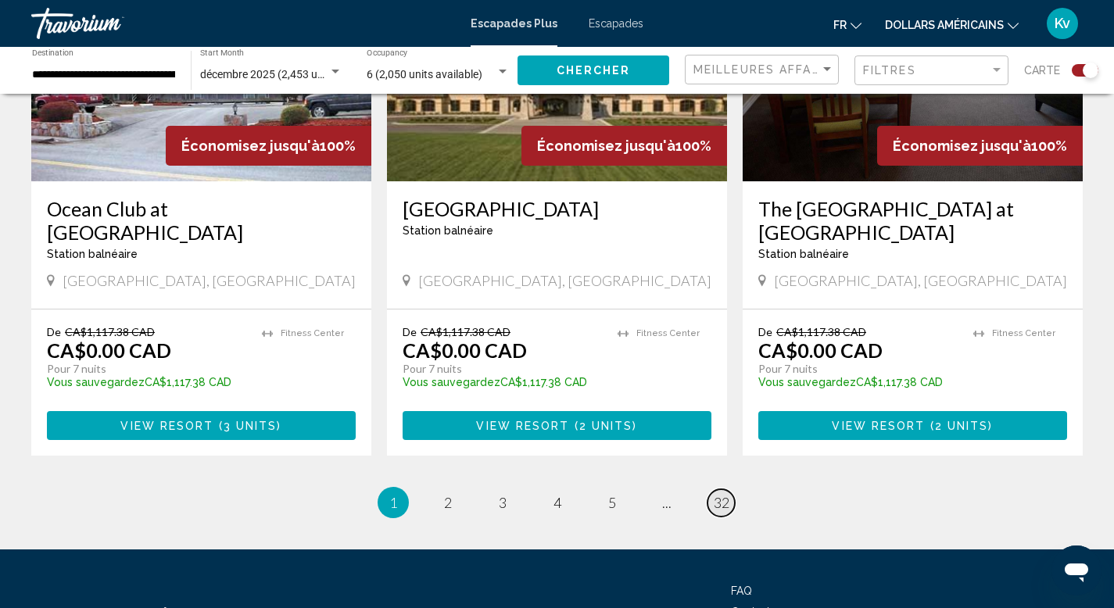
click at [723, 494] on span "32" at bounding box center [722, 502] width 16 height 17
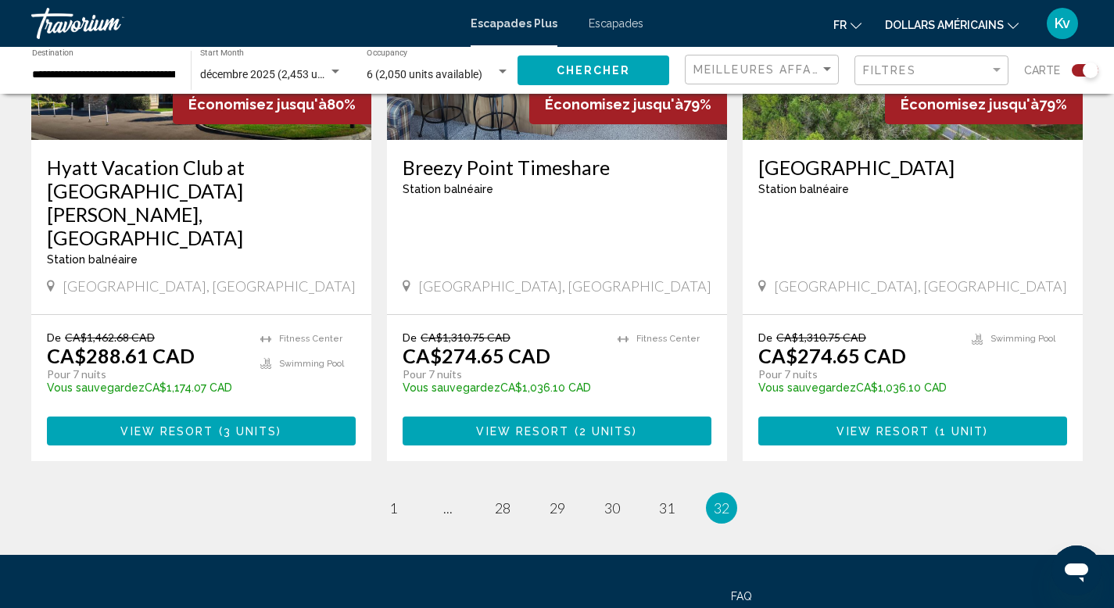
scroll to position [1907, 0]
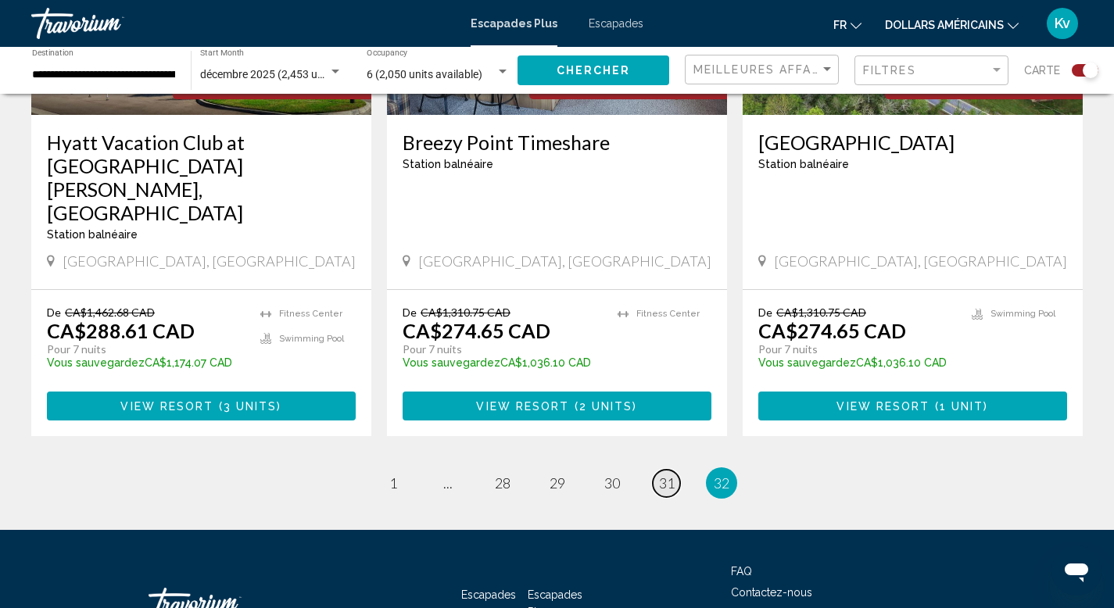
click at [674, 470] on link "page 31" at bounding box center [666, 483] width 27 height 27
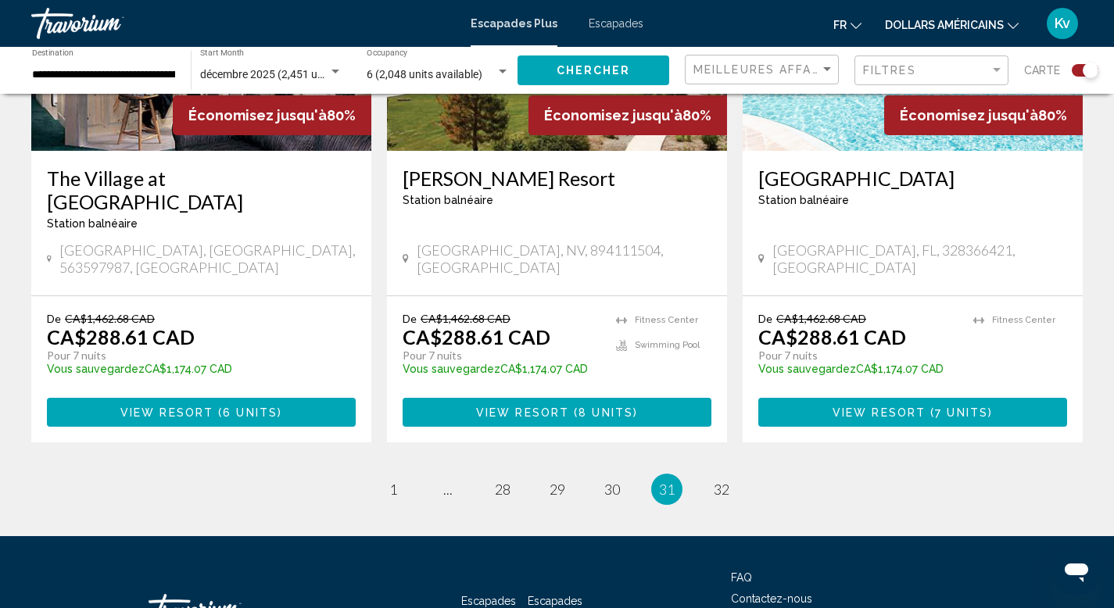
scroll to position [2439, 0]
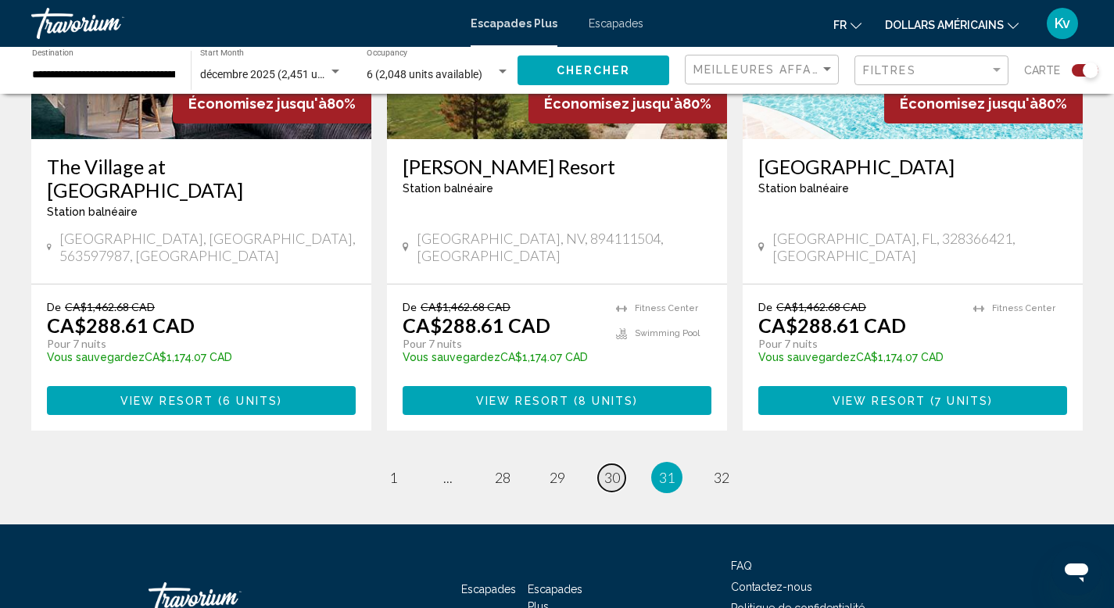
click at [620, 464] on link "page 30" at bounding box center [611, 477] width 27 height 27
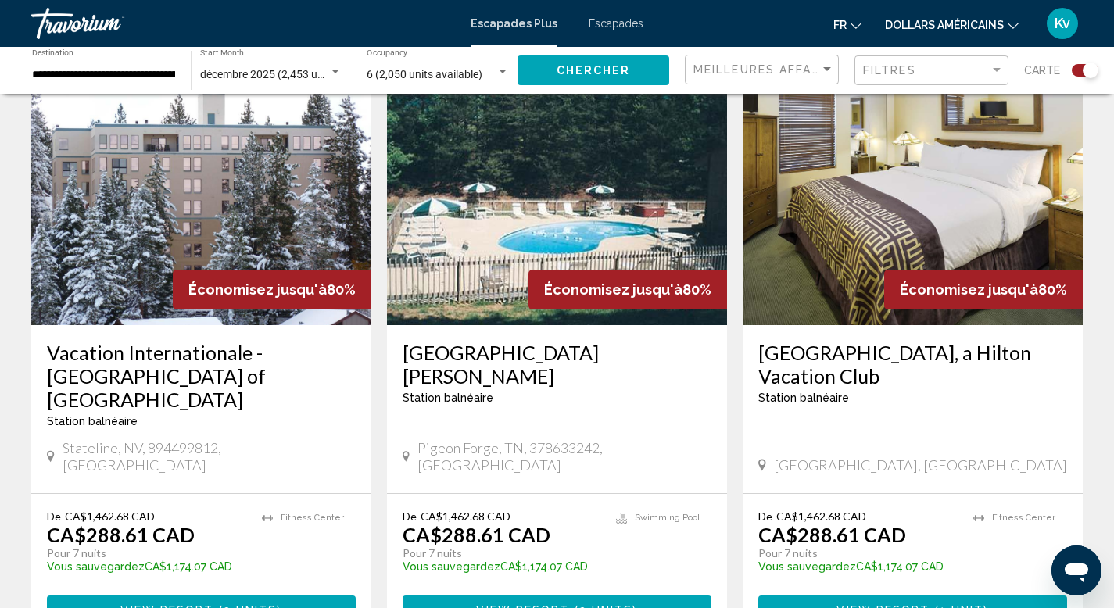
scroll to position [594, 0]
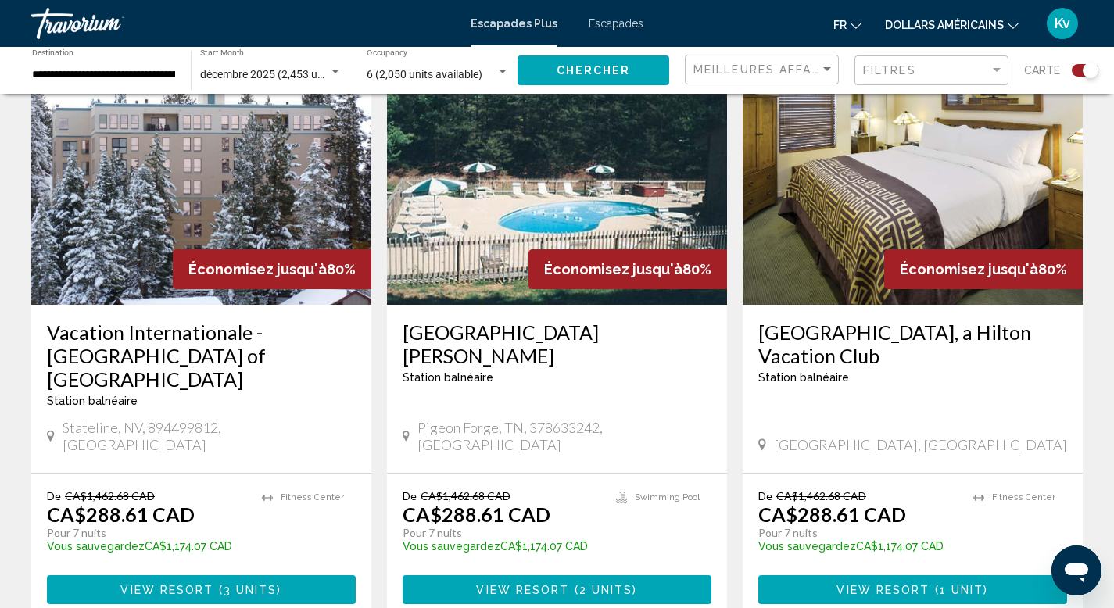
click at [898, 214] on img "Contenu principal" at bounding box center [913, 180] width 340 height 250
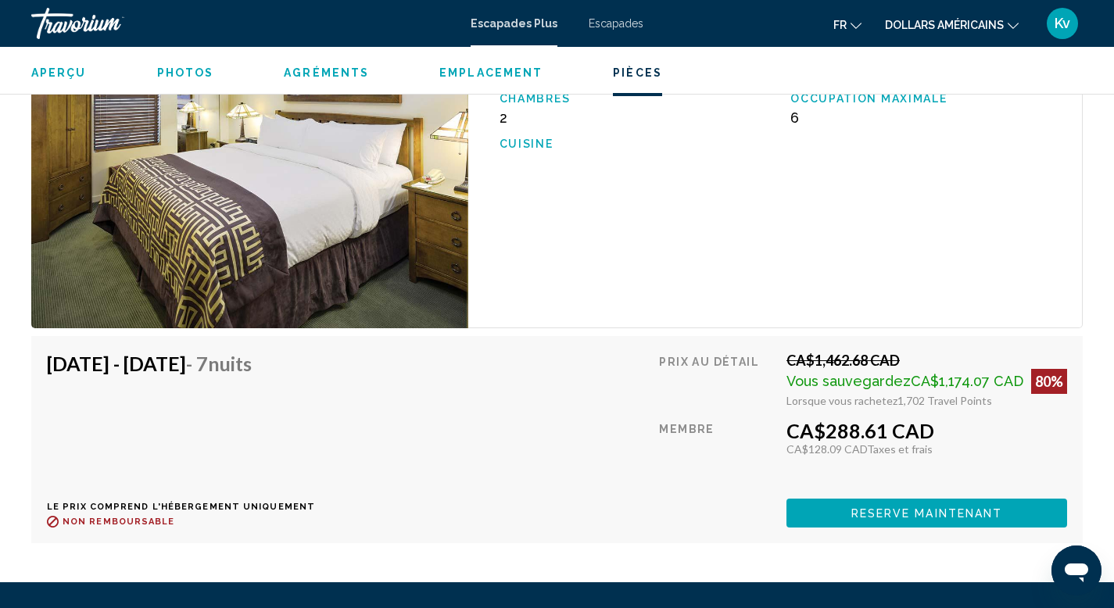
scroll to position [2595, 0]
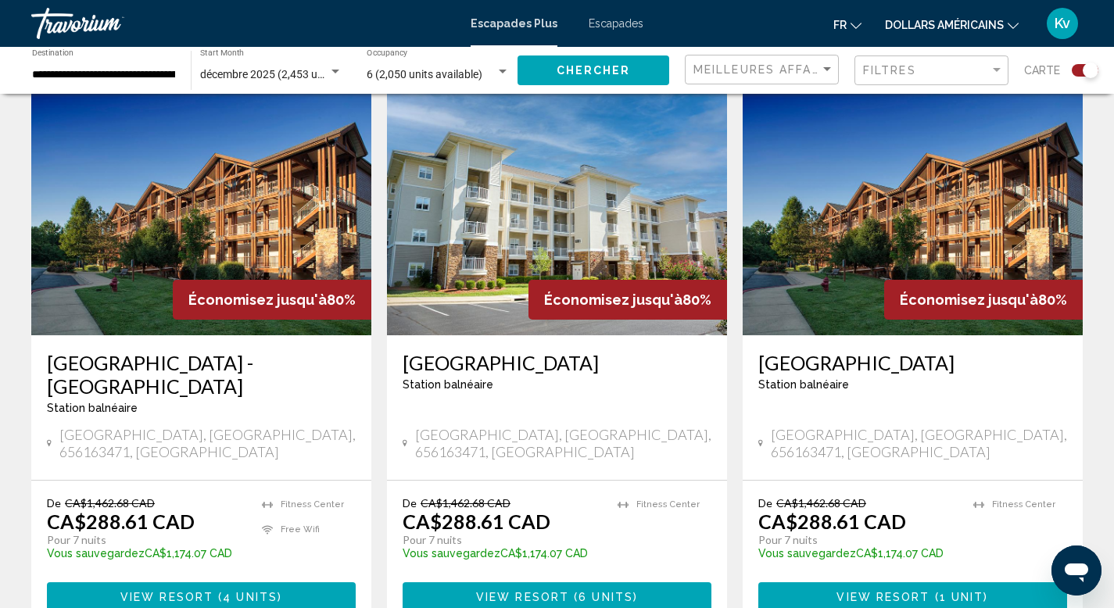
scroll to position [2314, 0]
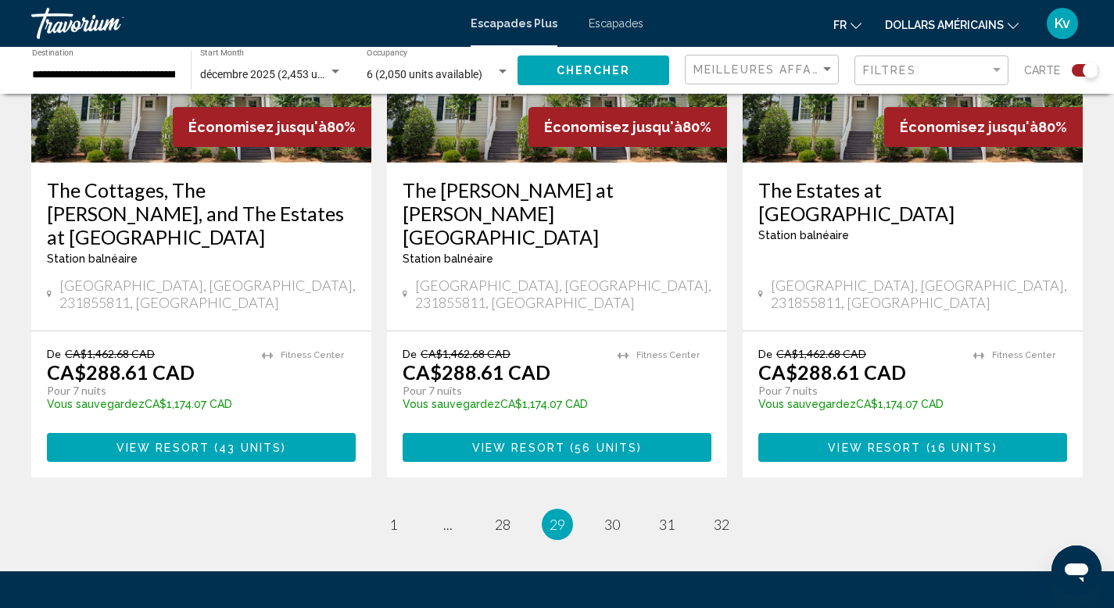
scroll to position [2470, 0]
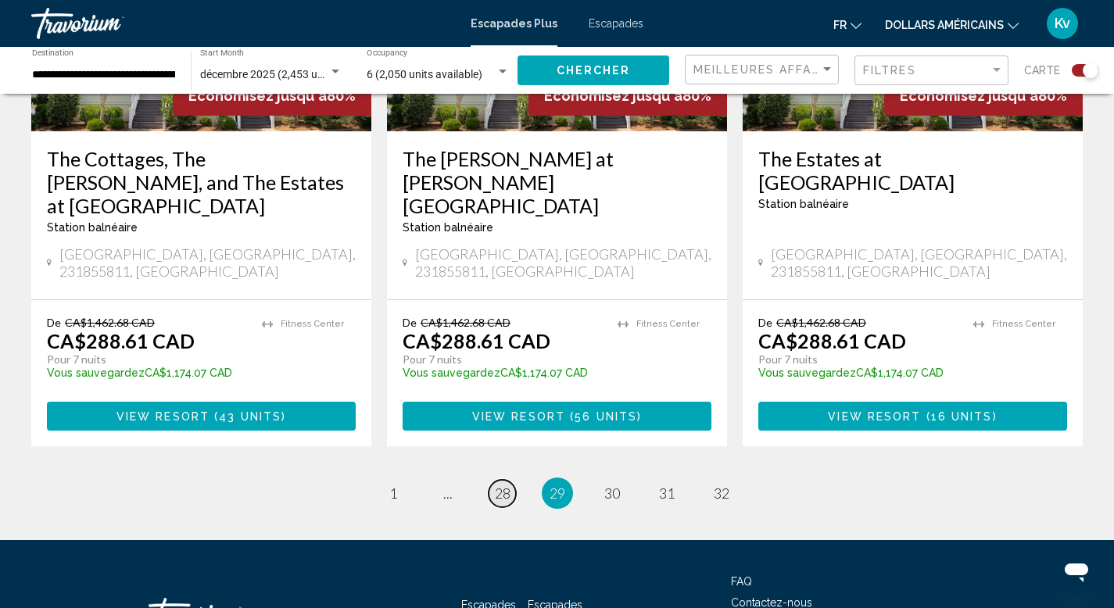
click at [507, 485] on span "28" at bounding box center [503, 493] width 16 height 17
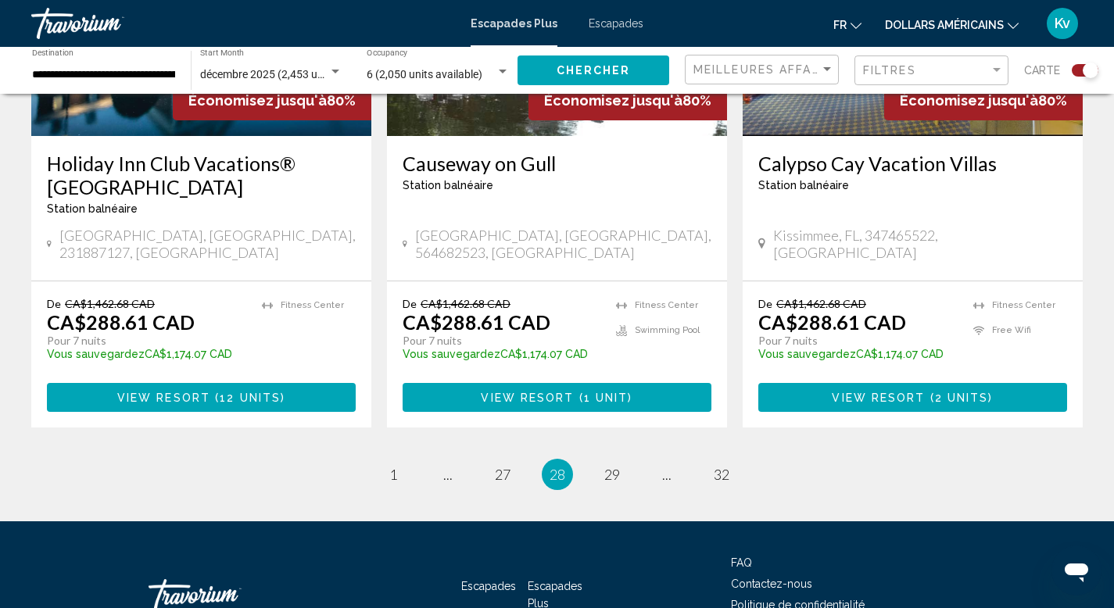
scroll to position [2470, 0]
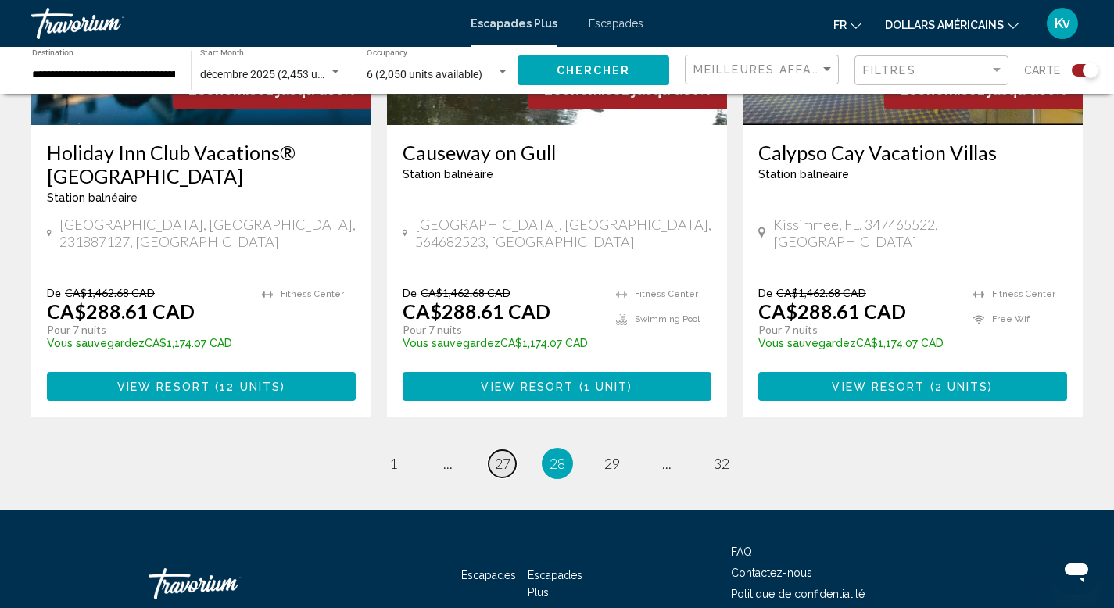
click at [503, 455] on span "27" at bounding box center [503, 463] width 16 height 17
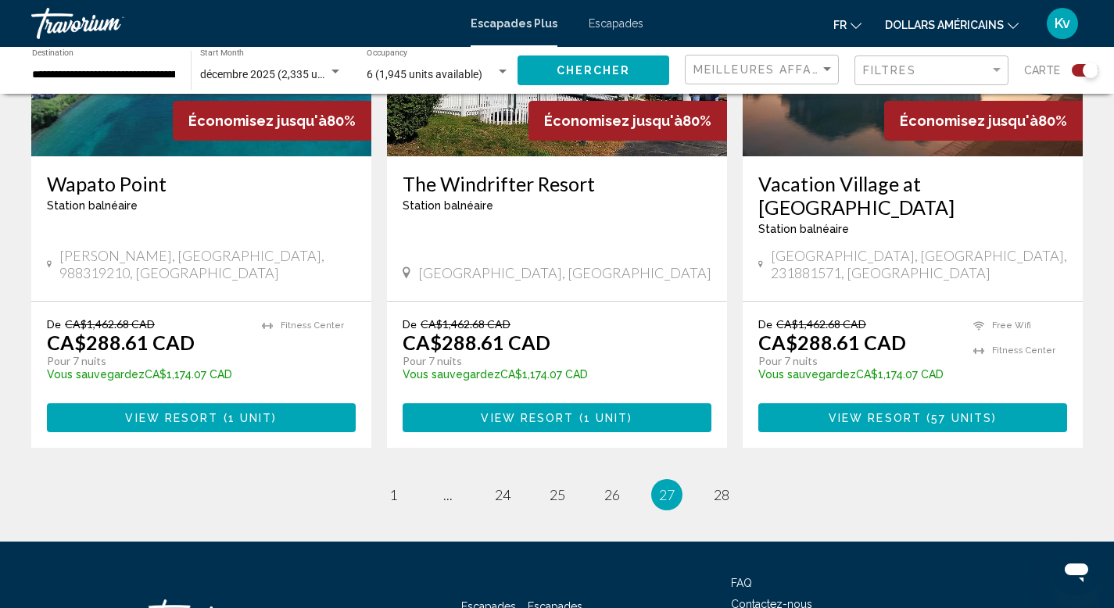
scroll to position [2447, 0]
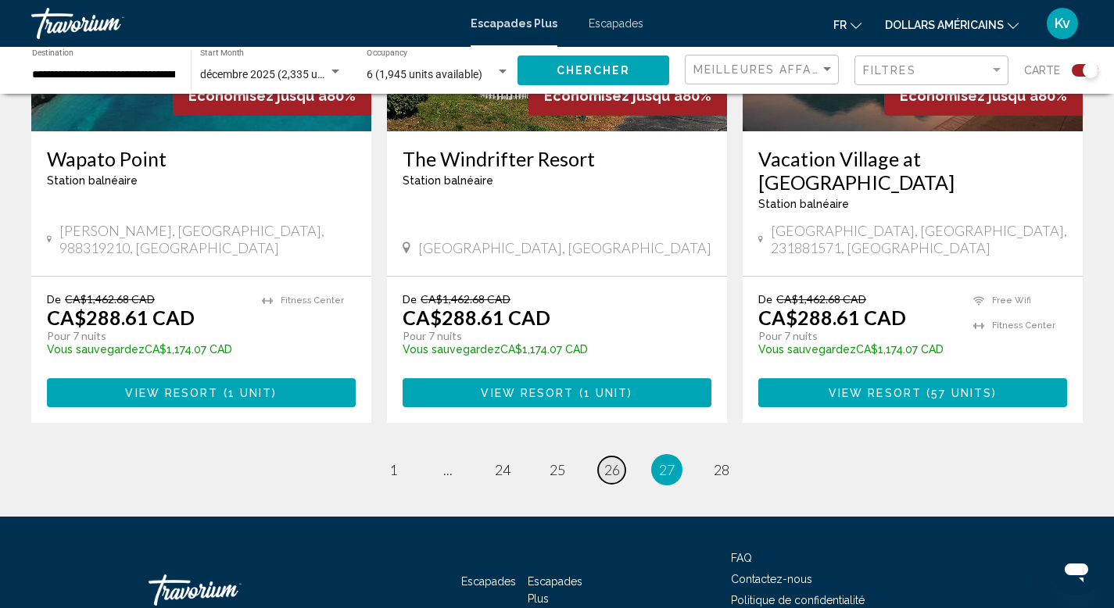
click at [611, 461] on span "26" at bounding box center [612, 469] width 16 height 17
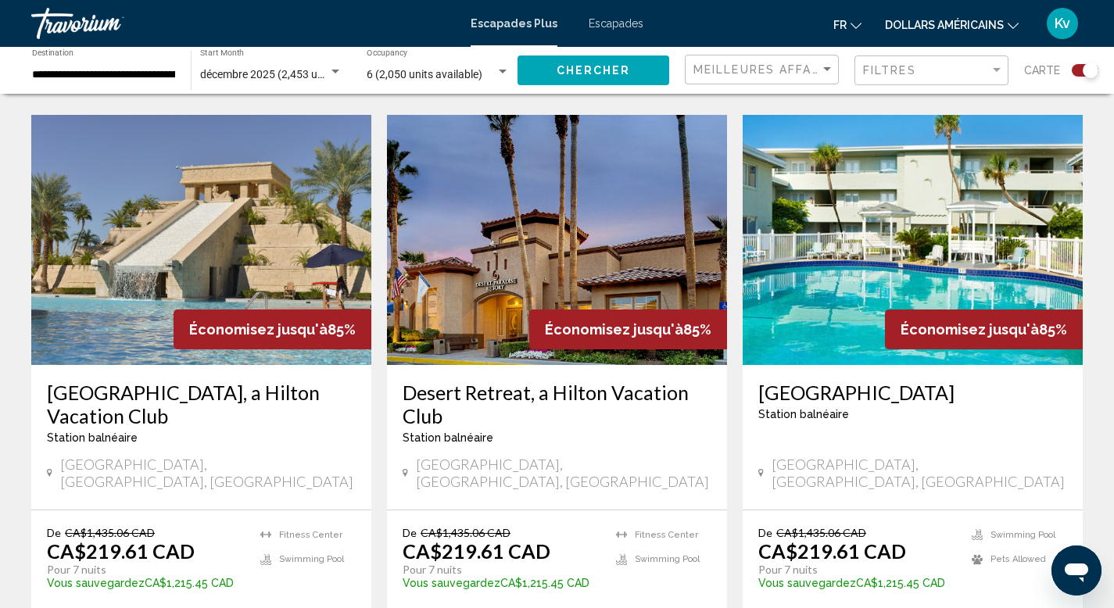
scroll to position [1094, 0]
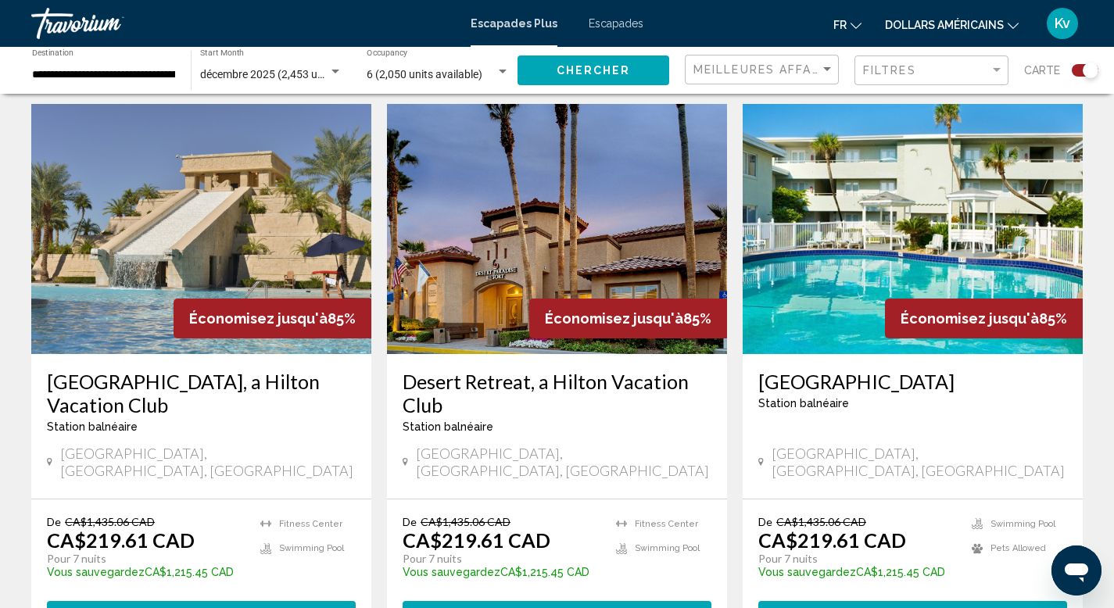
click at [219, 232] on img "Contenu principal" at bounding box center [201, 229] width 340 height 250
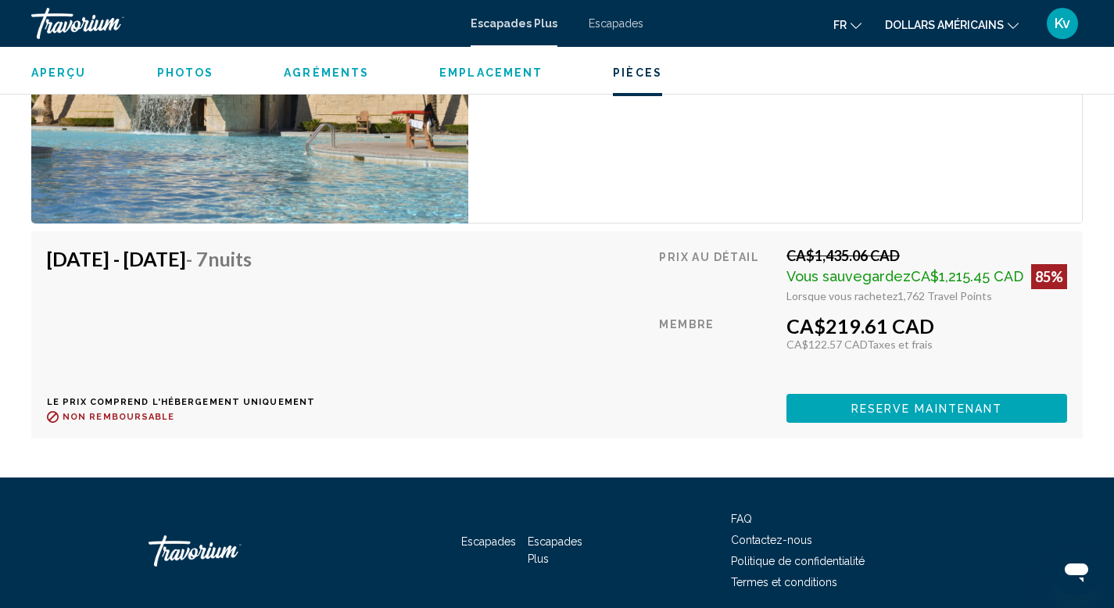
scroll to position [2819, 0]
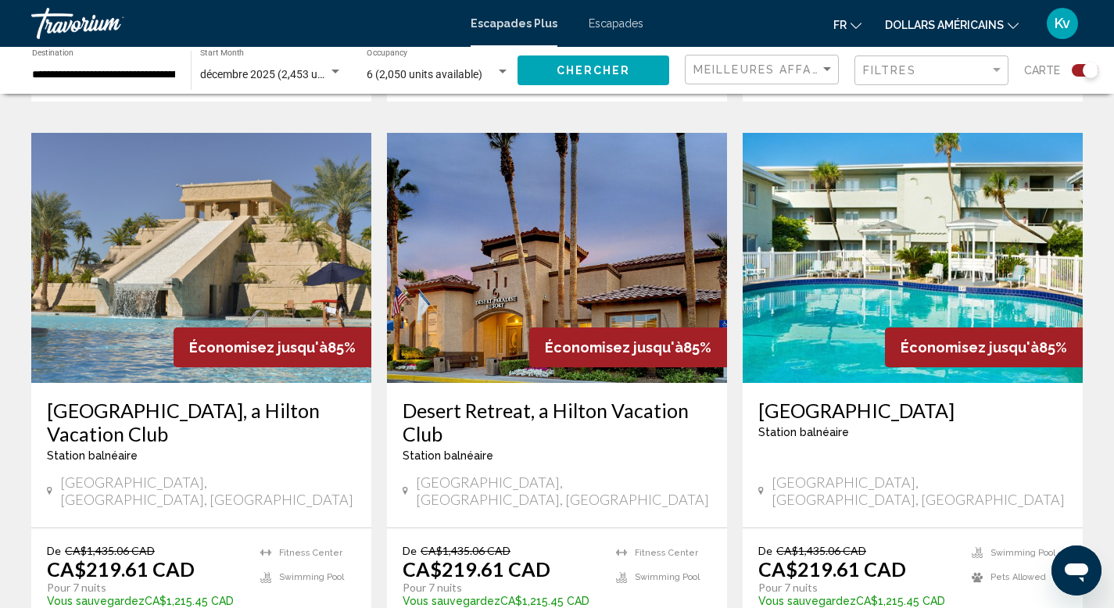
scroll to position [1063, 0]
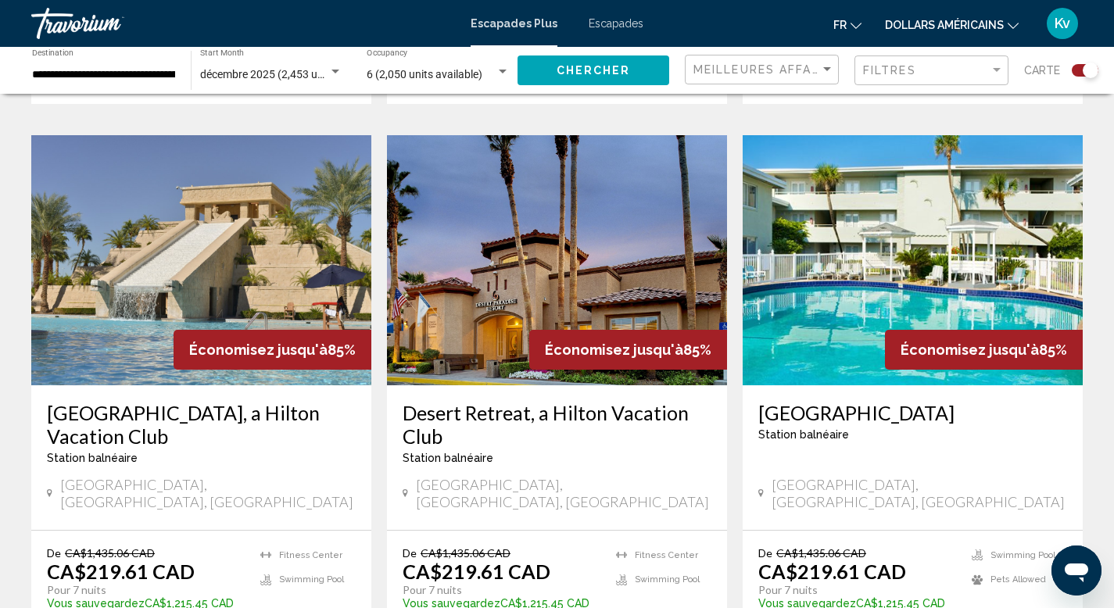
click at [493, 208] on img "Contenu principal" at bounding box center [557, 260] width 340 height 250
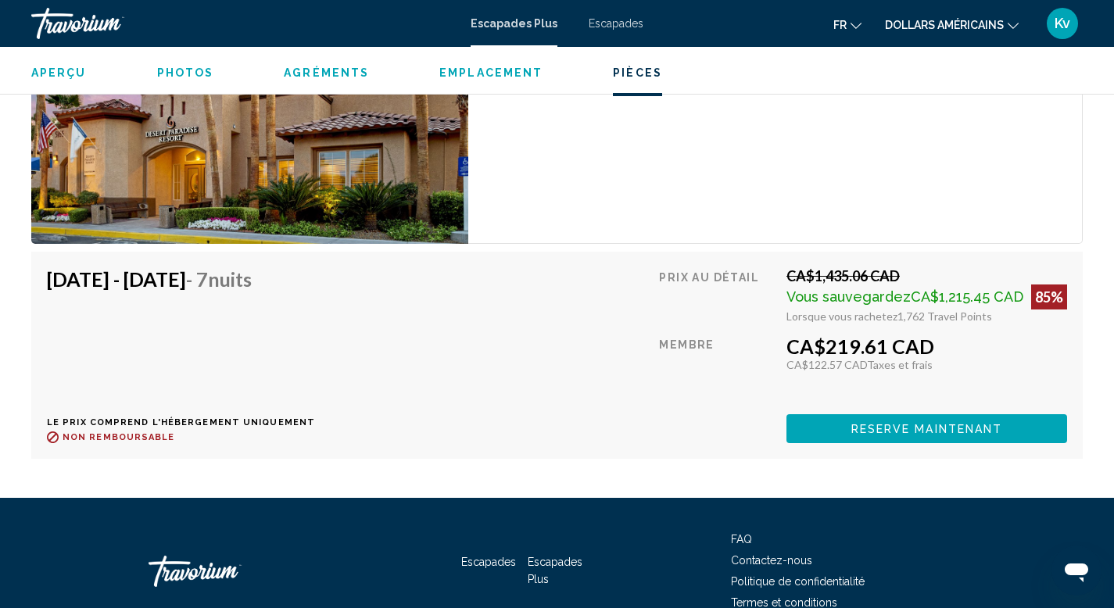
scroll to position [2595, 0]
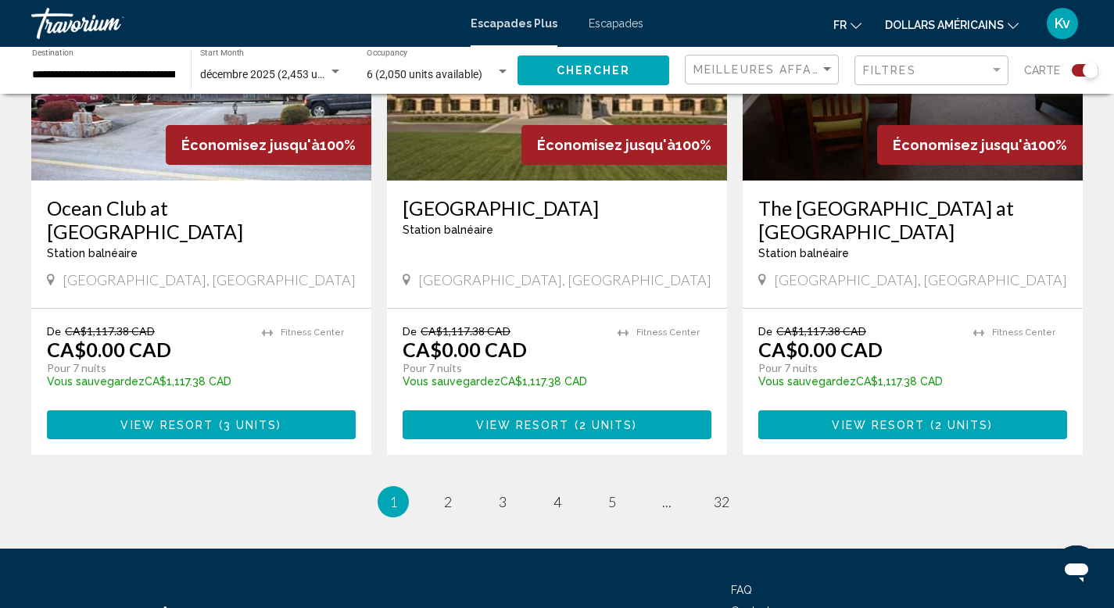
scroll to position [2439, 0]
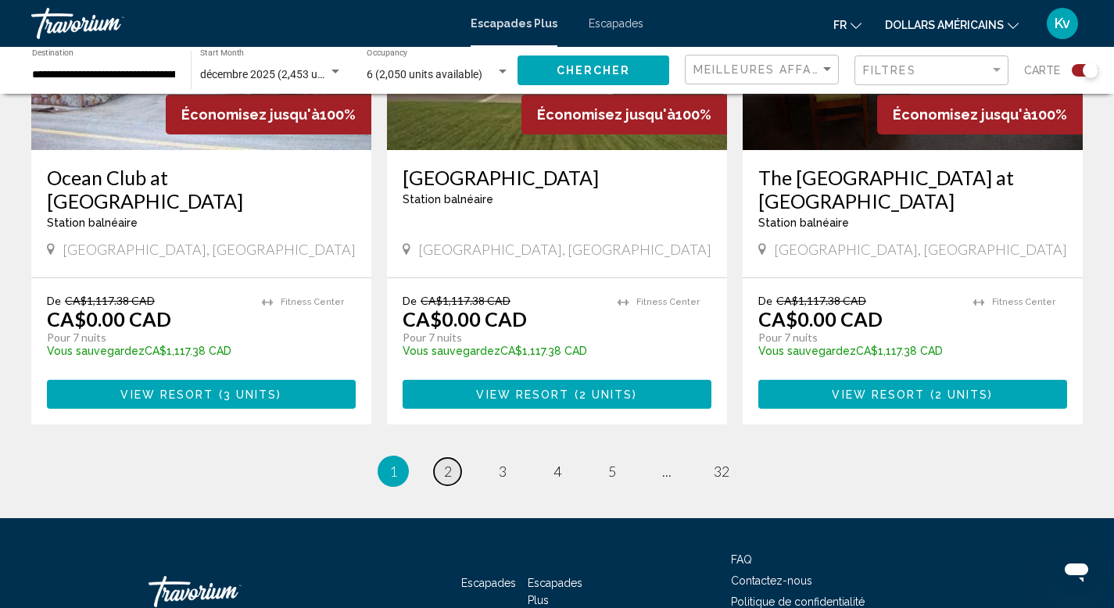
click at [453, 458] on link "page 2" at bounding box center [447, 471] width 27 height 27
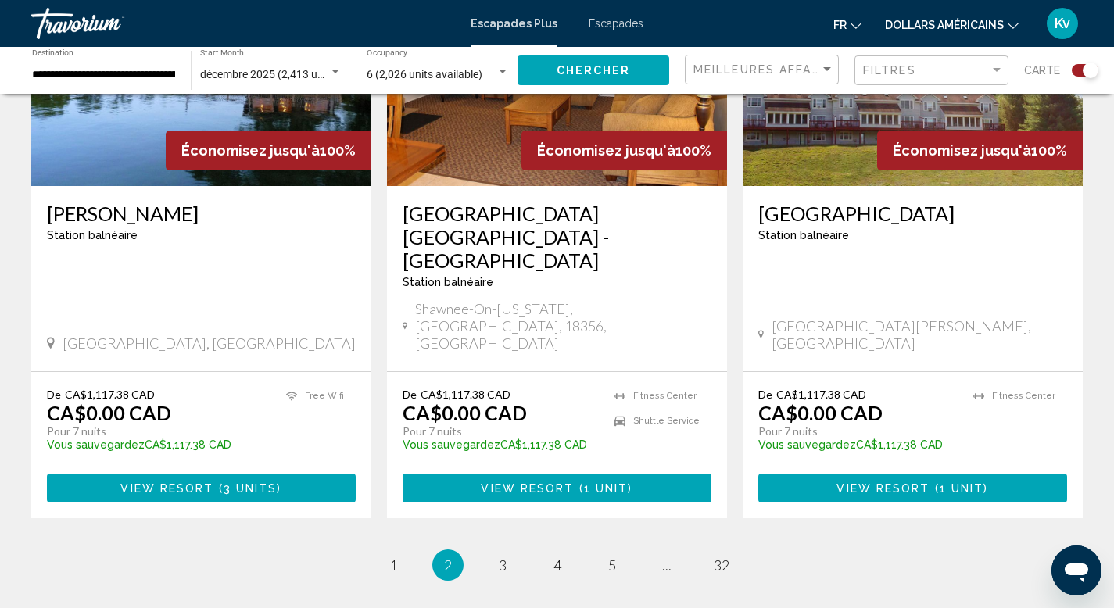
scroll to position [2439, 0]
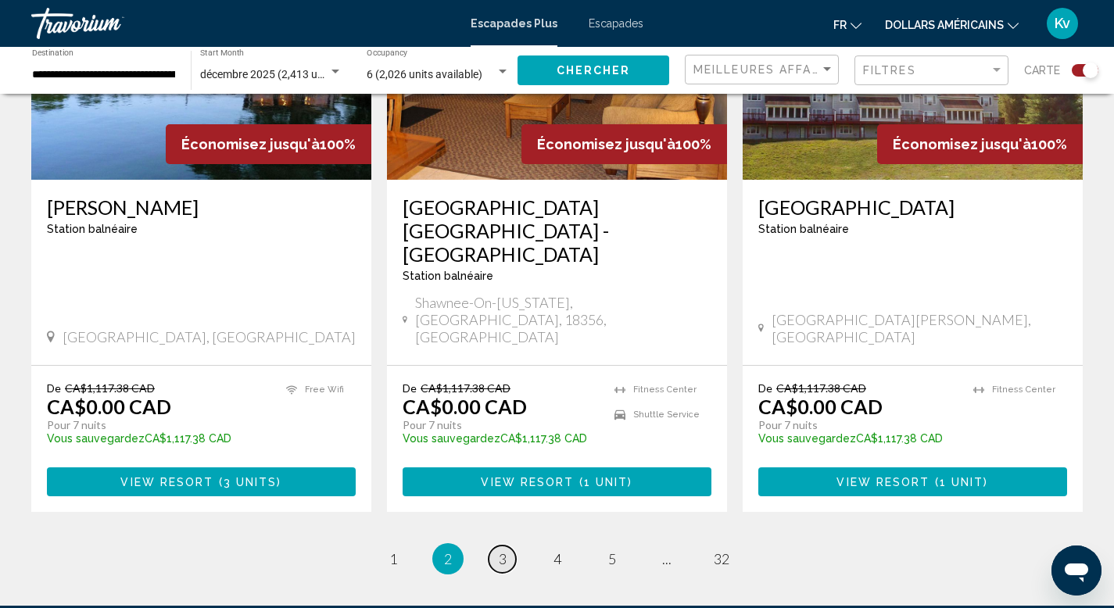
click at [505, 545] on span "3" at bounding box center [503, 558] width 8 height 17
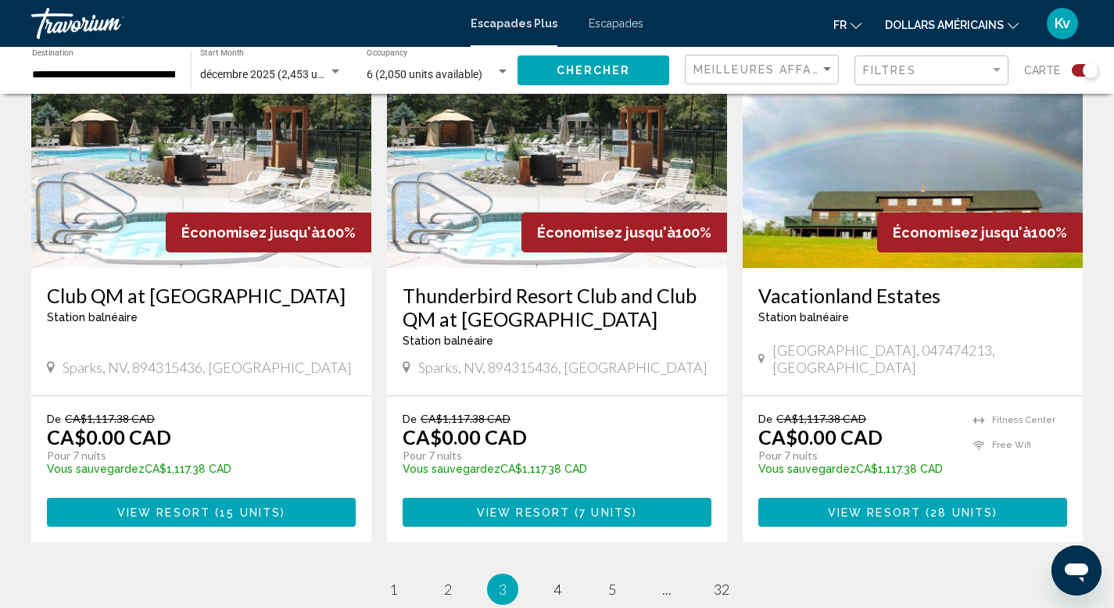
scroll to position [2439, 0]
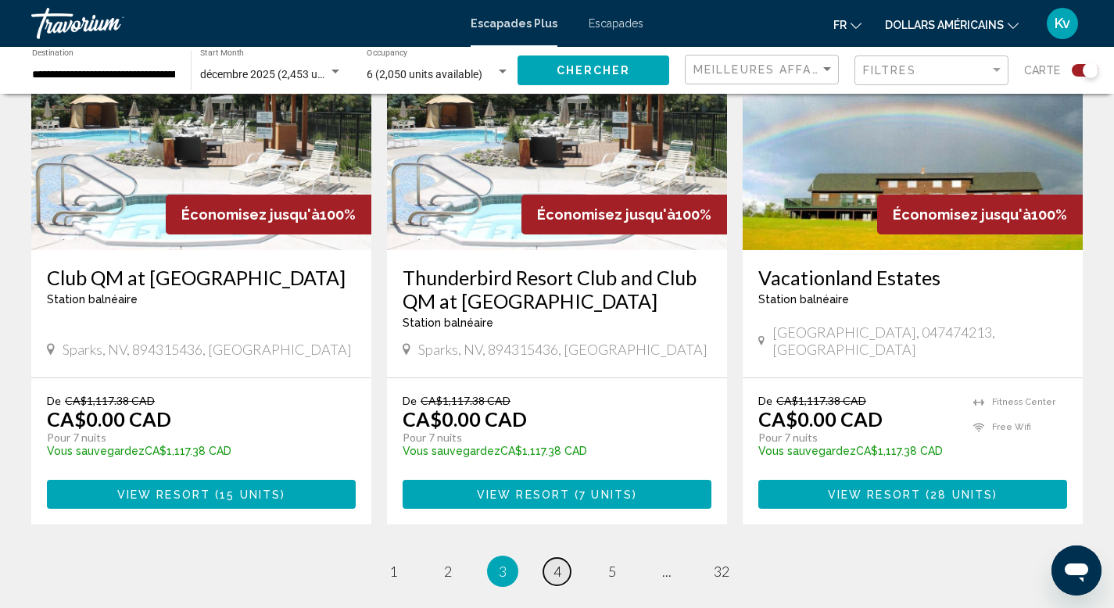
click at [551, 545] on link "page 4" at bounding box center [556, 571] width 27 height 27
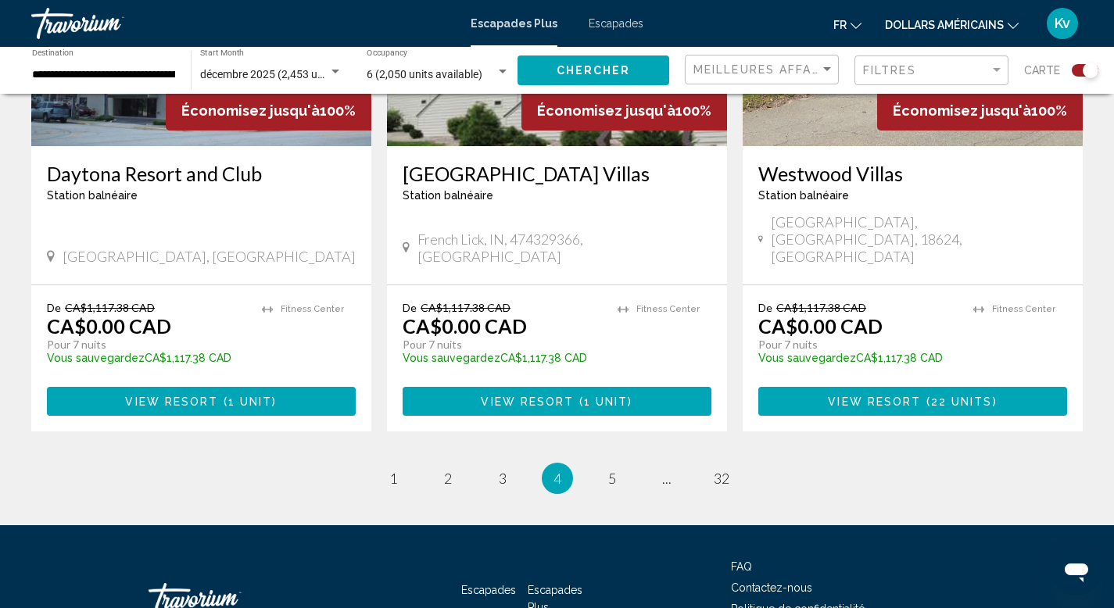
scroll to position [2439, 0]
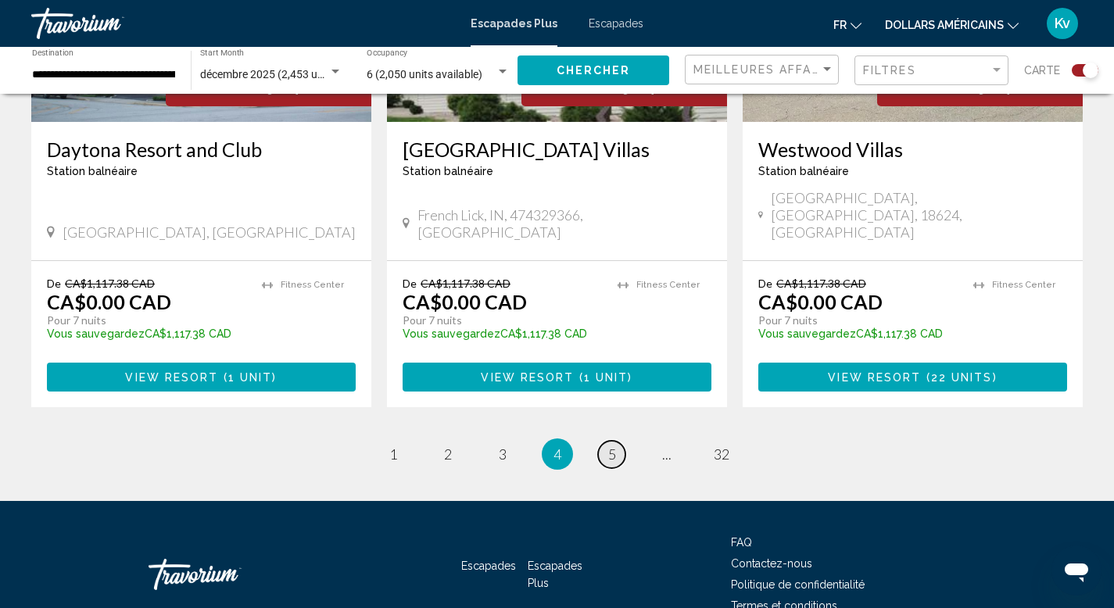
click at [609, 446] on span "5" at bounding box center [612, 454] width 8 height 17
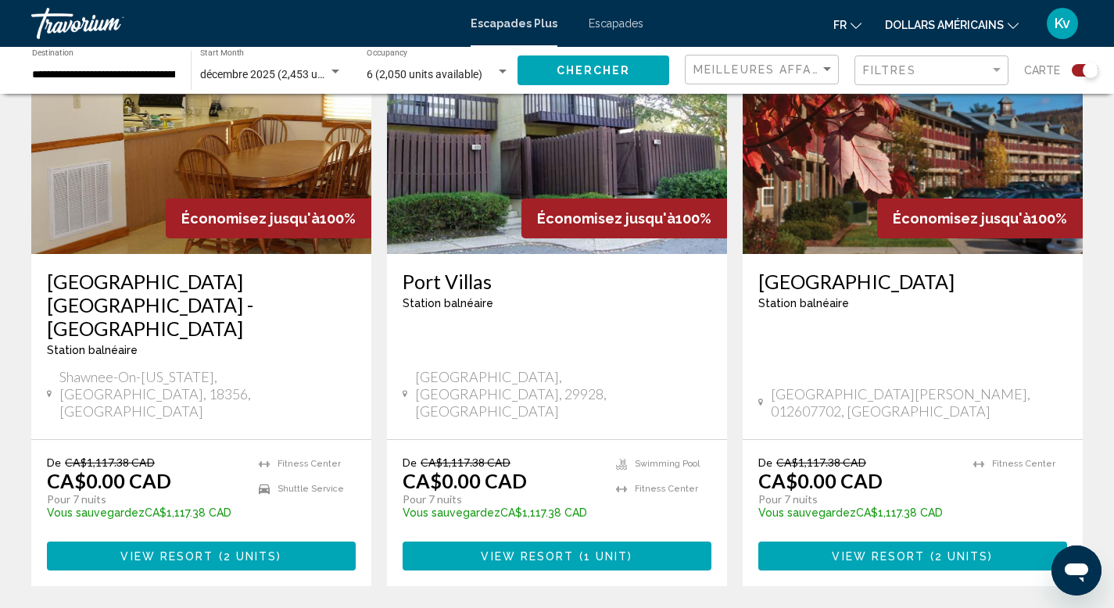
scroll to position [2470, 0]
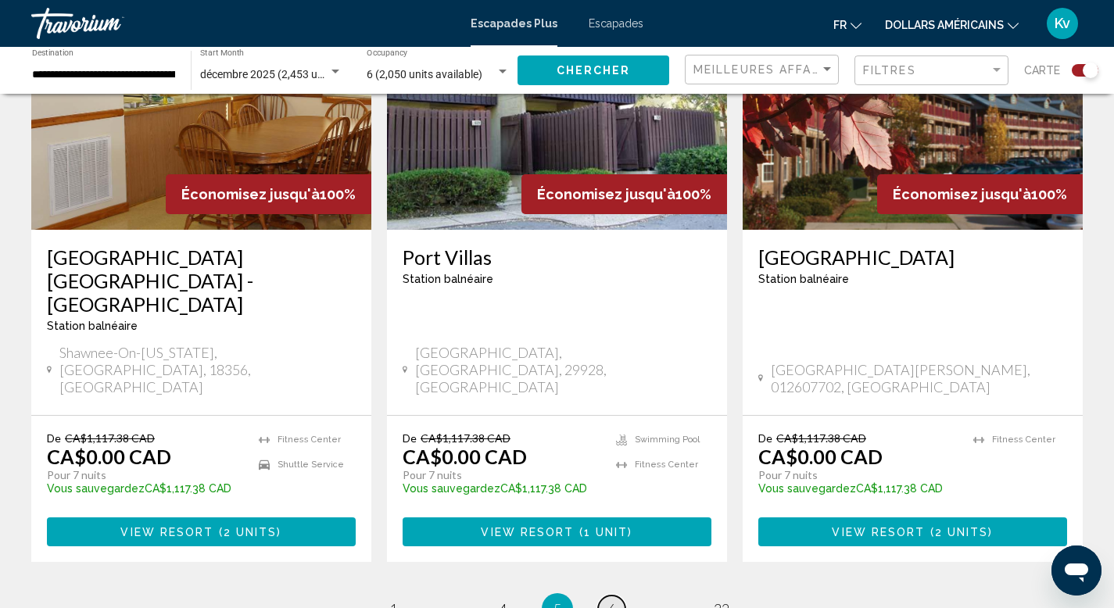
click at [609, 545] on span "6" at bounding box center [612, 608] width 8 height 17
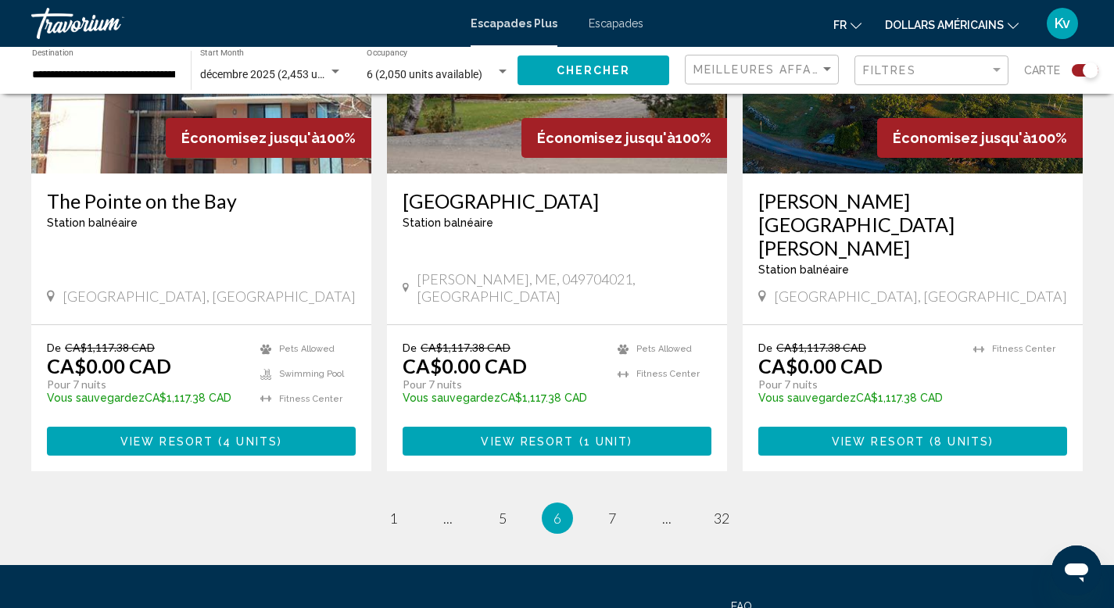
scroll to position [2408, 0]
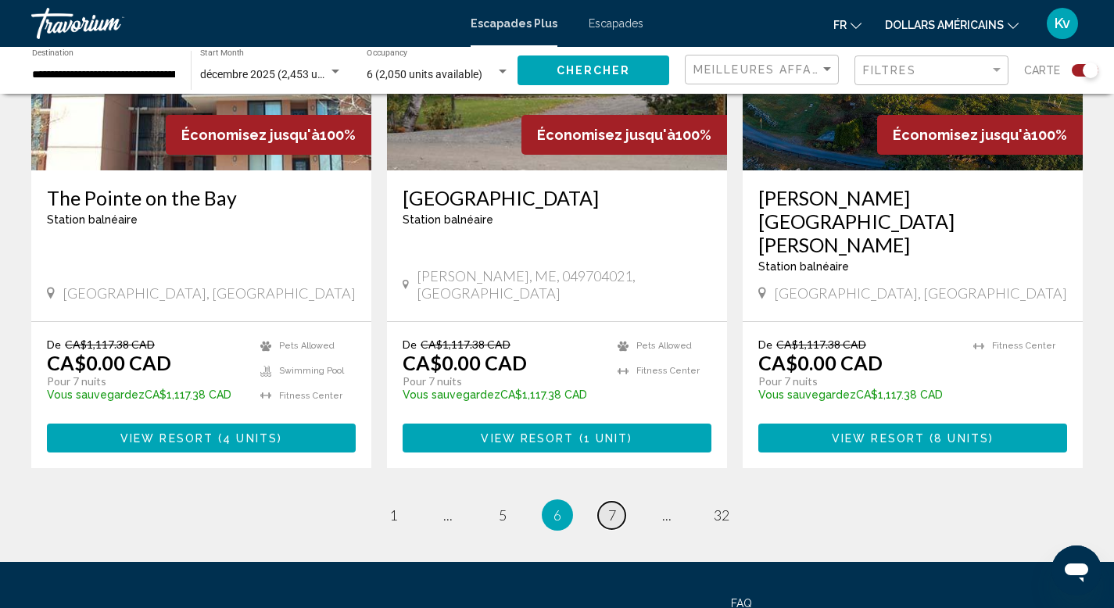
click at [607, 502] on link "page 7" at bounding box center [611, 515] width 27 height 27
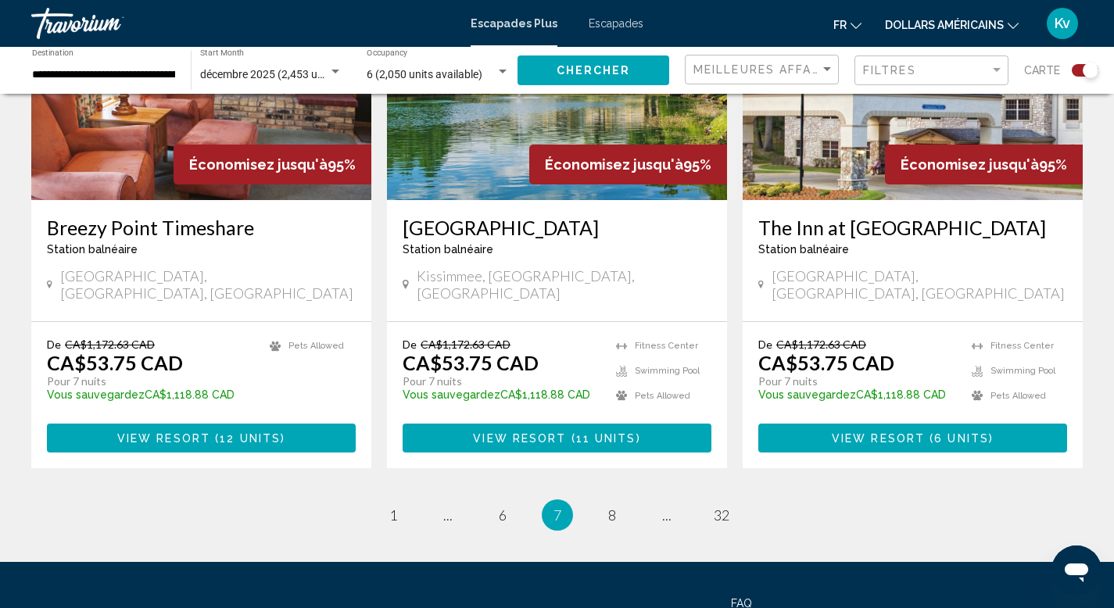
scroll to position [2408, 0]
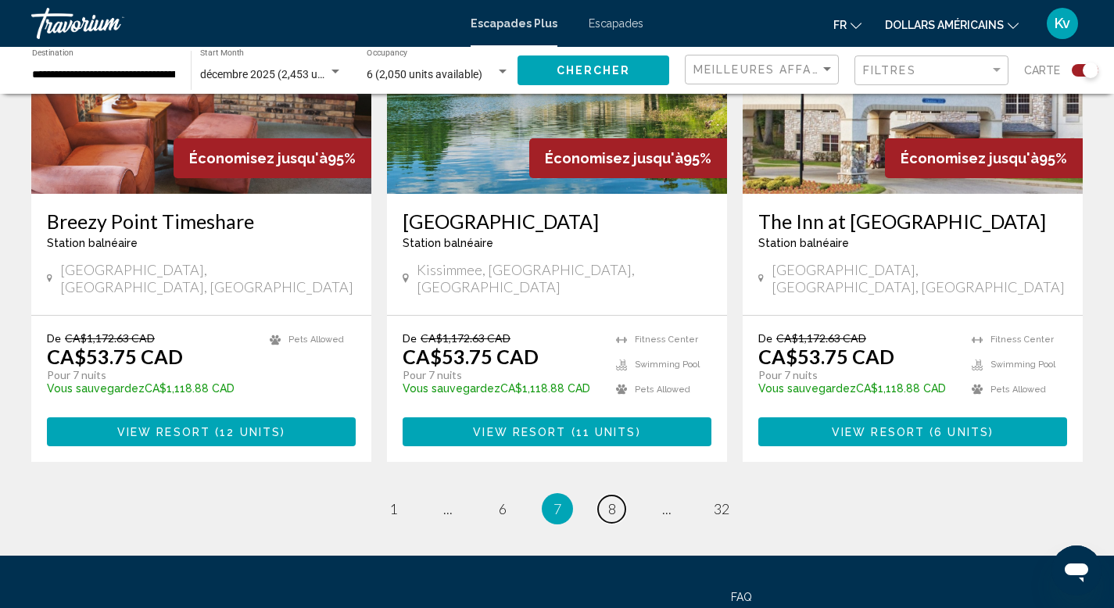
click at [607, 496] on link "page 8" at bounding box center [611, 509] width 27 height 27
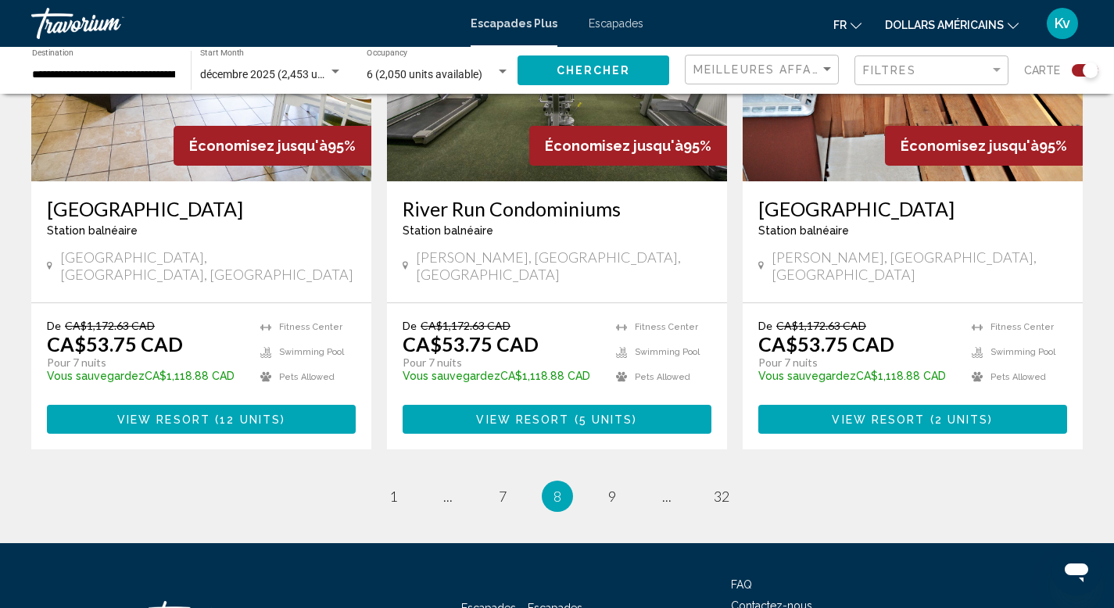
scroll to position [2439, 0]
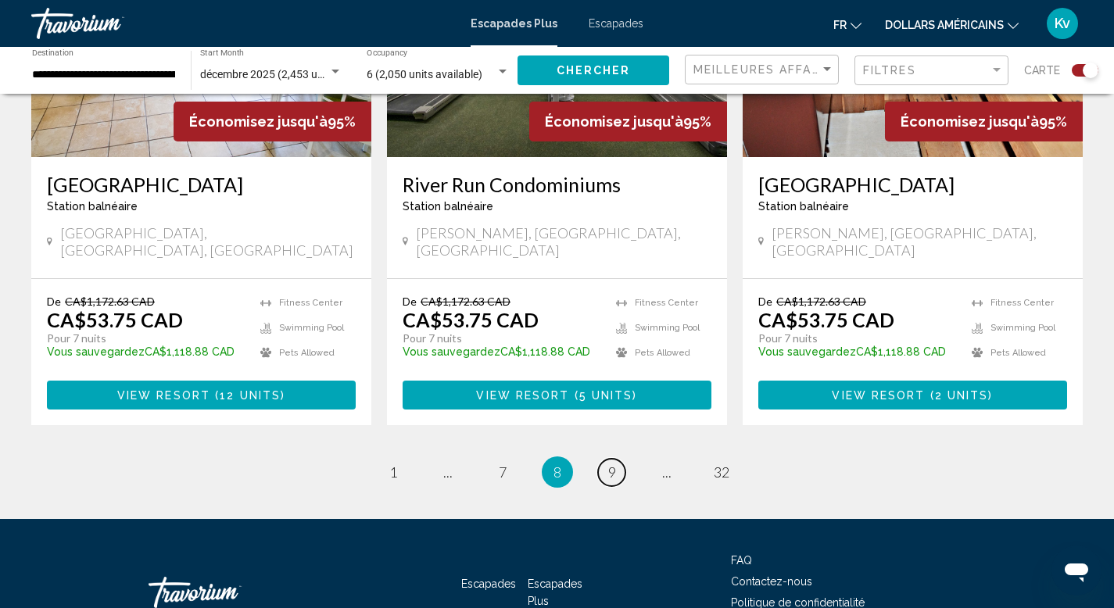
click at [607, 459] on link "page 9" at bounding box center [611, 472] width 27 height 27
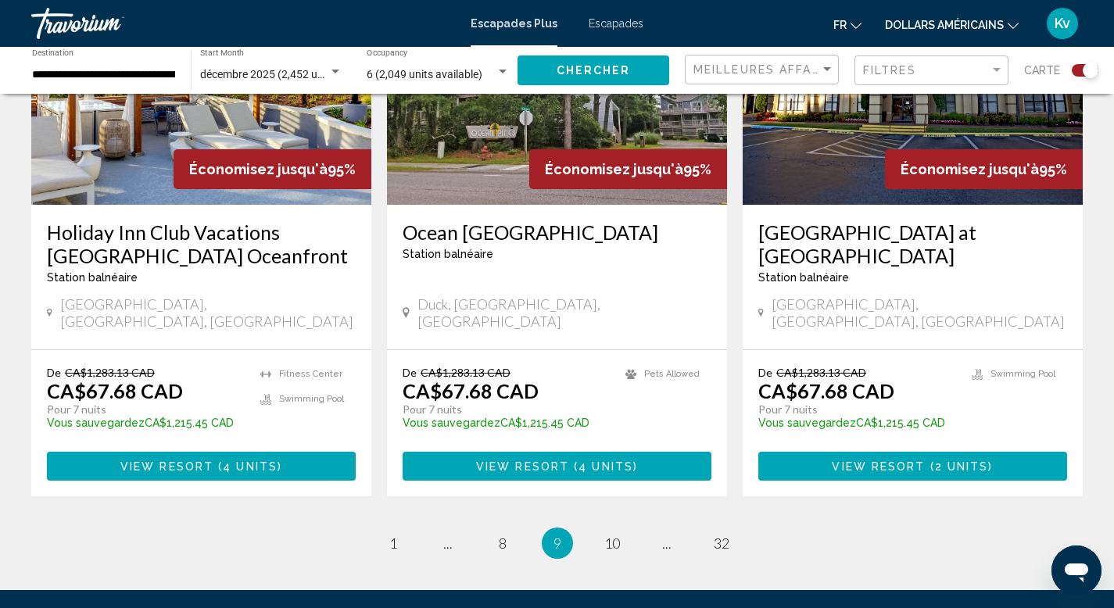
scroll to position [2408, 0]
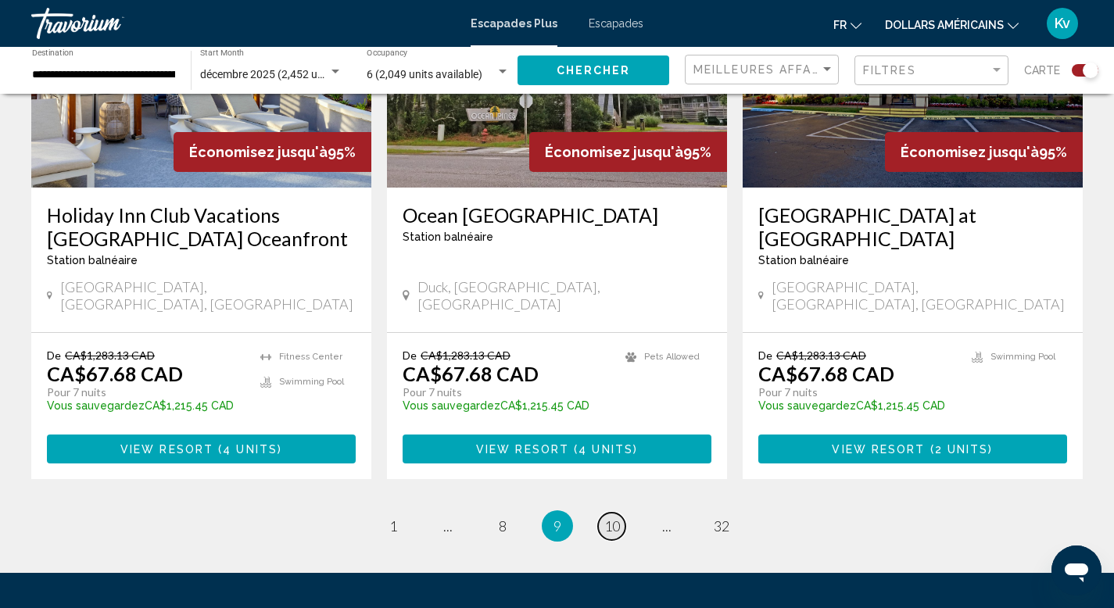
click at [612, 518] on span "10" at bounding box center [612, 526] width 16 height 17
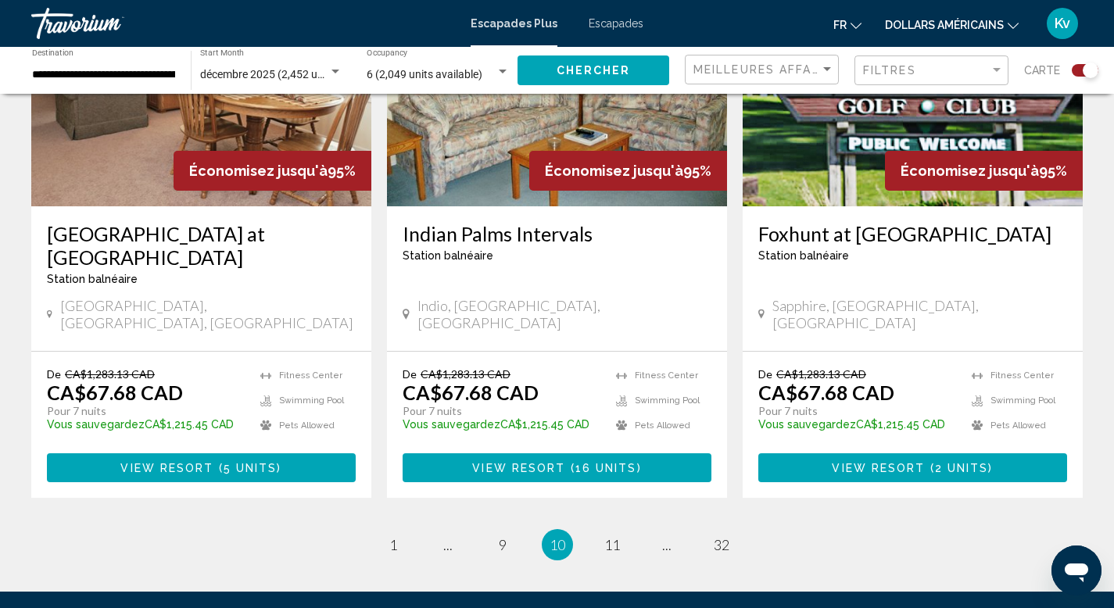
scroll to position [2439, 0]
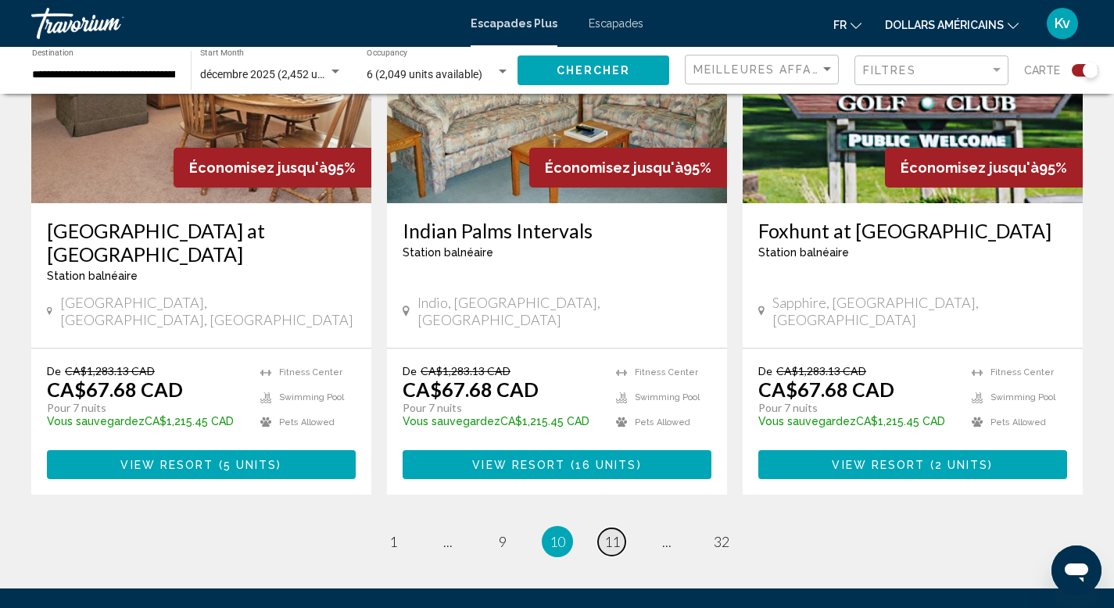
click at [612, 533] on span "11" at bounding box center [612, 541] width 16 height 17
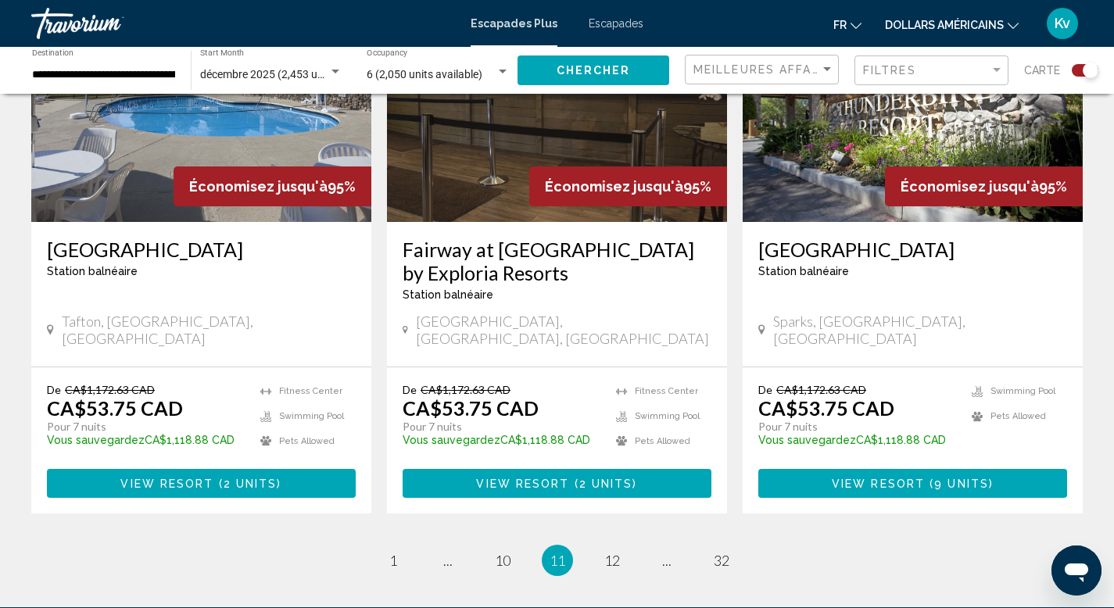
scroll to position [2408, 0]
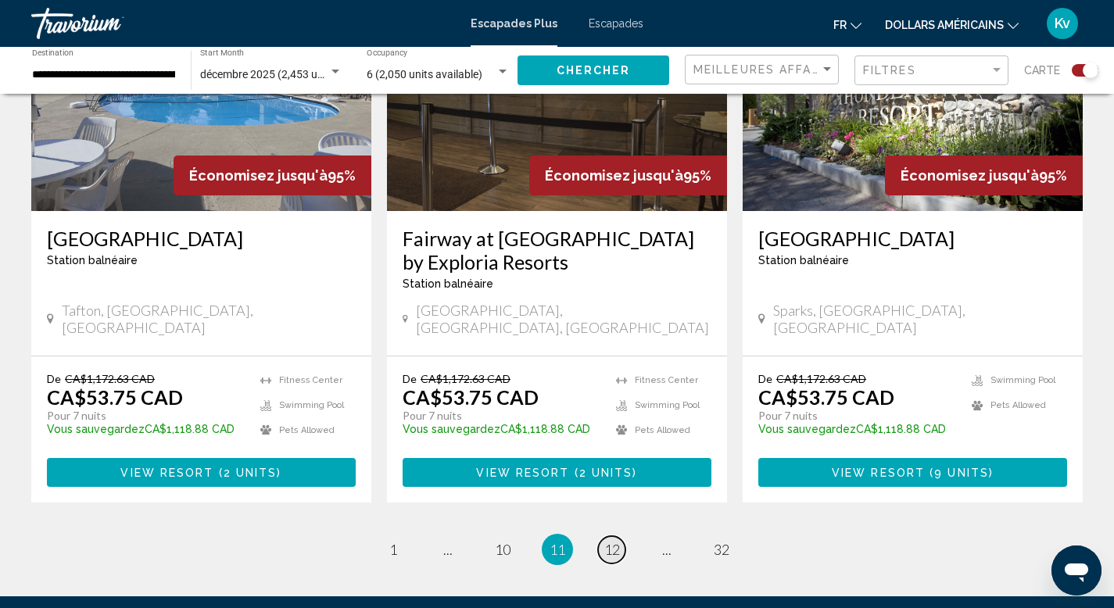
click at [607, 541] on span "12" at bounding box center [612, 549] width 16 height 17
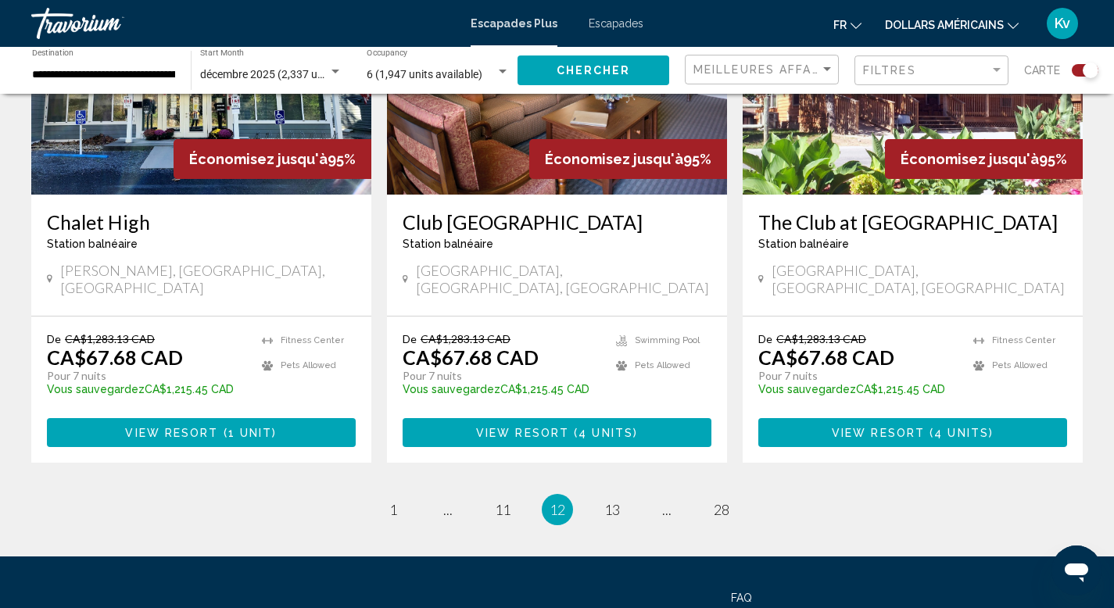
scroll to position [2408, 0]
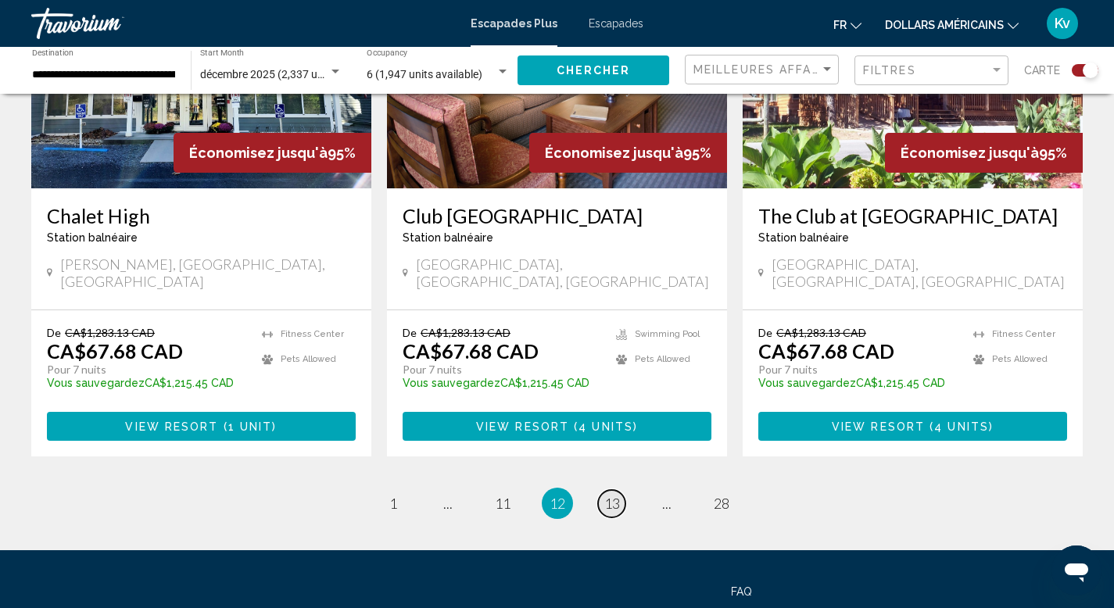
click at [610, 495] on span "13" at bounding box center [612, 503] width 16 height 17
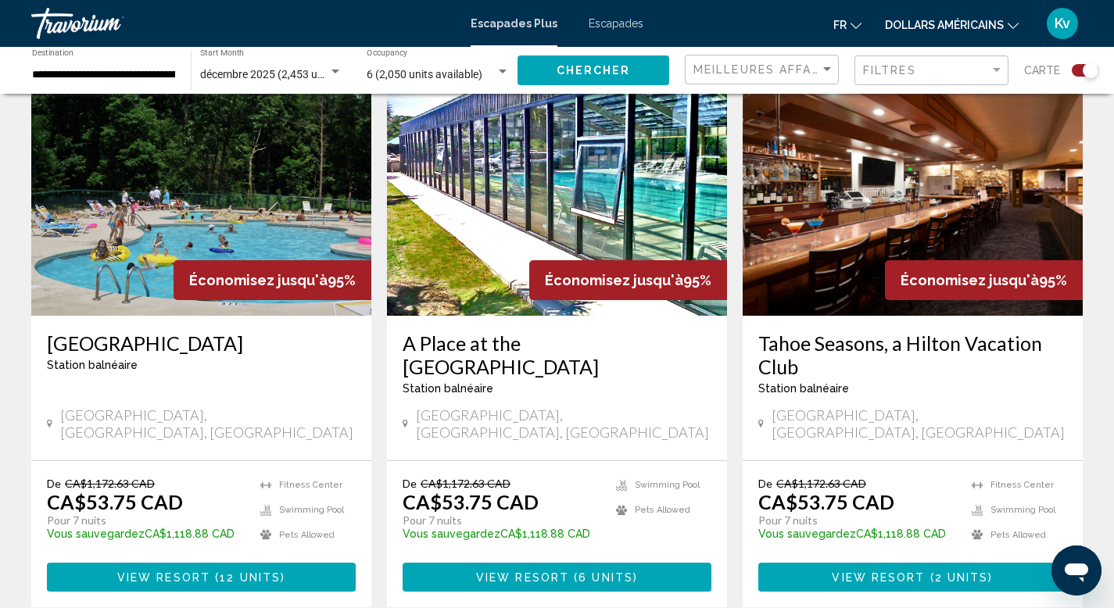
scroll to position [2314, 0]
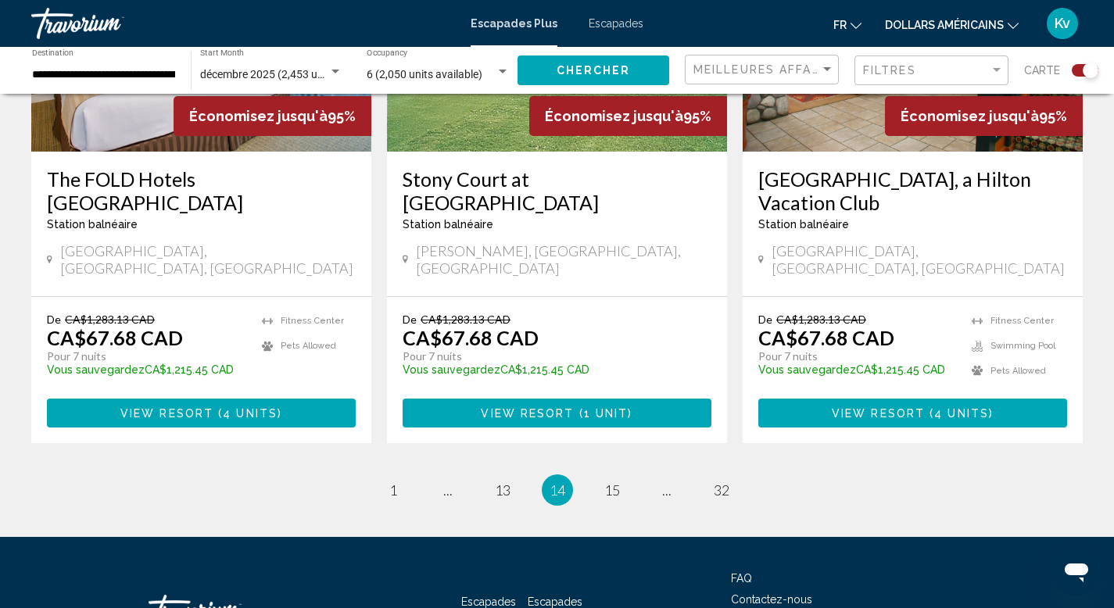
scroll to position [2470, 0]
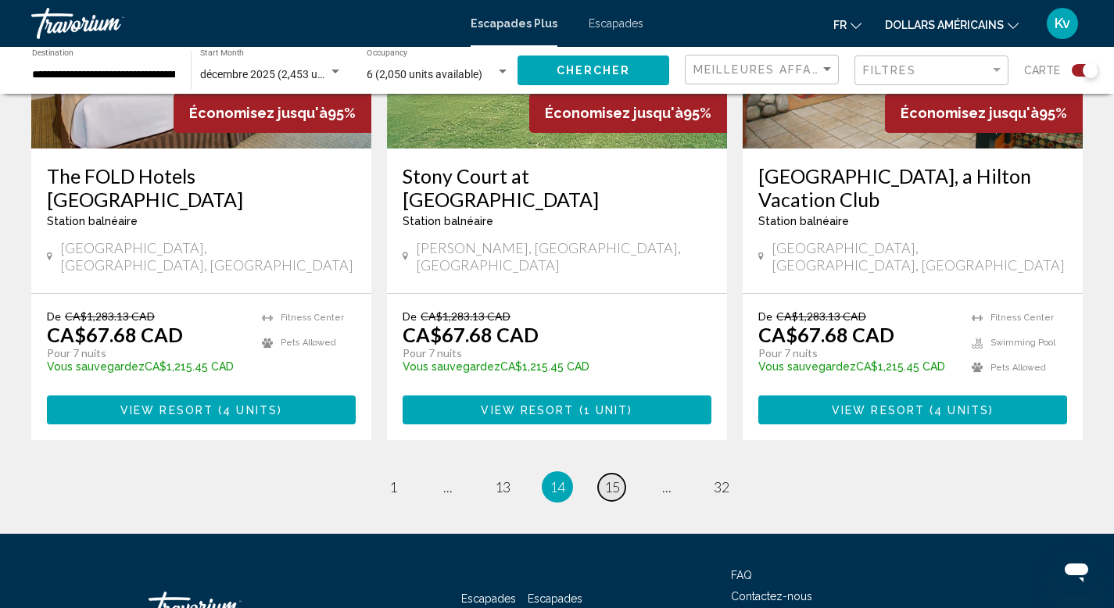
click at [611, 478] on span "15" at bounding box center [612, 486] width 16 height 17
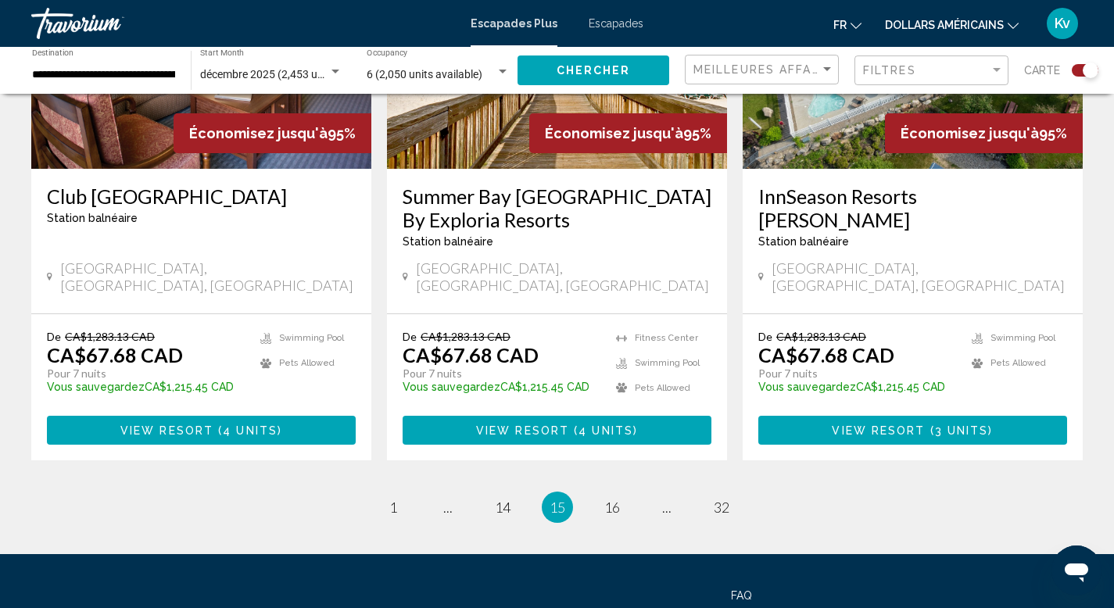
scroll to position [2439, 0]
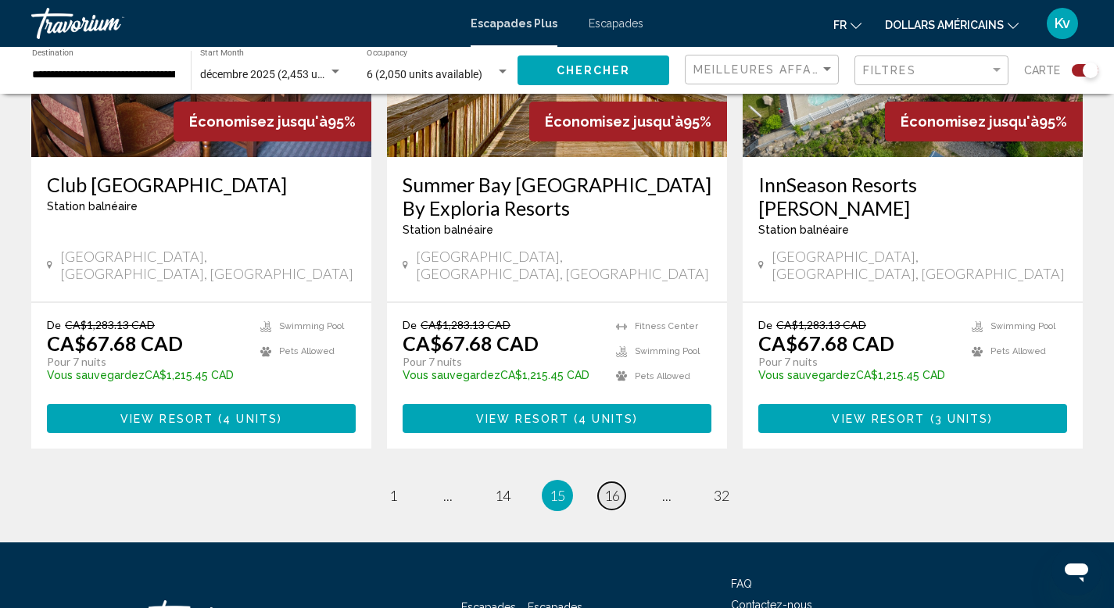
click at [611, 487] on span "16" at bounding box center [612, 495] width 16 height 17
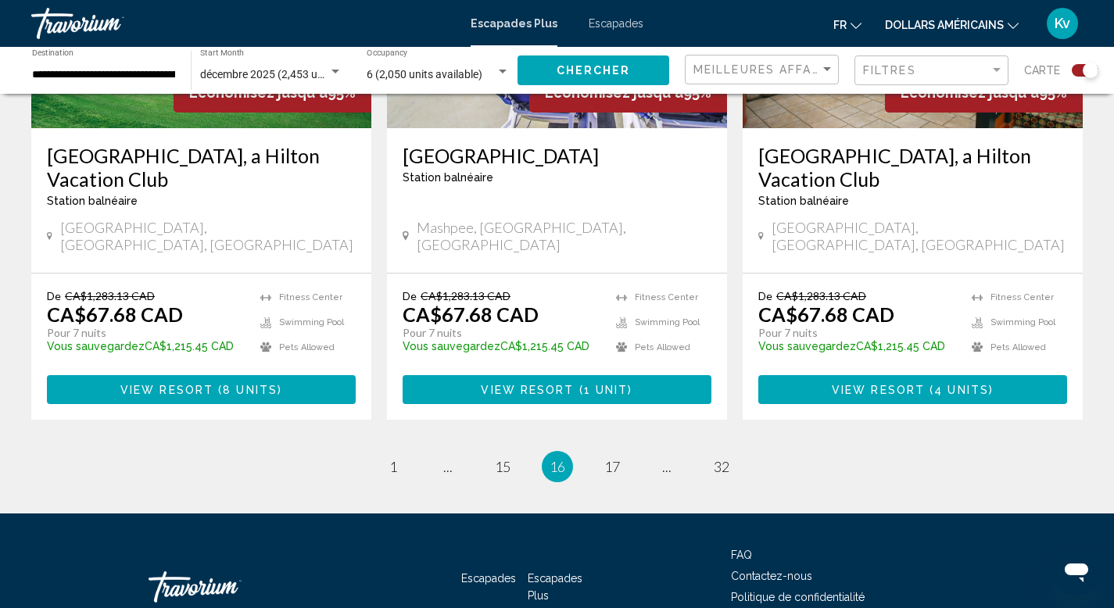
scroll to position [2470, 0]
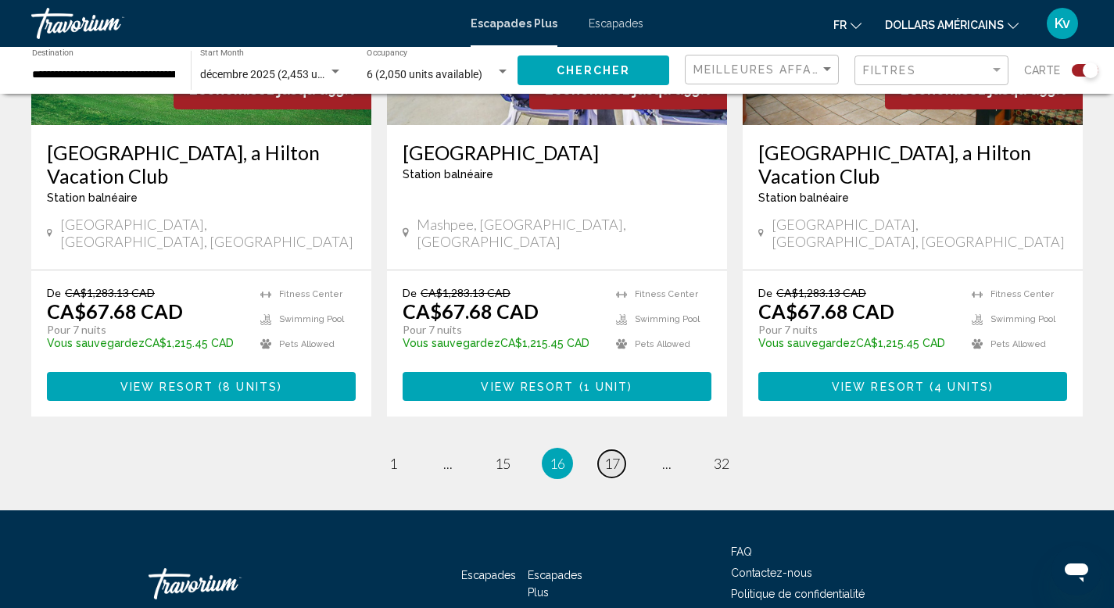
click at [617, 455] on span "17" at bounding box center [612, 463] width 16 height 17
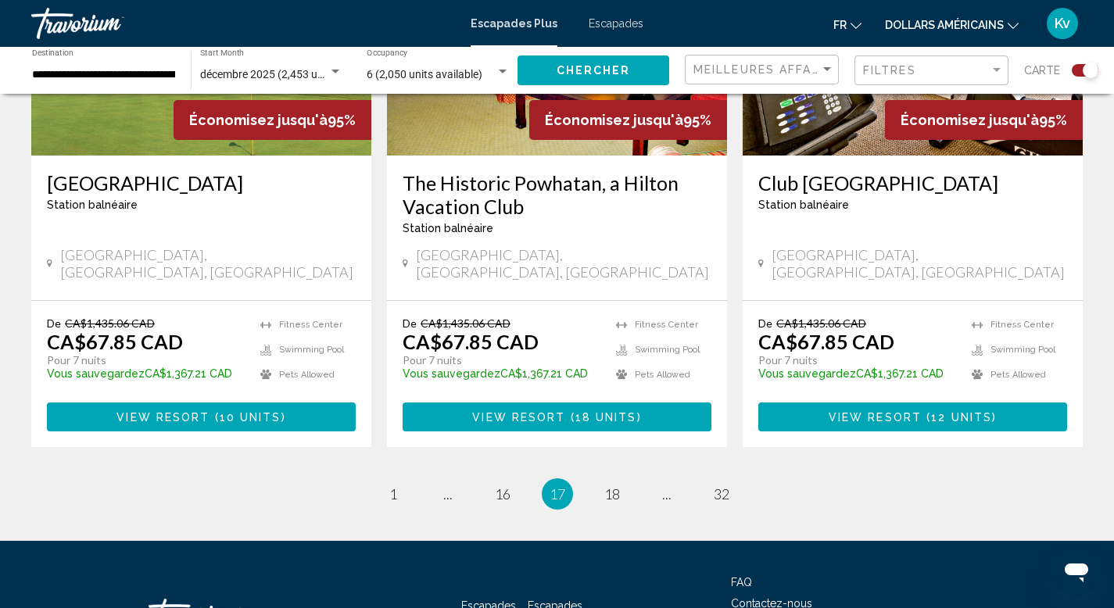
scroll to position [2470, 0]
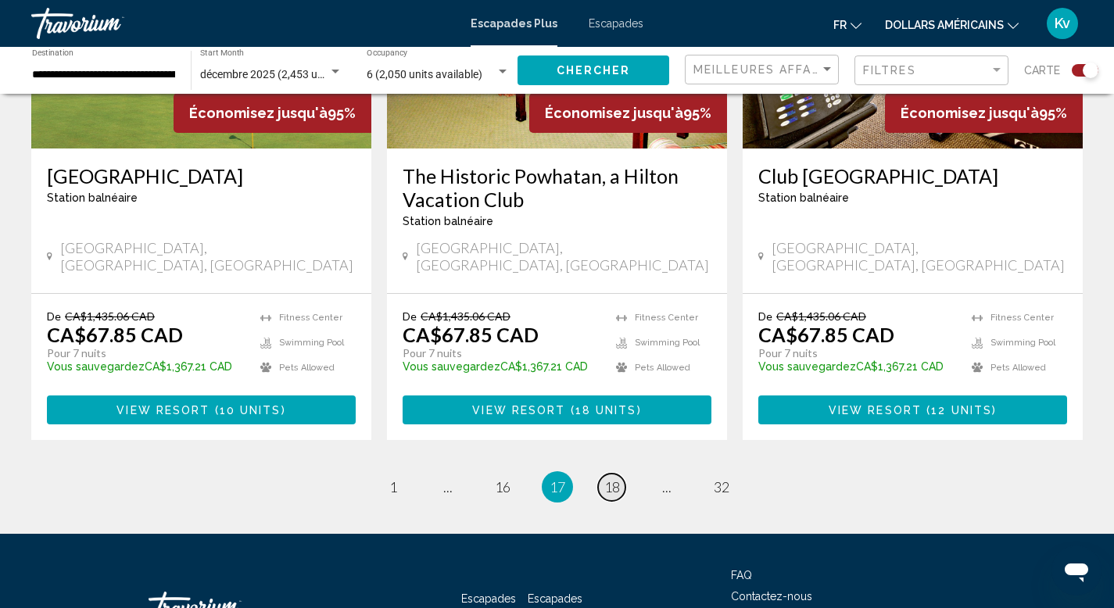
click at [612, 478] on span "18" at bounding box center [612, 486] width 16 height 17
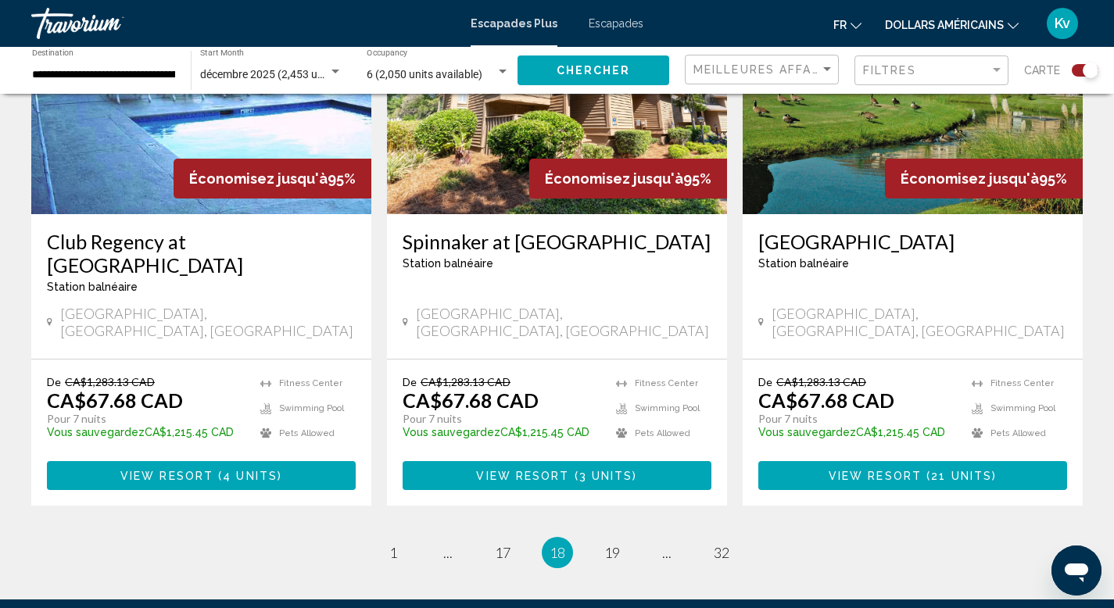
scroll to position [2408, 0]
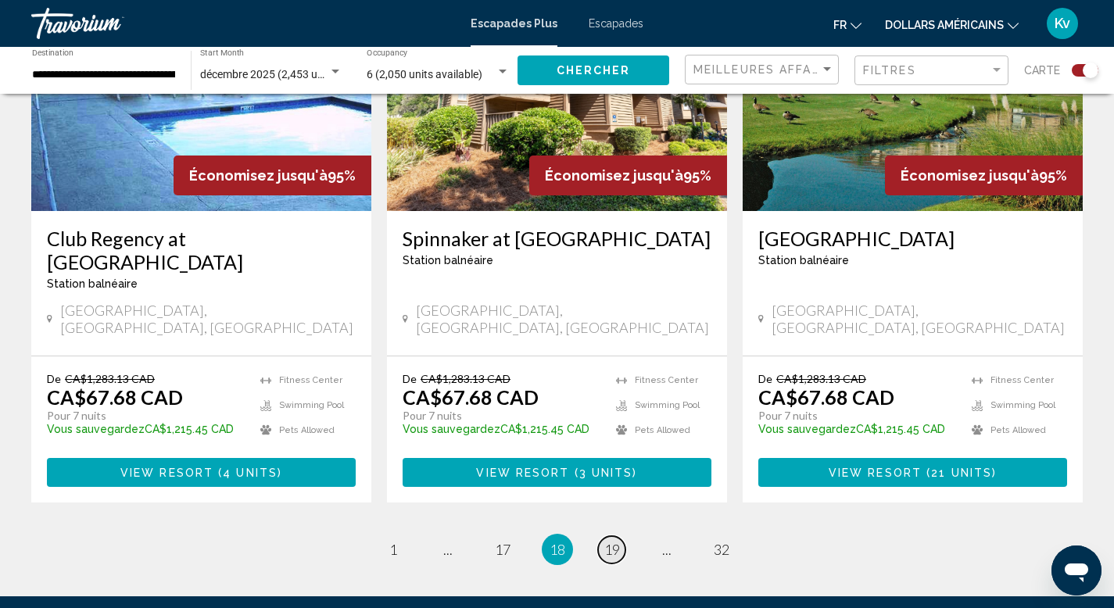
click at [611, 541] on span "19" at bounding box center [612, 549] width 16 height 17
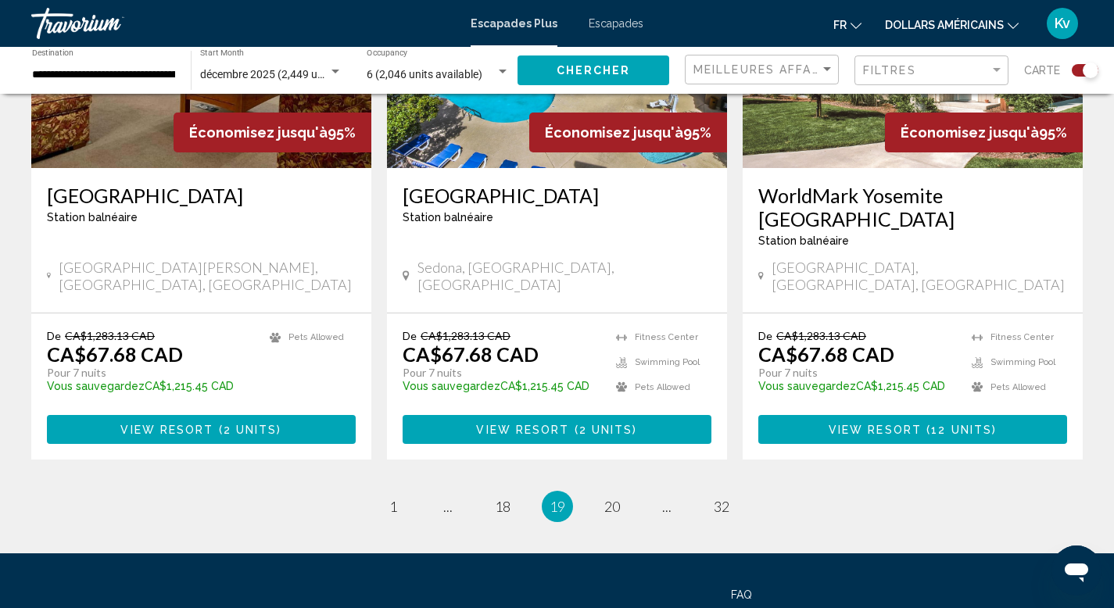
scroll to position [2439, 0]
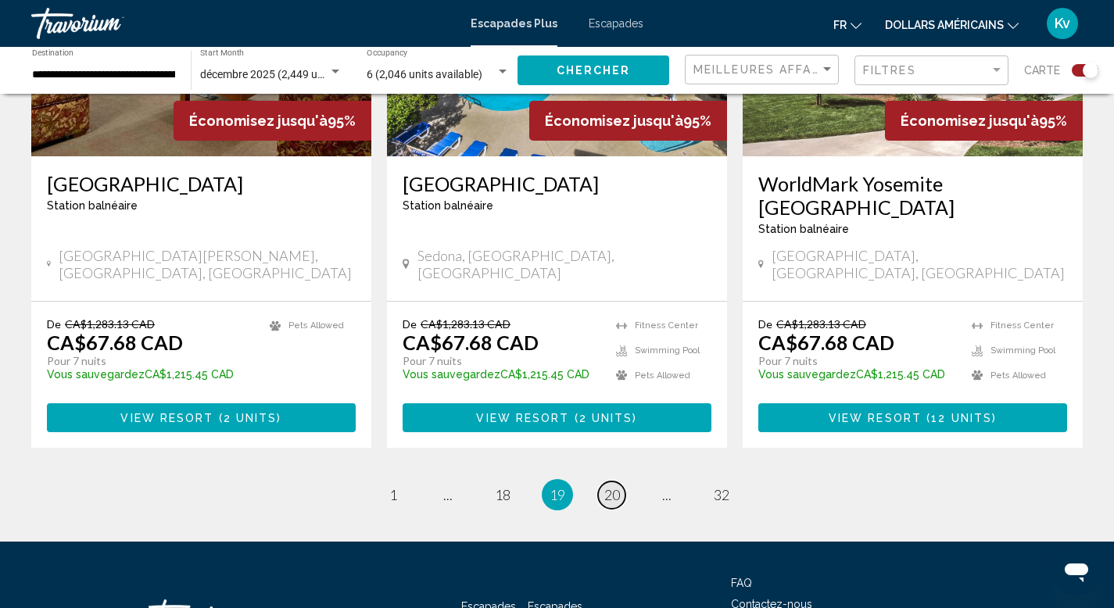
click at [614, 486] on span "20" at bounding box center [612, 494] width 16 height 17
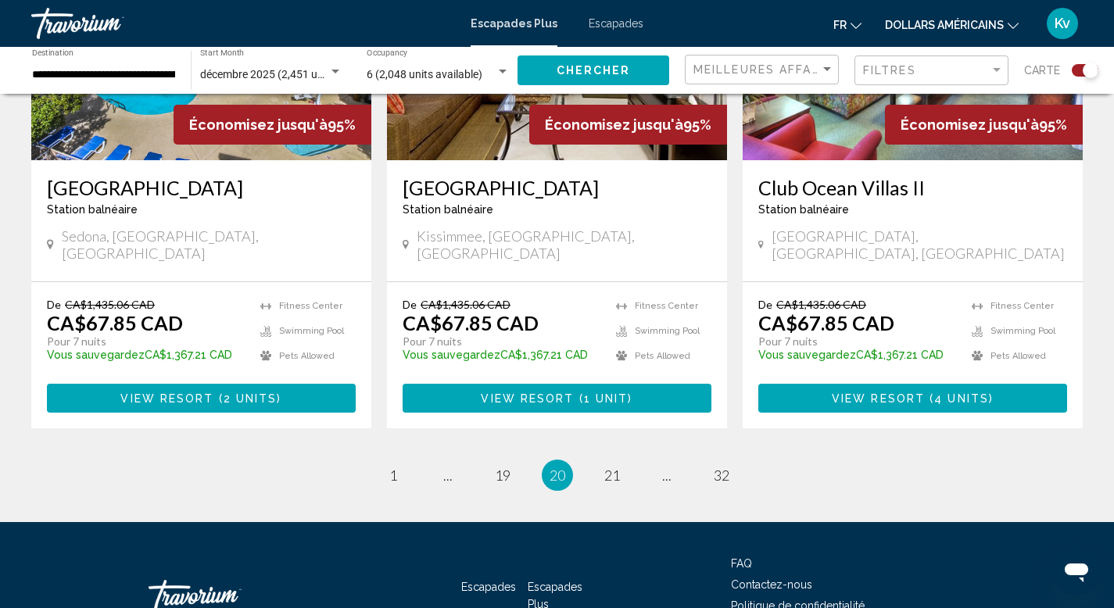
scroll to position [2470, 0]
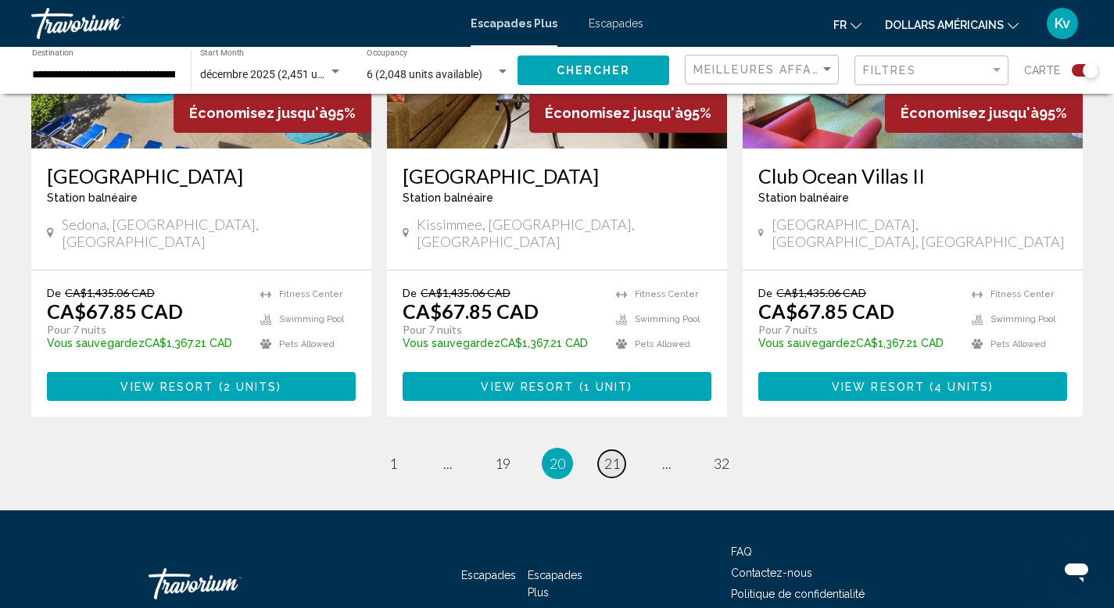
click at [613, 455] on span "21" at bounding box center [612, 463] width 16 height 17
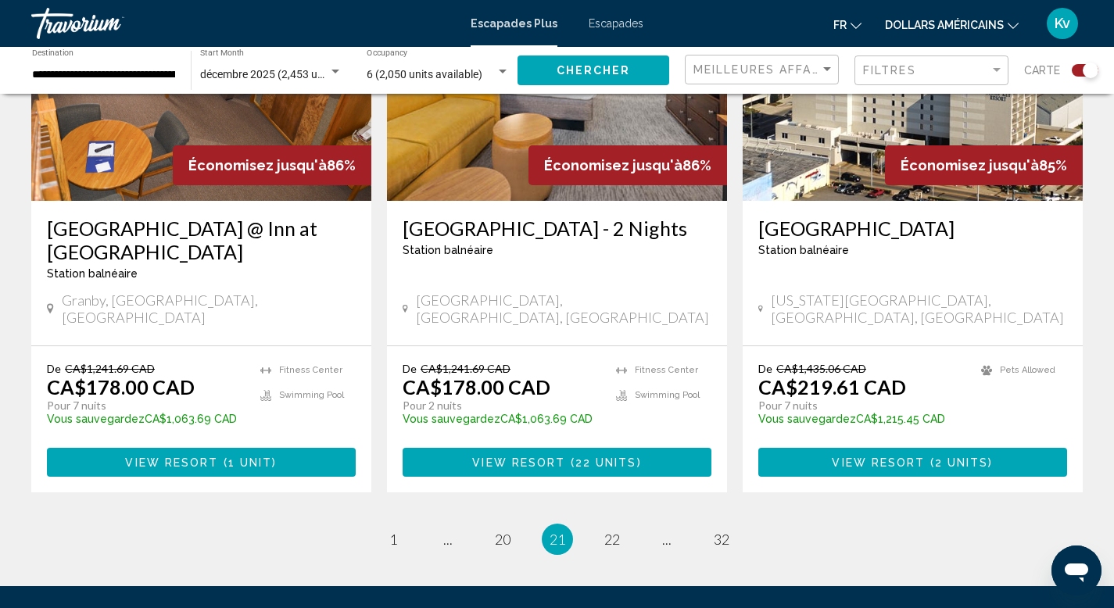
scroll to position [2439, 0]
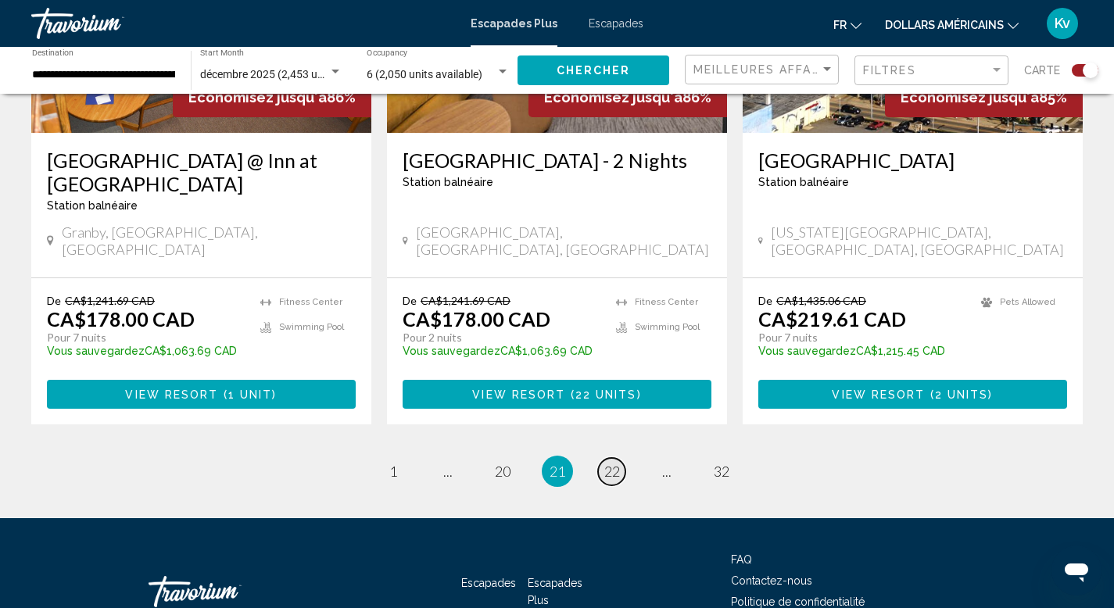
click at [607, 463] on span "22" at bounding box center [612, 471] width 16 height 17
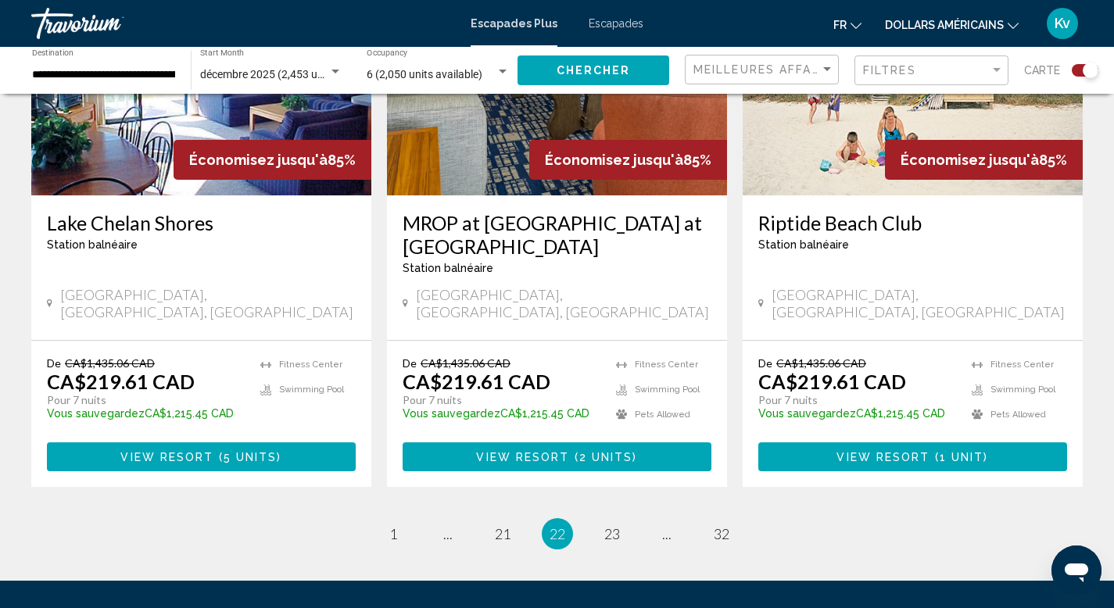
scroll to position [2408, 0]
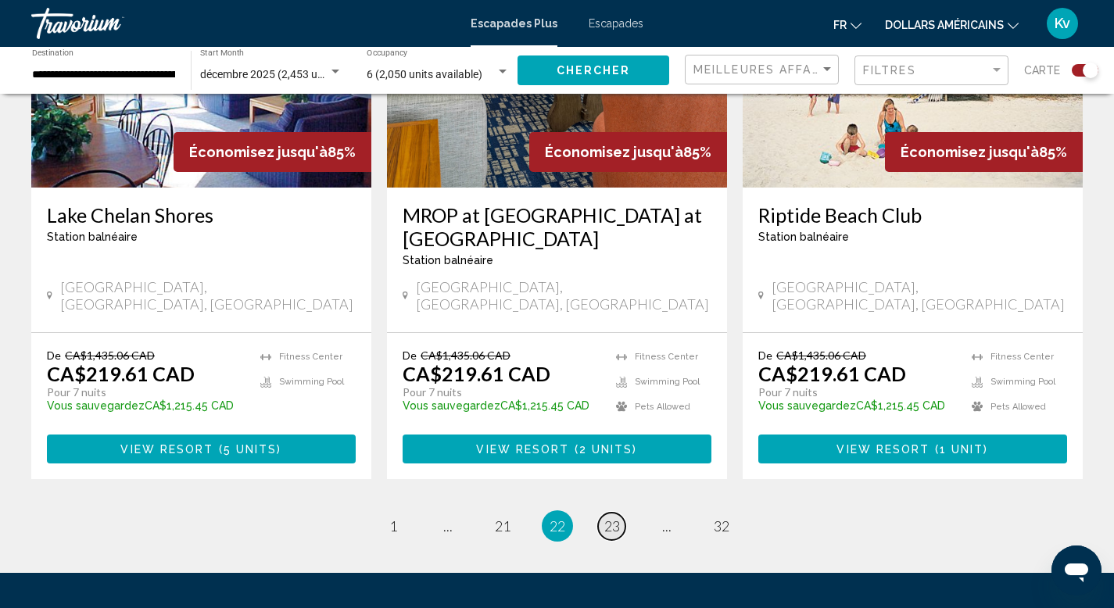
click at [613, 518] on span "23" at bounding box center [612, 526] width 16 height 17
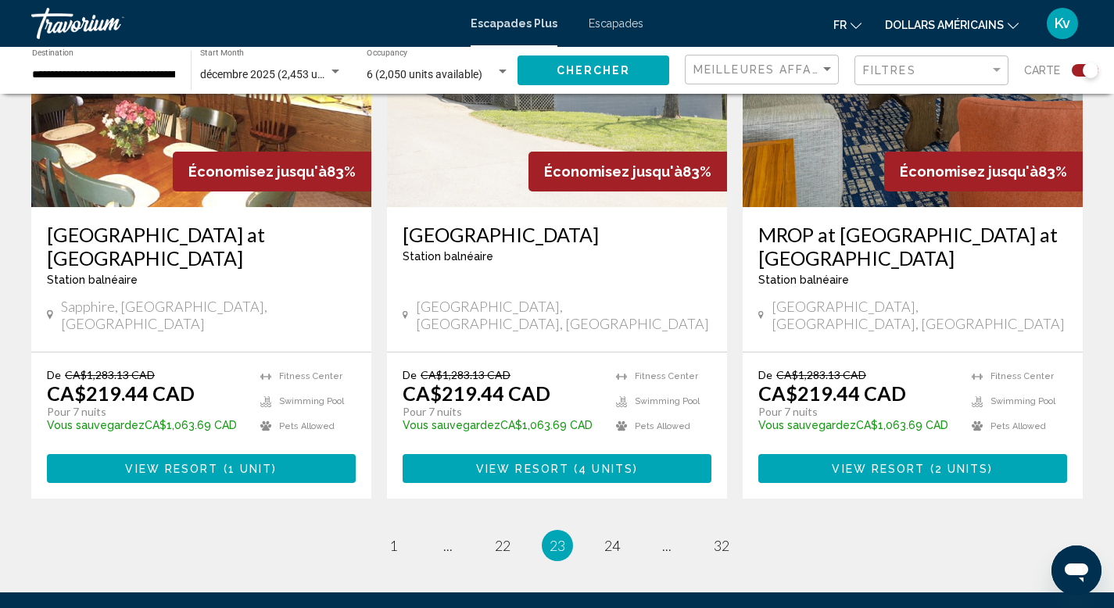
scroll to position [2408, 0]
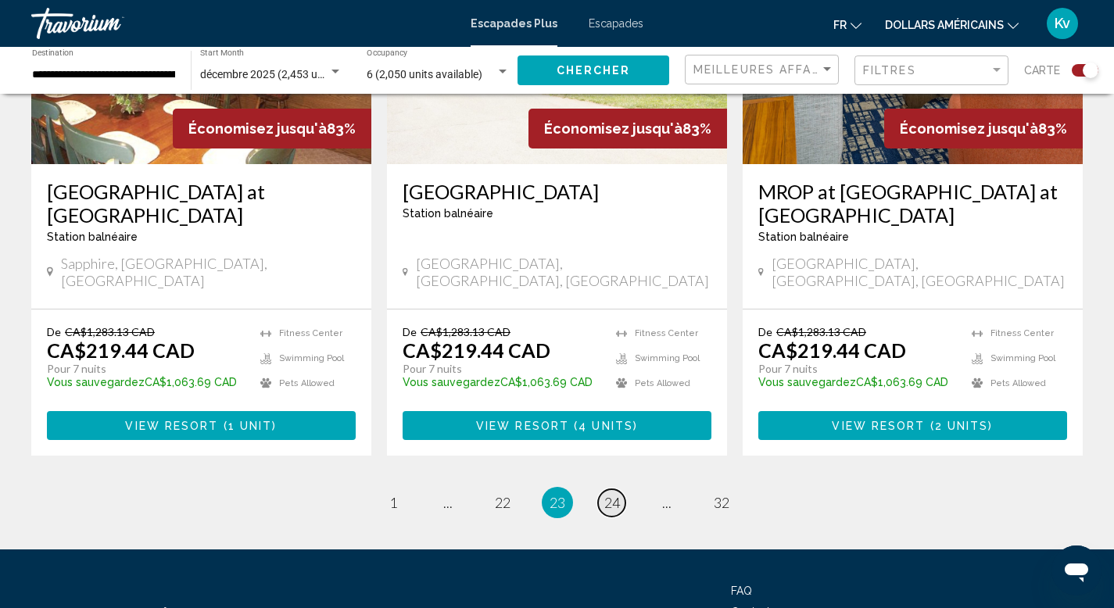
click at [614, 494] on span "24" at bounding box center [612, 502] width 16 height 17
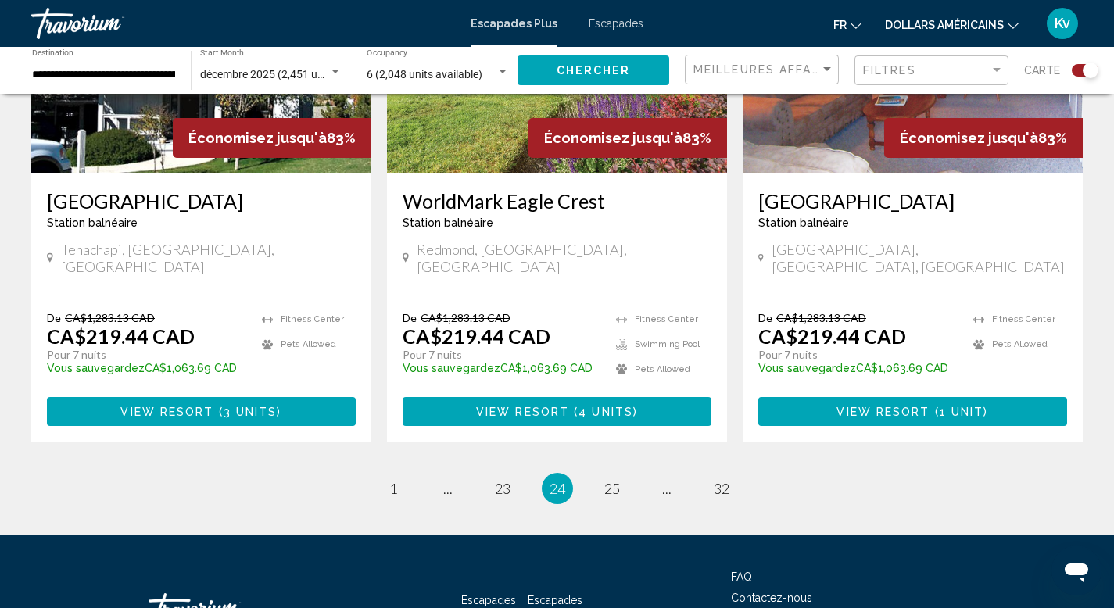
scroll to position [2408, 0]
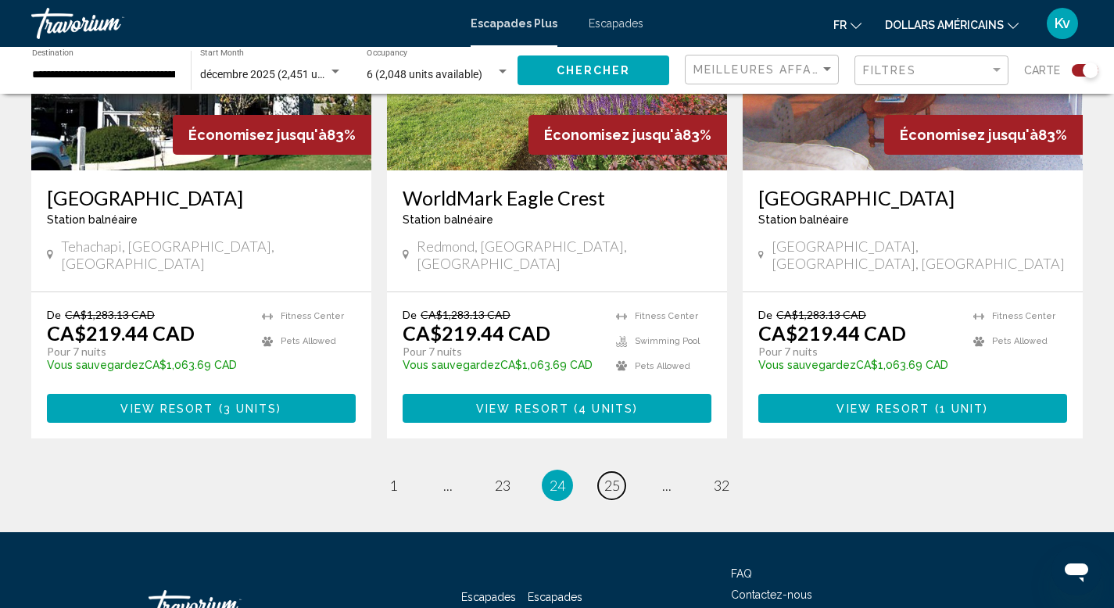
click at [614, 477] on span "25" at bounding box center [612, 485] width 16 height 17
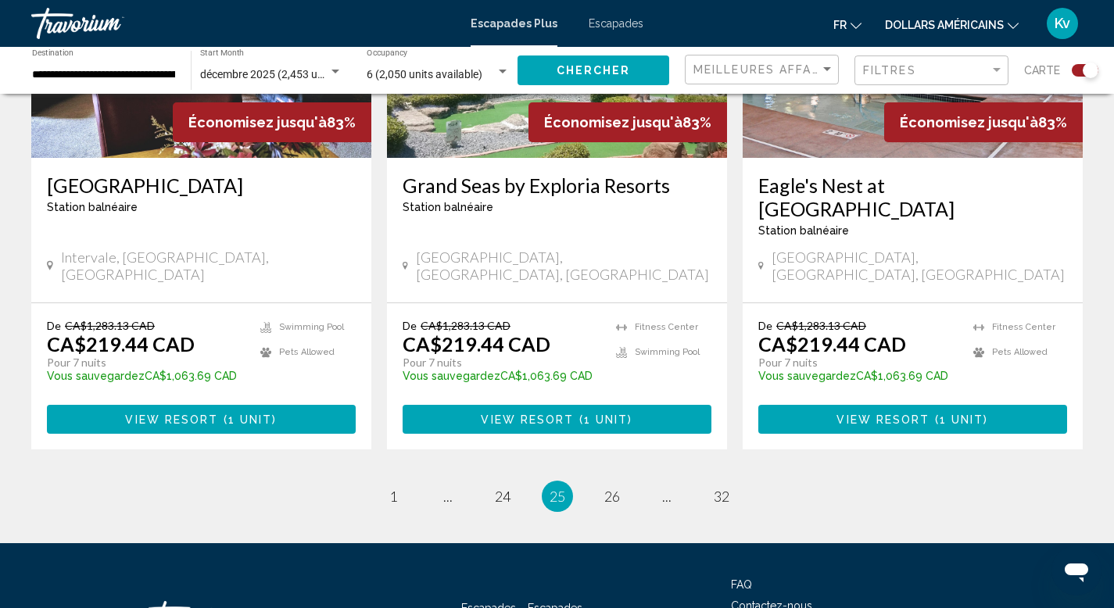
scroll to position [2447, 0]
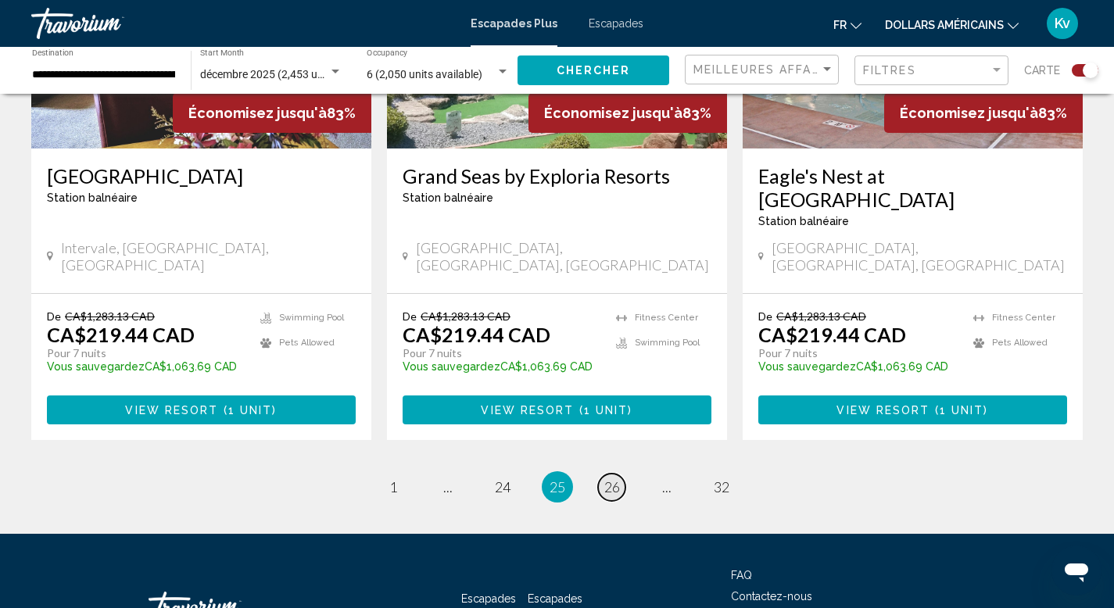
click at [618, 478] on span "26" at bounding box center [612, 486] width 16 height 17
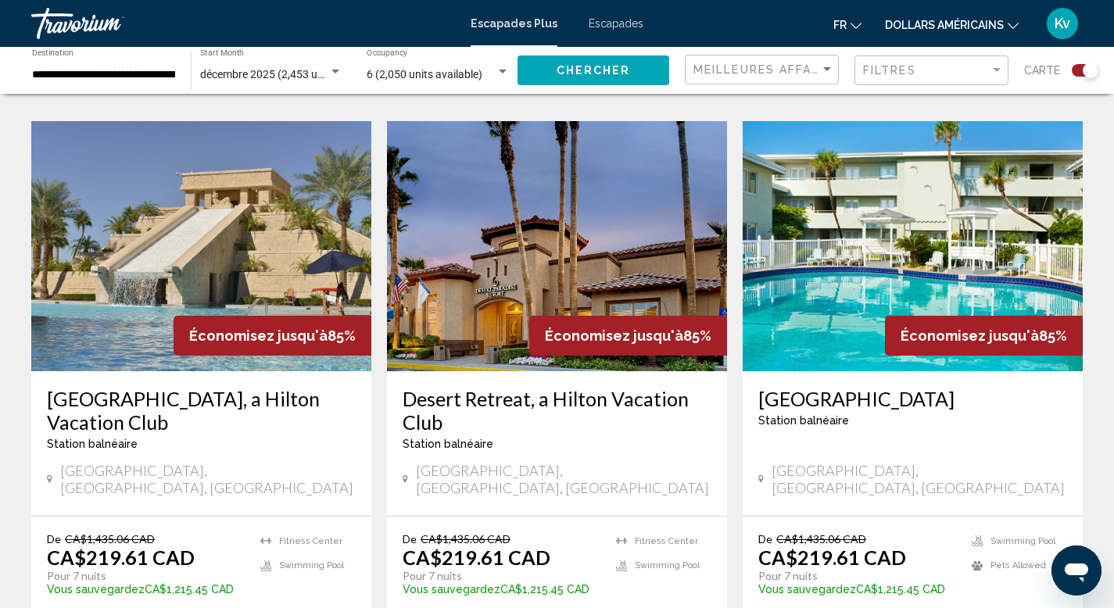
scroll to position [1094, 0]
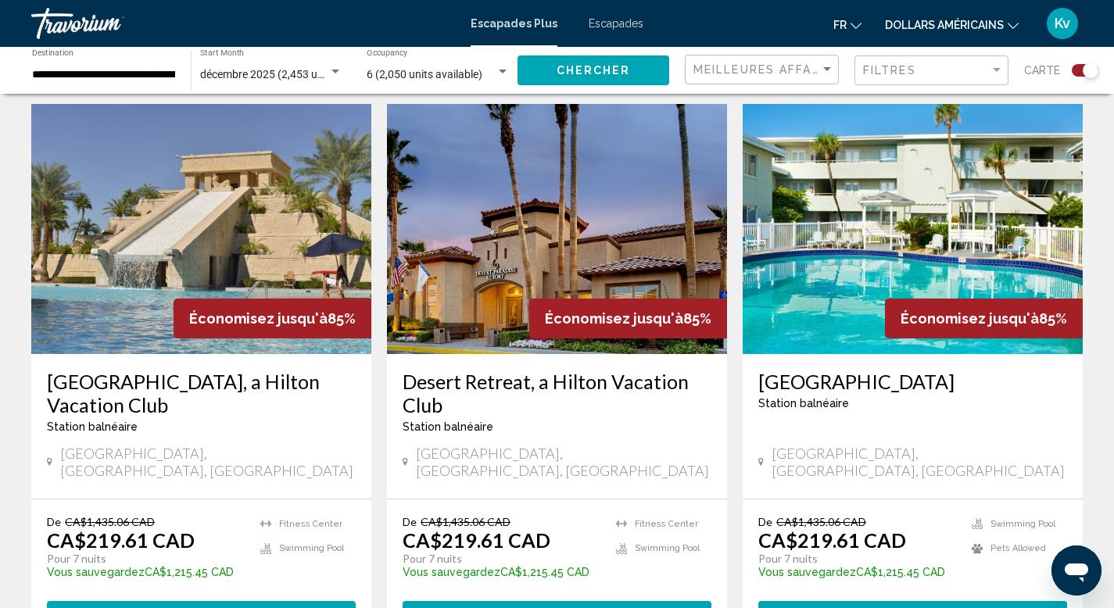
click at [274, 169] on img "Contenu principal" at bounding box center [201, 229] width 340 height 250
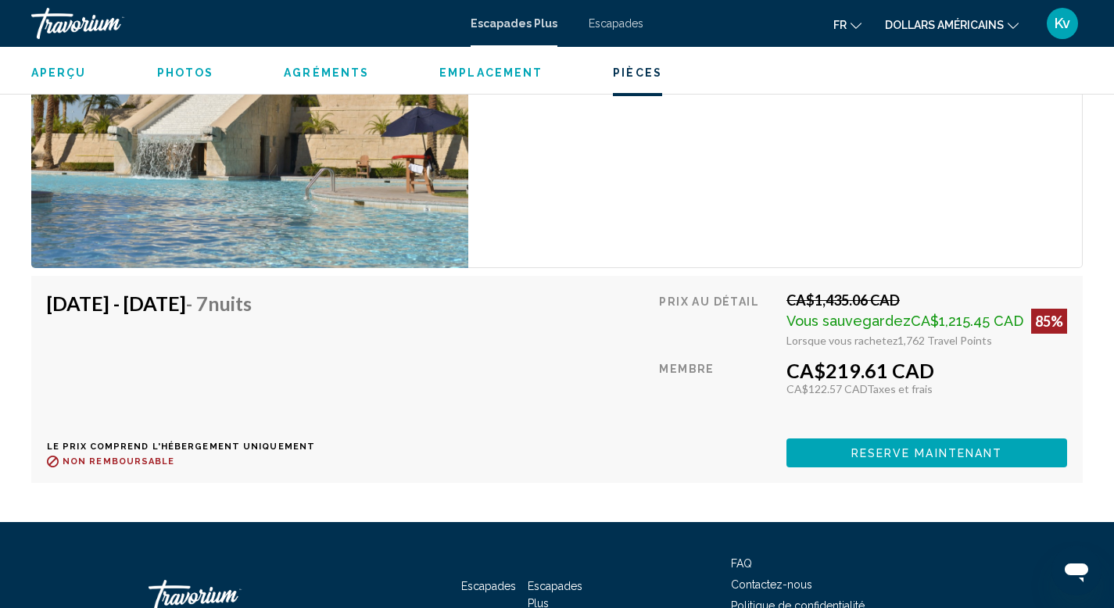
scroll to position [2720, 0]
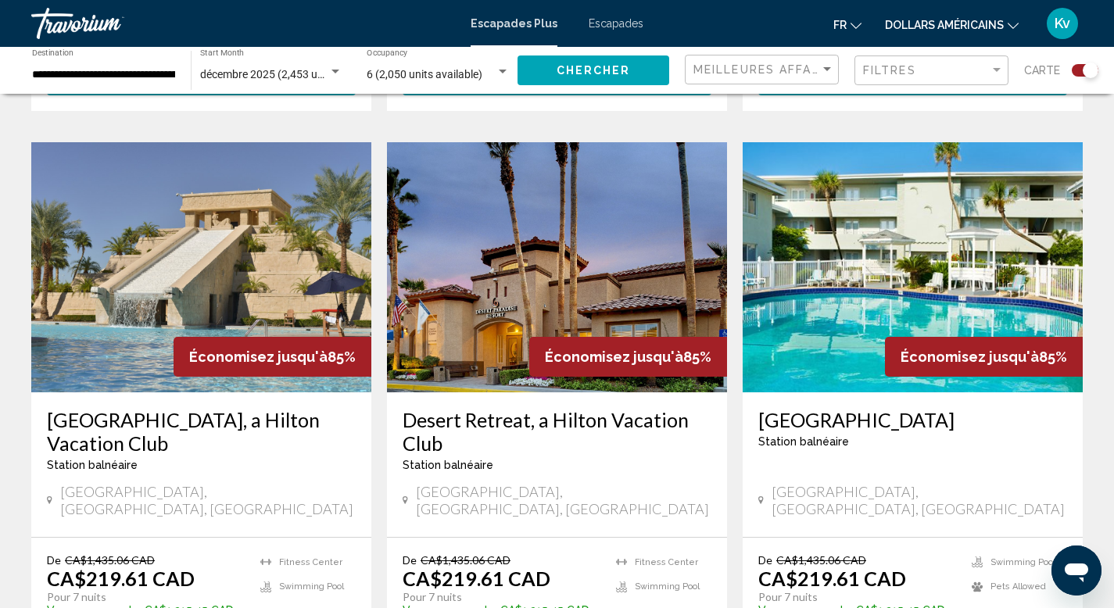
scroll to position [1063, 0]
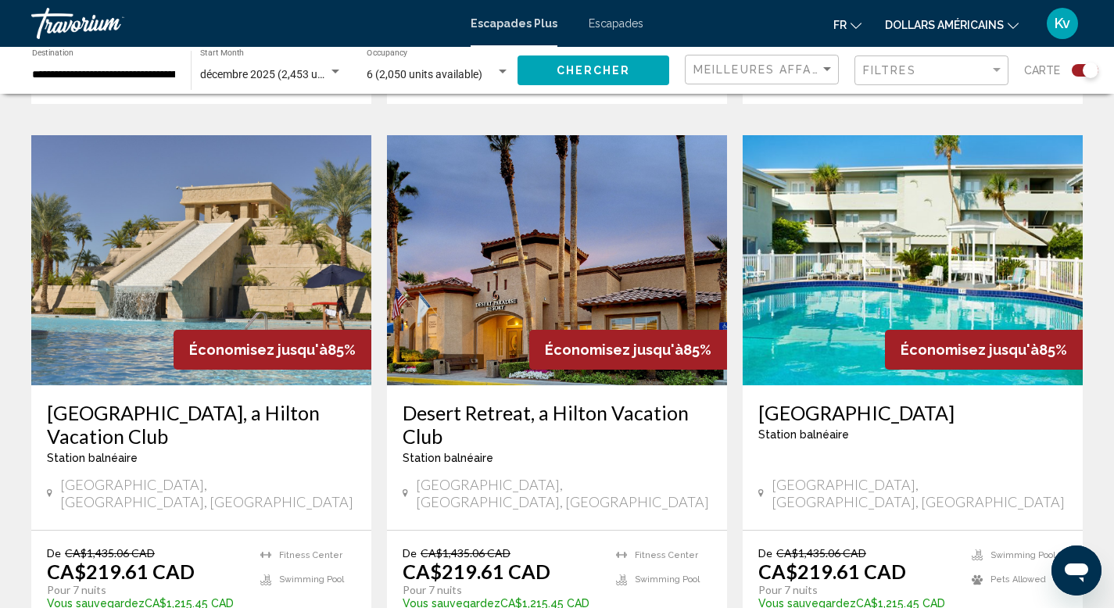
click at [500, 225] on img "Contenu principal" at bounding box center [557, 260] width 340 height 250
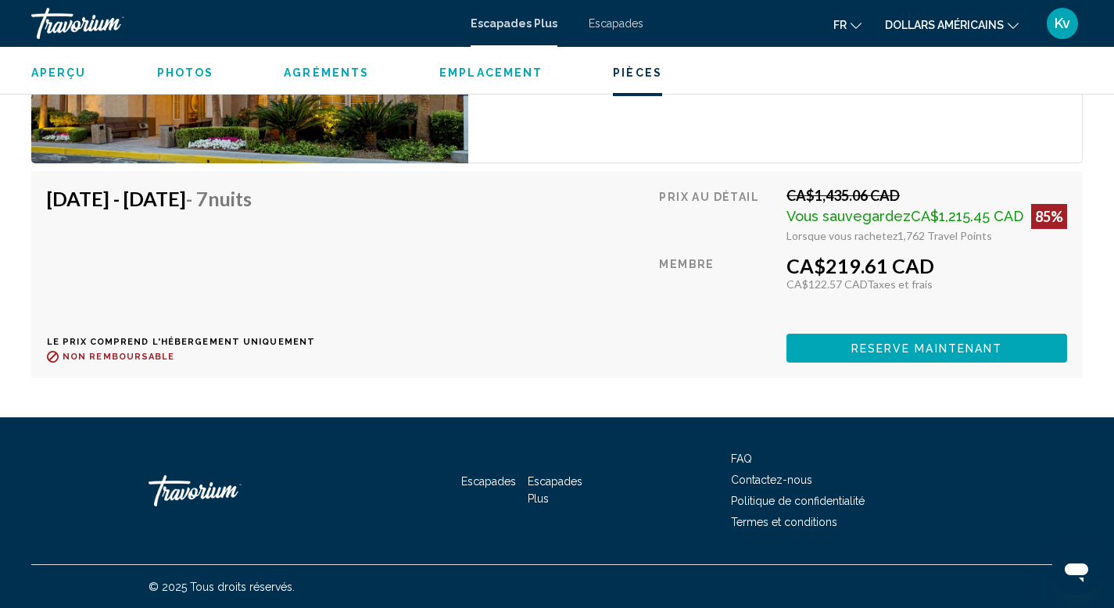
scroll to position [2652, 0]
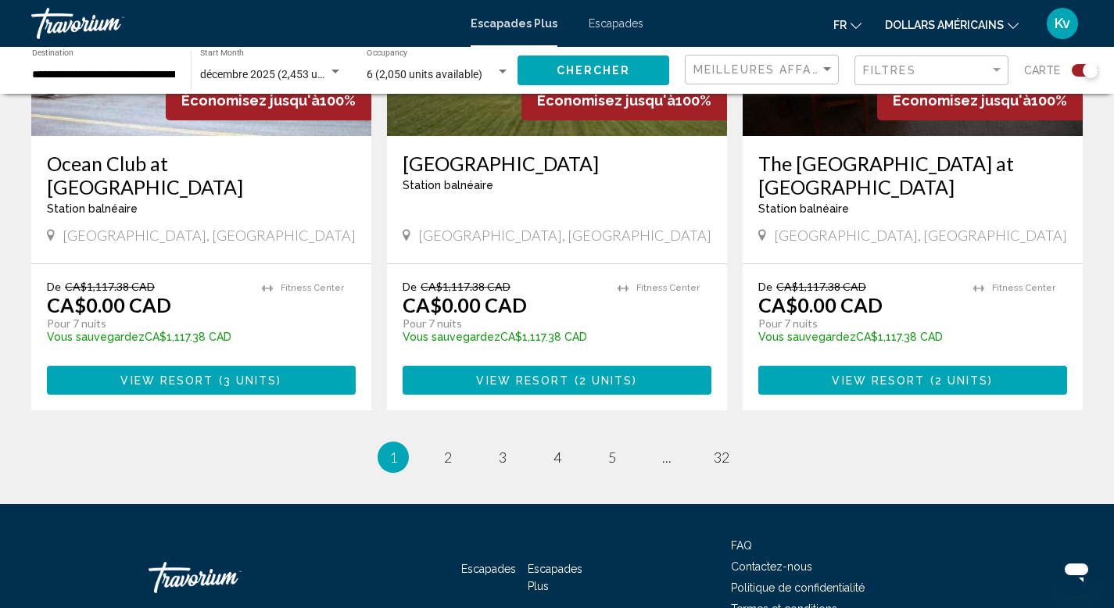
scroll to position [2470, 0]
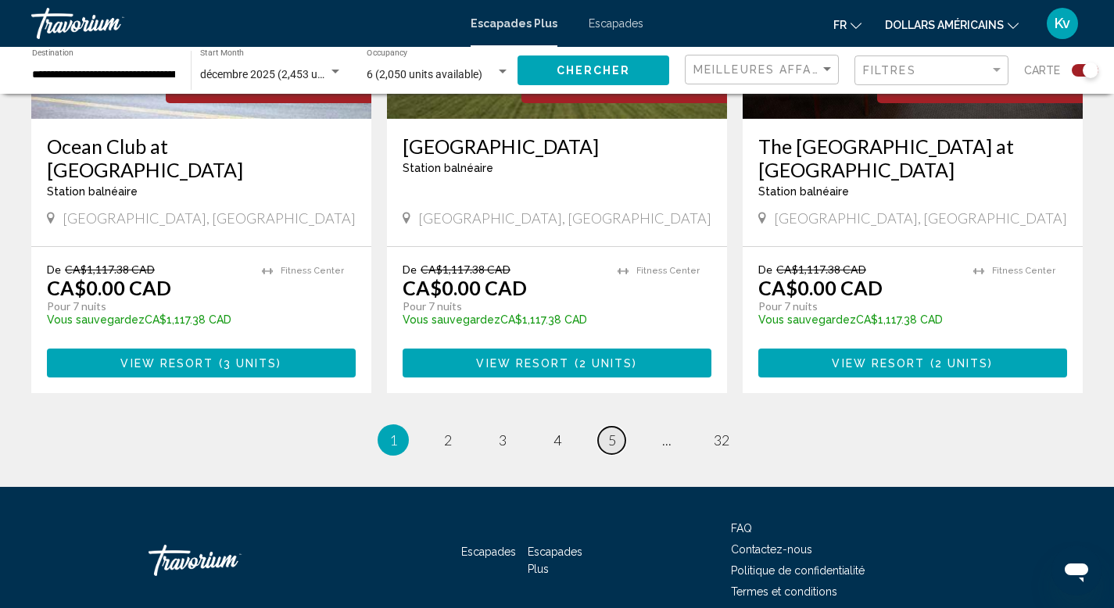
click at [618, 427] on link "page 5" at bounding box center [611, 440] width 27 height 27
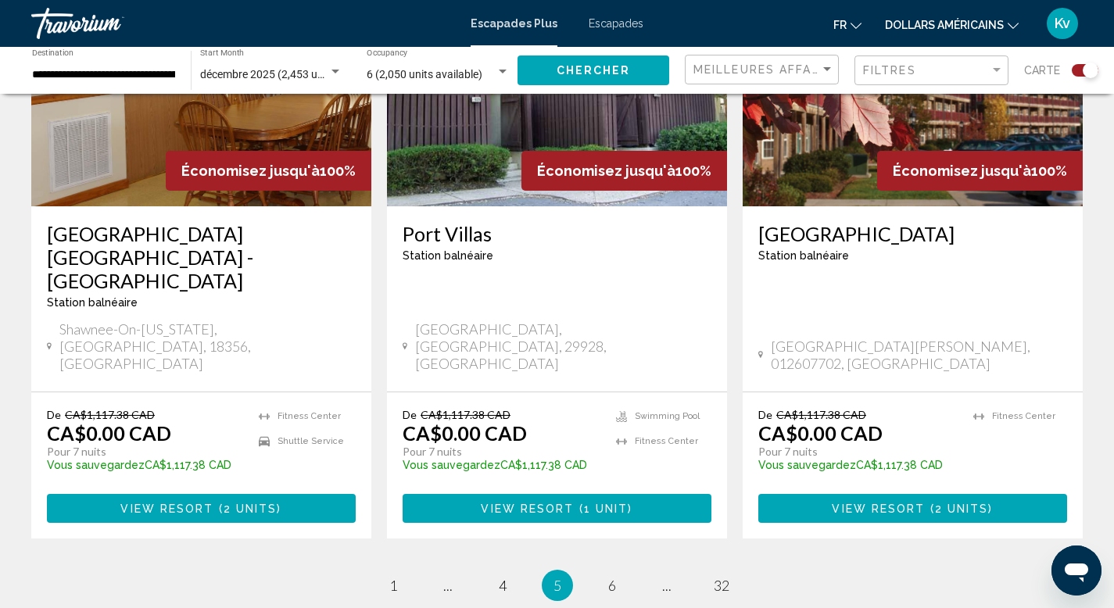
scroll to position [2494, 0]
click at [670, 545] on link "page ..." at bounding box center [666, 585] width 27 height 27
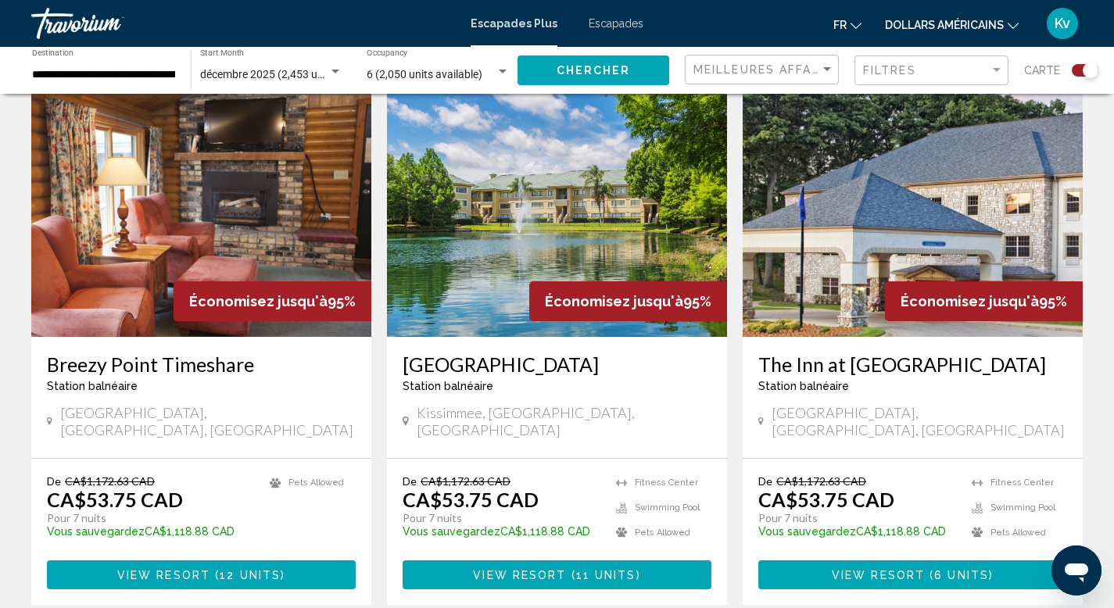
scroll to position [2314, 0]
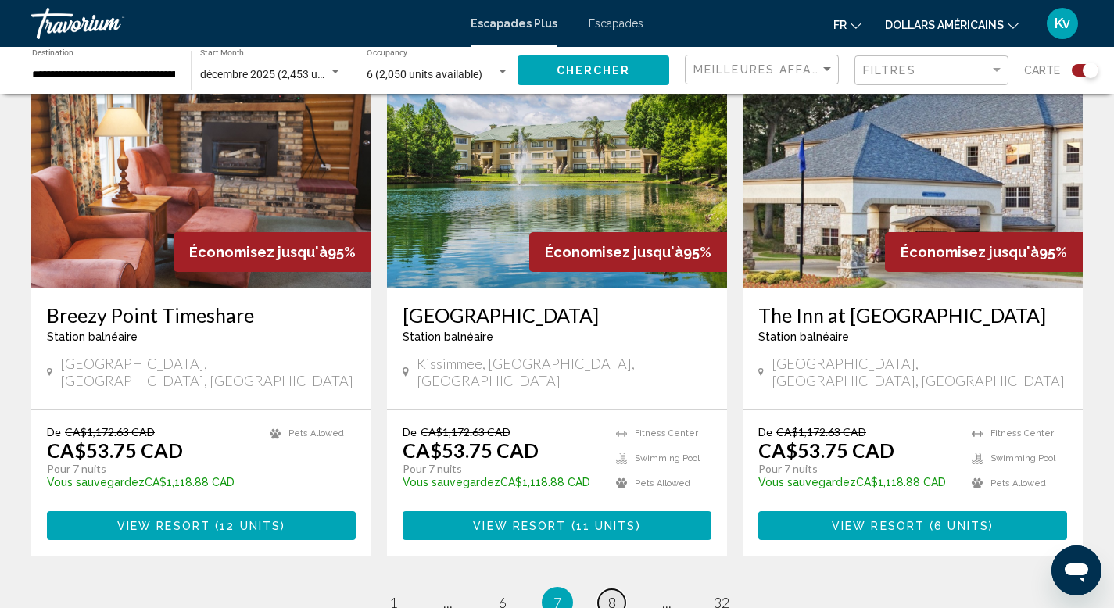
click at [609, 545] on span "8" at bounding box center [612, 602] width 8 height 17
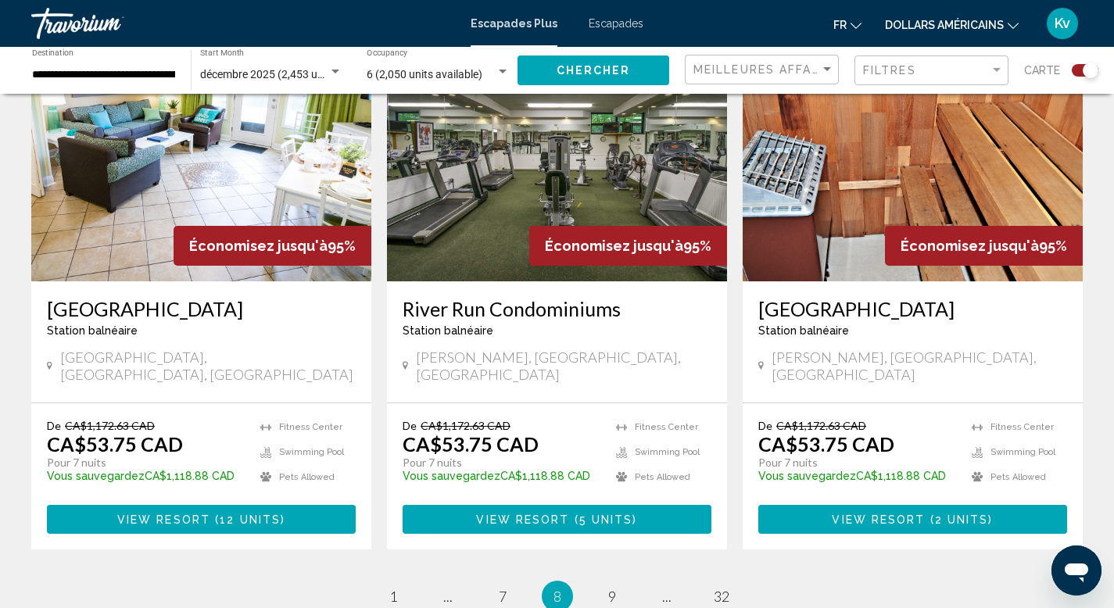
scroll to position [2345, 0]
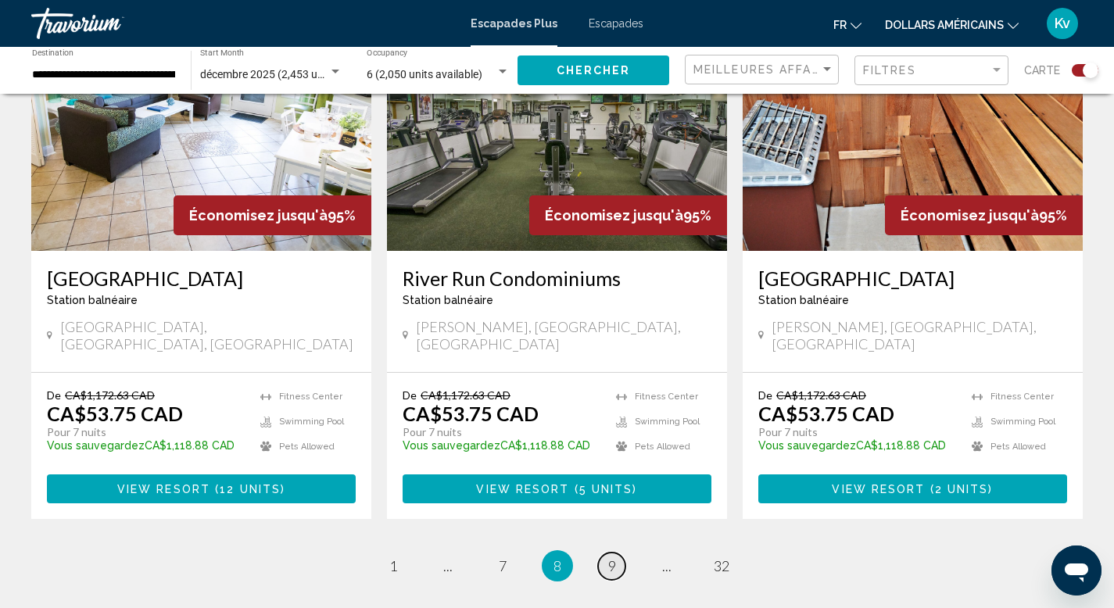
click at [611, 545] on span "9" at bounding box center [612, 565] width 8 height 17
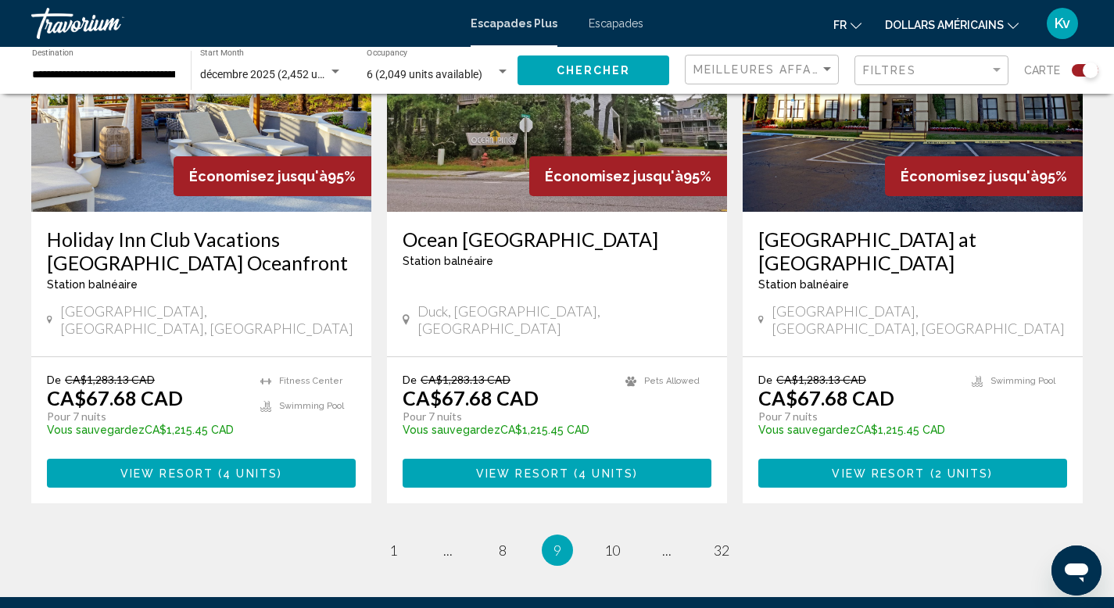
scroll to position [2408, 0]
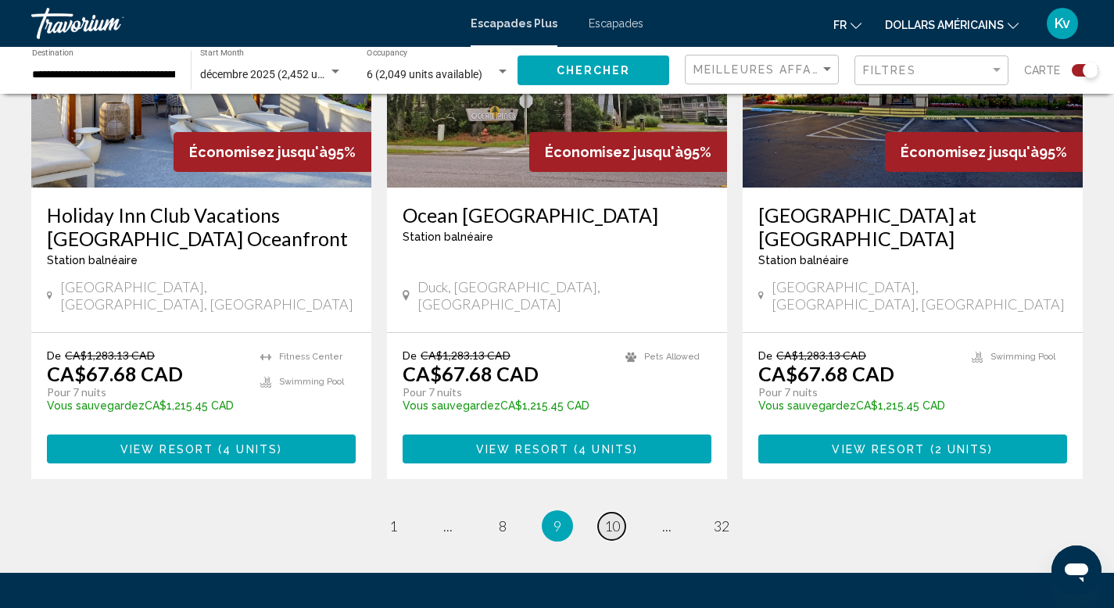
click at [617, 518] on span "10" at bounding box center [612, 526] width 16 height 17
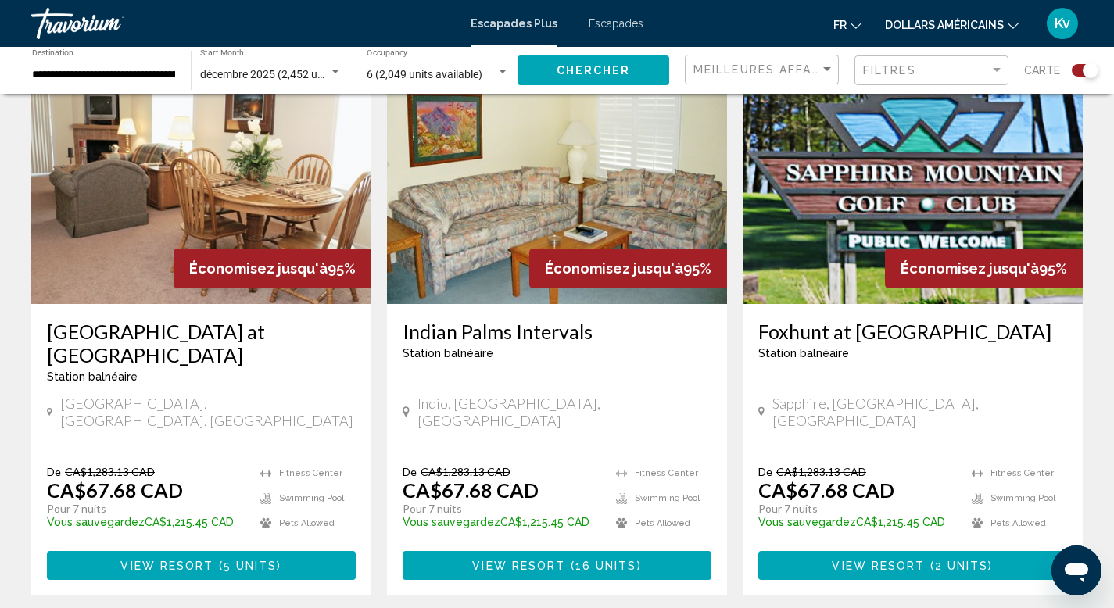
scroll to position [2345, 0]
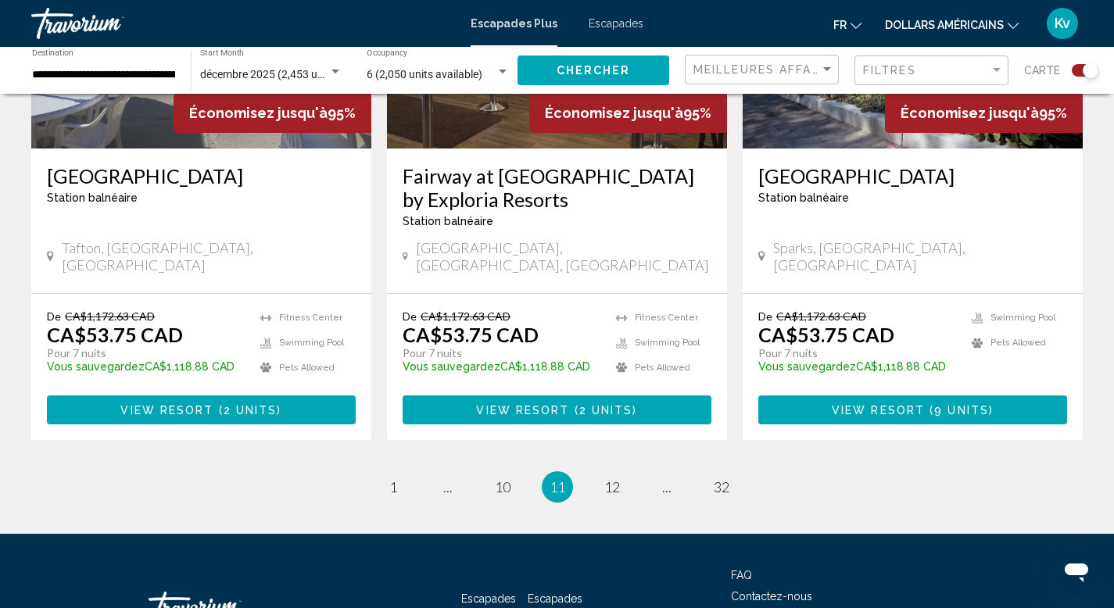
scroll to position [2517, 0]
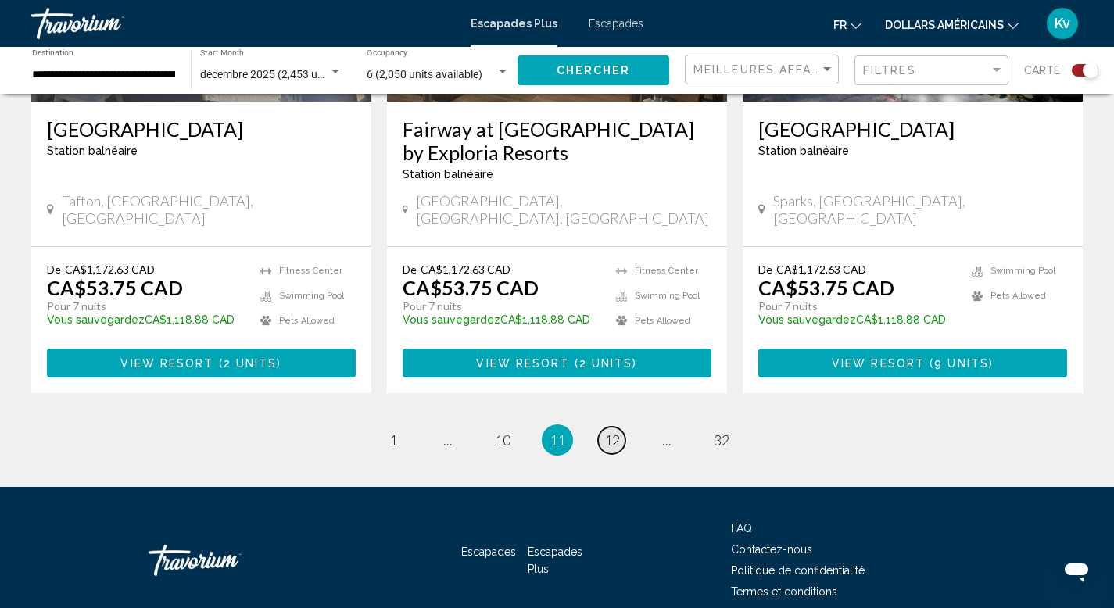
click at [614, 432] on span "12" at bounding box center [612, 440] width 16 height 17
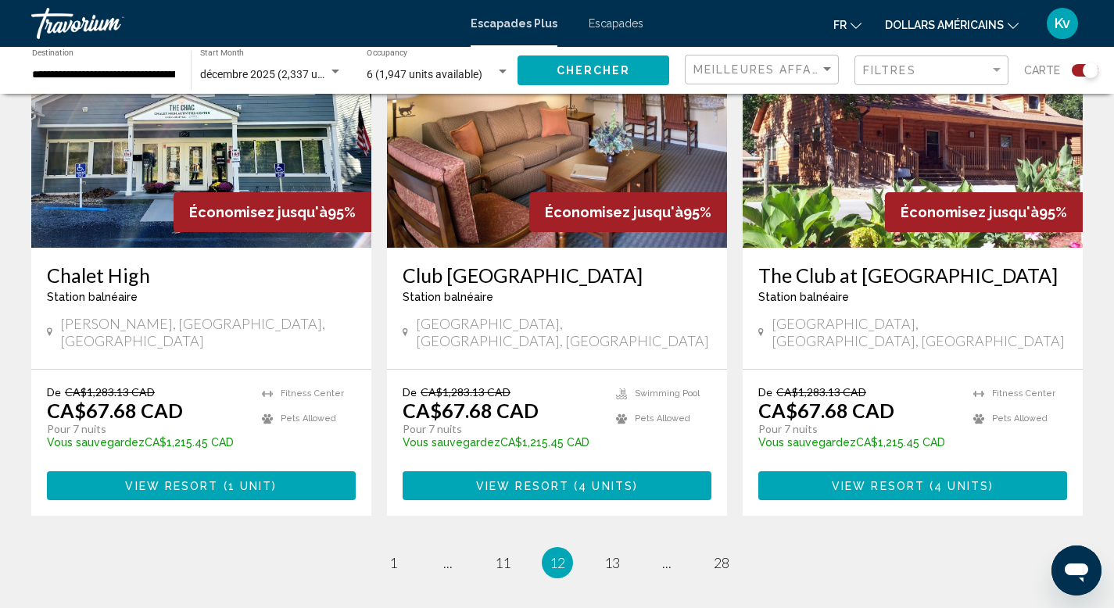
scroll to position [2376, 0]
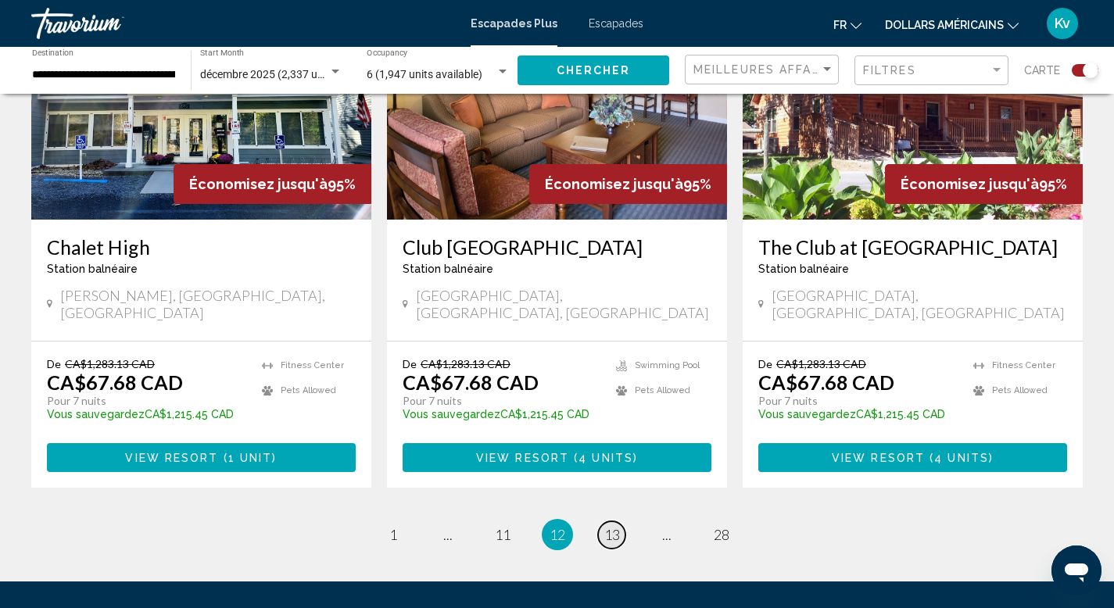
click at [617, 526] on span "13" at bounding box center [612, 534] width 16 height 17
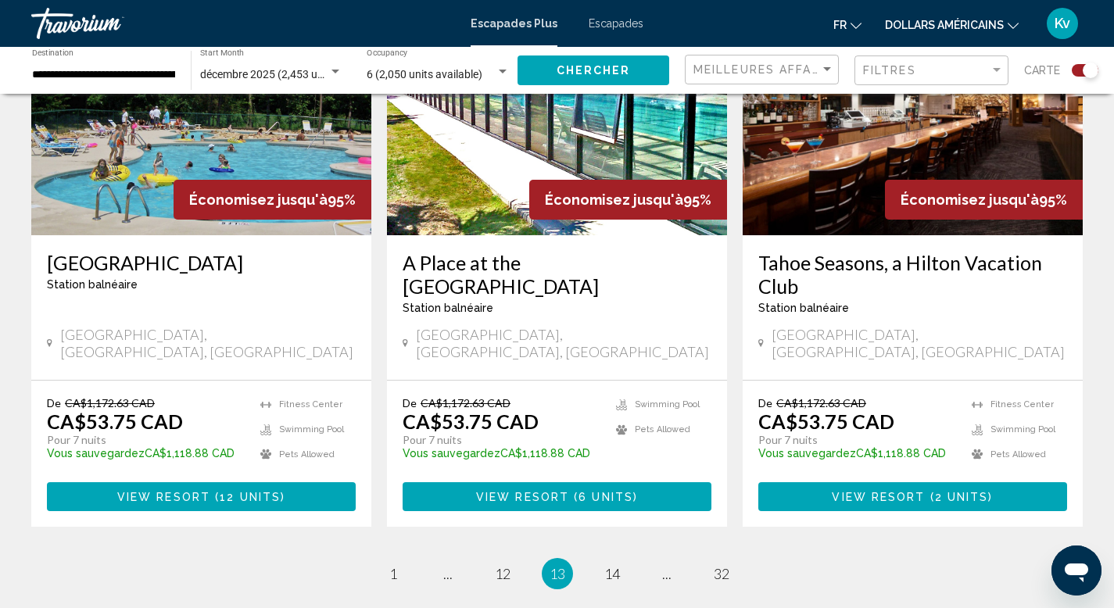
scroll to position [2408, 0]
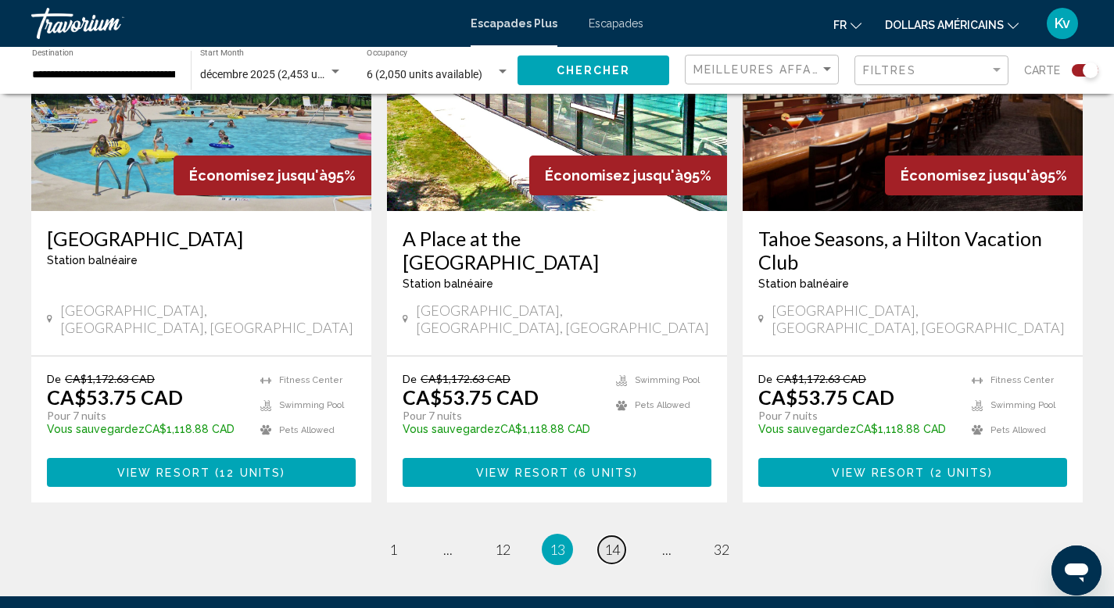
click at [616, 541] on span "14" at bounding box center [612, 549] width 16 height 17
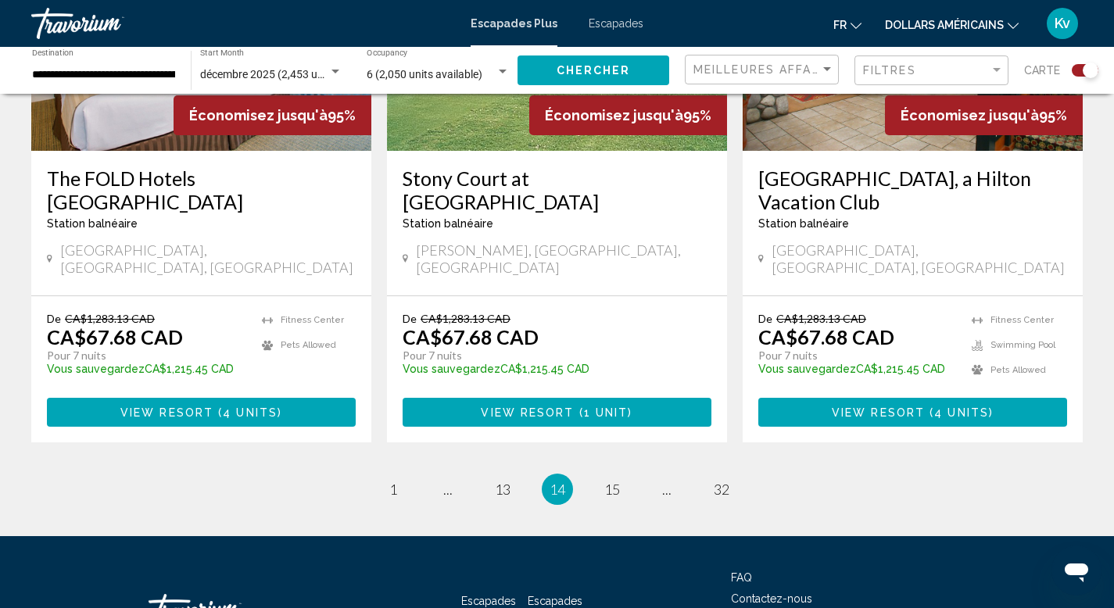
scroll to position [2470, 0]
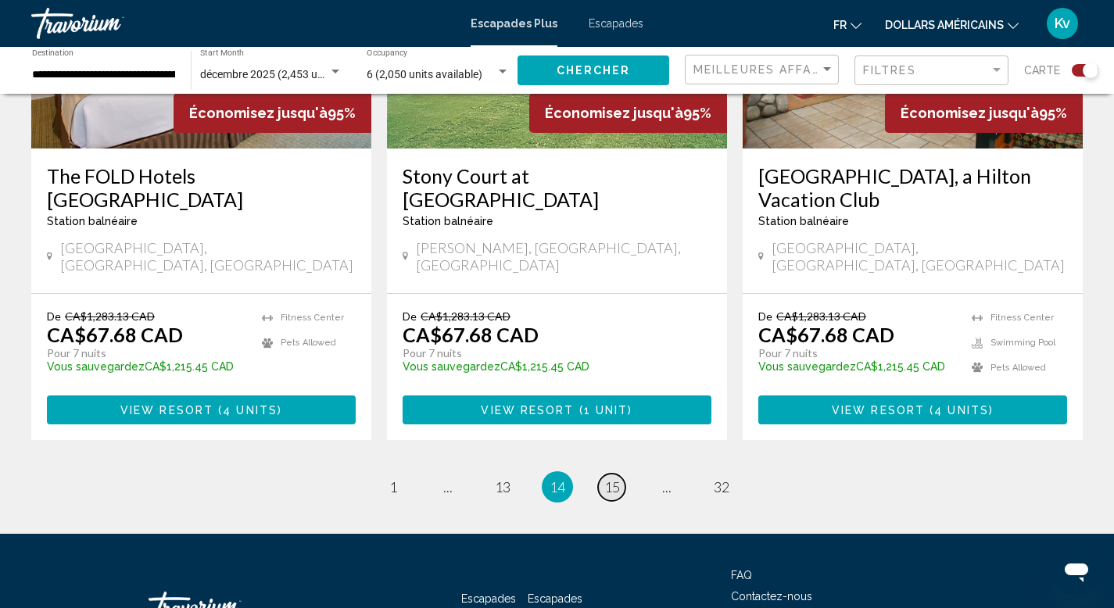
click at [615, 478] on span "15" at bounding box center [612, 486] width 16 height 17
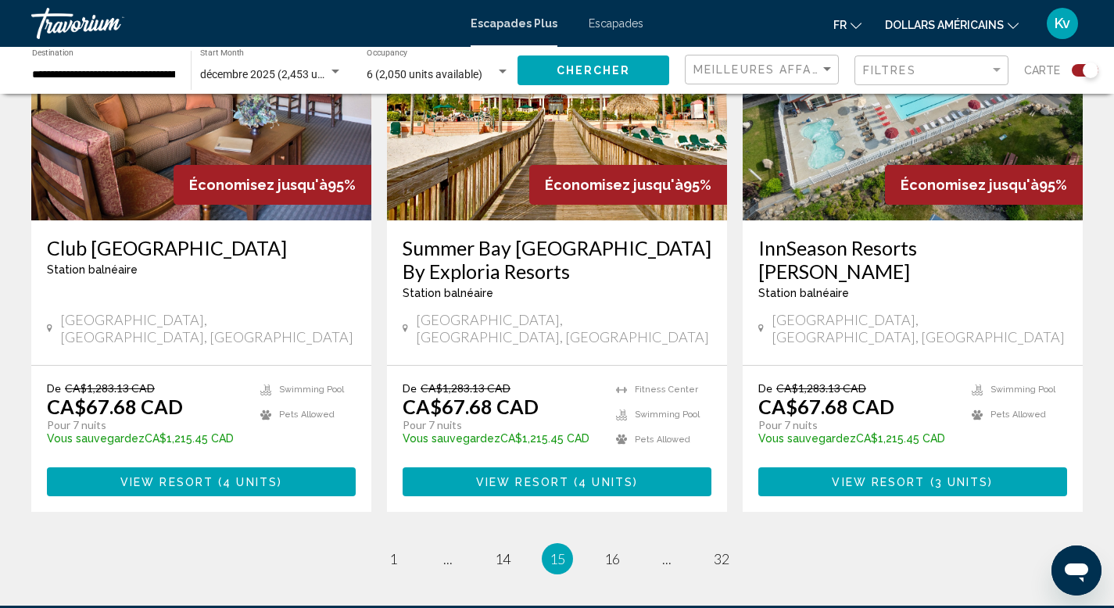
scroll to position [2376, 0]
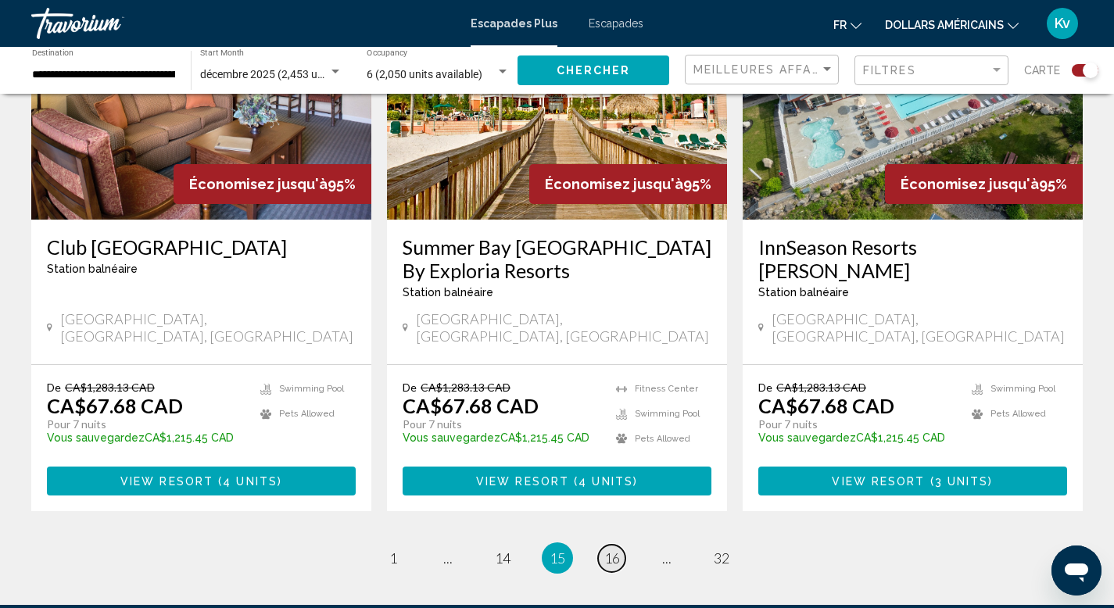
click at [611, 545] on span "16" at bounding box center [612, 558] width 16 height 17
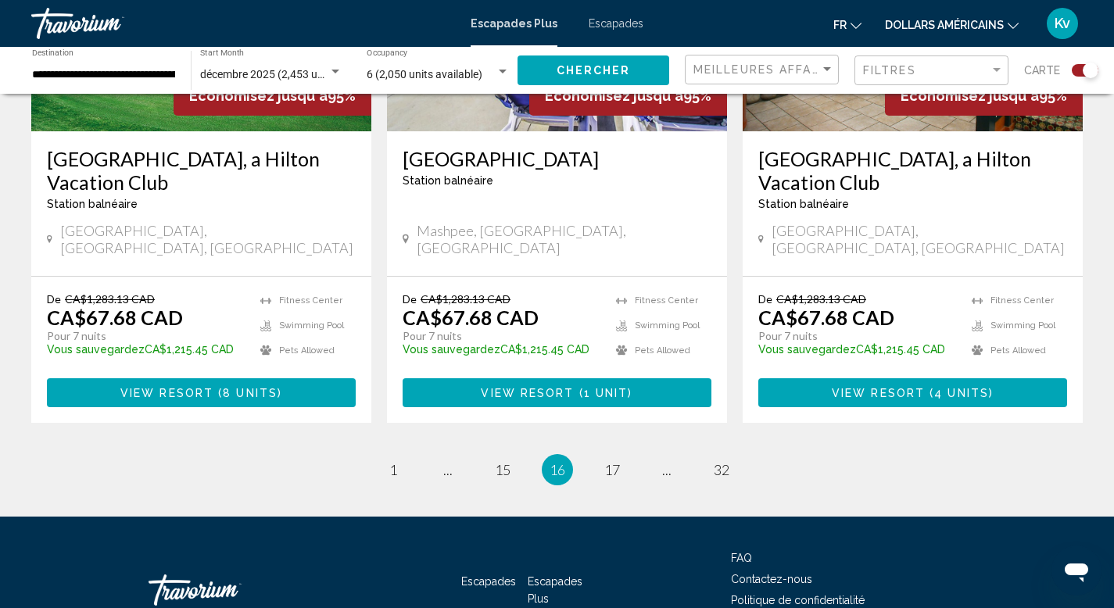
scroll to position [2470, 0]
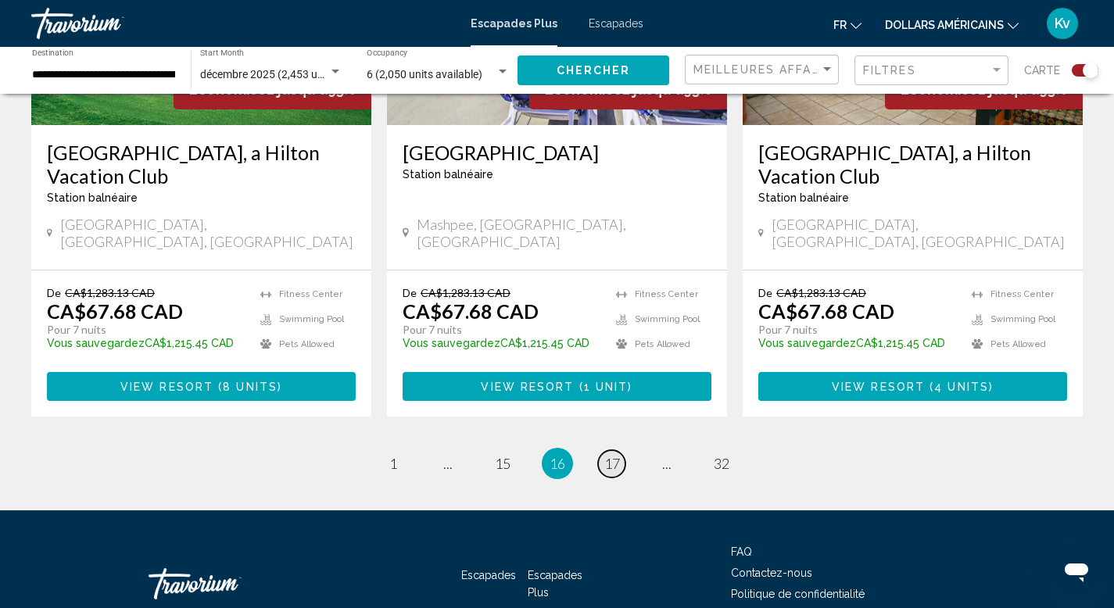
click at [610, 455] on span "17" at bounding box center [612, 463] width 16 height 17
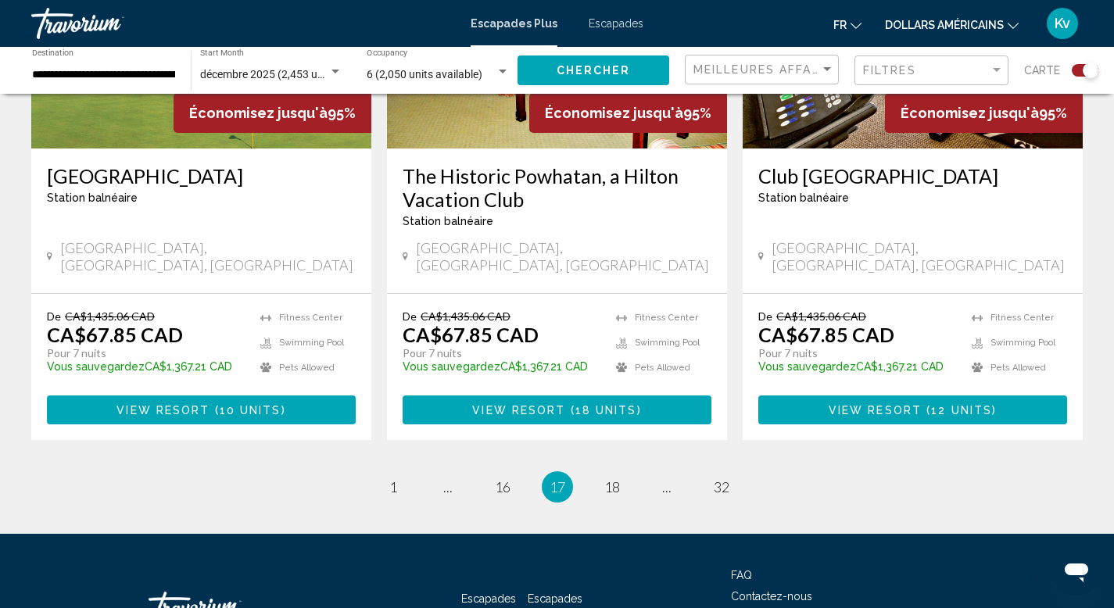
scroll to position [2502, 0]
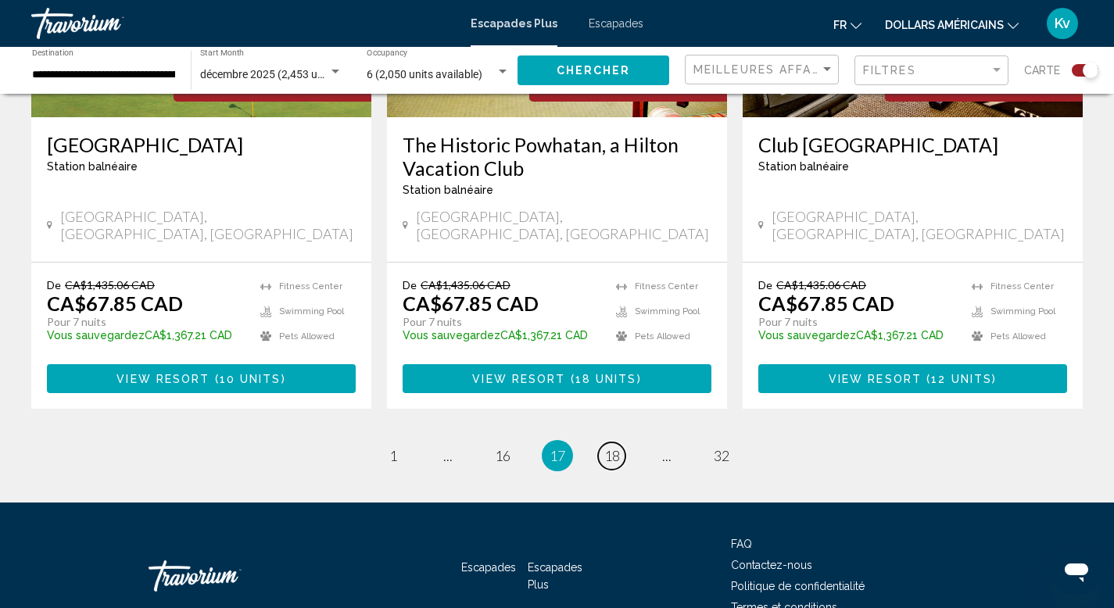
click at [610, 442] on link "page 18" at bounding box center [611, 455] width 27 height 27
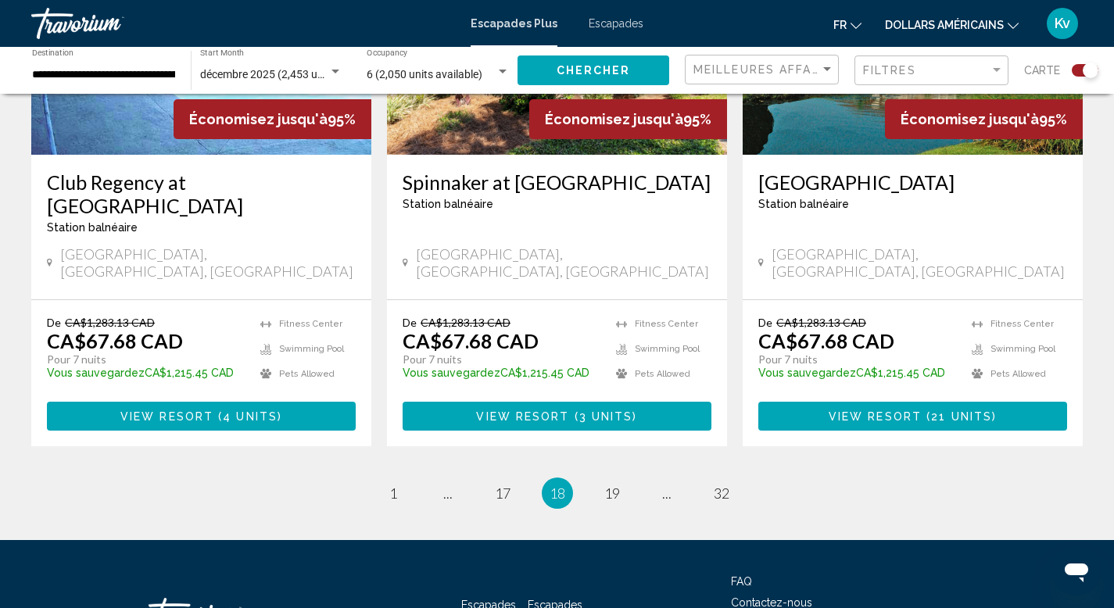
scroll to position [2470, 0]
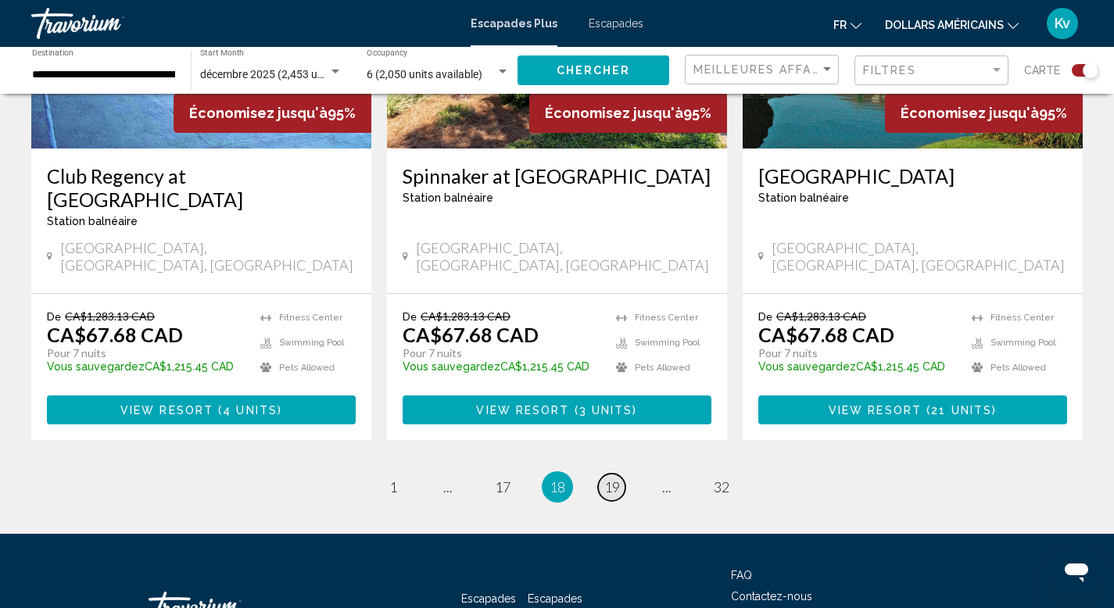
click at [615, 478] on span "19" at bounding box center [612, 486] width 16 height 17
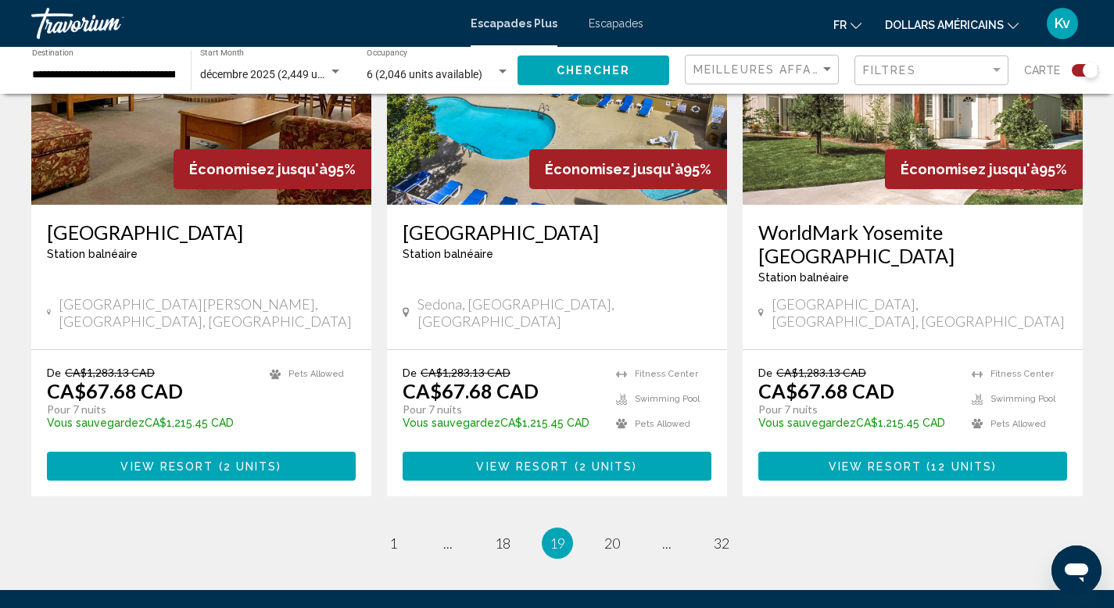
scroll to position [2408, 0]
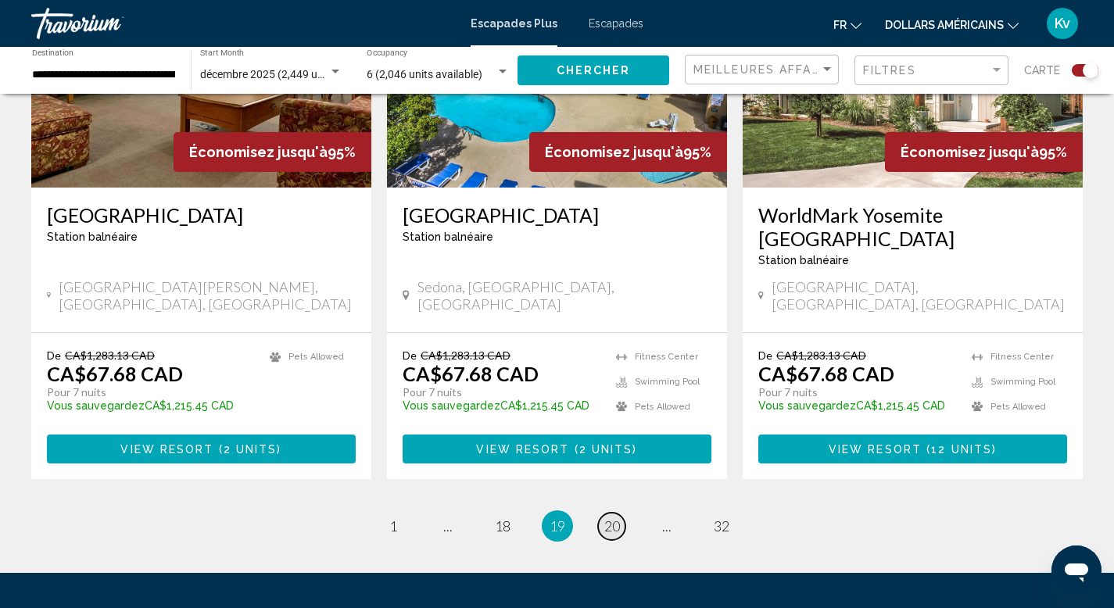
click at [610, 518] on span "20" at bounding box center [612, 526] width 16 height 17
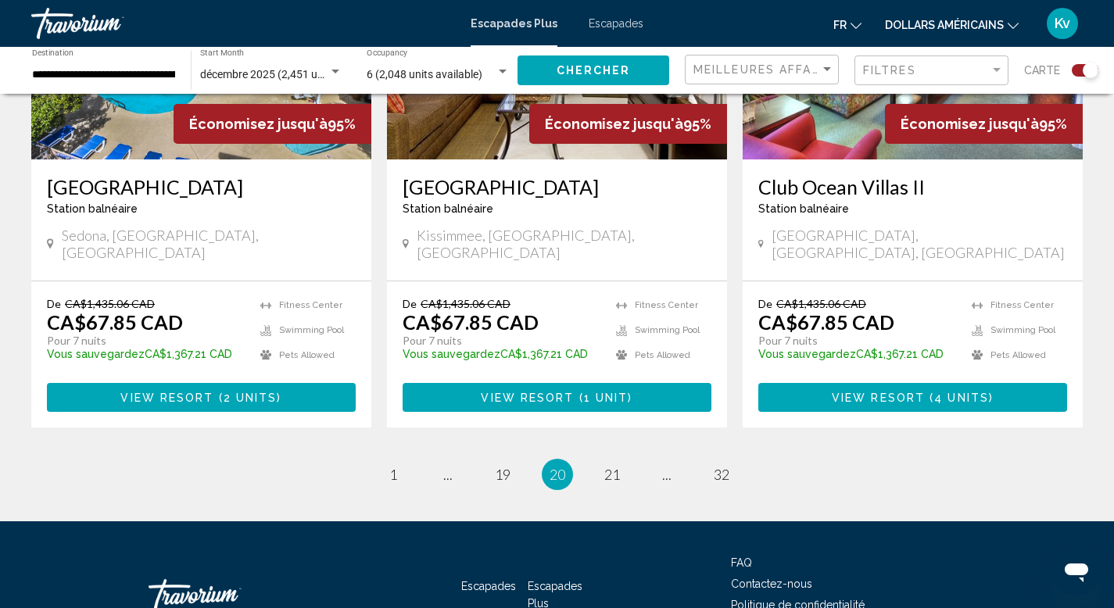
scroll to position [2470, 0]
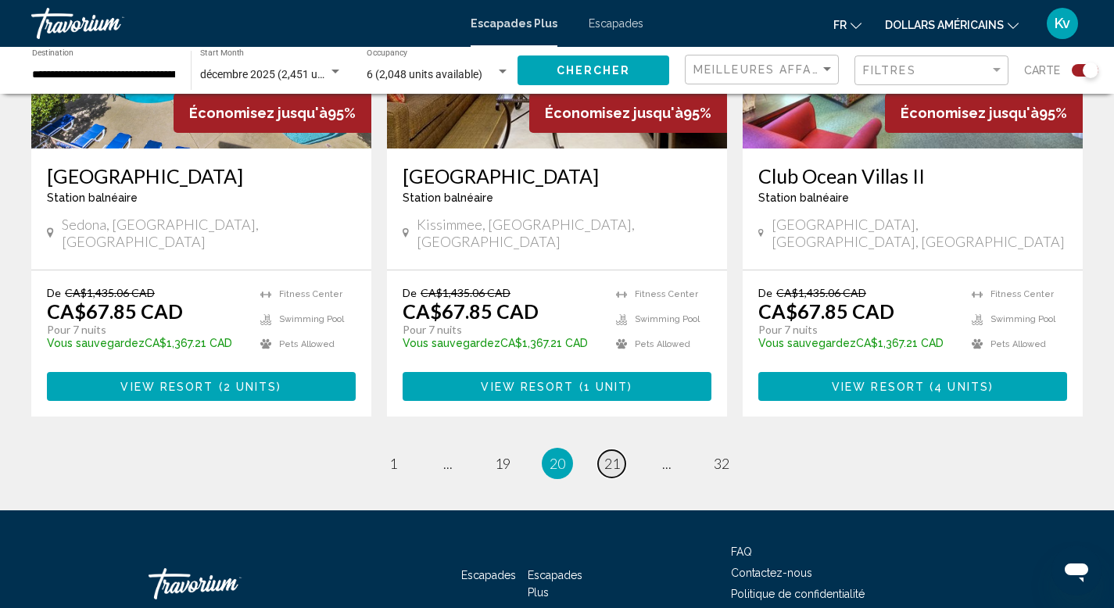
click at [614, 455] on span "21" at bounding box center [612, 463] width 16 height 17
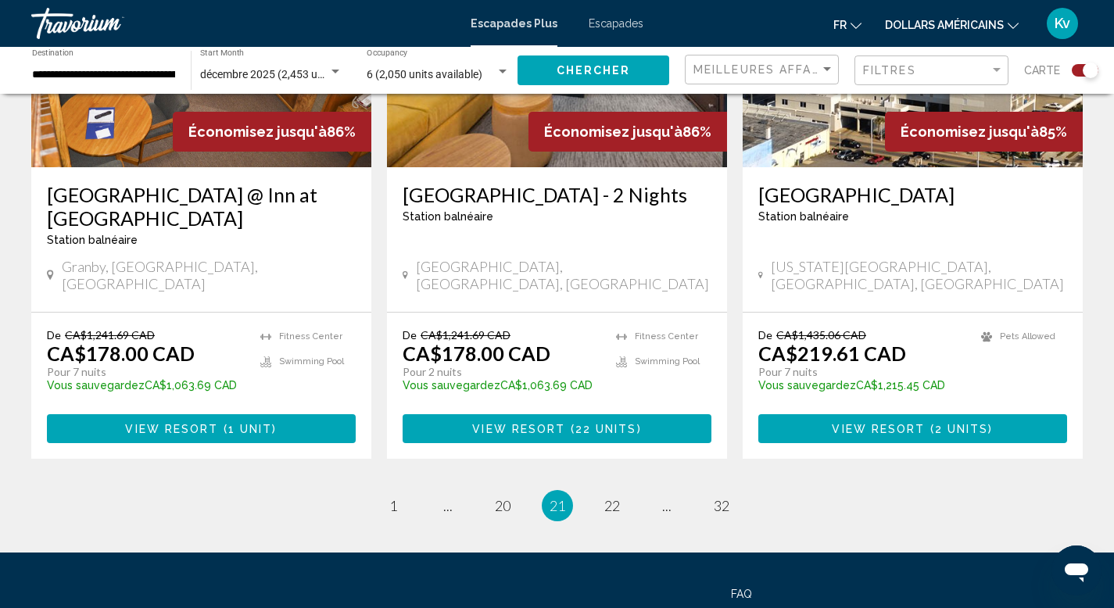
scroll to position [2408, 0]
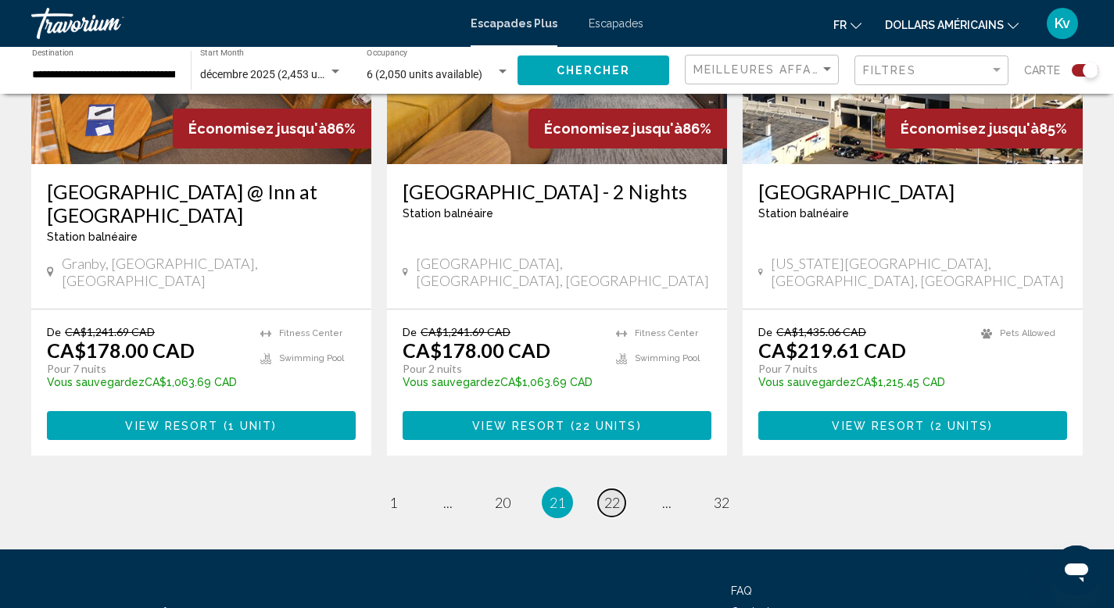
click at [611, 494] on span "22" at bounding box center [612, 502] width 16 height 17
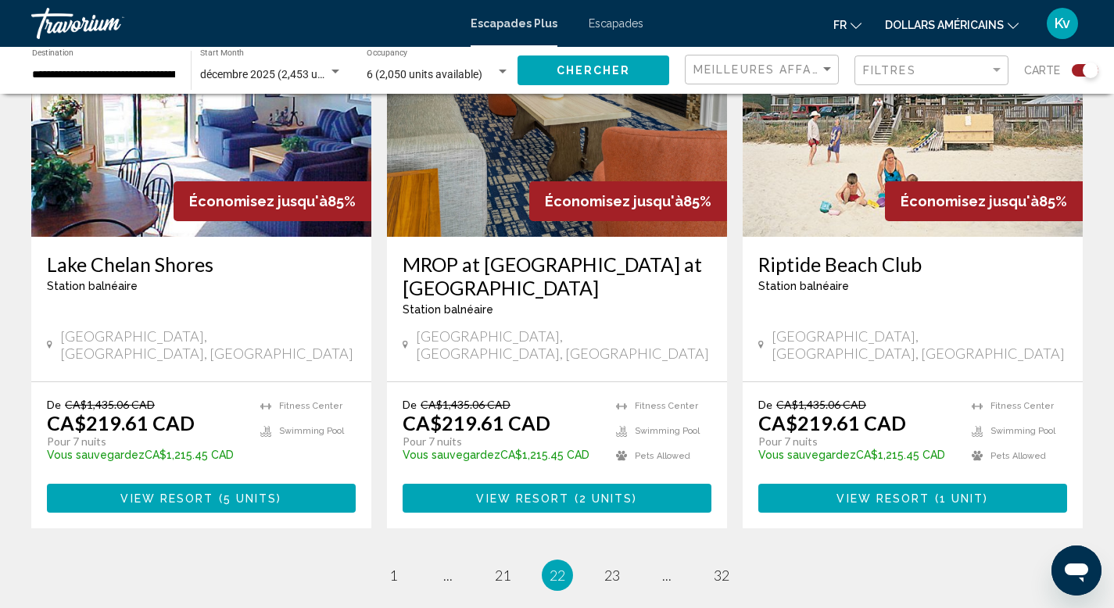
scroll to position [2376, 0]
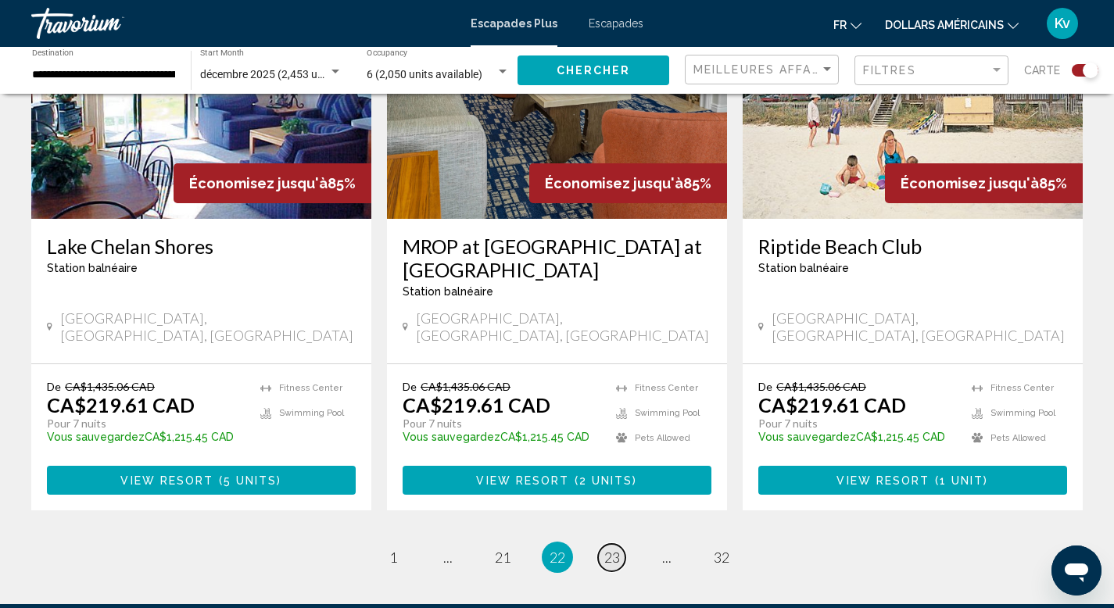
click at [611, 545] on span "23" at bounding box center [612, 557] width 16 height 17
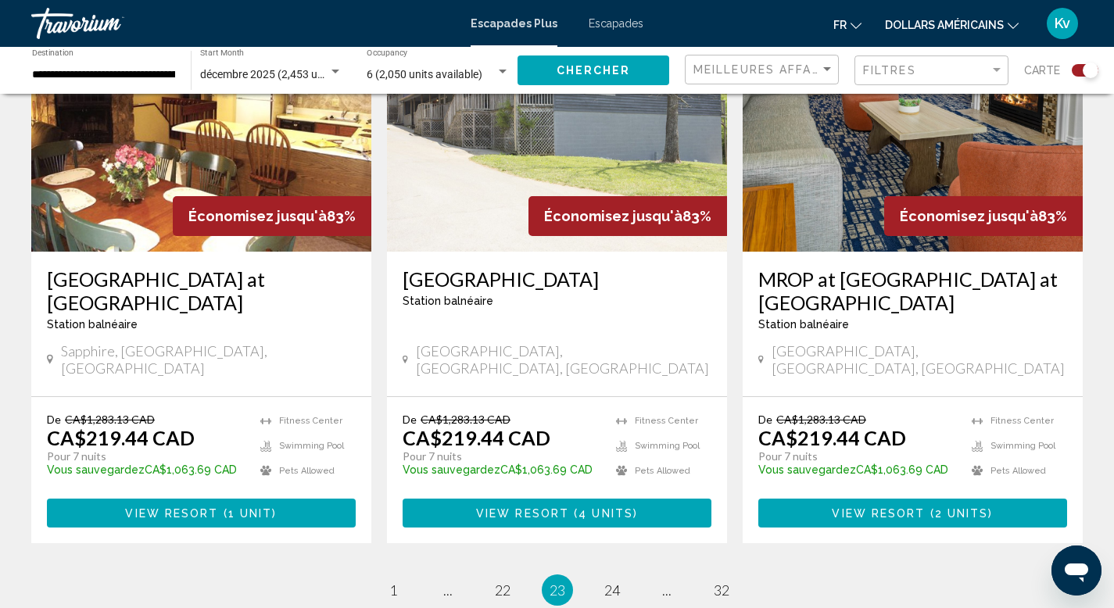
scroll to position [2345, 0]
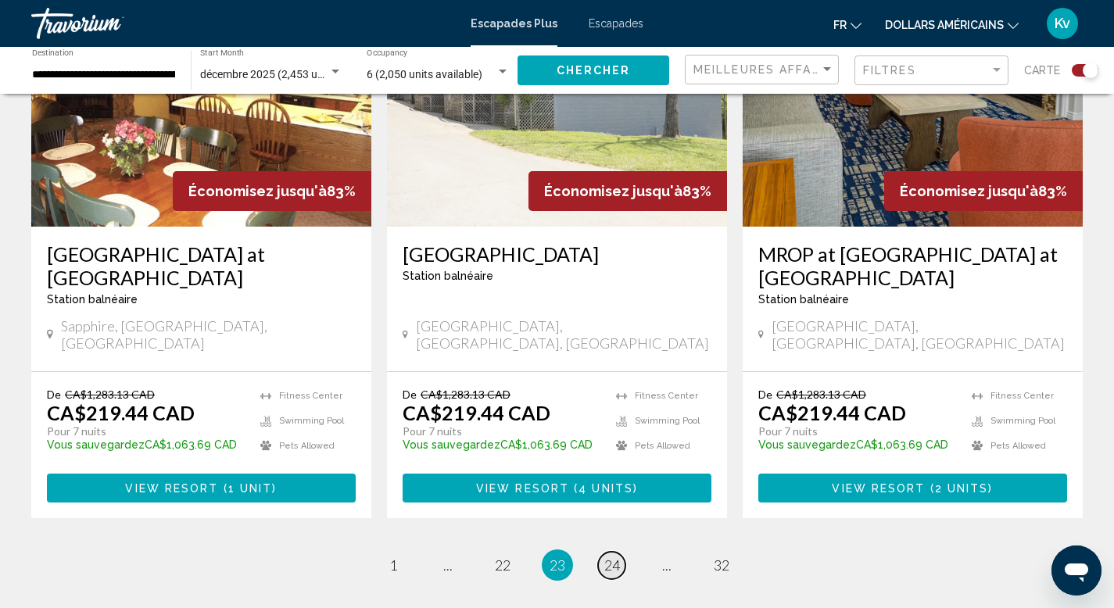
click at [607, 545] on span "24" at bounding box center [612, 565] width 16 height 17
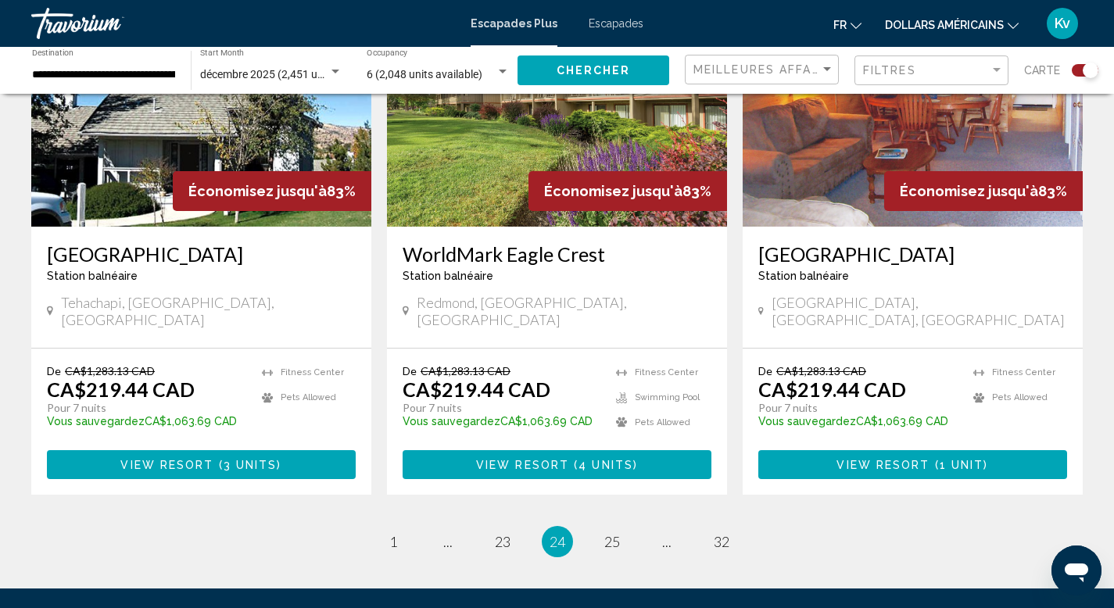
scroll to position [2408, 0]
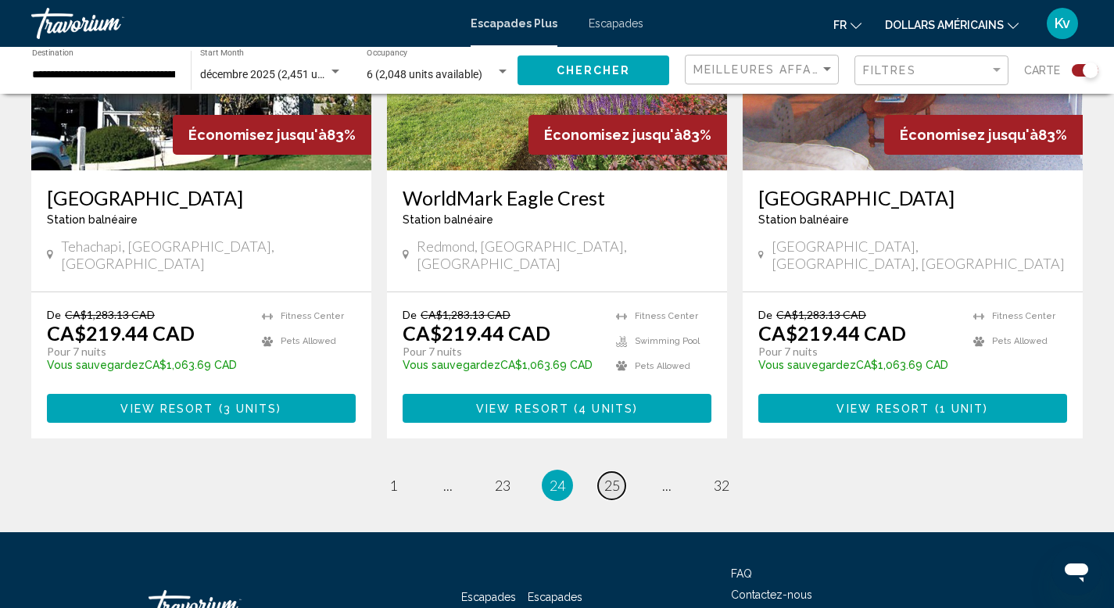
click at [610, 477] on span "25" at bounding box center [612, 485] width 16 height 17
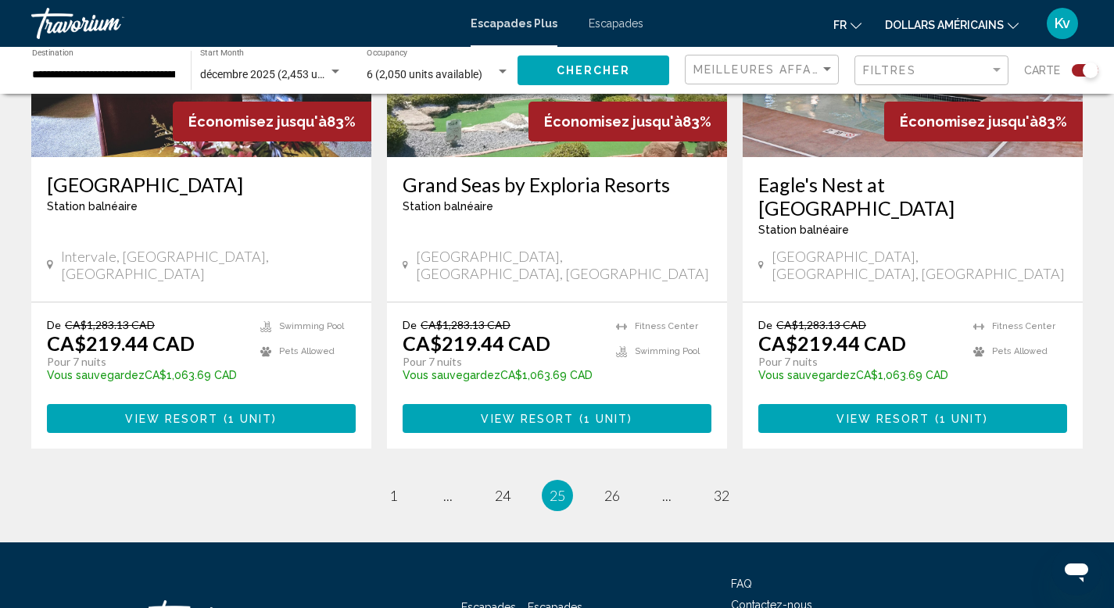
scroll to position [2439, 0]
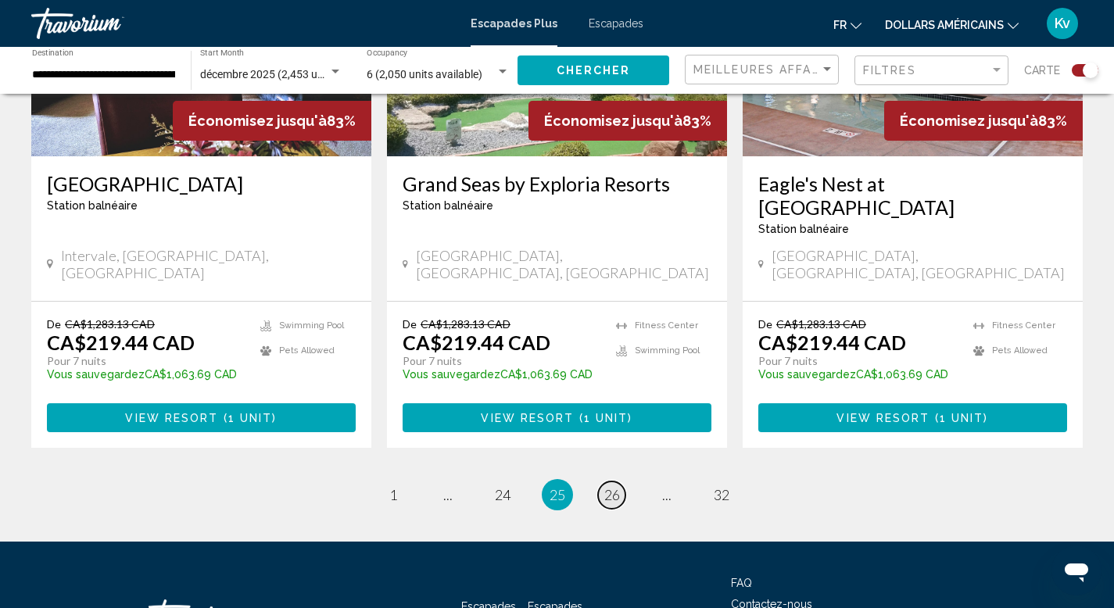
click at [610, 486] on span "26" at bounding box center [612, 494] width 16 height 17
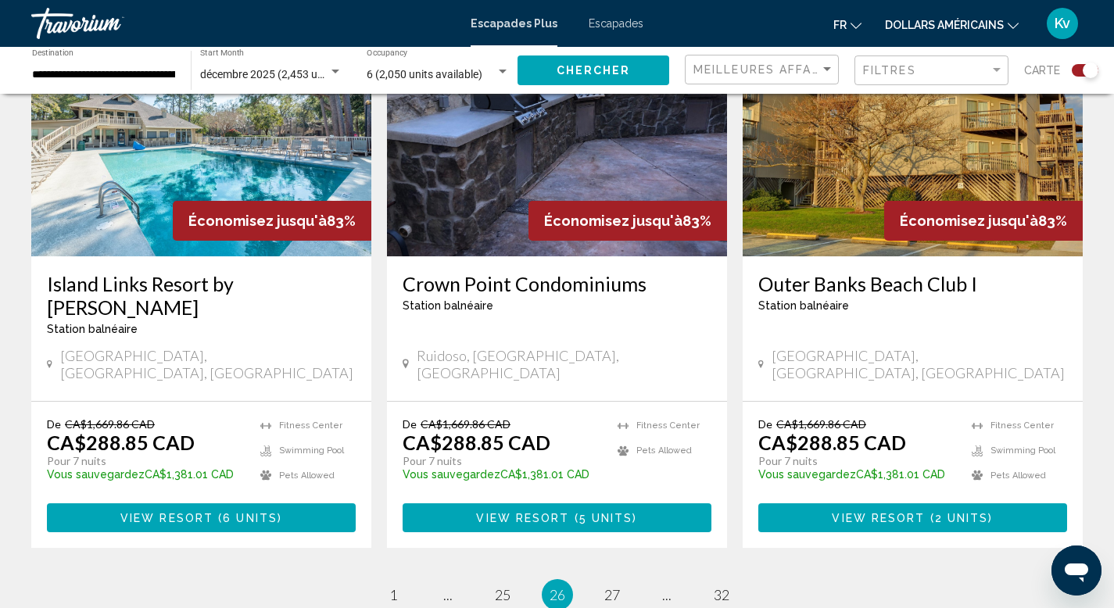
scroll to position [2345, 0]
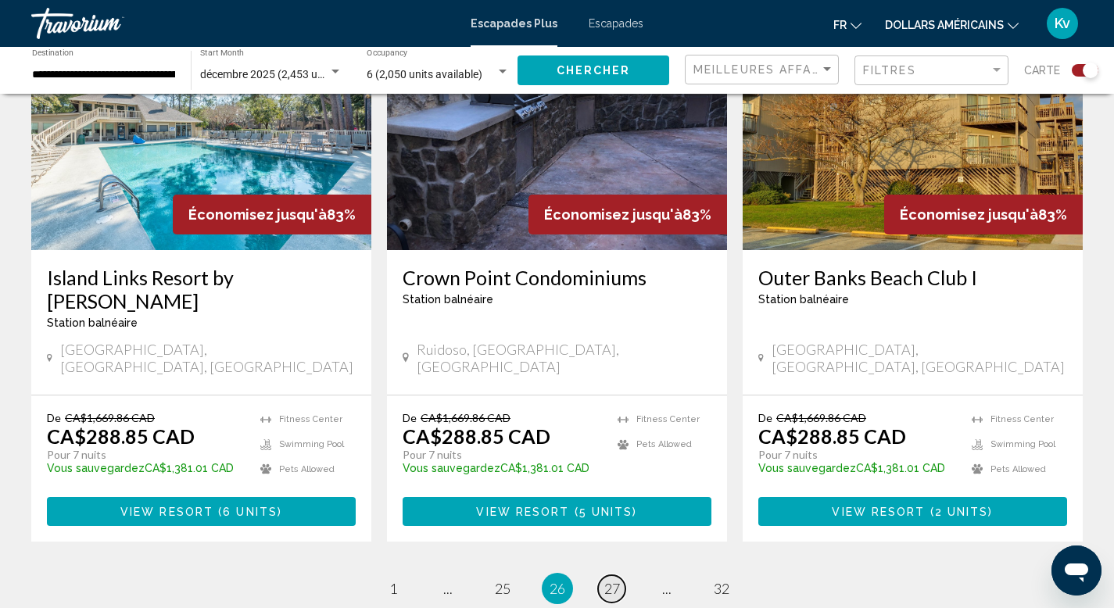
click at [610, 545] on span "27" at bounding box center [612, 588] width 16 height 17
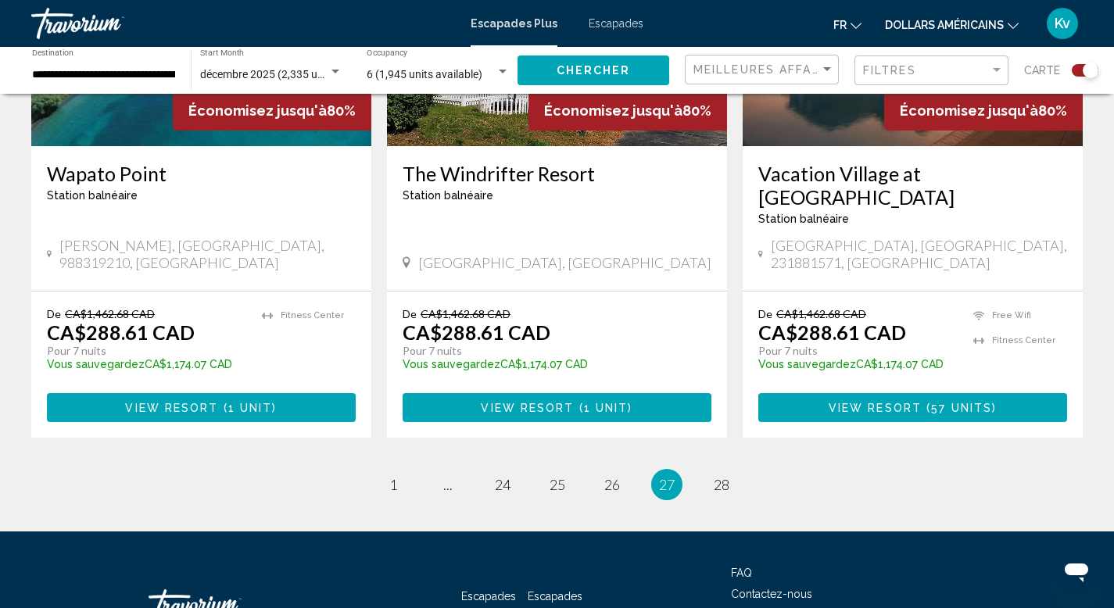
scroll to position [2439, 0]
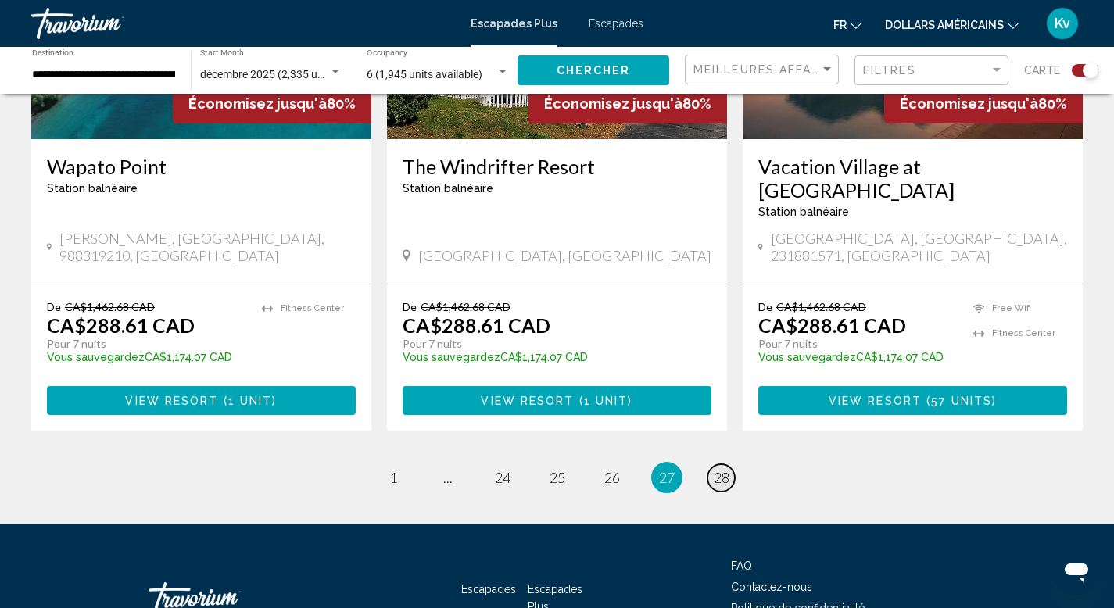
click at [722, 469] on span "28" at bounding box center [722, 477] width 16 height 17
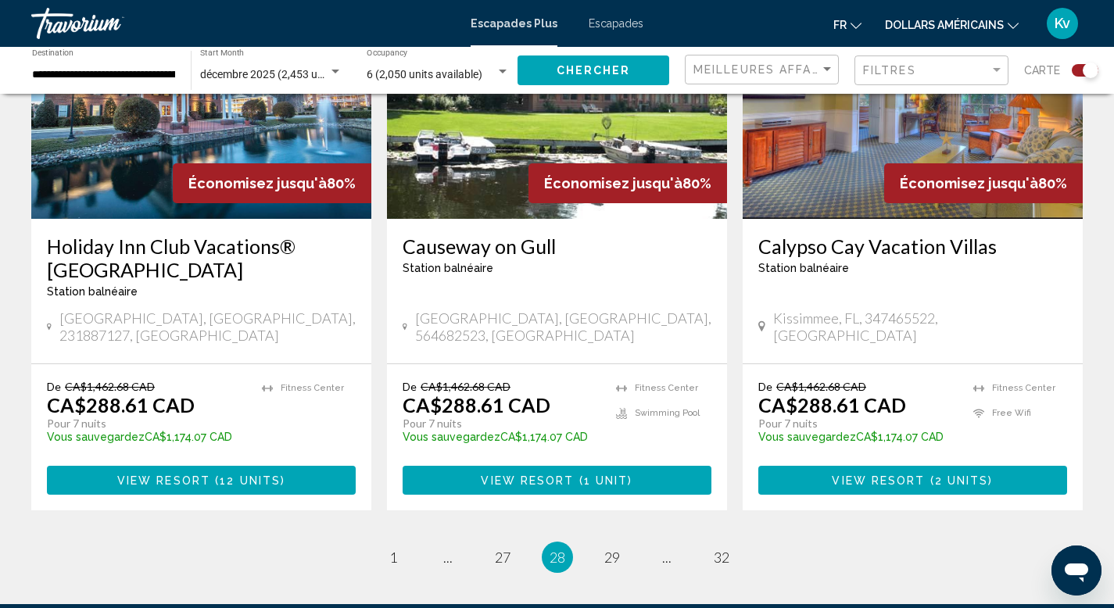
scroll to position [2439, 0]
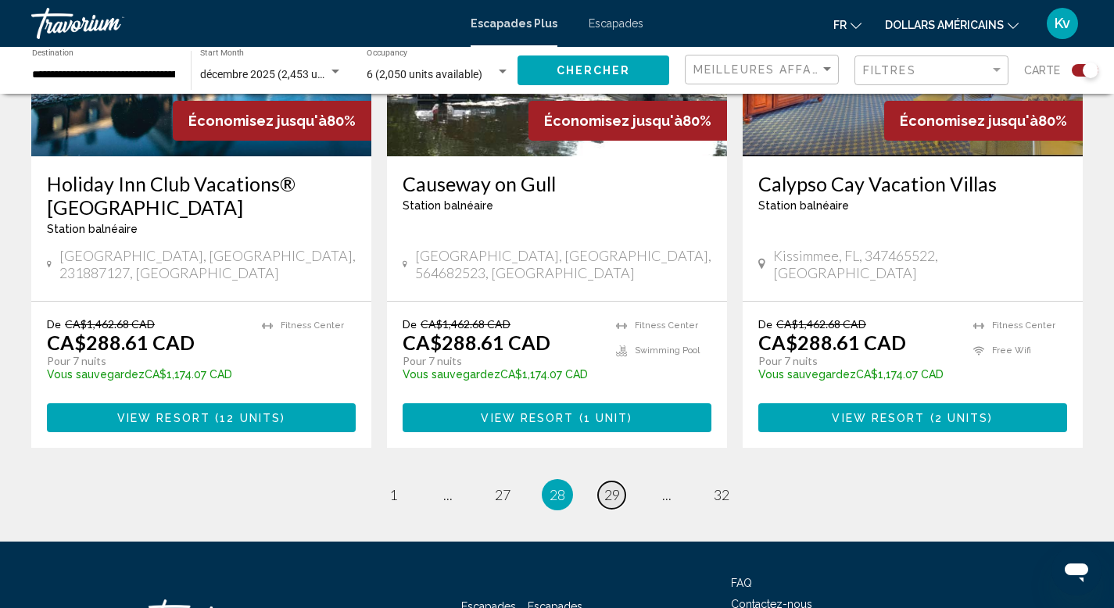
click at [605, 486] on span "29" at bounding box center [612, 494] width 16 height 17
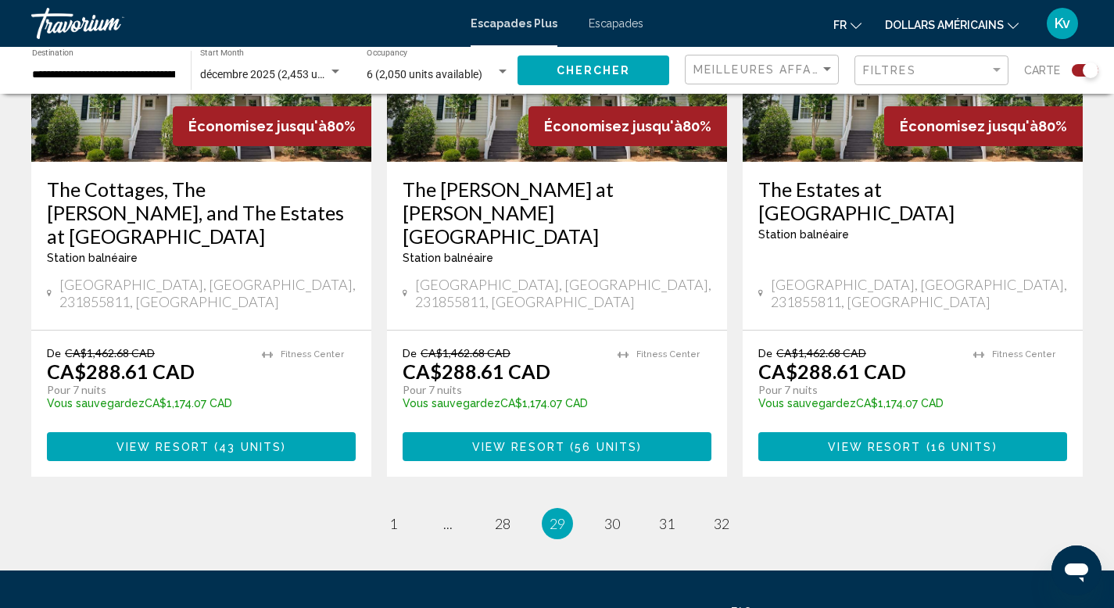
scroll to position [2470, 0]
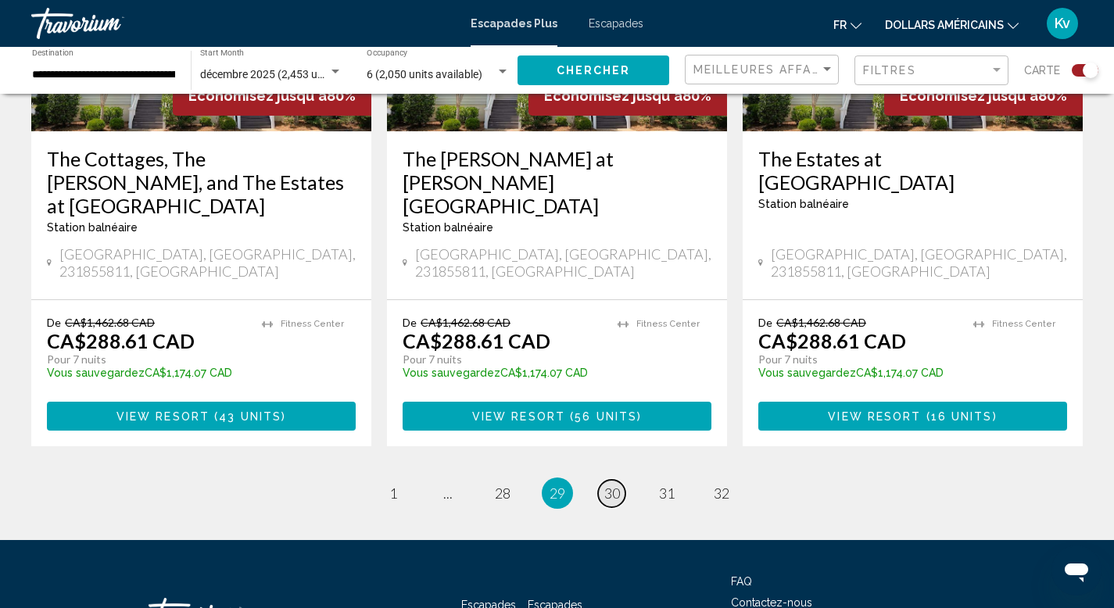
click at [615, 485] on span "30" at bounding box center [612, 493] width 16 height 17
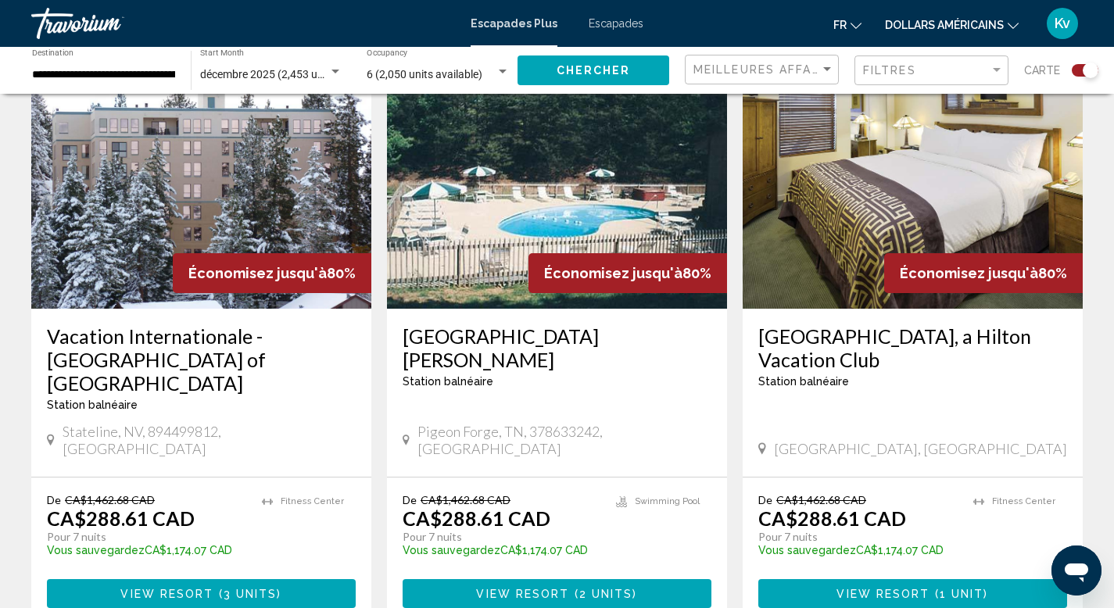
scroll to position [594, 0]
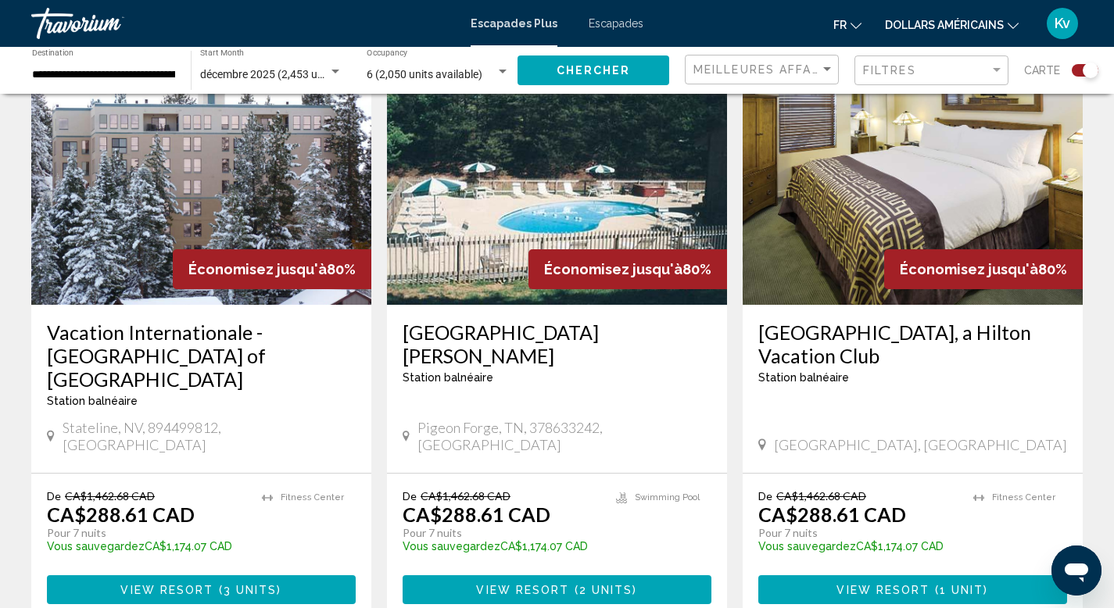
click at [827, 212] on img "Contenu principal" at bounding box center [913, 180] width 340 height 250
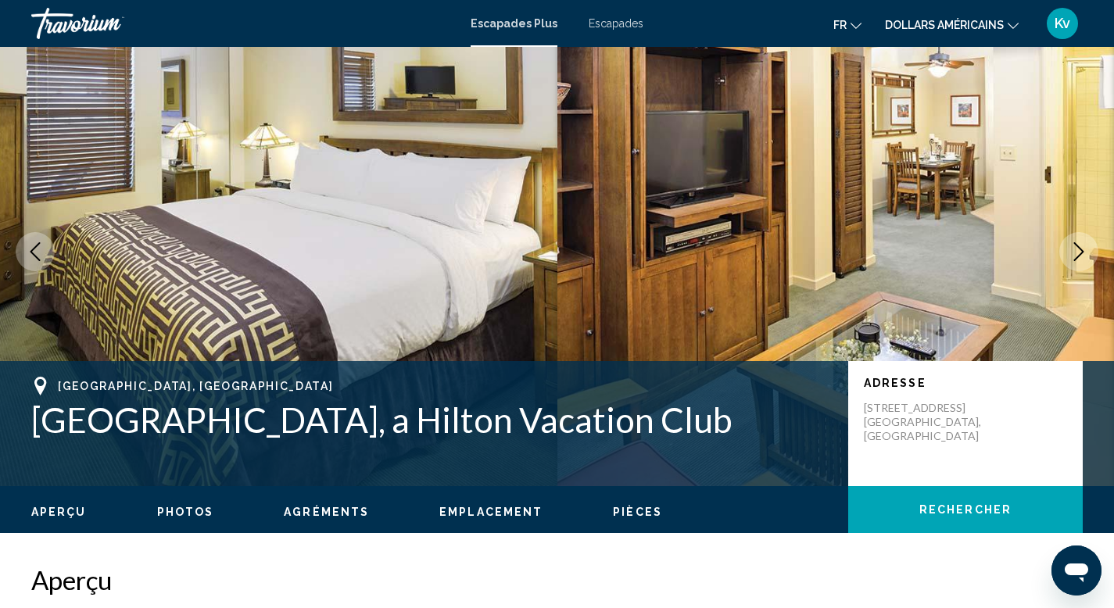
scroll to position [31, 0]
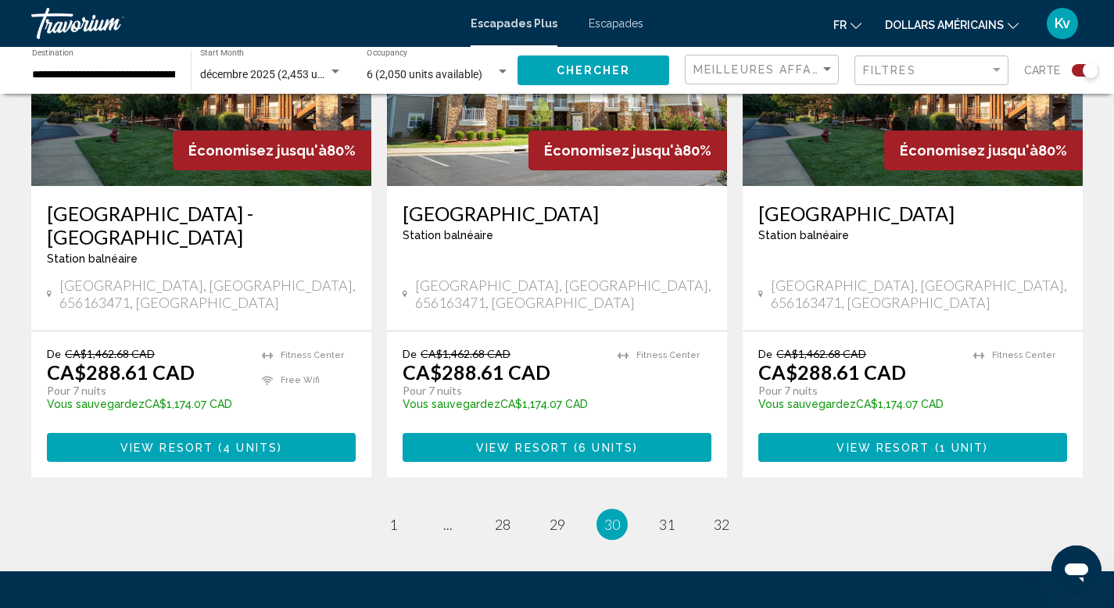
scroll to position [2439, 0]
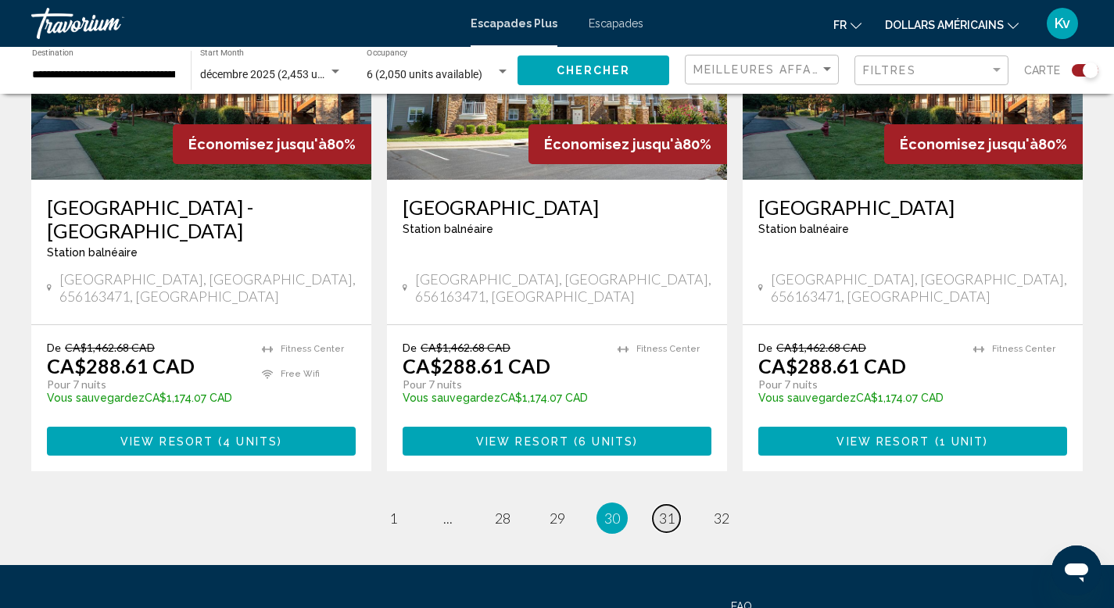
click at [670, 510] on span "31" at bounding box center [667, 518] width 16 height 17
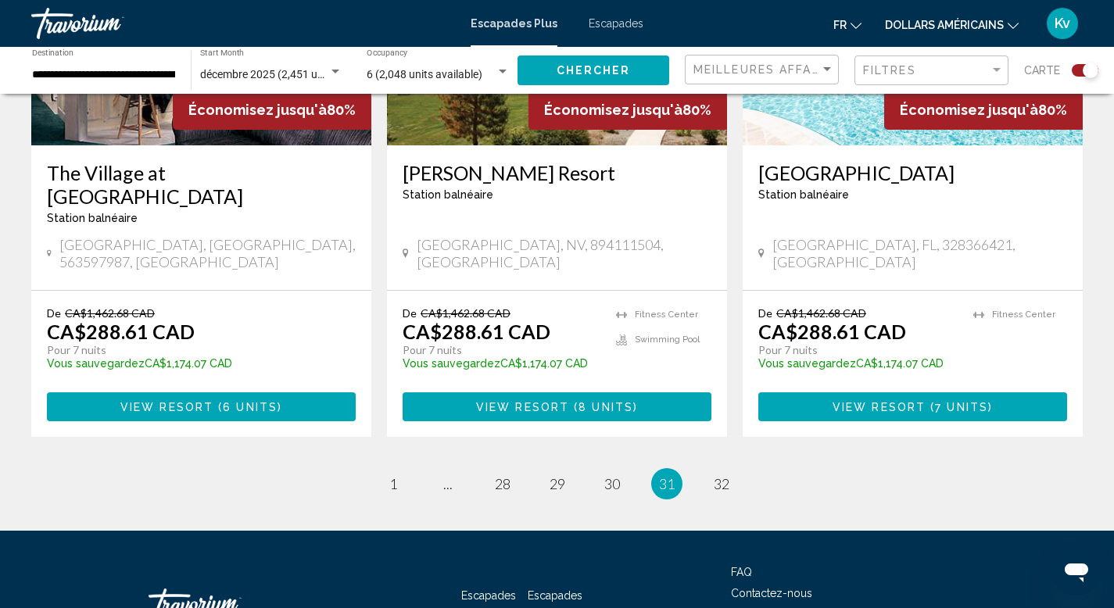
scroll to position [2439, 0]
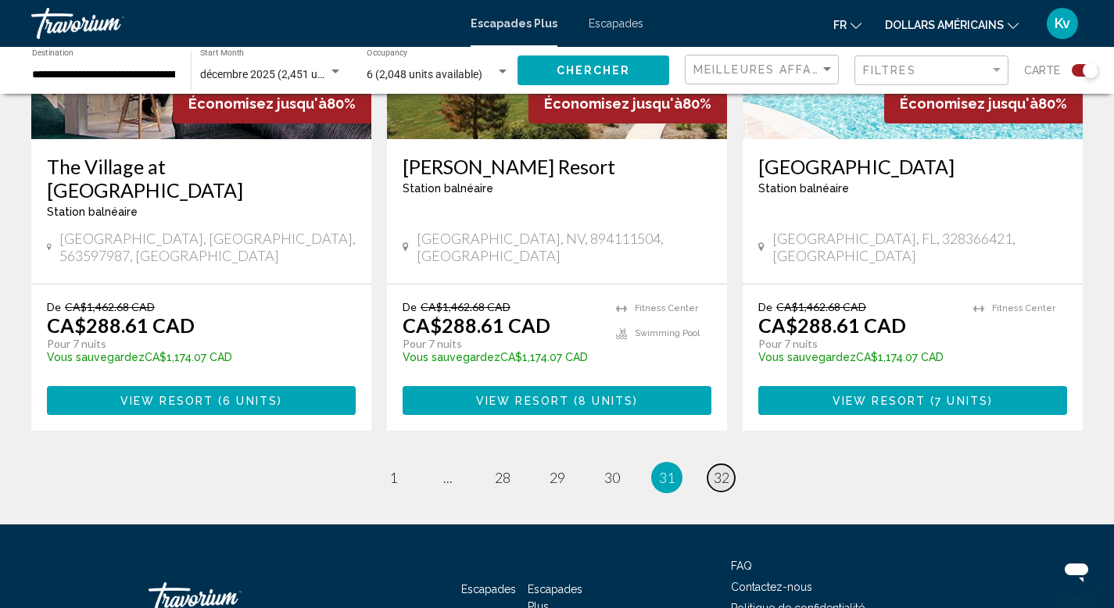
click at [717, 469] on span "32" at bounding box center [722, 477] width 16 height 17
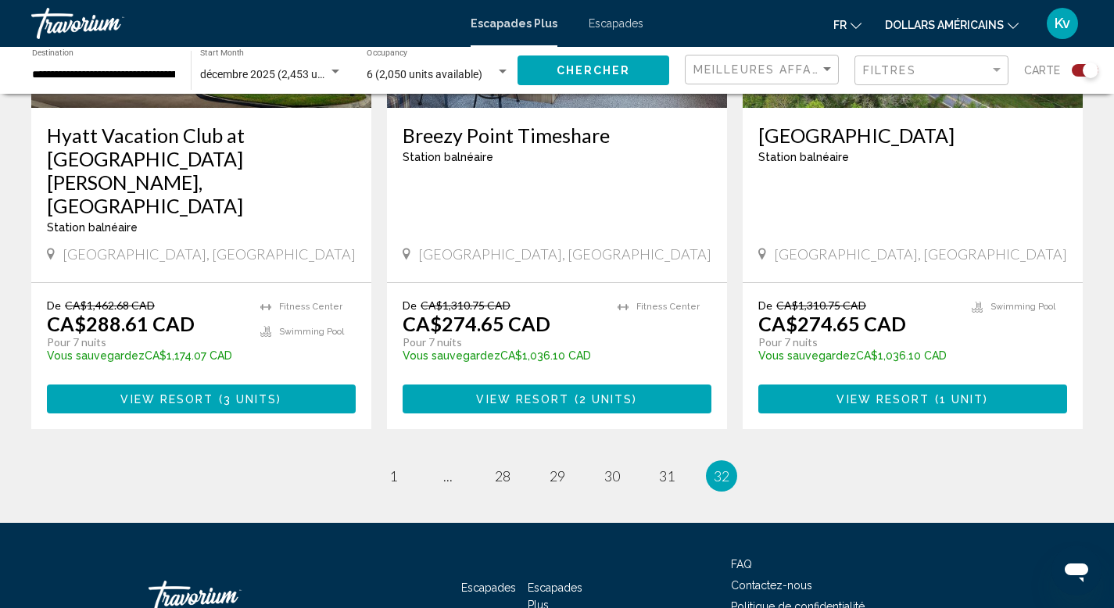
scroll to position [1914, 0]
